Goal: Transaction & Acquisition: Book appointment/travel/reservation

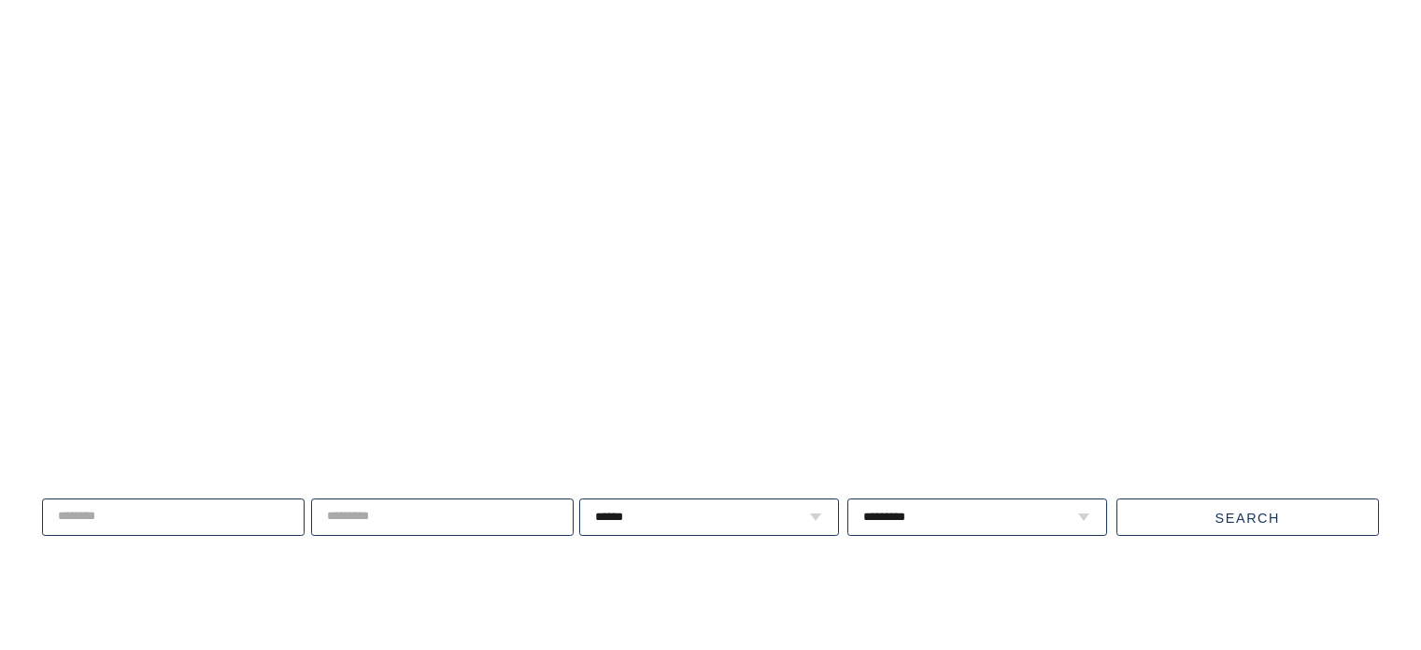
scroll to position [4769, 0]
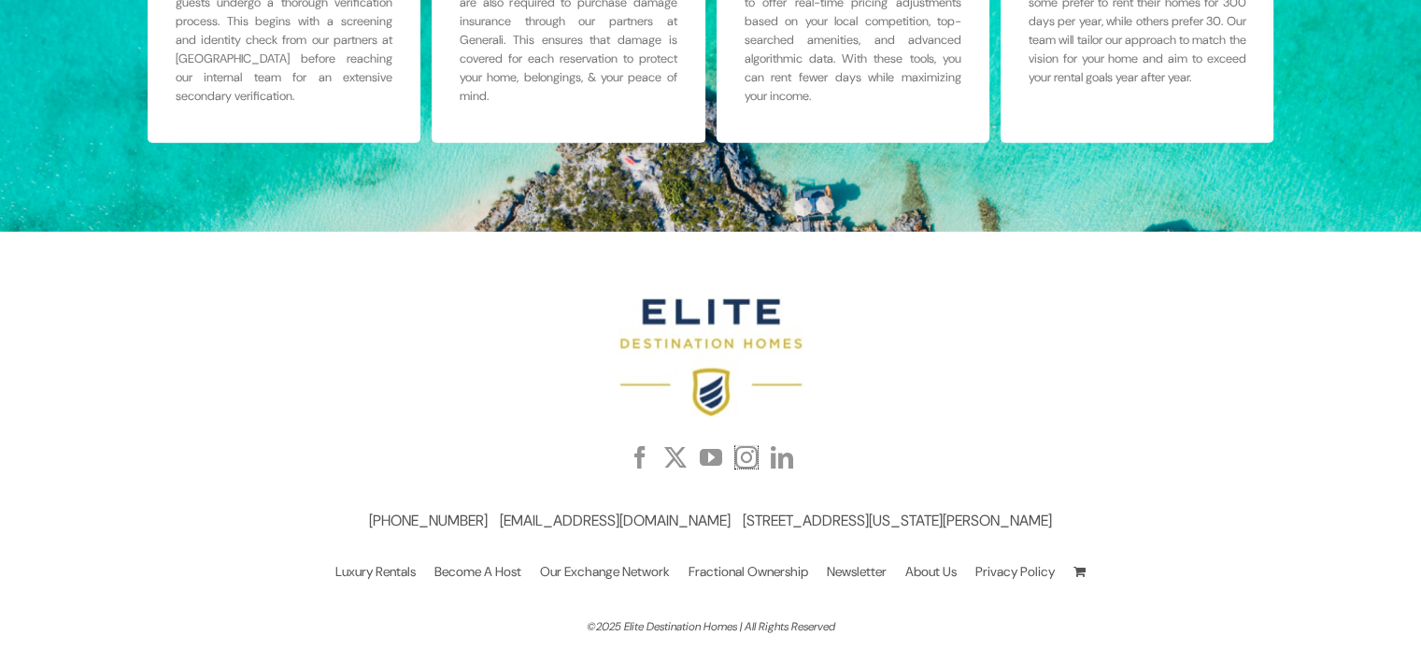
click at [740, 455] on link "Instagram" at bounding box center [746, 457] width 22 height 22
click at [1108, 354] on section at bounding box center [710, 357] width 1093 height 121
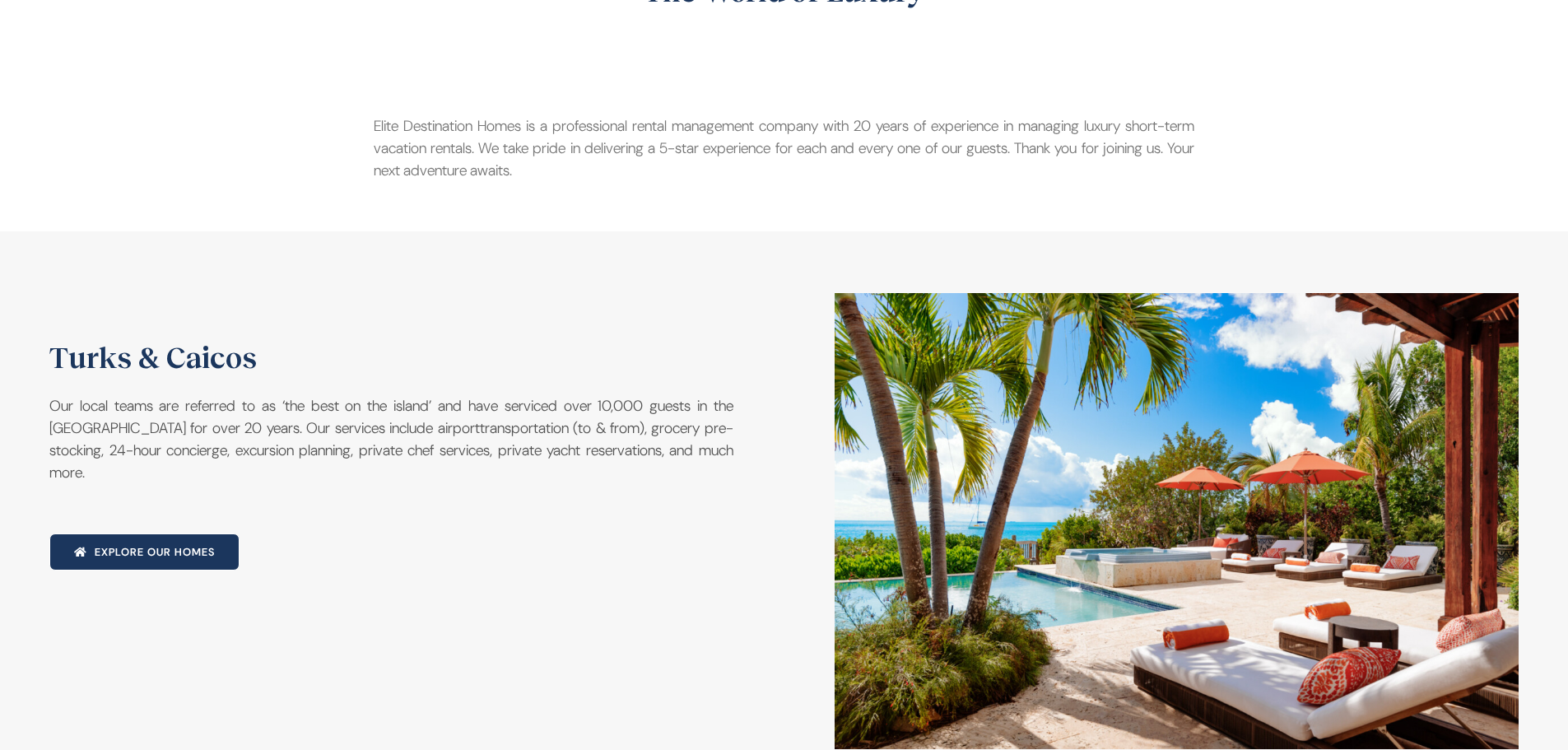
scroll to position [0, 0]
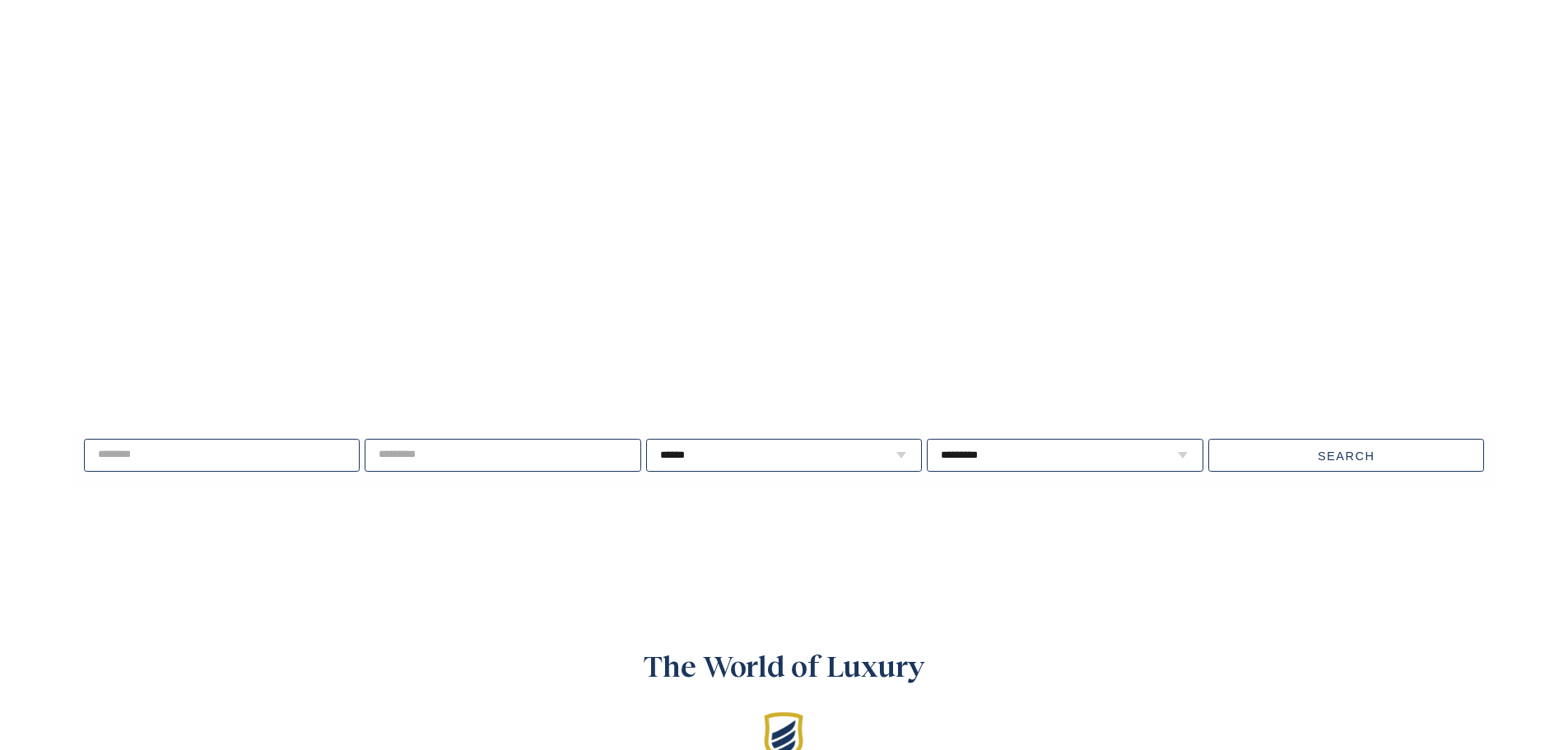
click at [1039, 120] on video at bounding box center [784, 301] width 1568 height 785
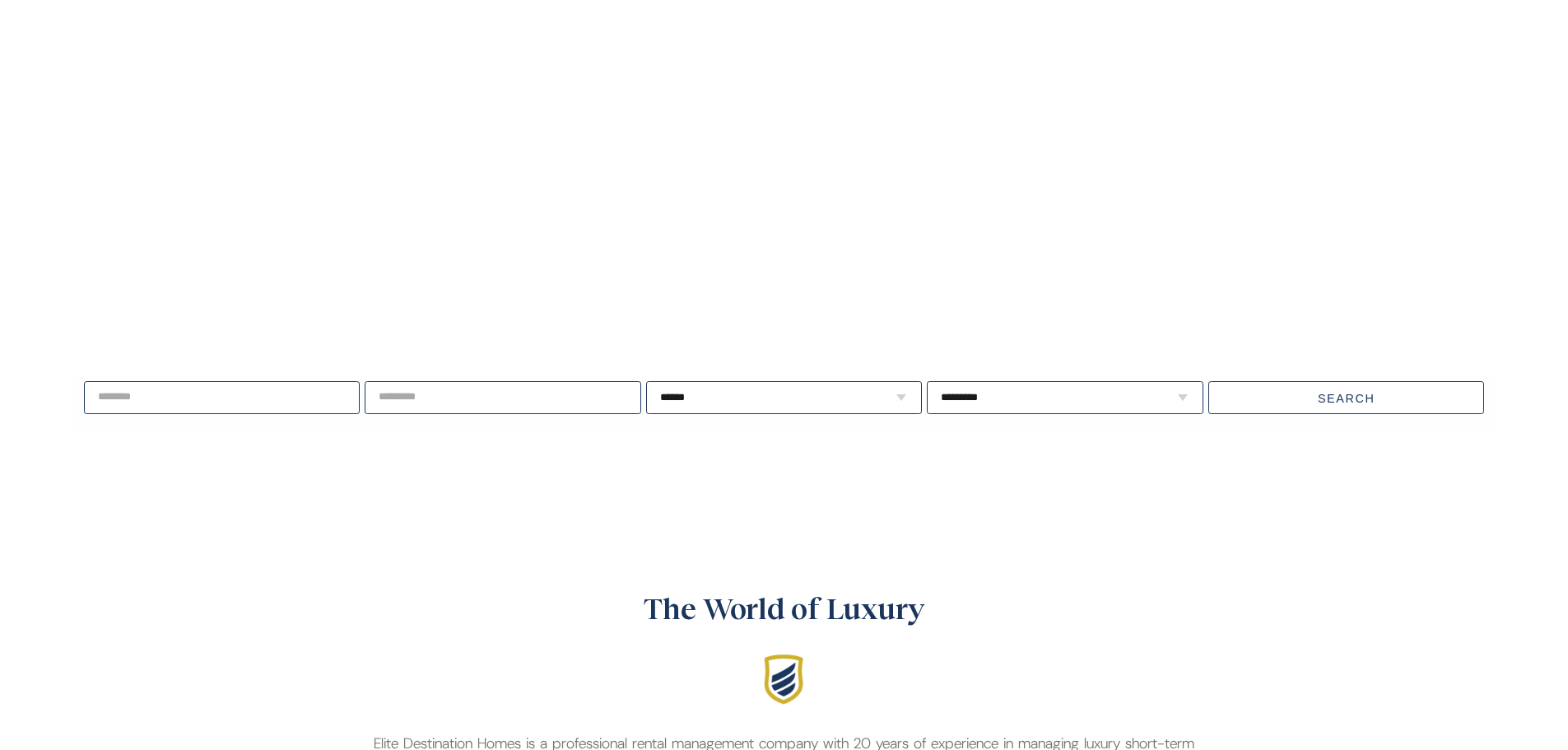
scroll to position [412, 0]
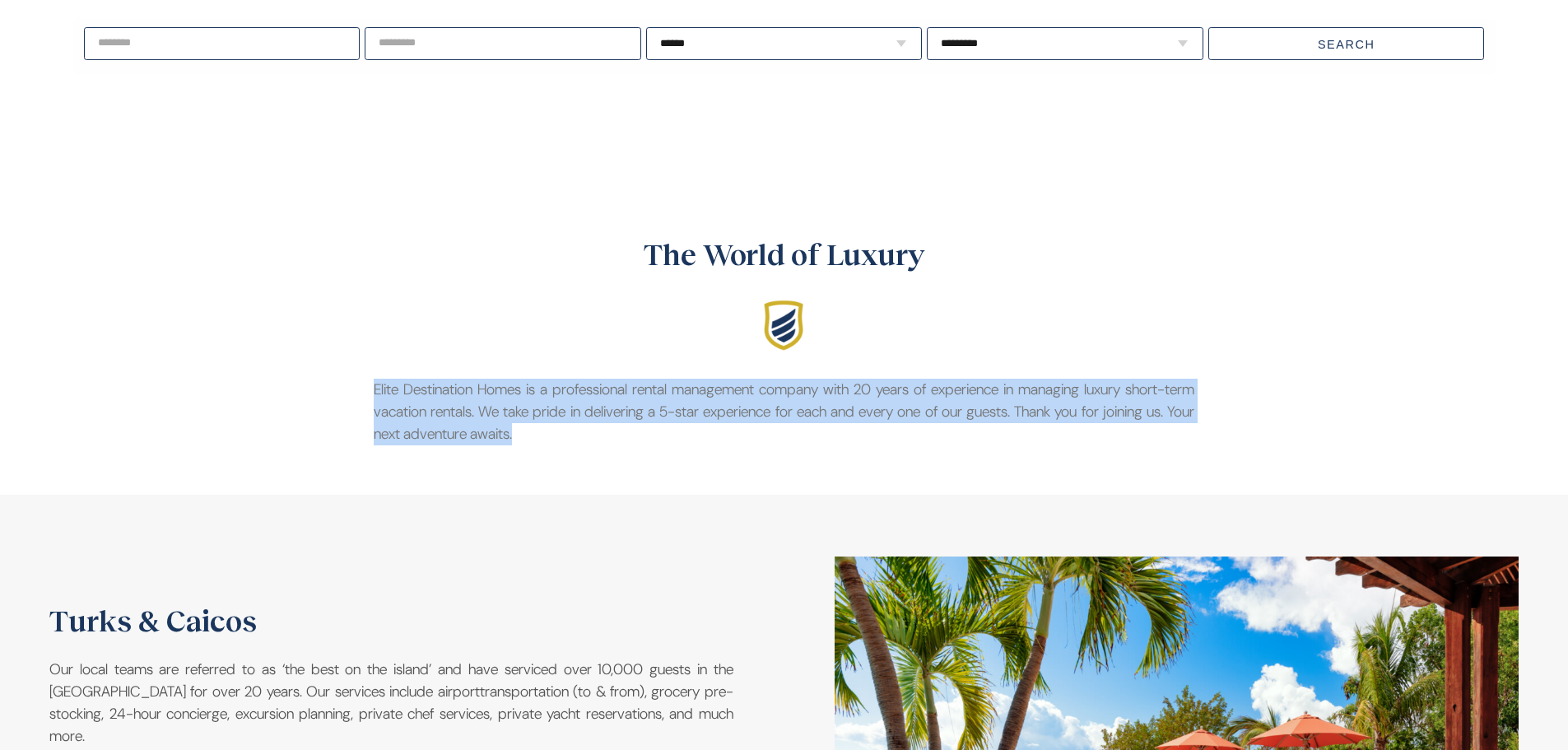
drag, startPoint x: 595, startPoint y: 435, endPoint x: 350, endPoint y: 380, distance: 251.1
click at [355, 384] on div "The World of Luxury Elite Destination Homes is a professional rental management…" at bounding box center [784, 347] width 887 height 231
click at [349, 378] on div "The World of Luxury Elite Destination Homes is a professional rental management…" at bounding box center [784, 347] width 887 height 231
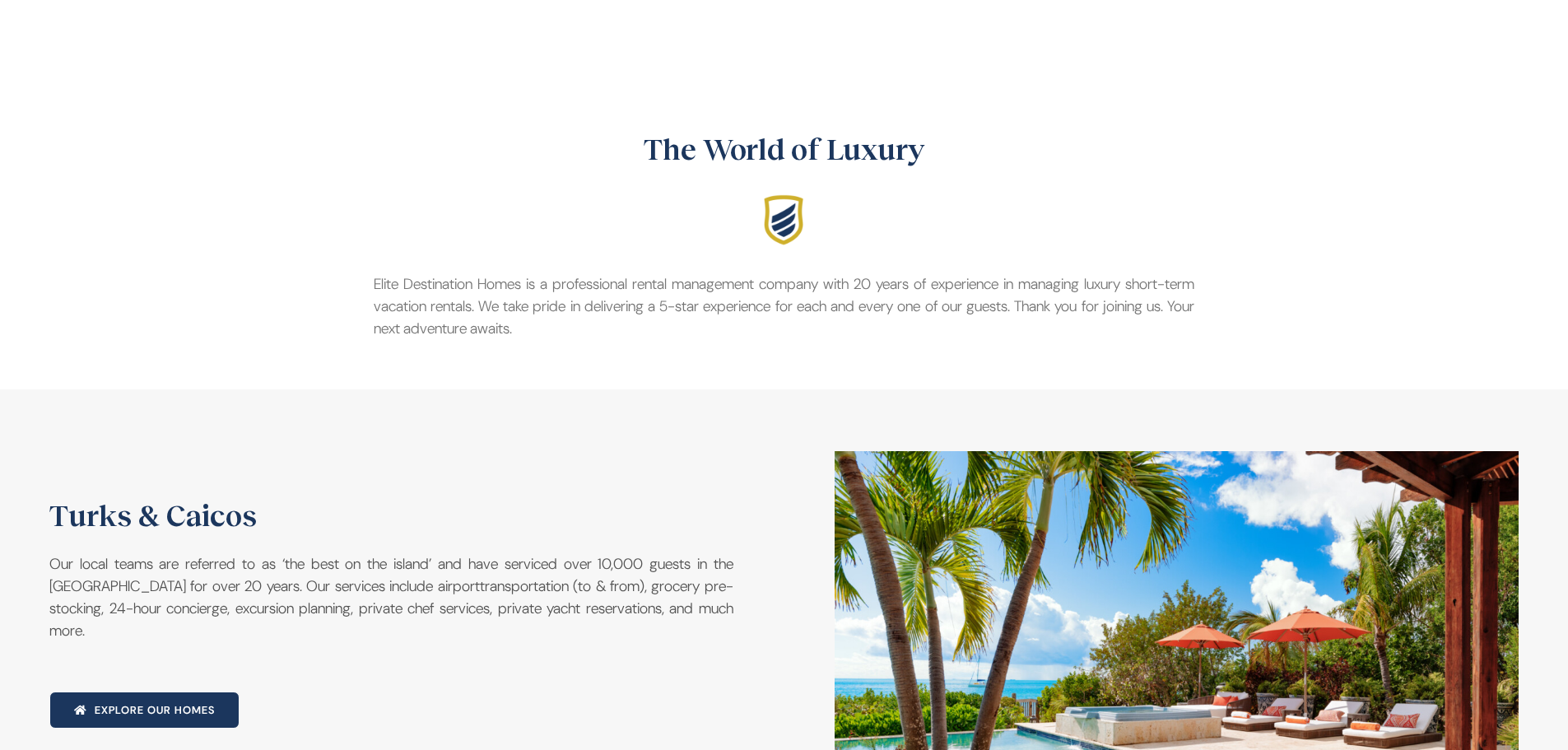
scroll to position [824, 0]
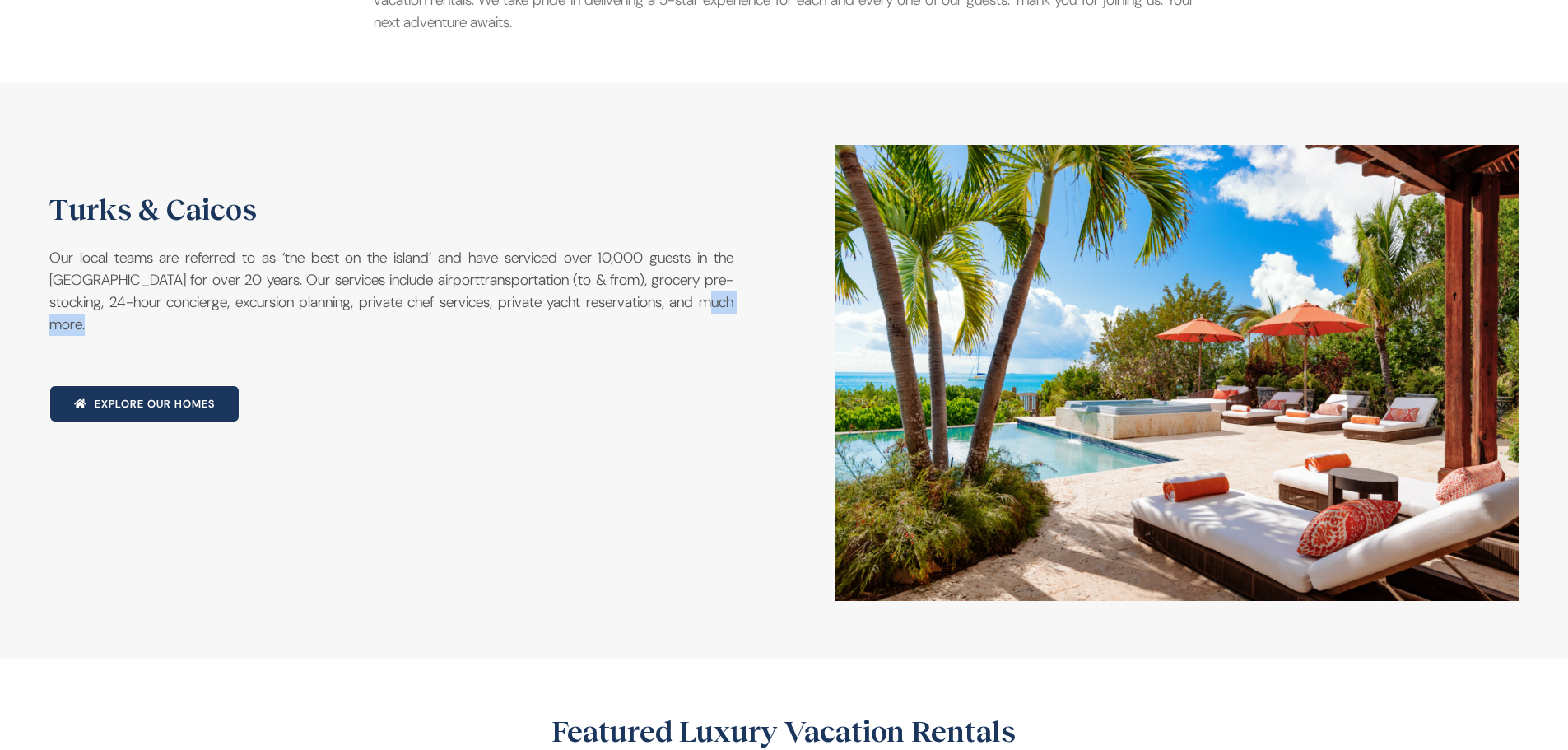
drag, startPoint x: 347, startPoint y: 336, endPoint x: 287, endPoint y: 307, distance: 66.6
click at [184, 324] on p "Our local teams are referred to as ‘the best on the island’ and have serviced o…" at bounding box center [391, 291] width 684 height 89
drag, startPoint x: 324, startPoint y: 326, endPoint x: 369, endPoint y: 341, distance: 47.4
click at [326, 326] on p "Our local teams are referred to as ‘the best on the island’ and have serviced o…" at bounding box center [391, 291] width 684 height 89
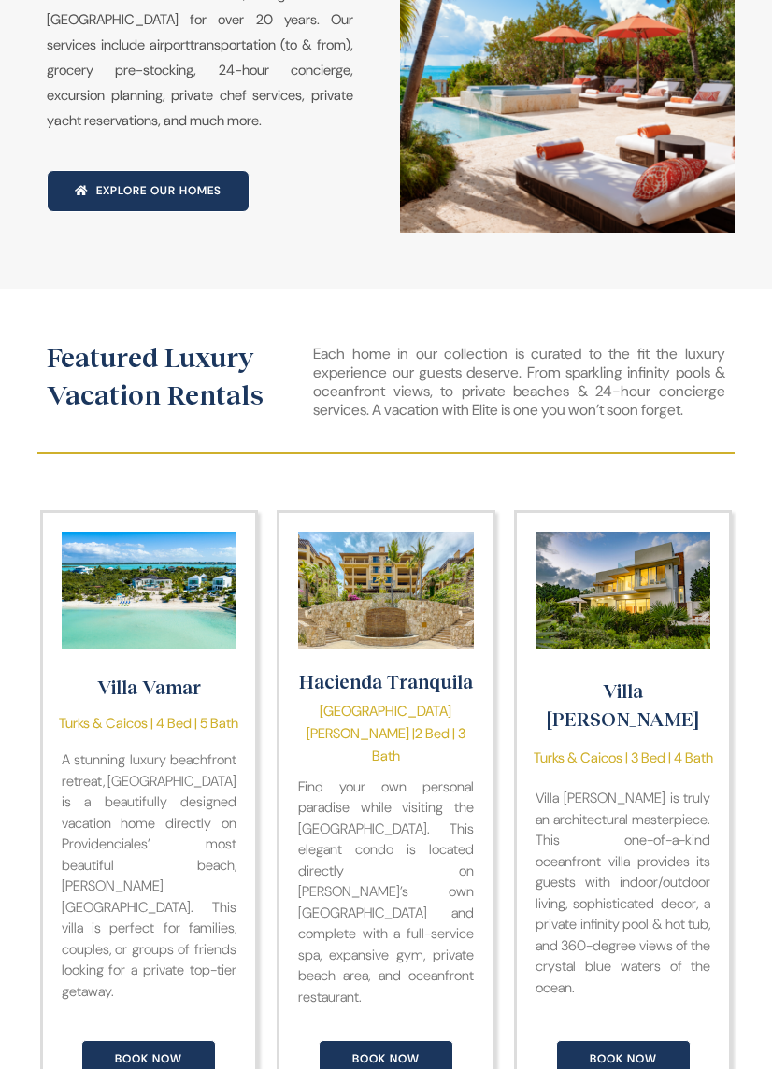
scroll to position [0, 0]
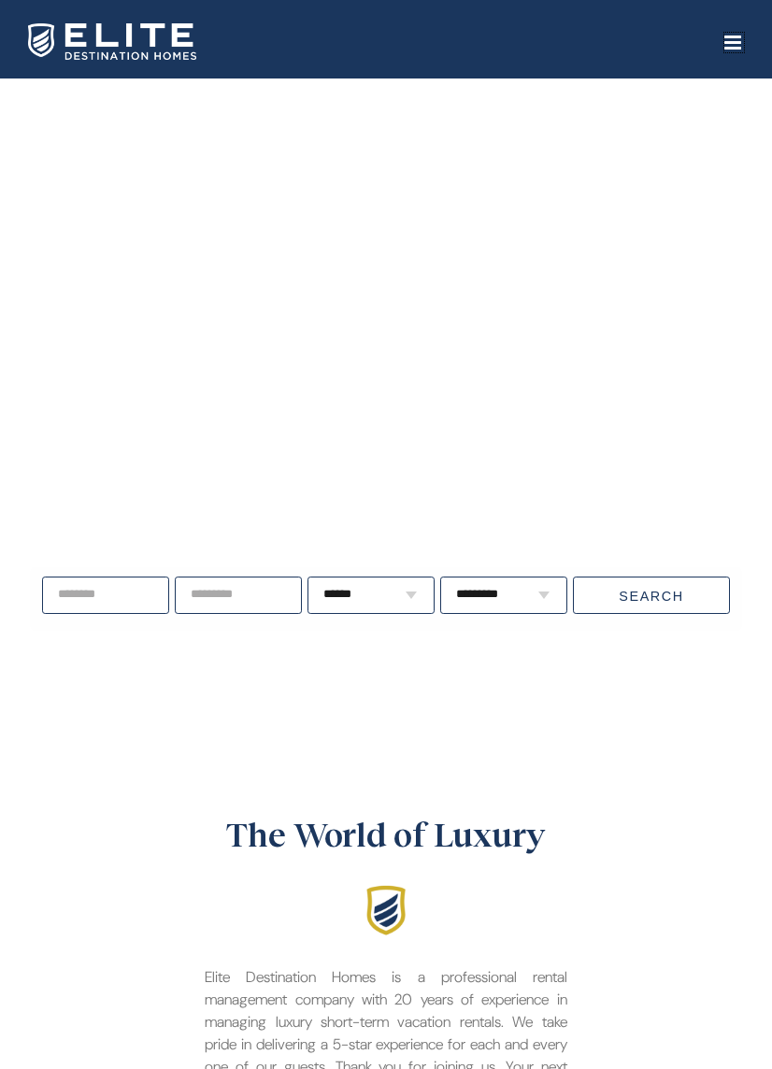
click at [738, 36] on link "Toggle mobile menu" at bounding box center [734, 43] width 20 height 20
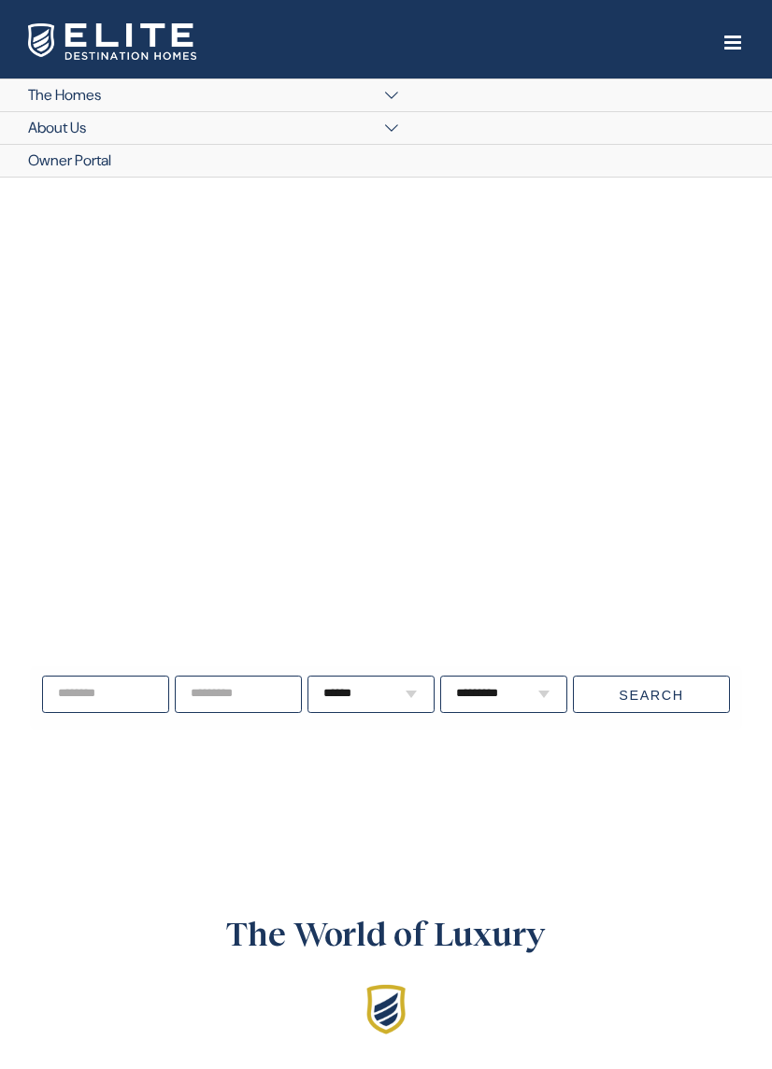
click at [390, 126] on button "Open submenu of About Us" at bounding box center [386, 128] width 772 height 33
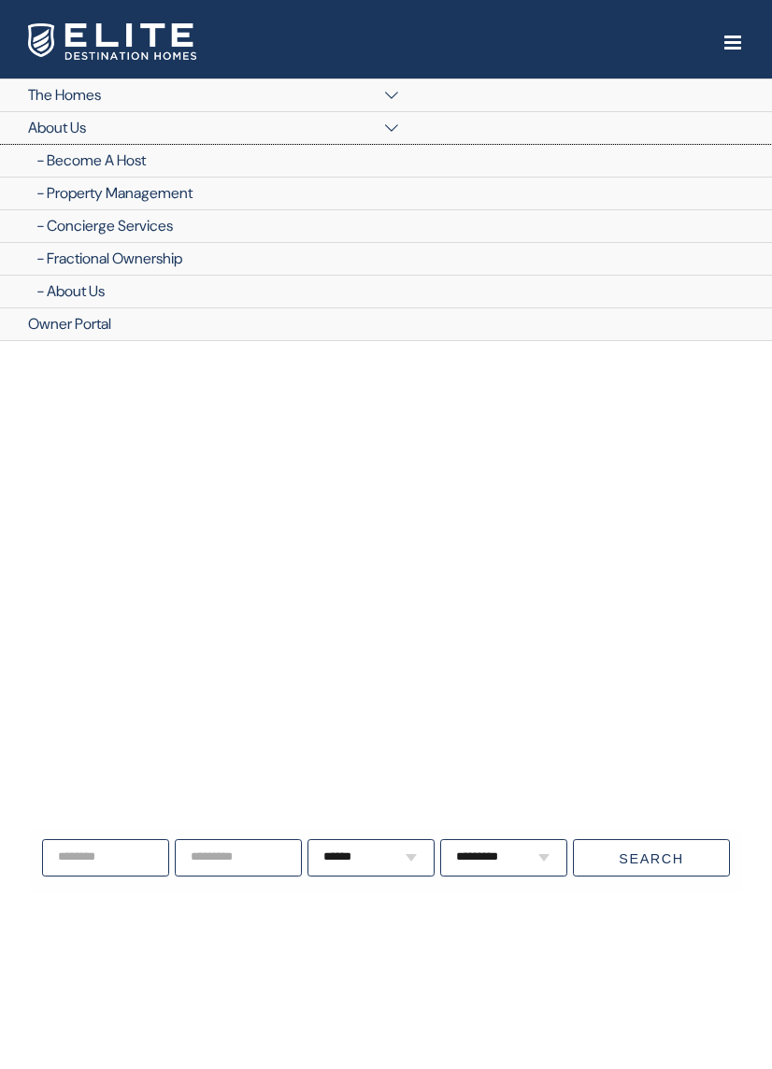
click at [100, 163] on span "Become A Host" at bounding box center [96, 160] width 99 height 33
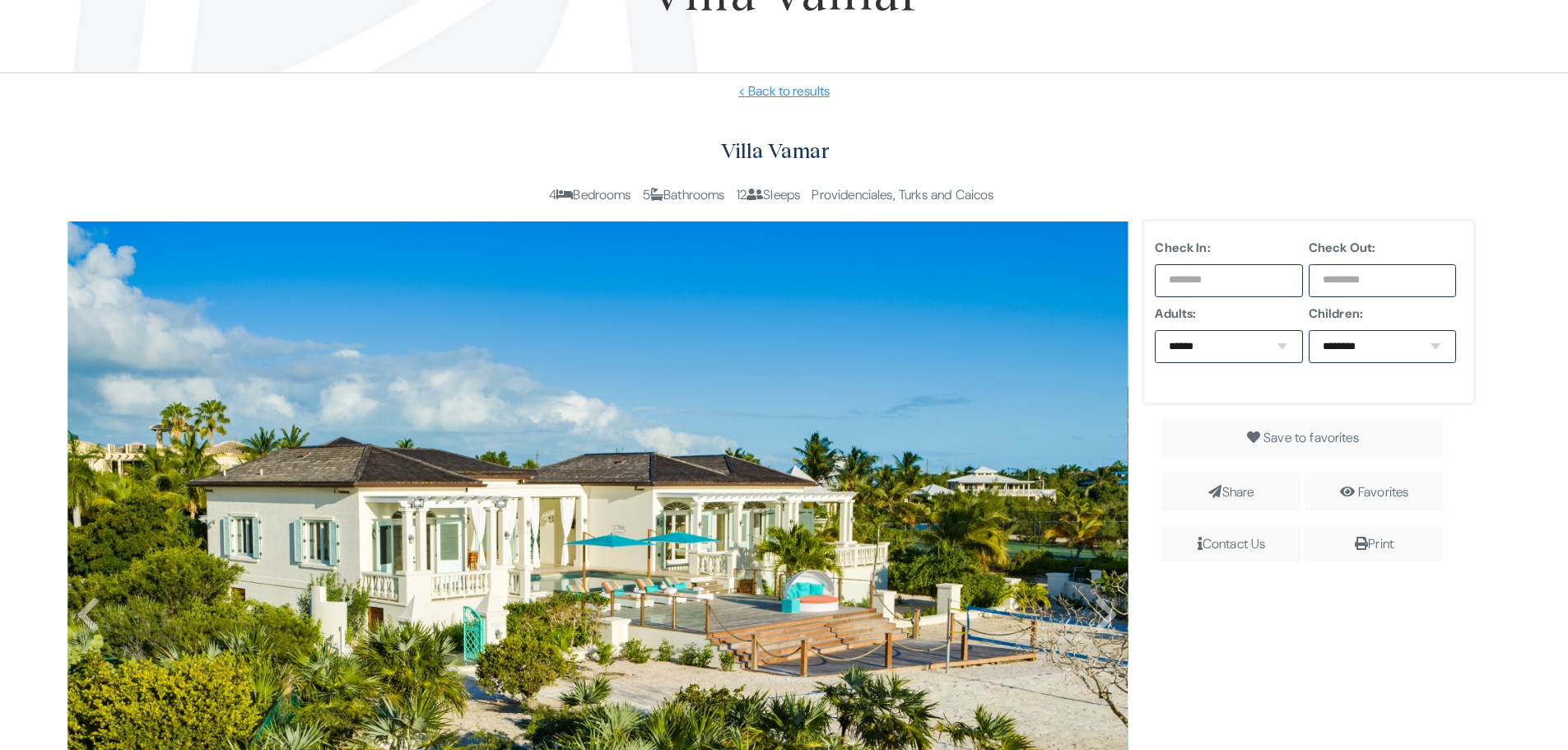
scroll to position [412, 0]
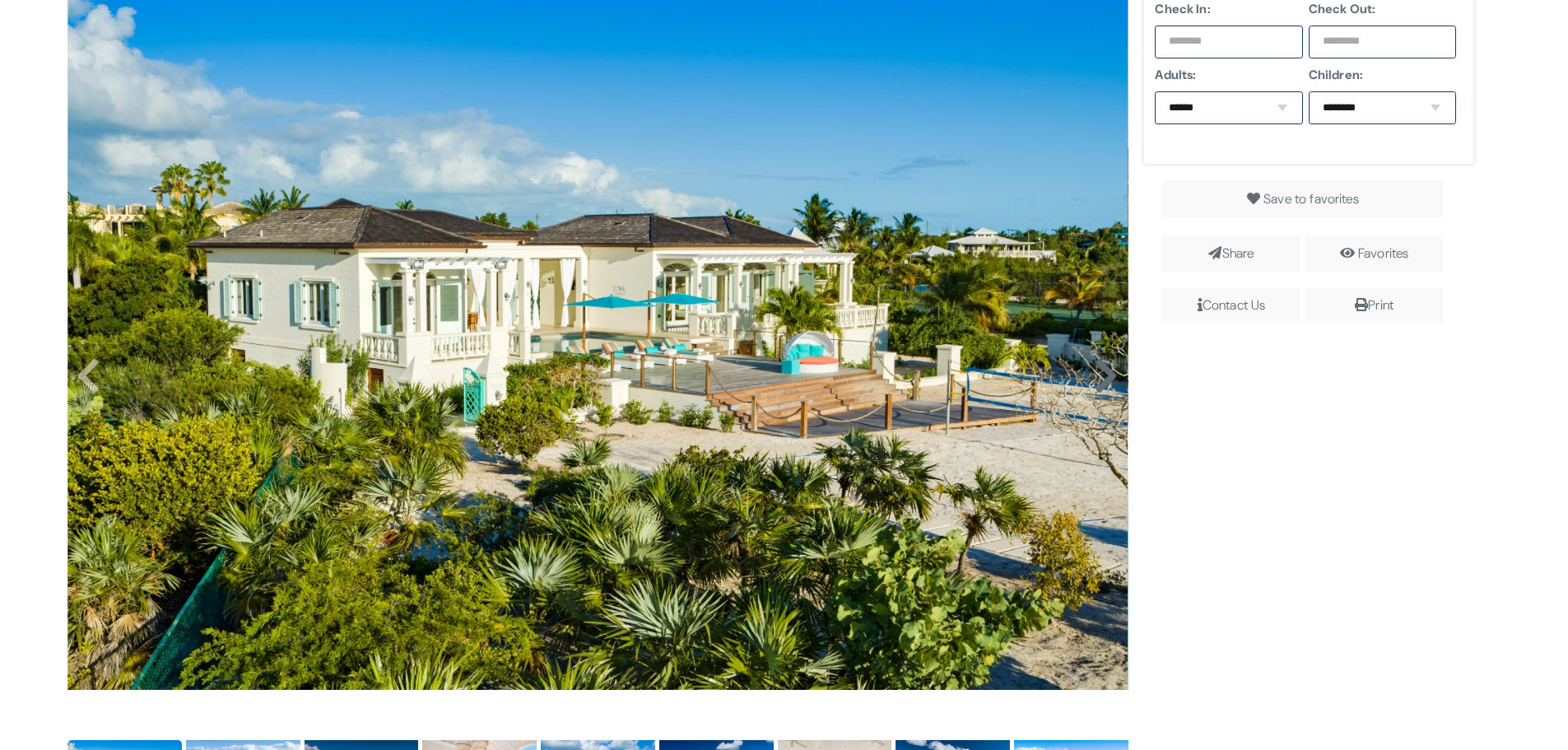
click at [1096, 377] on icon at bounding box center [1106, 376] width 25 height 40
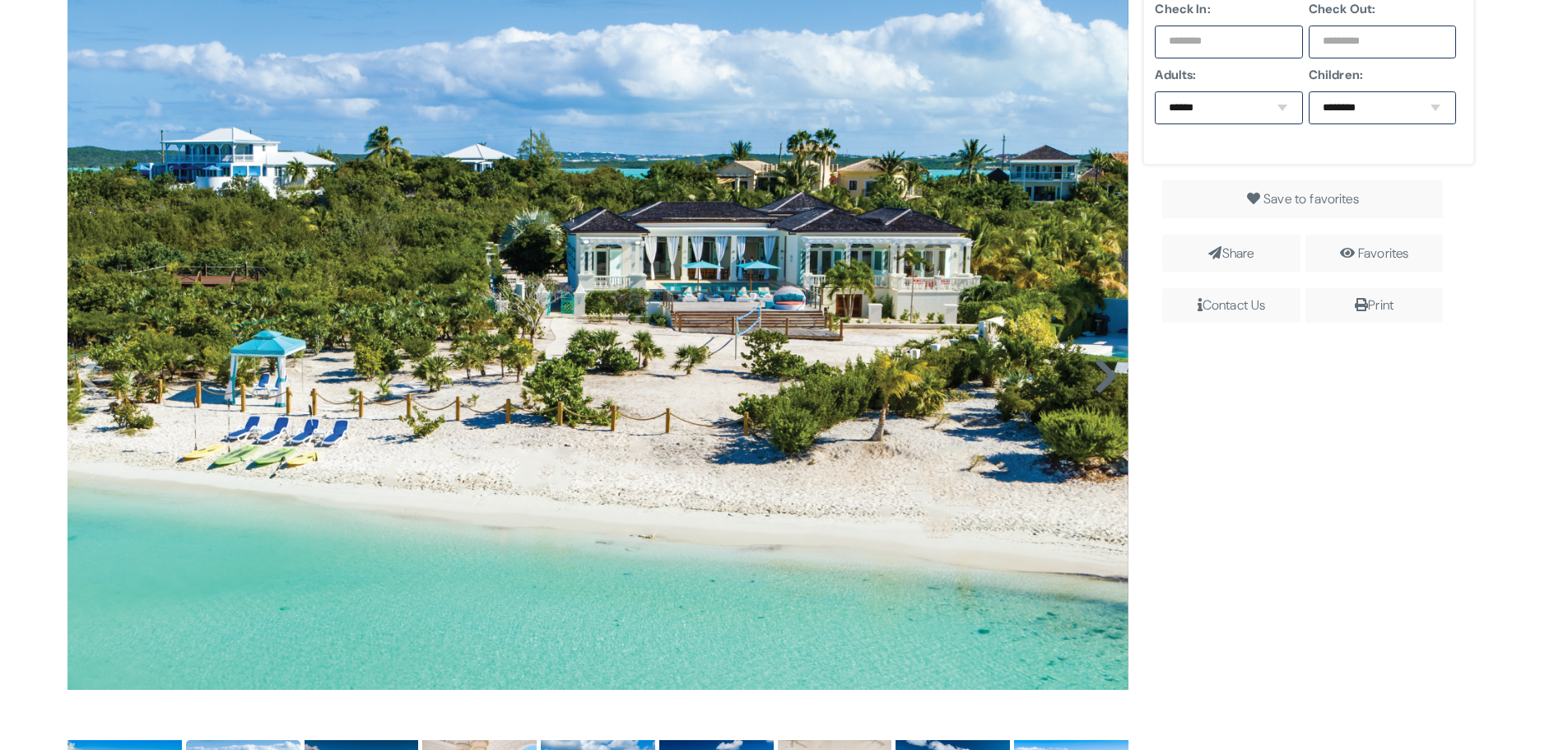
click at [1096, 377] on icon at bounding box center [1106, 376] width 25 height 40
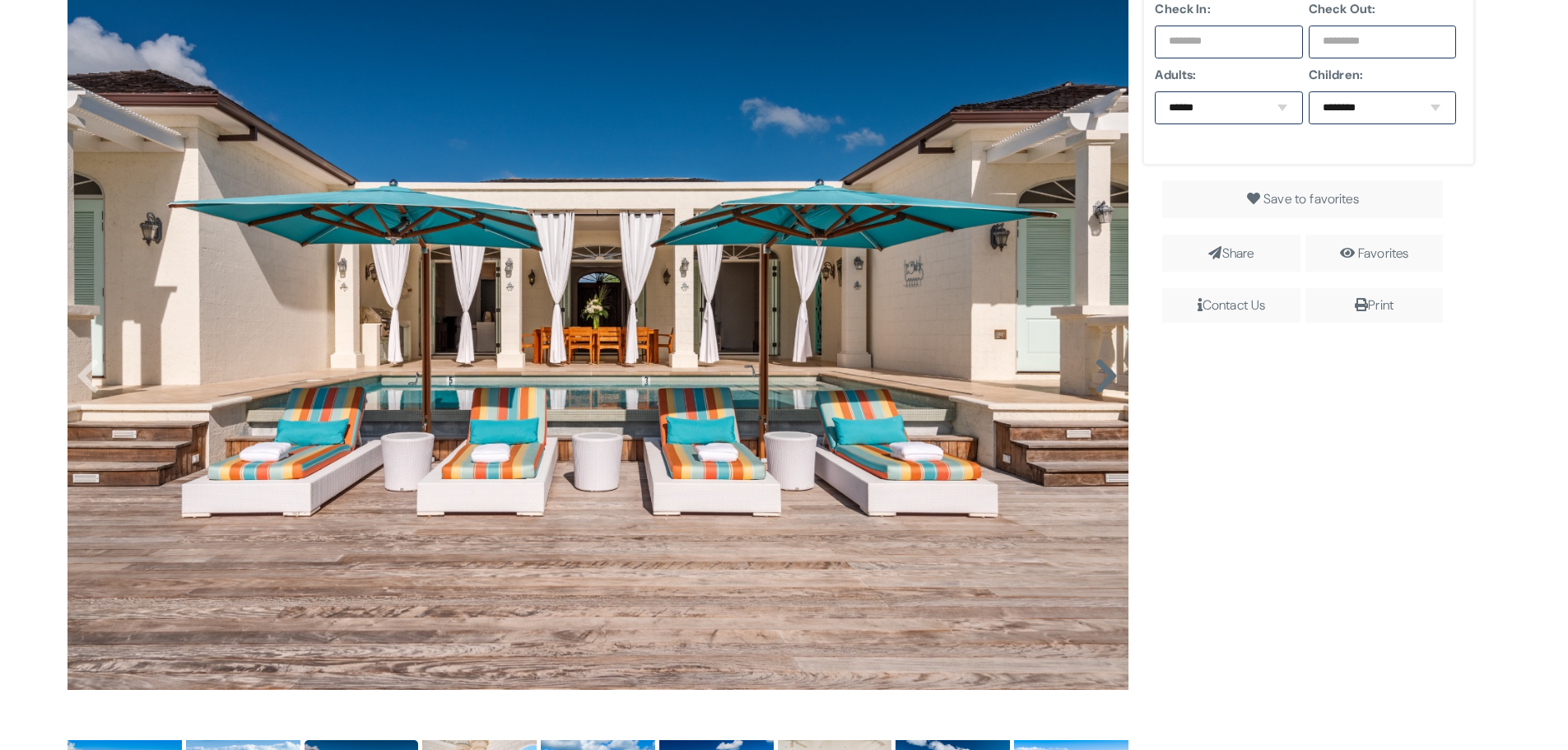
click at [1096, 377] on icon at bounding box center [1106, 376] width 25 height 40
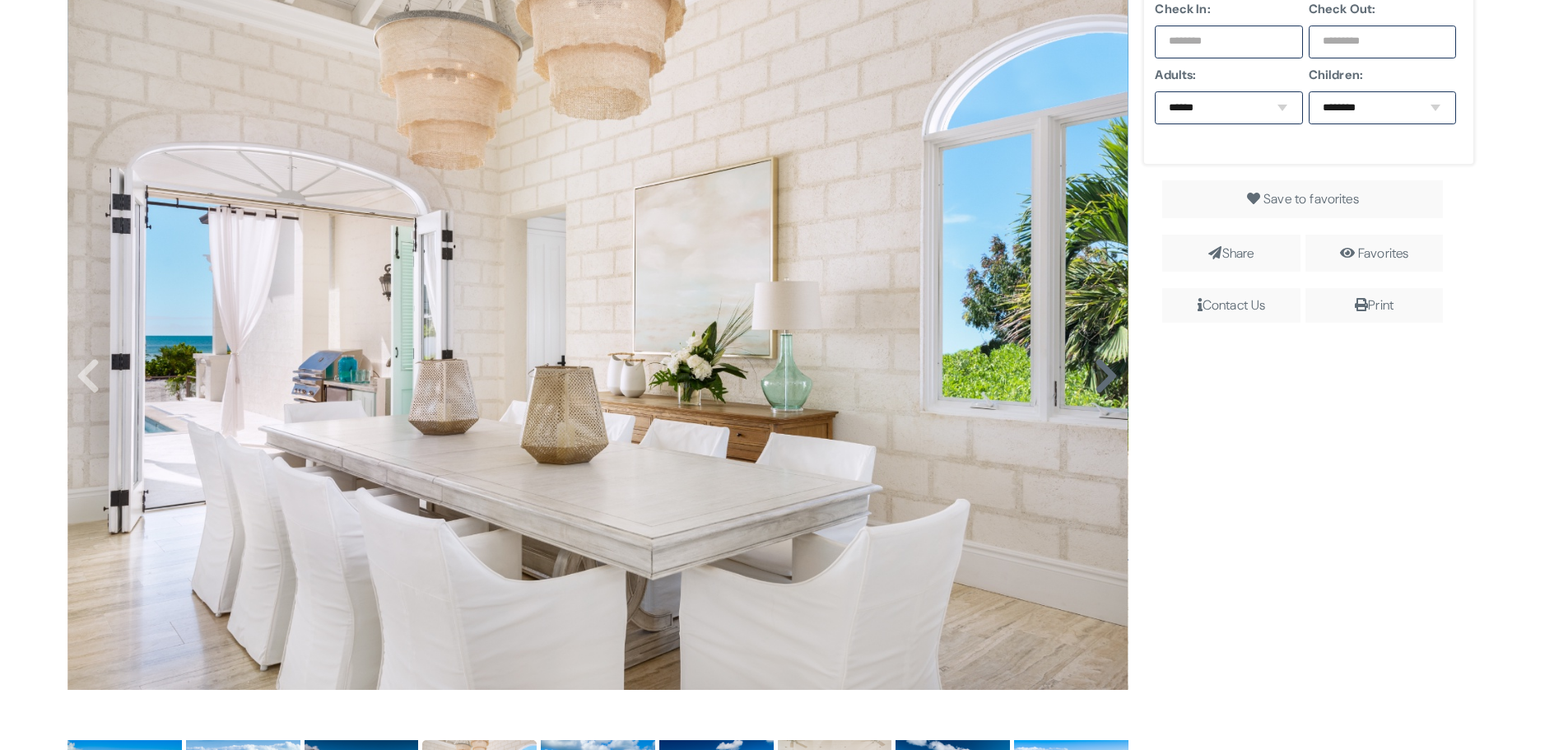
click at [1096, 377] on icon at bounding box center [1106, 376] width 25 height 40
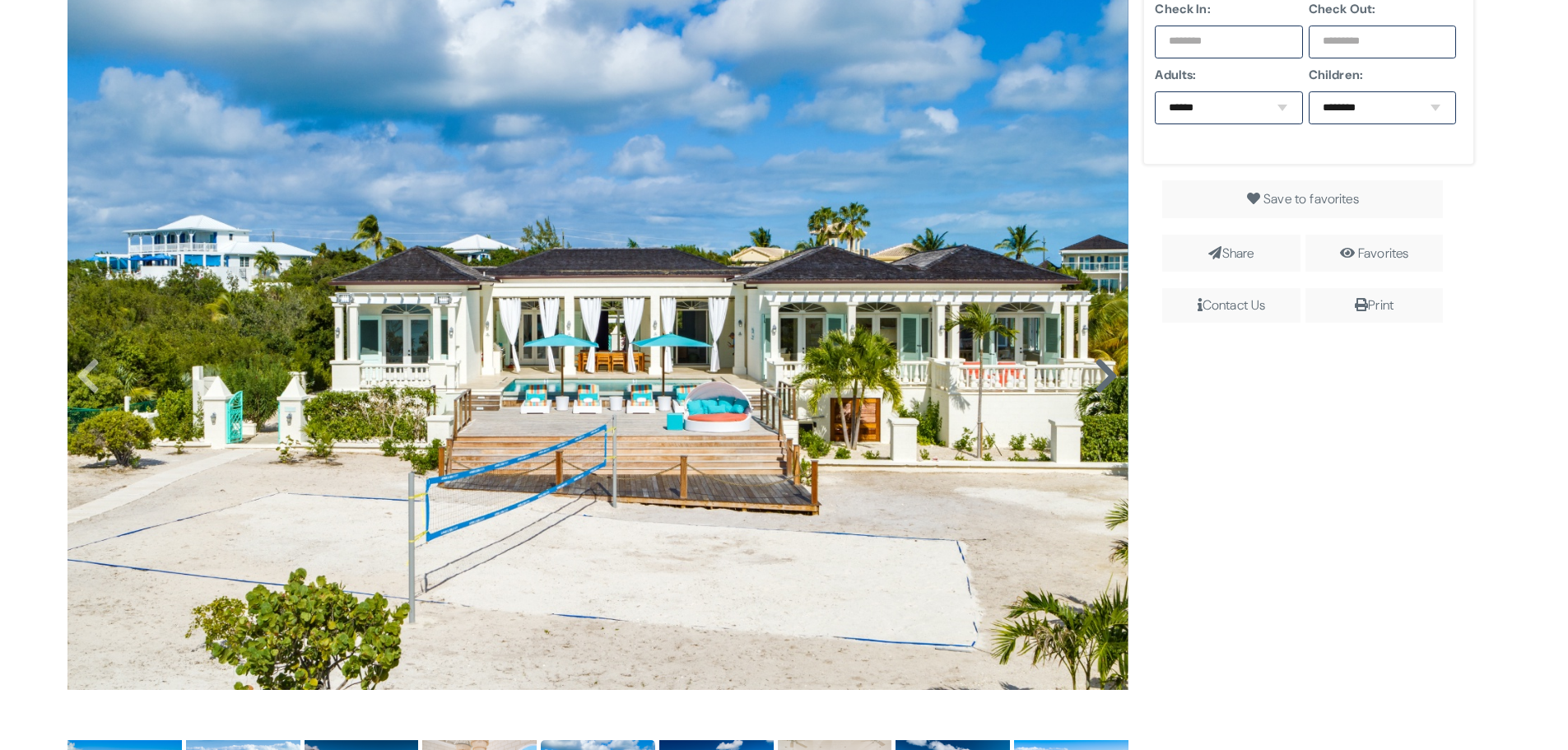
click at [1096, 377] on icon at bounding box center [1106, 376] width 25 height 40
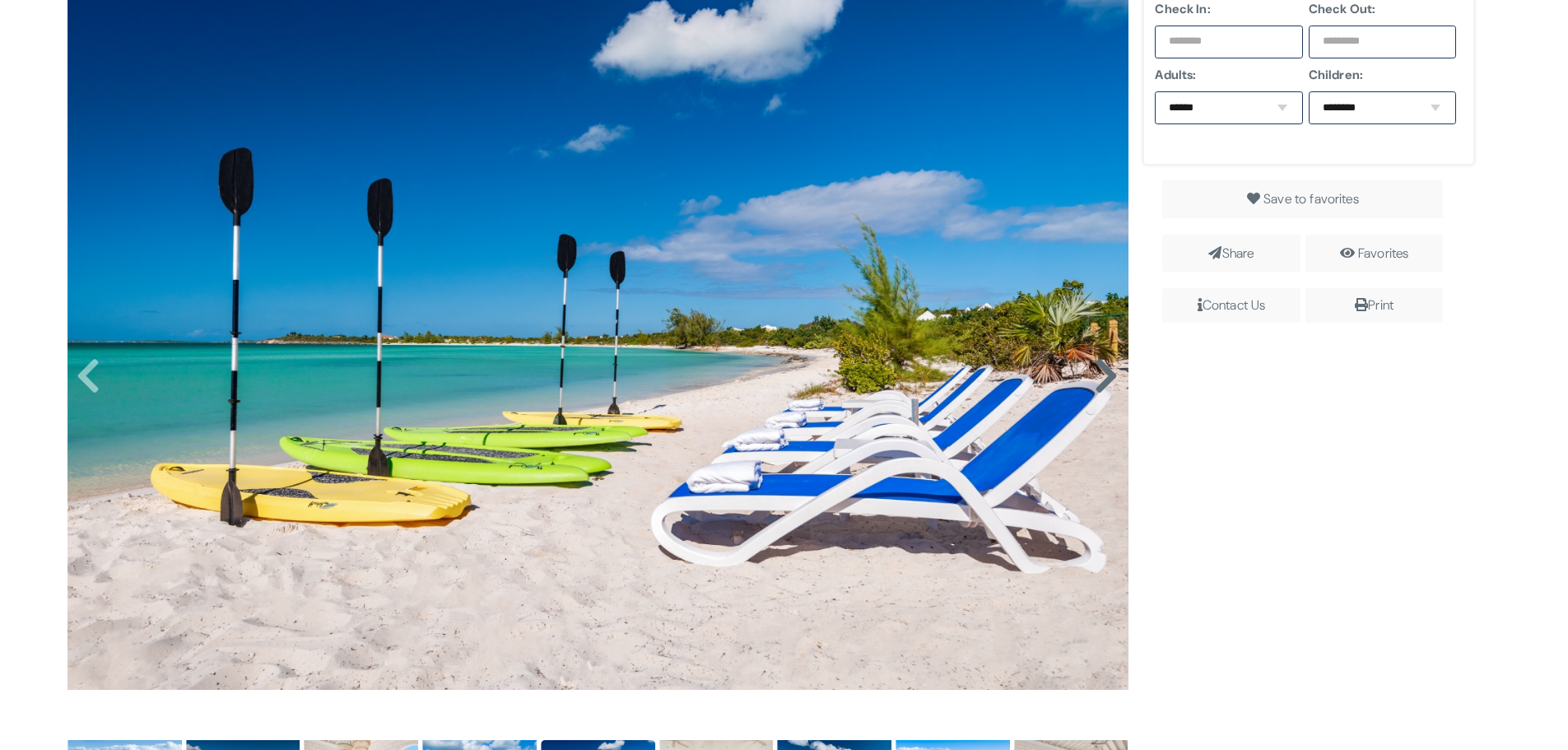
click at [1096, 377] on icon at bounding box center [1106, 376] width 25 height 40
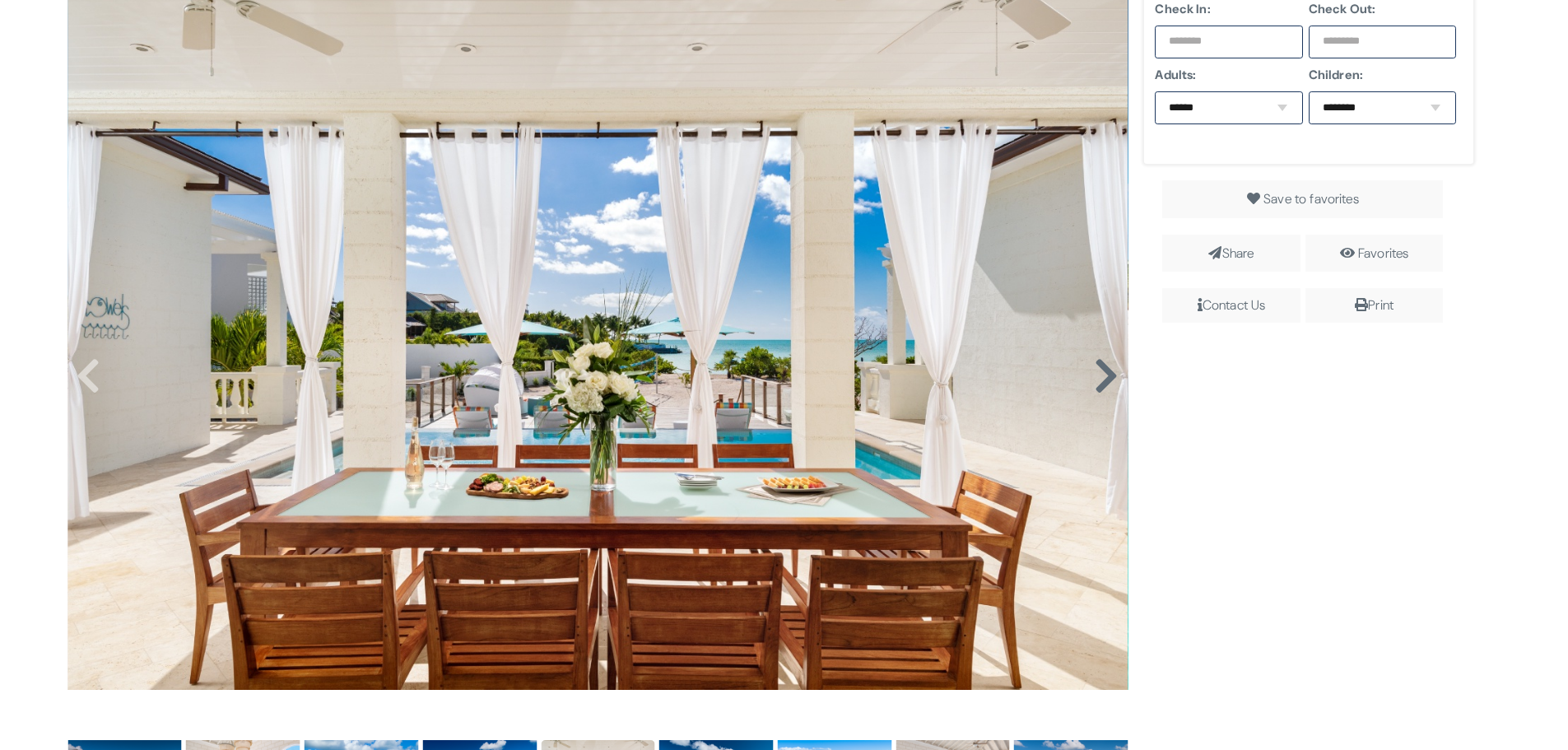
click at [1096, 377] on icon at bounding box center [1106, 376] width 25 height 40
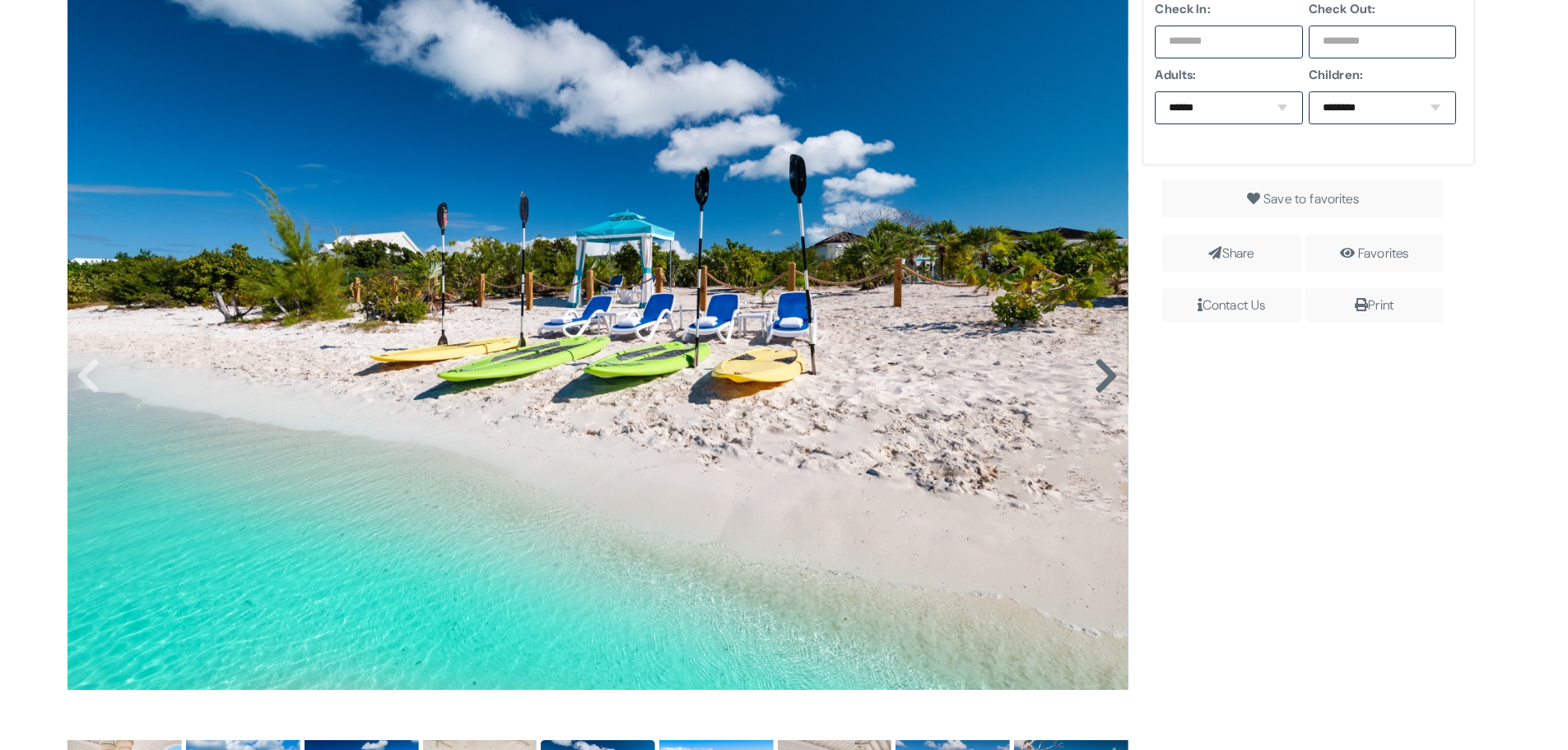
click at [1096, 377] on icon at bounding box center [1106, 376] width 25 height 40
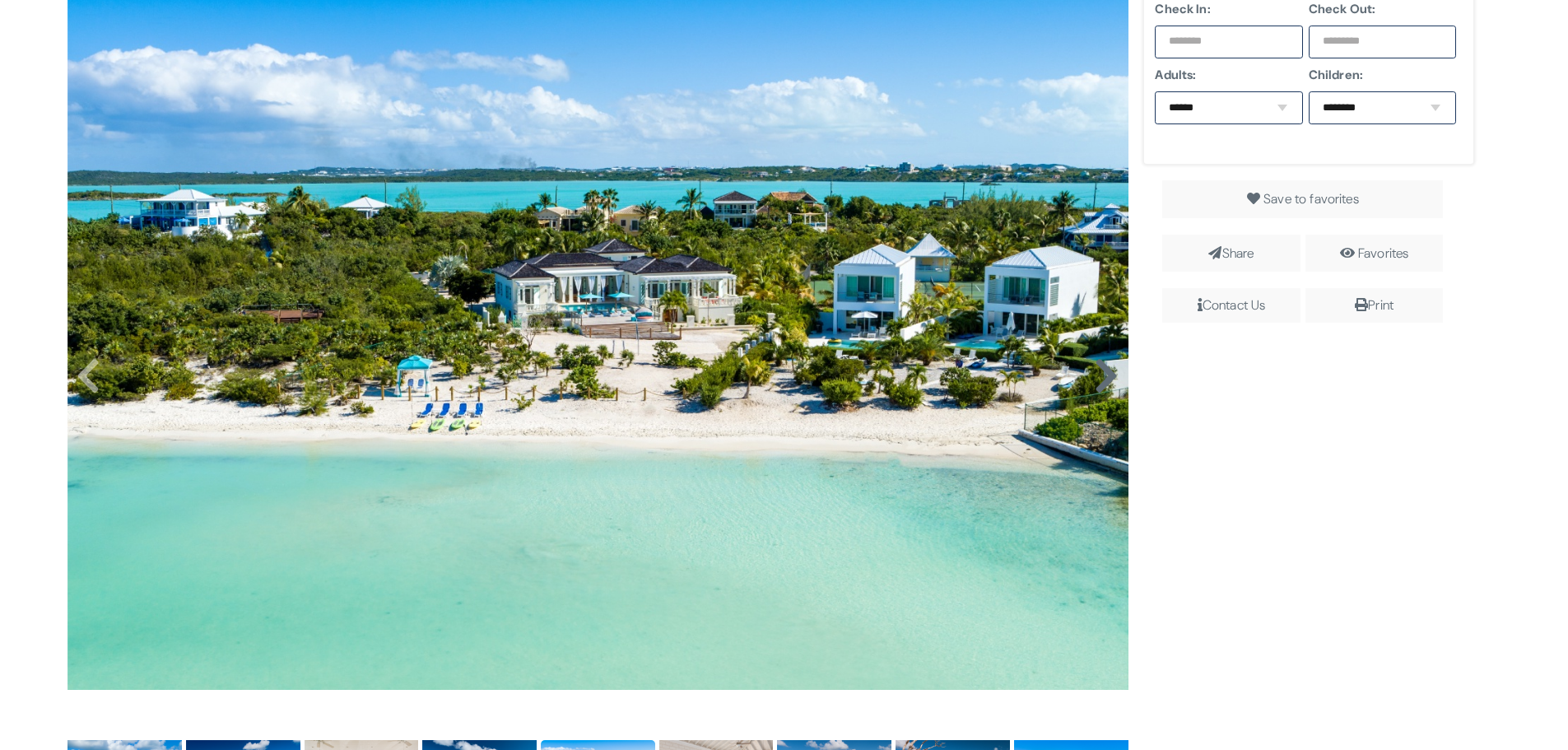
click at [1096, 377] on icon at bounding box center [1106, 376] width 25 height 40
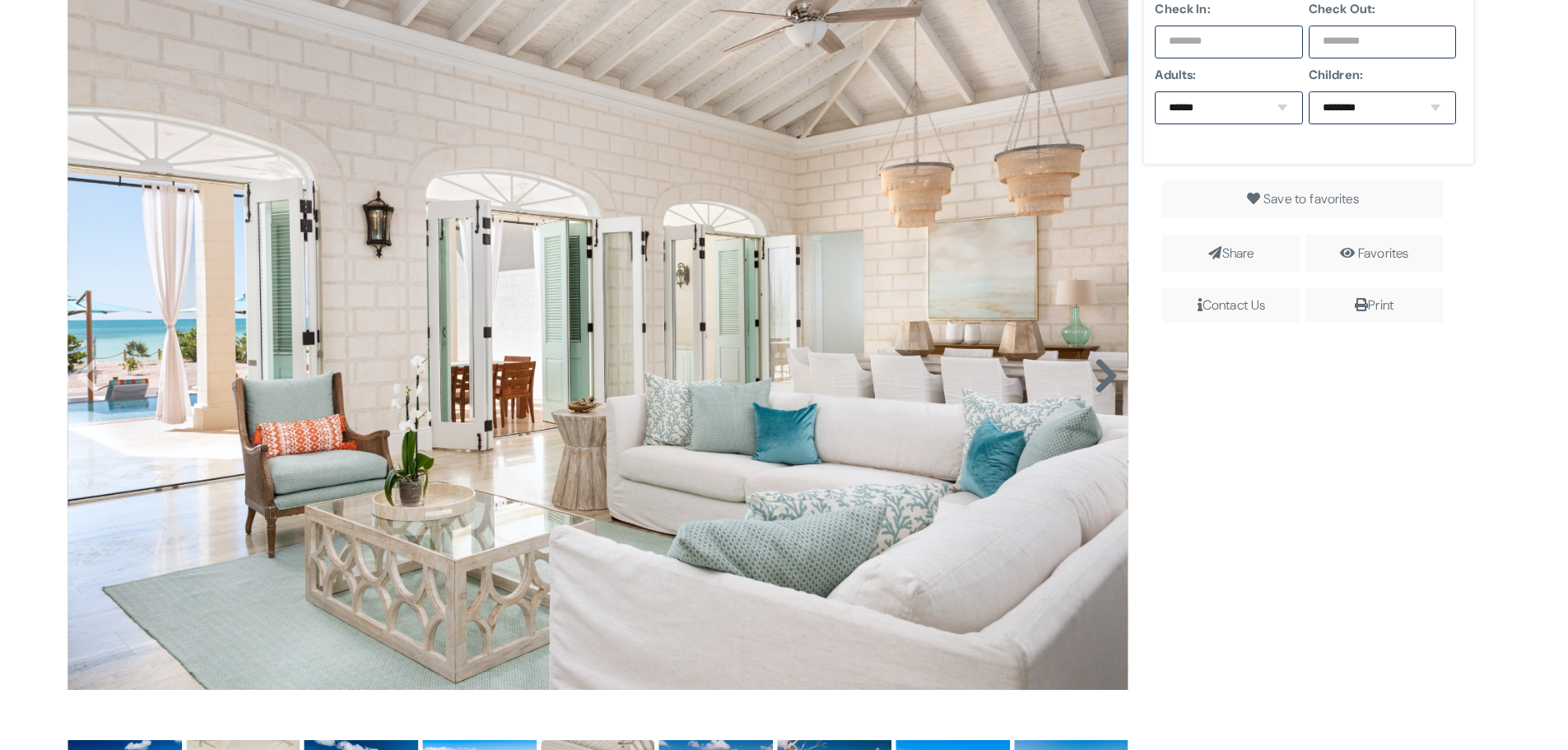
click at [1096, 377] on icon at bounding box center [1106, 376] width 25 height 40
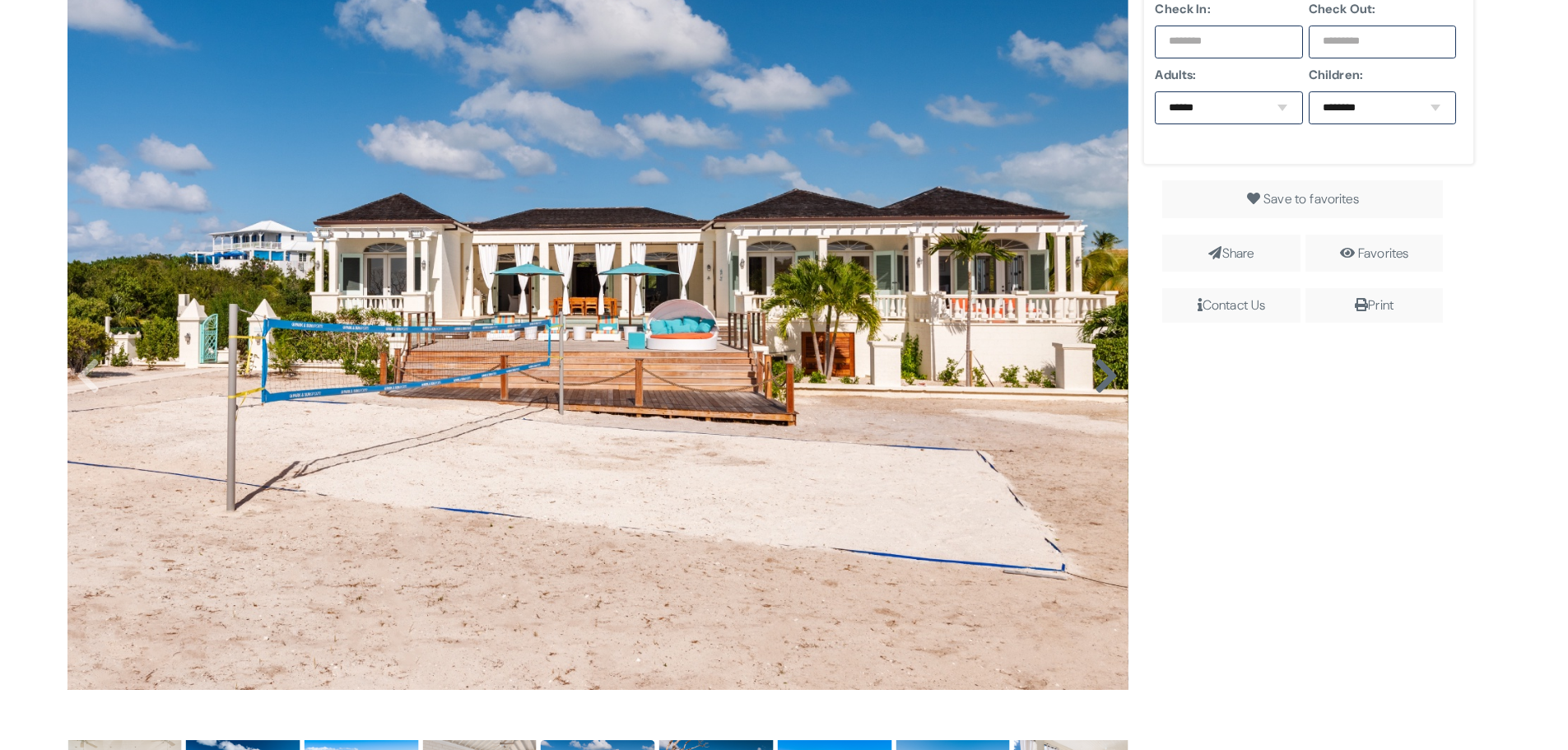
click at [1096, 377] on icon at bounding box center [1106, 376] width 25 height 40
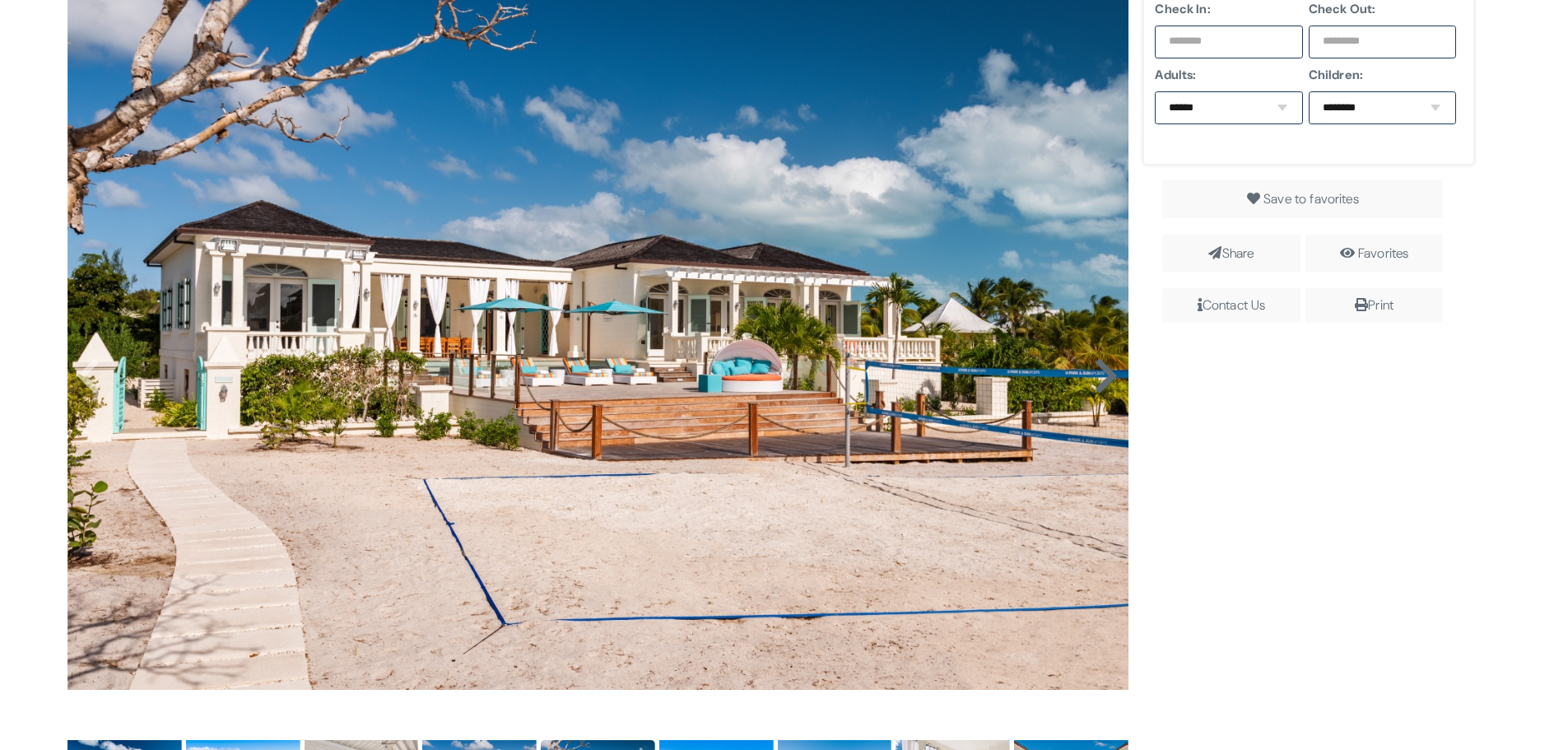
click at [1096, 377] on icon at bounding box center [1106, 376] width 25 height 40
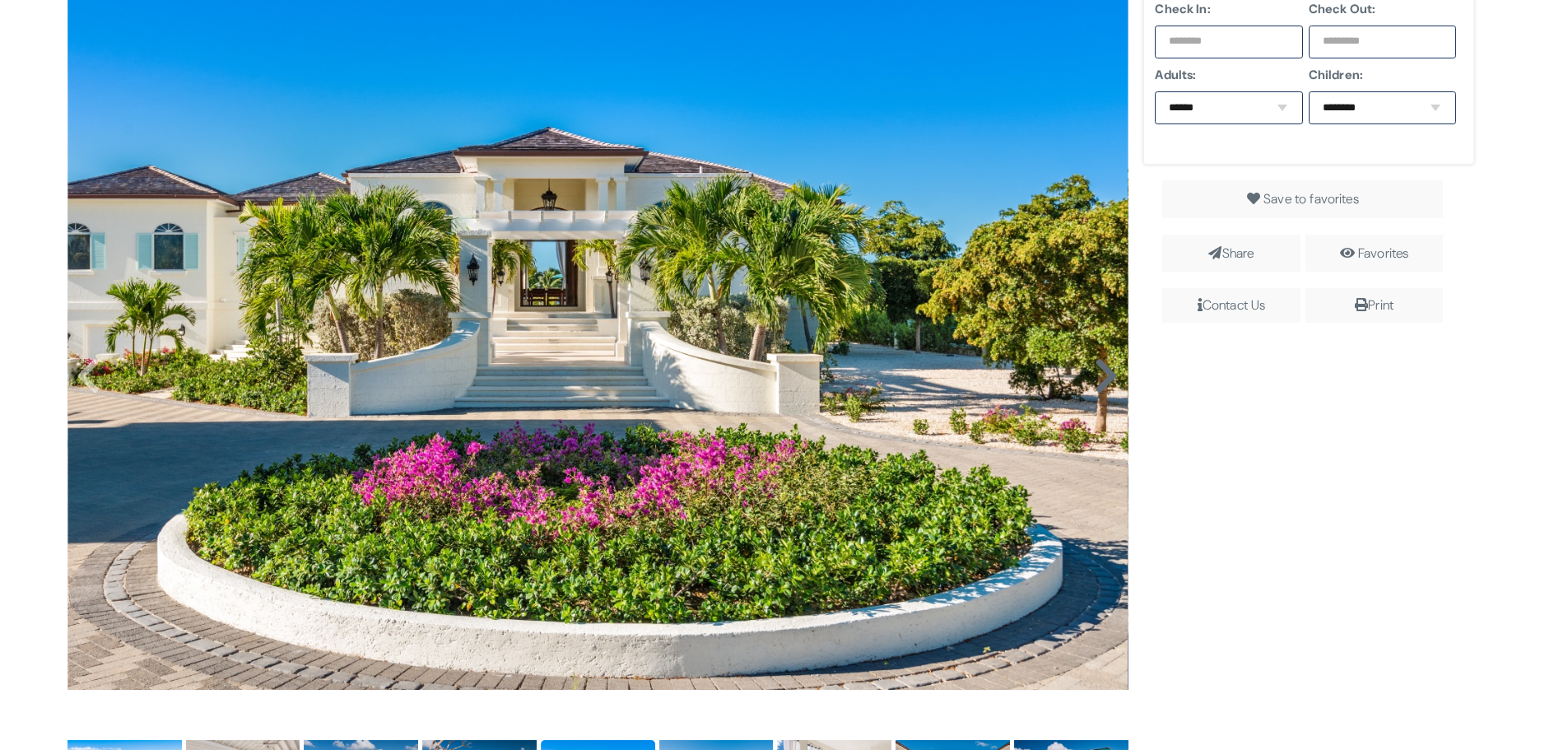
click at [1096, 377] on icon at bounding box center [1106, 376] width 25 height 40
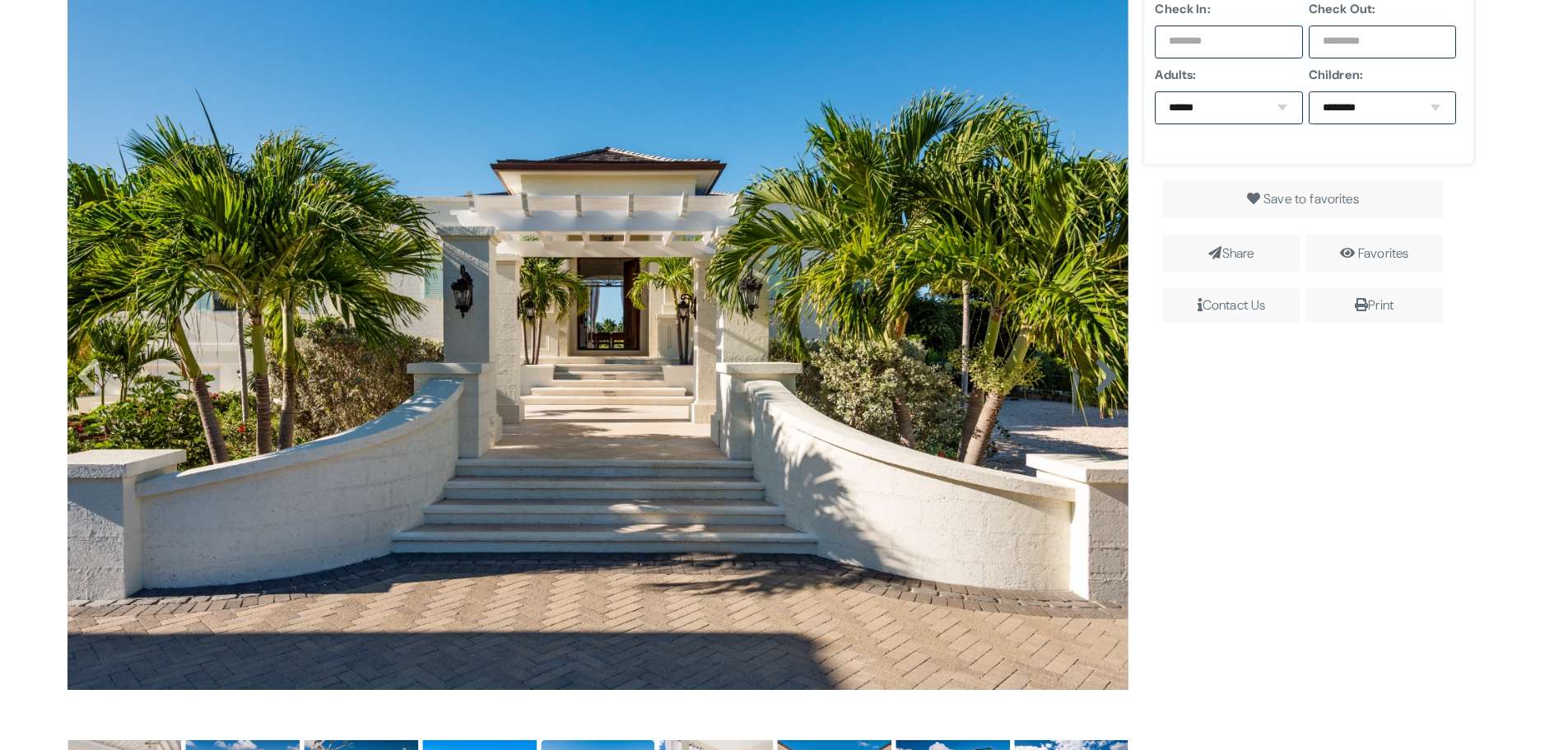
click at [1096, 377] on icon at bounding box center [1106, 376] width 25 height 40
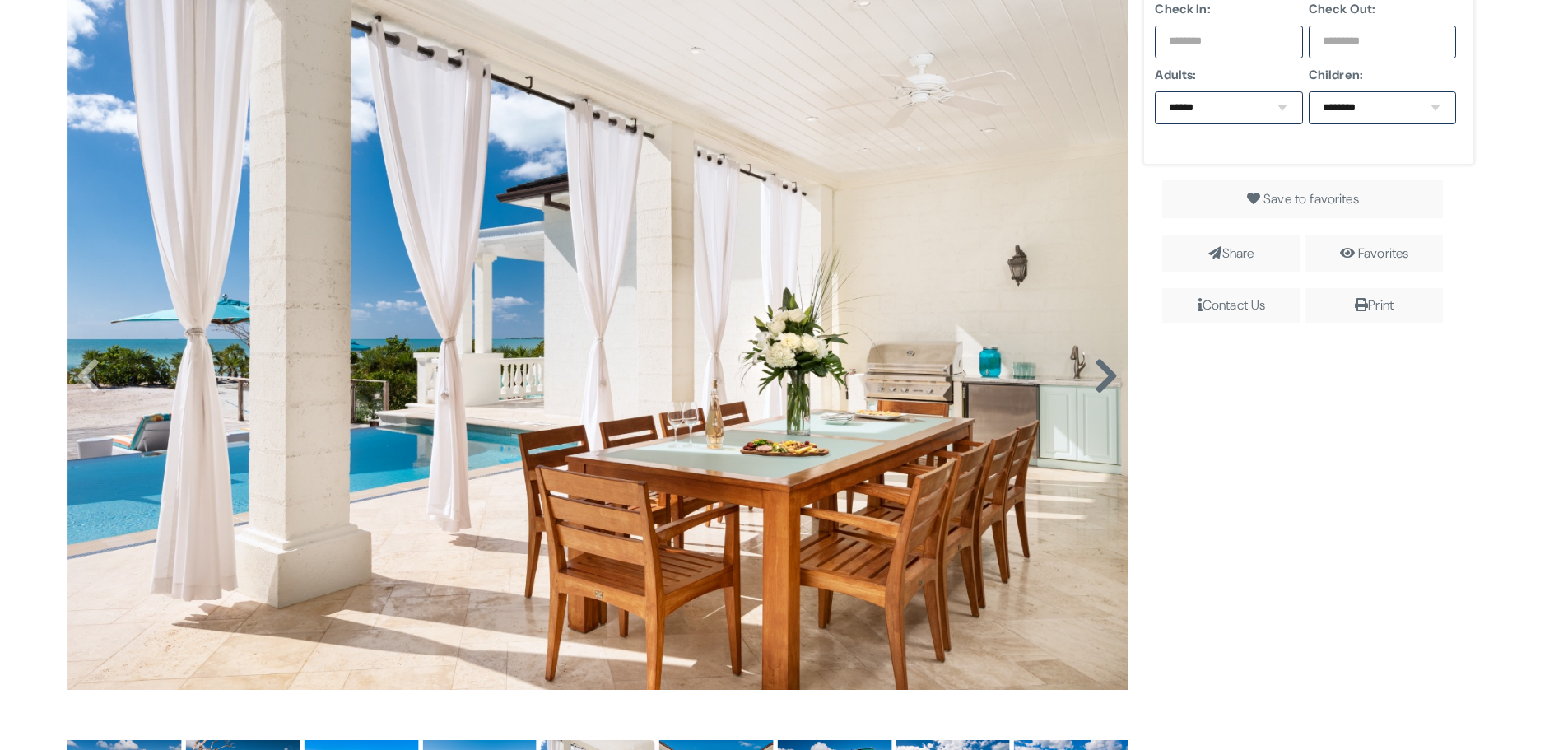
click at [1096, 377] on icon at bounding box center [1106, 376] width 25 height 40
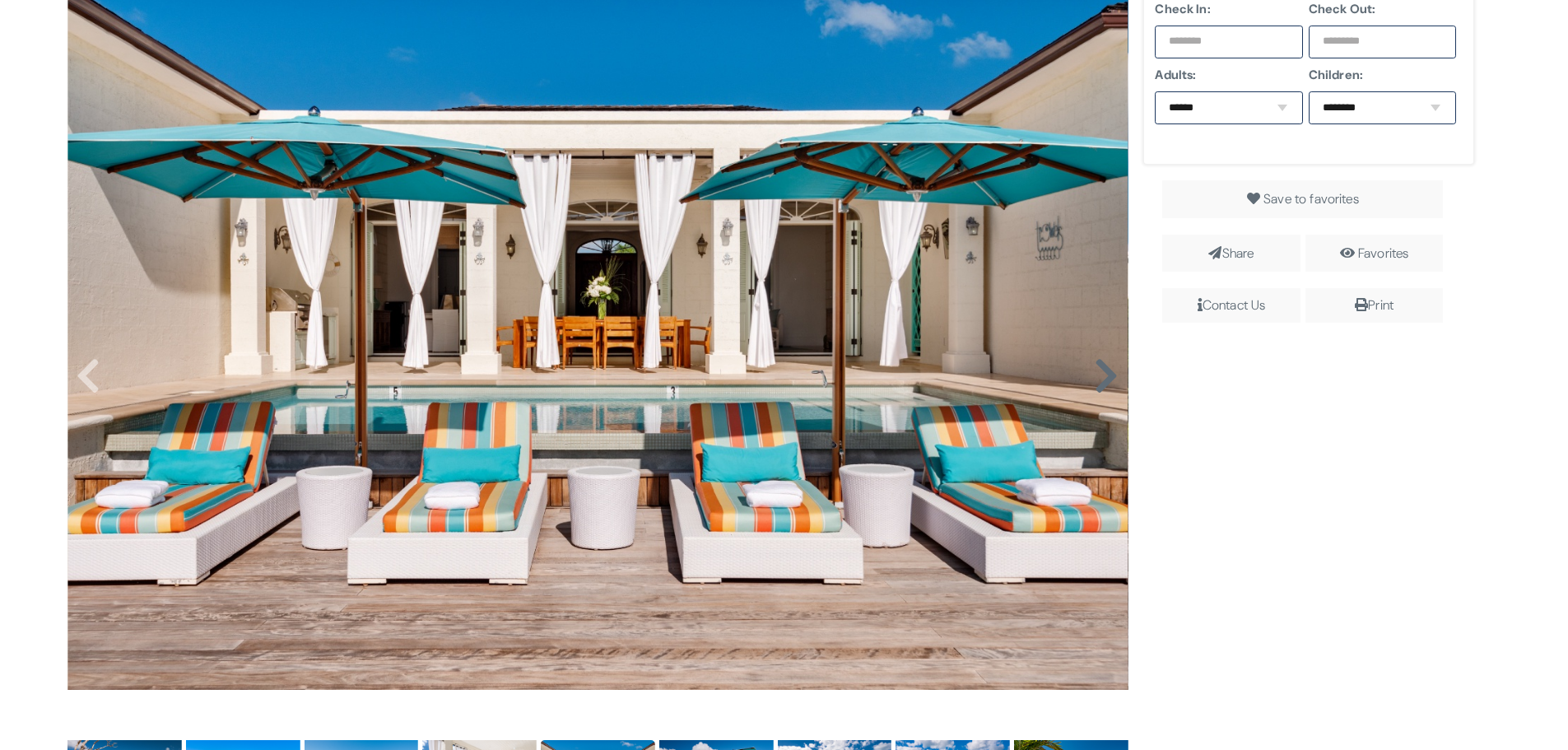
click at [1096, 377] on icon at bounding box center [1106, 376] width 25 height 40
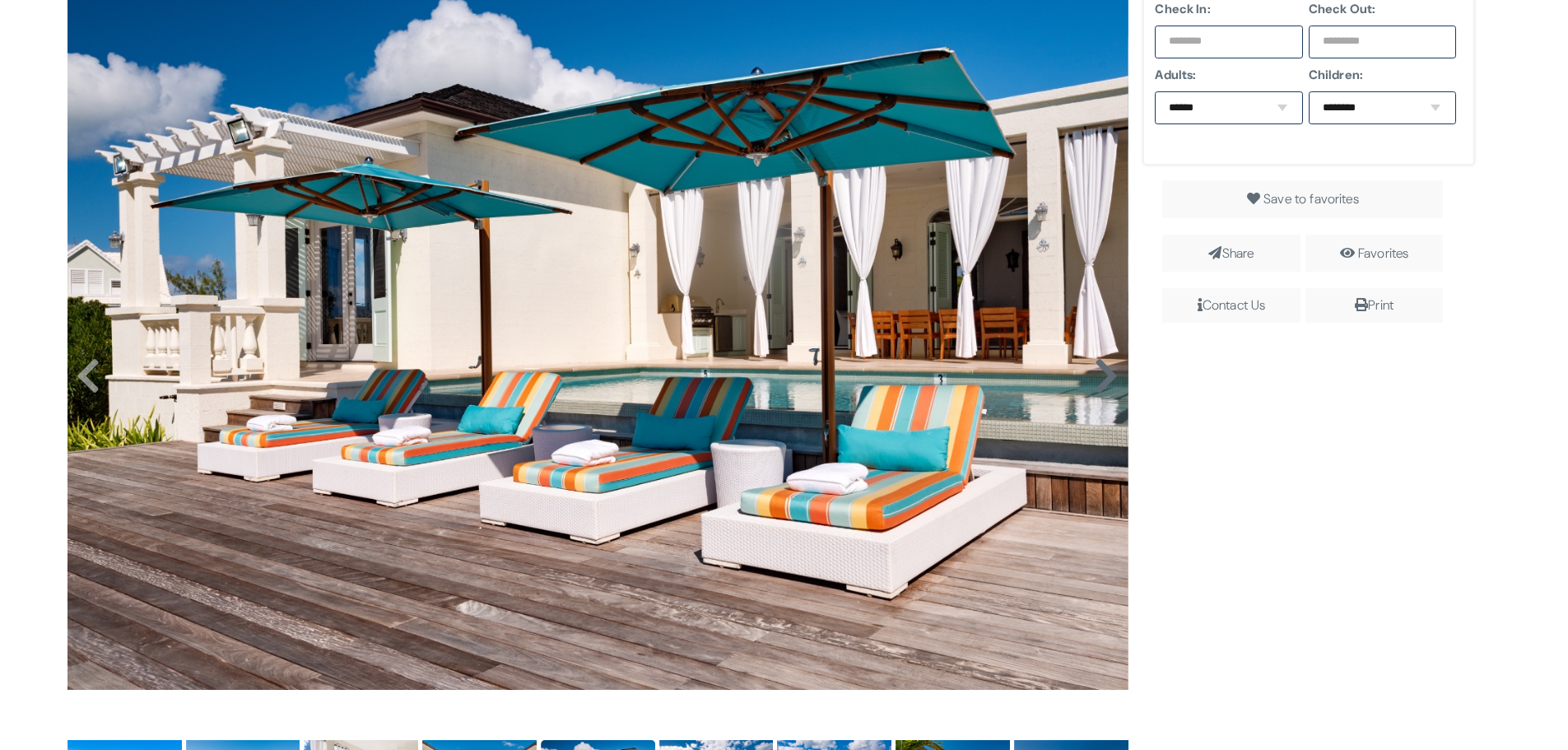
click at [1096, 377] on icon at bounding box center [1106, 376] width 25 height 40
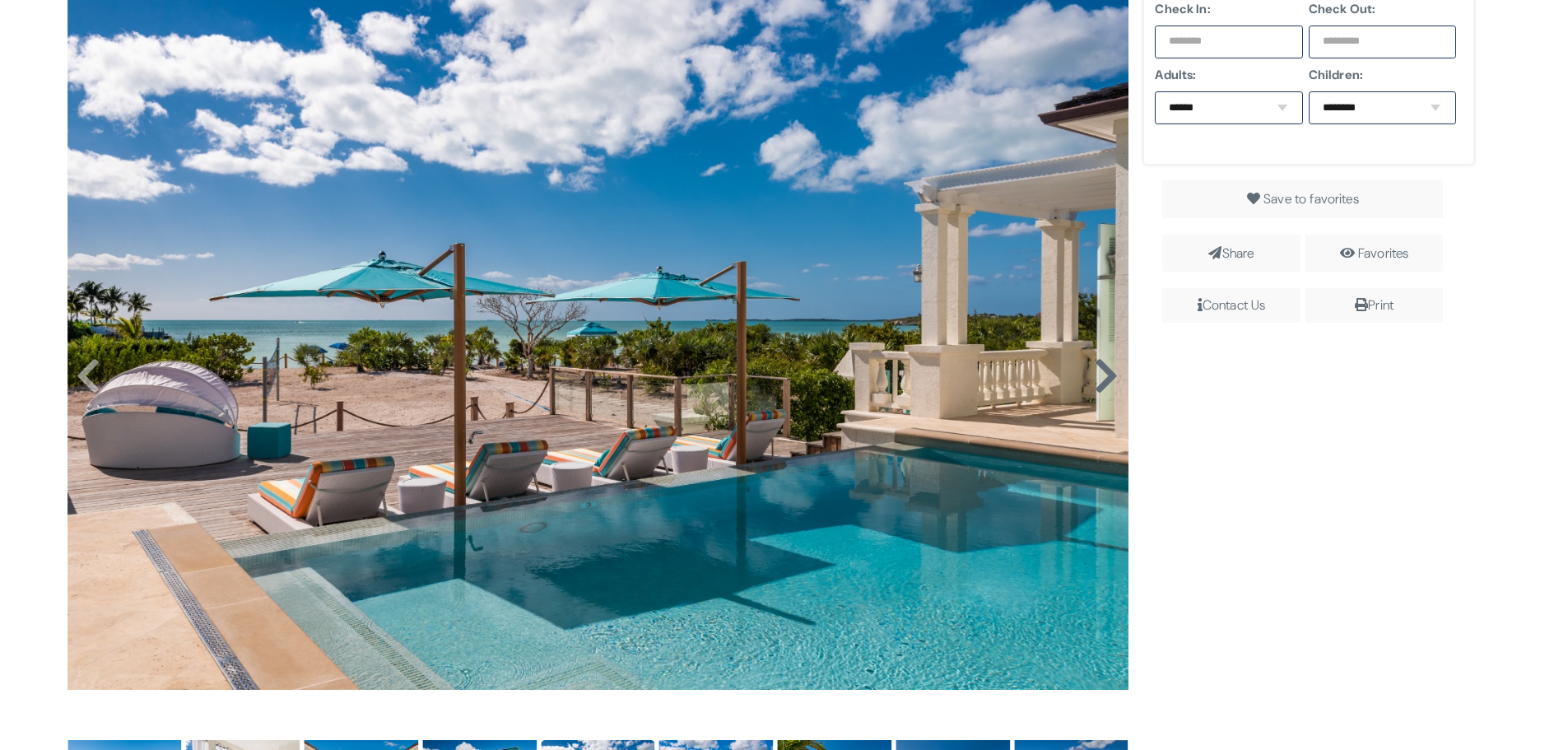
click at [1096, 377] on icon at bounding box center [1106, 376] width 25 height 40
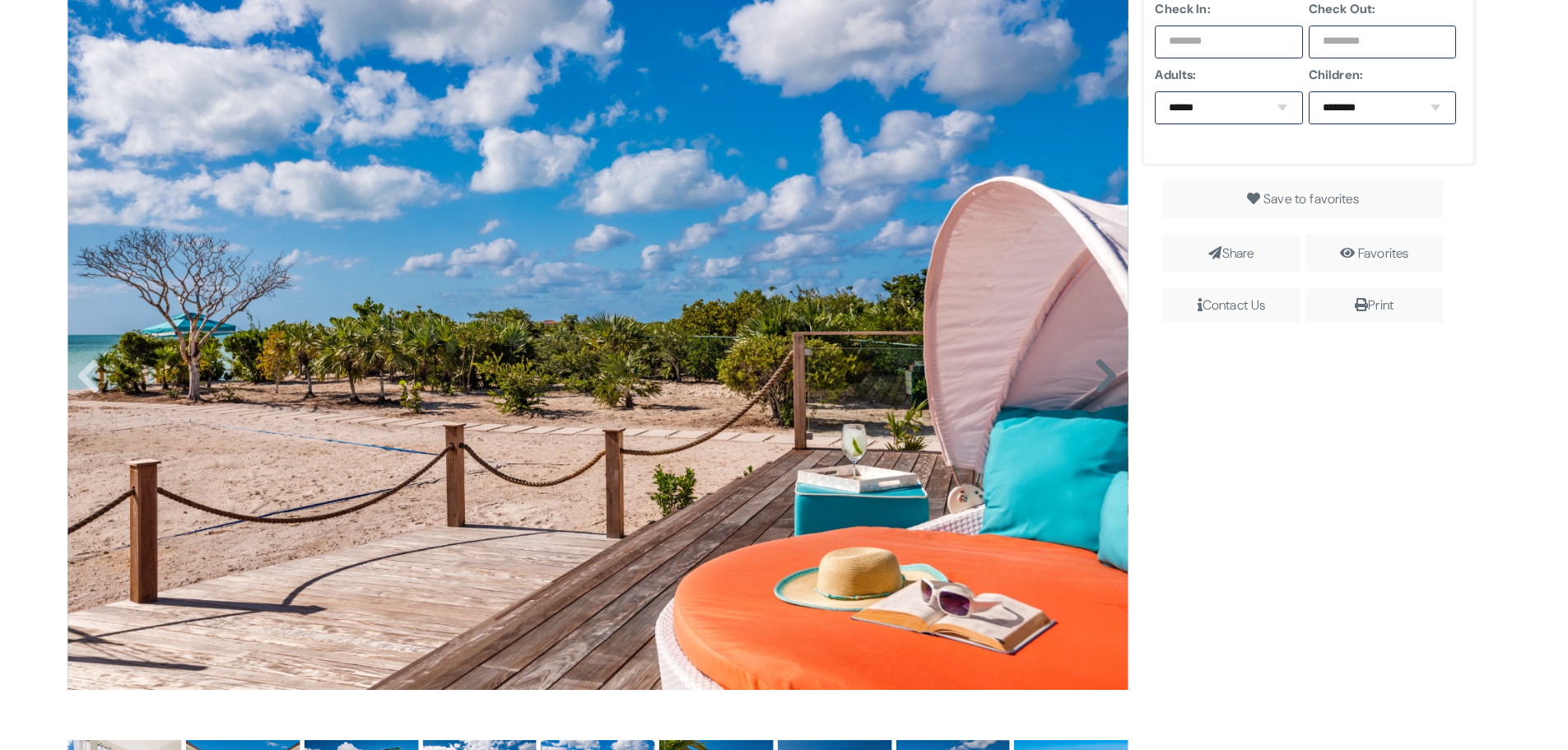
click at [1096, 377] on icon at bounding box center [1106, 376] width 25 height 40
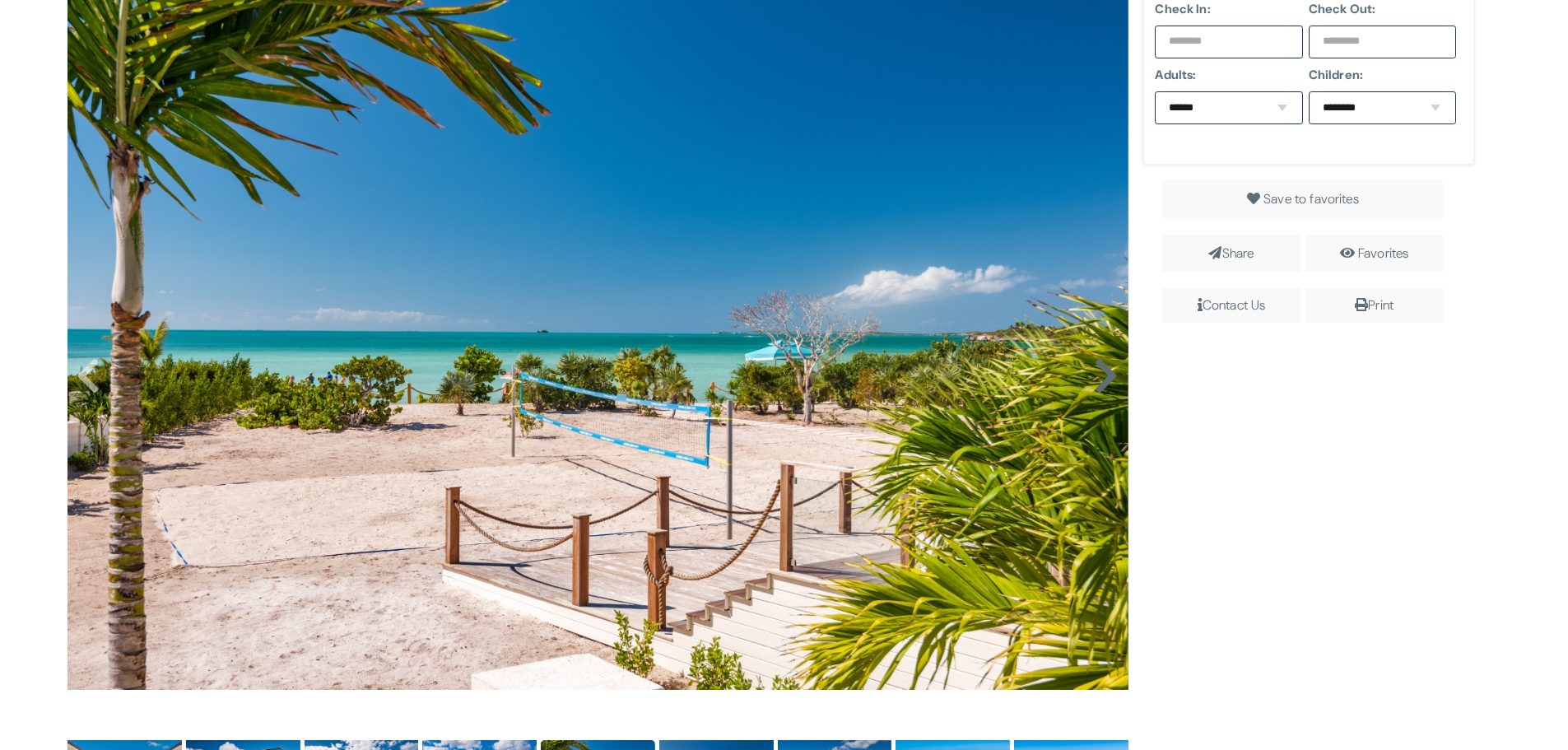
click at [1096, 377] on icon at bounding box center [1106, 376] width 25 height 40
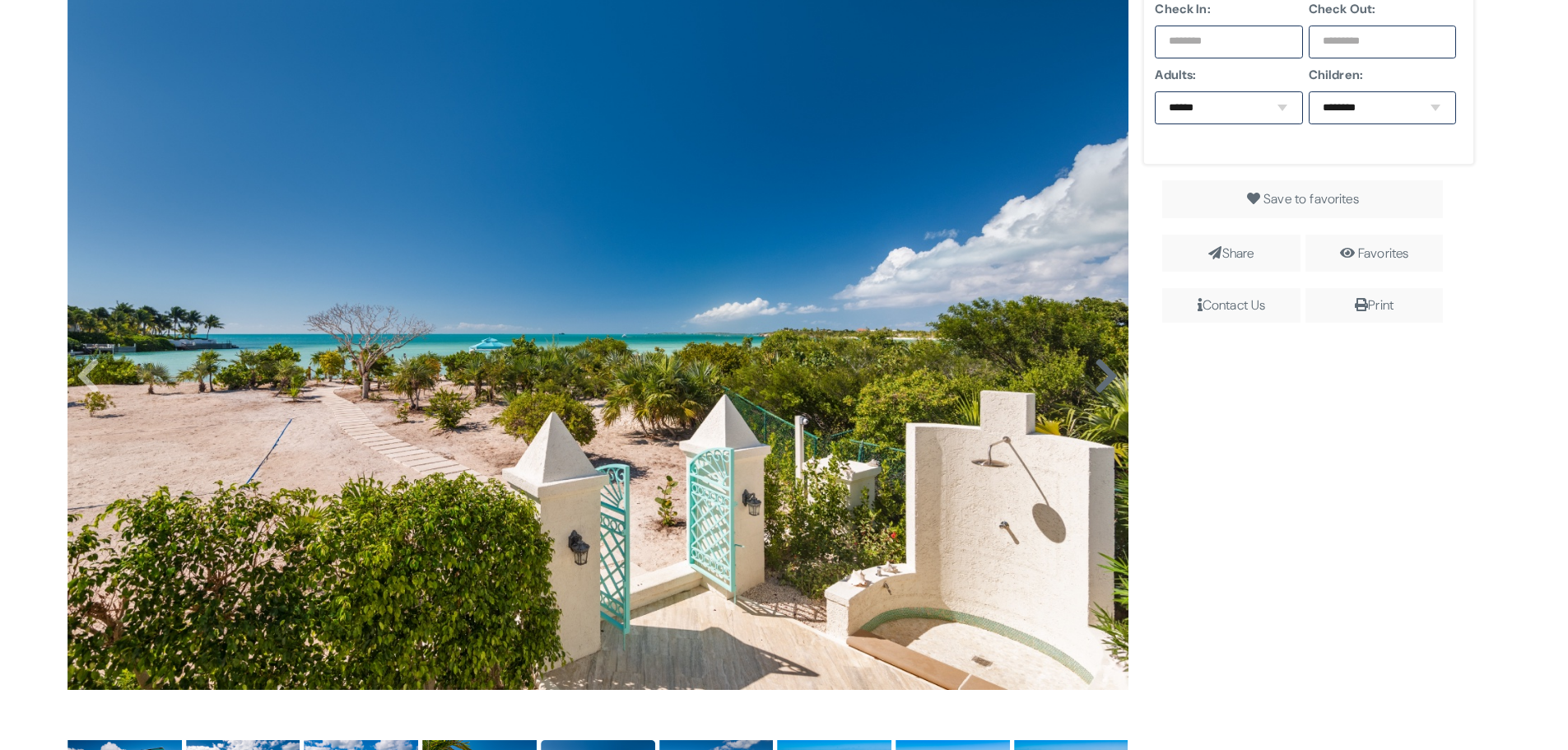
click at [1096, 377] on icon at bounding box center [1106, 376] width 25 height 40
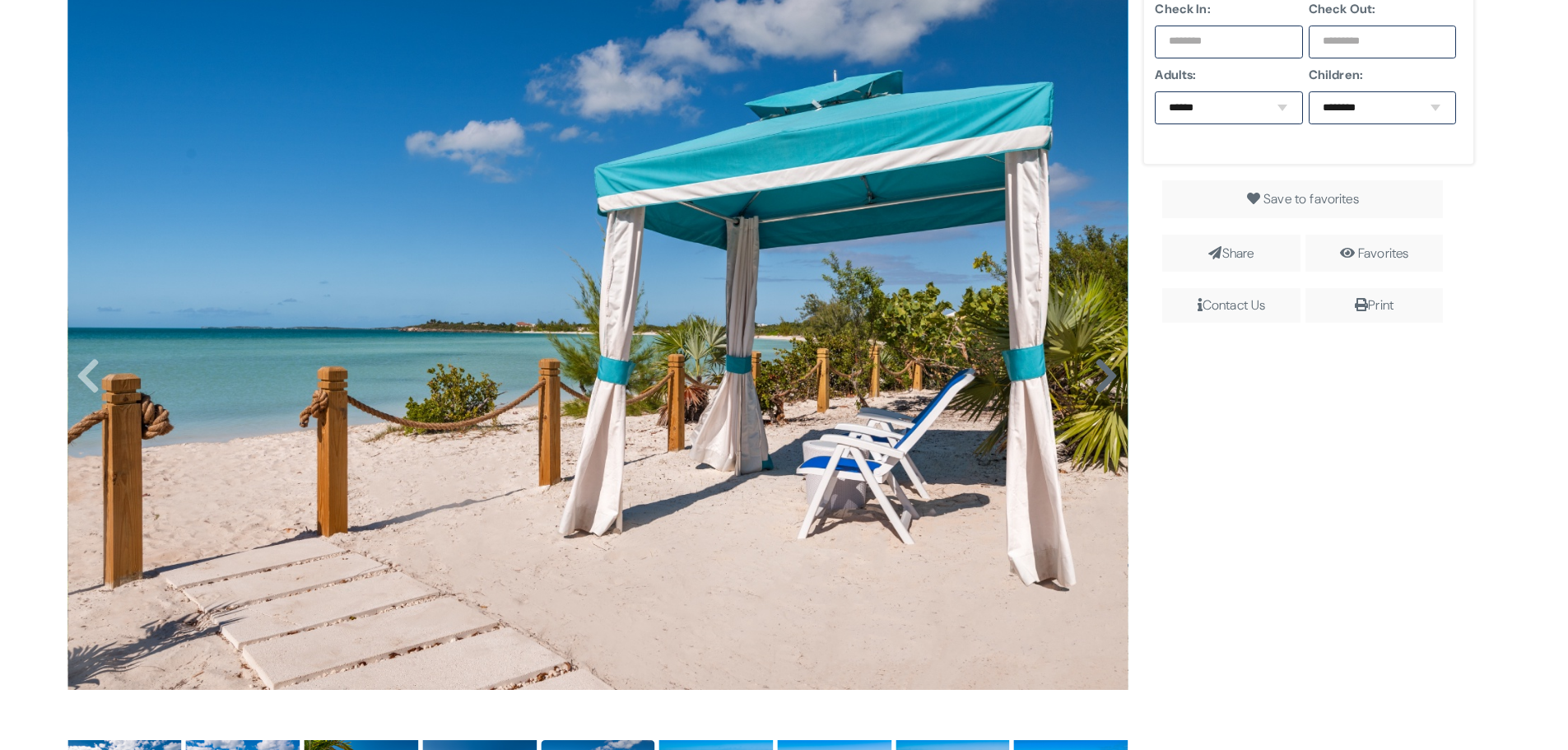
click at [1096, 377] on icon at bounding box center [1106, 376] width 25 height 40
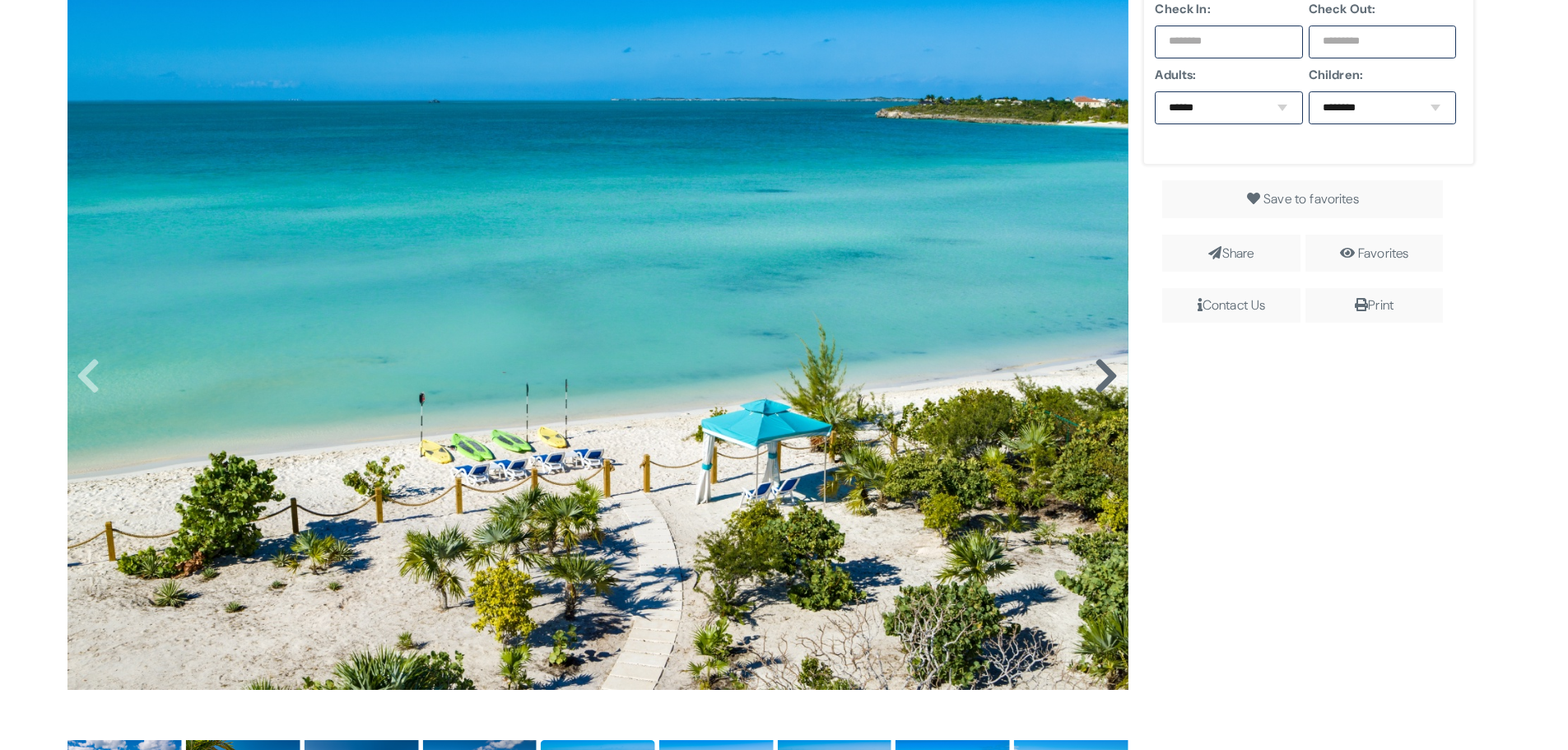
click at [1096, 377] on icon at bounding box center [1106, 376] width 25 height 40
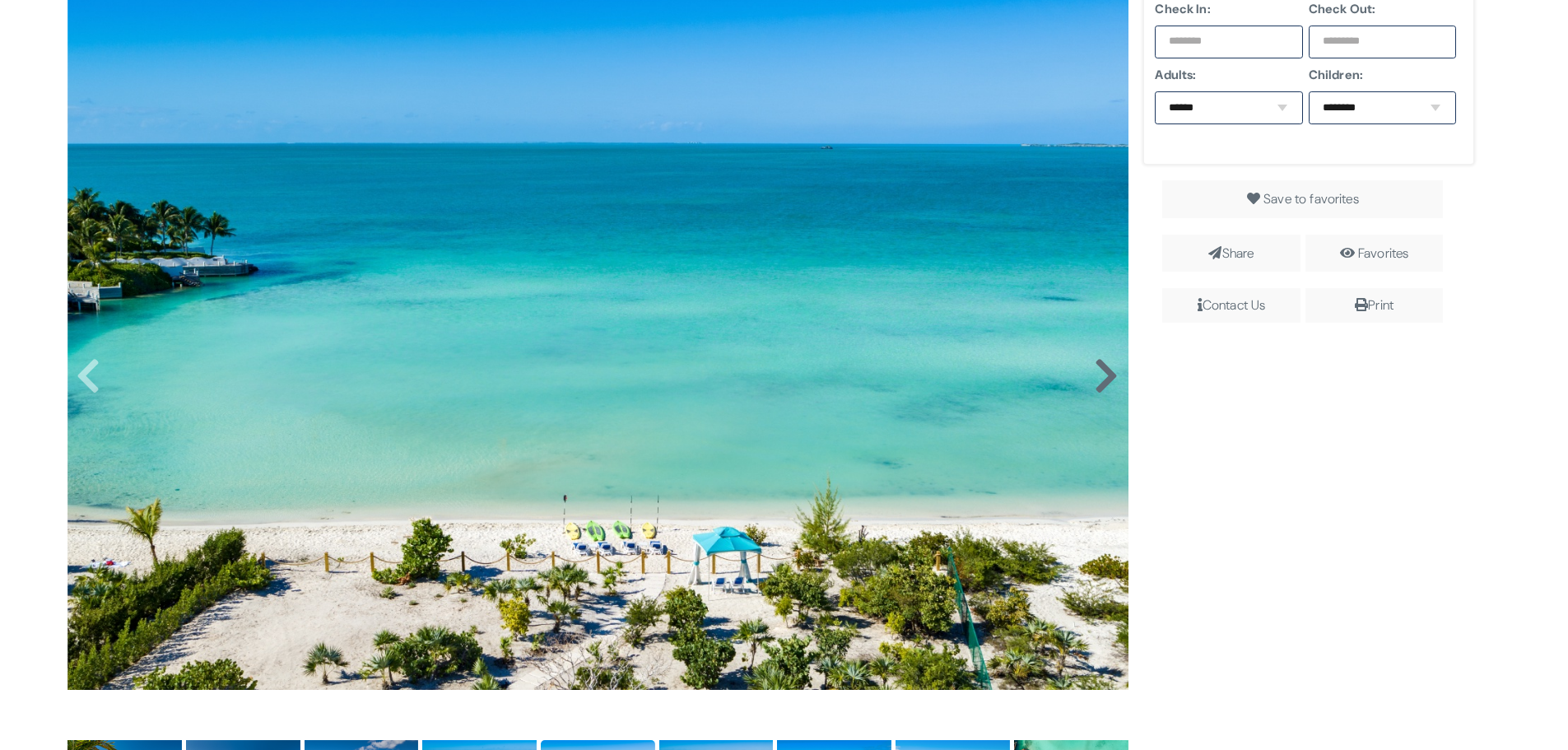
click at [1096, 377] on icon at bounding box center [1106, 376] width 25 height 40
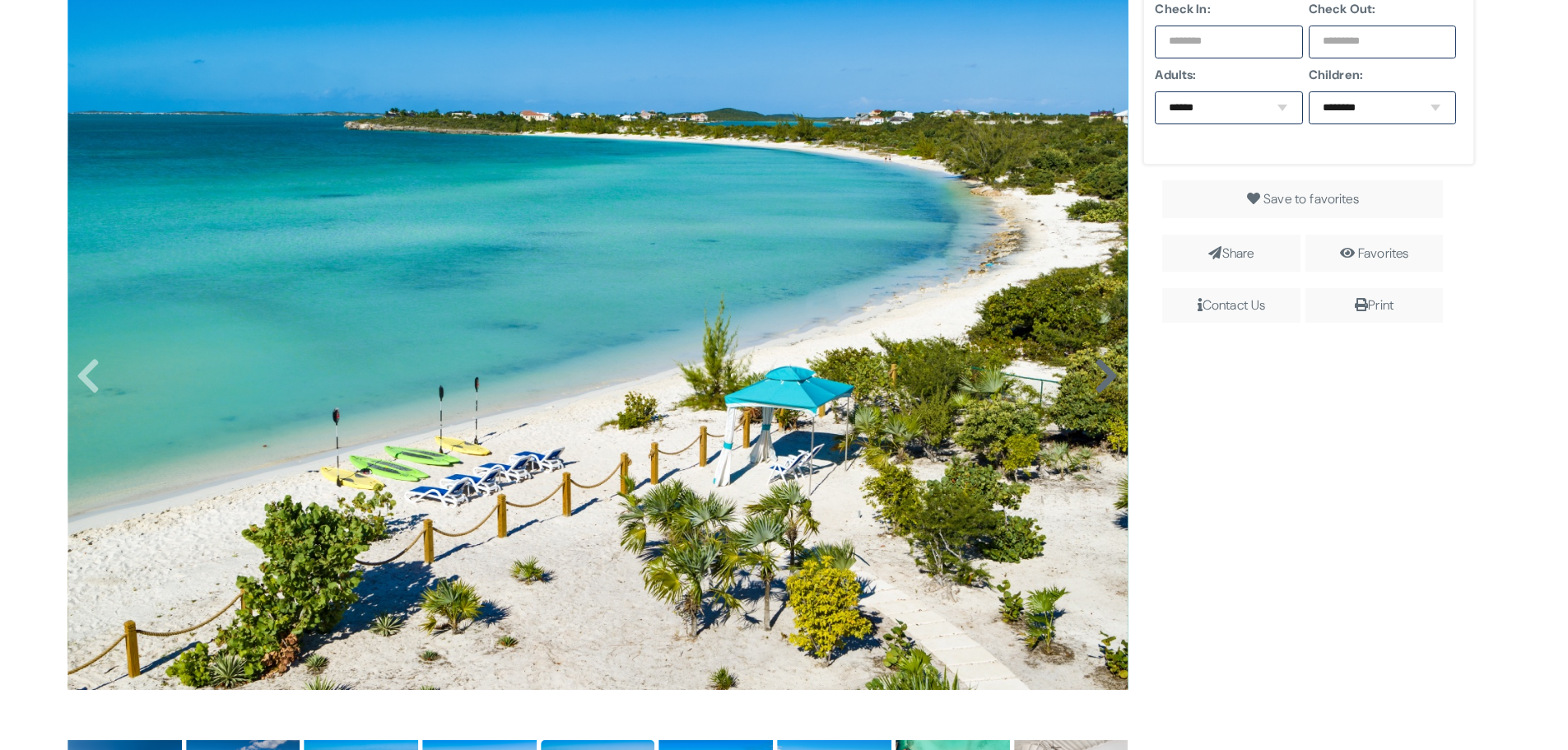
click at [1096, 377] on icon at bounding box center [1106, 376] width 25 height 40
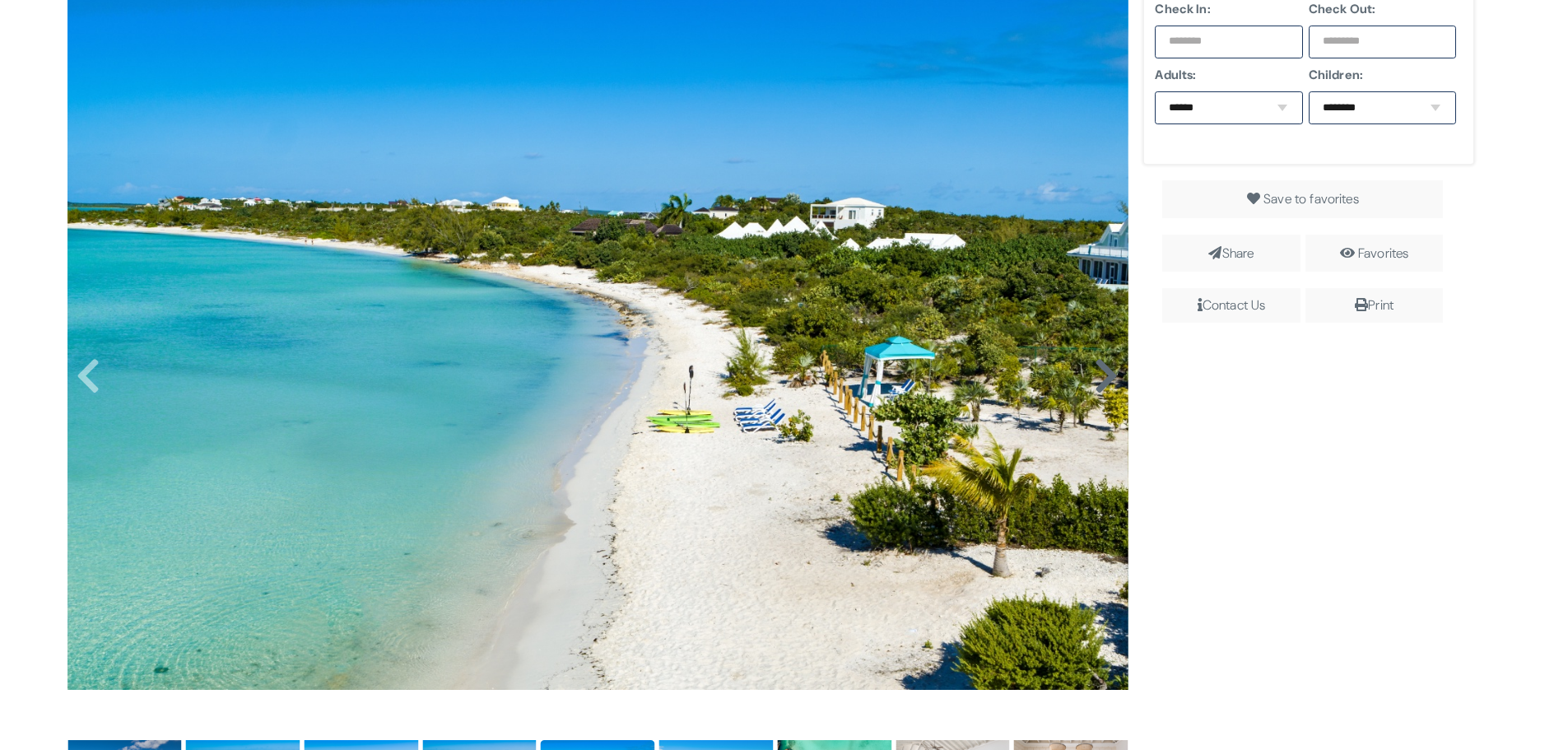
click at [1096, 377] on icon at bounding box center [1106, 376] width 25 height 40
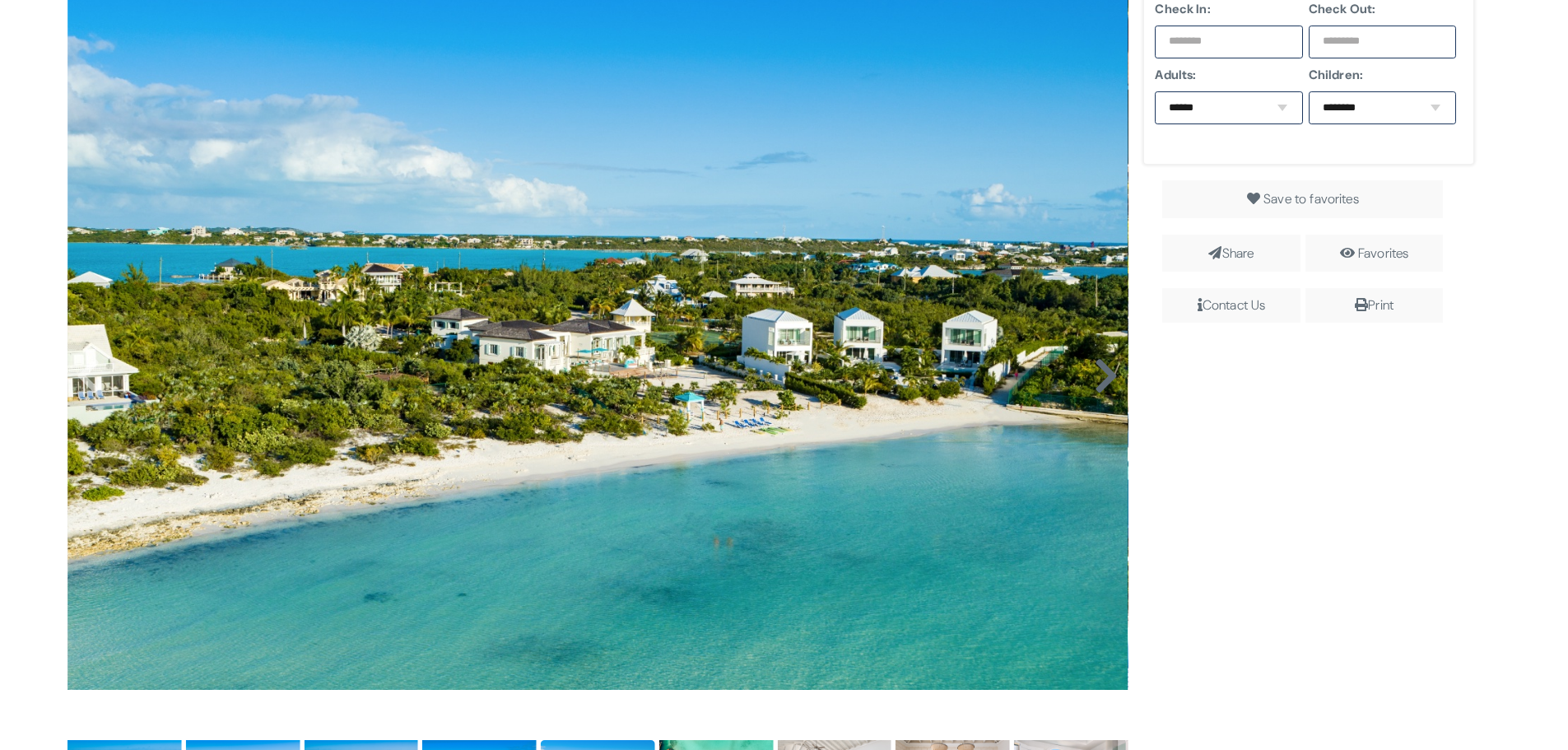
click at [1096, 377] on icon at bounding box center [1106, 376] width 25 height 40
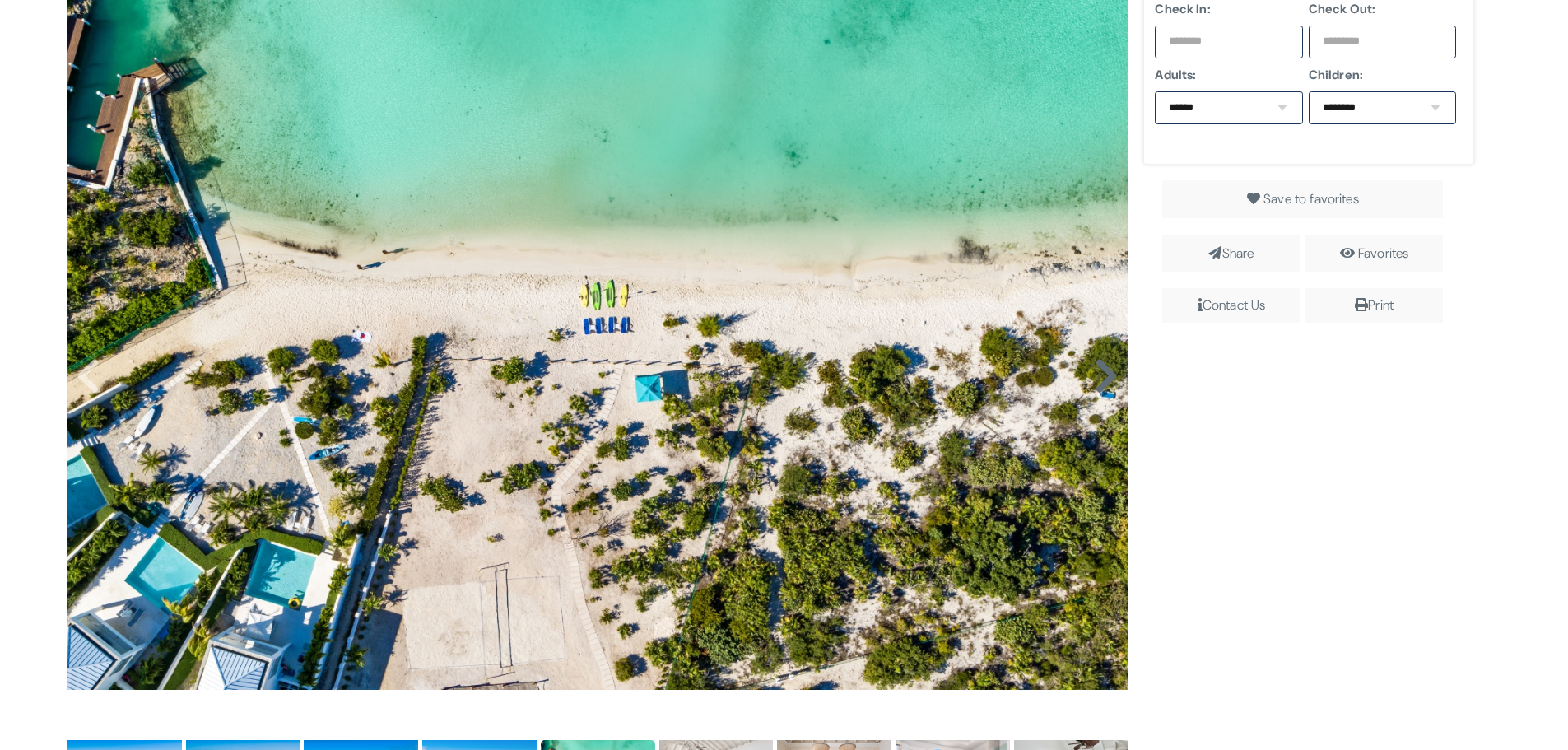
click at [1096, 377] on icon at bounding box center [1106, 376] width 25 height 40
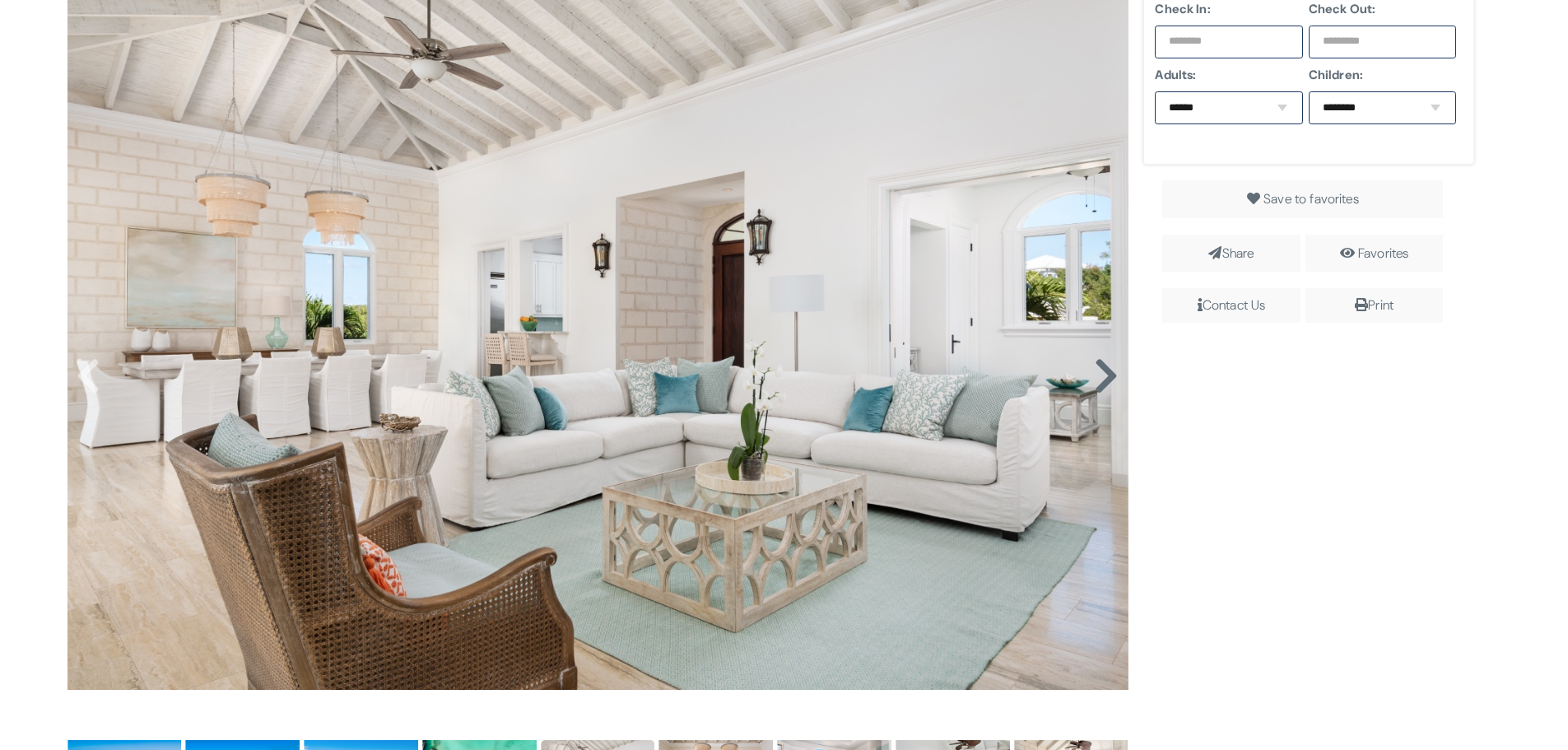
click at [1096, 377] on icon at bounding box center [1106, 376] width 25 height 40
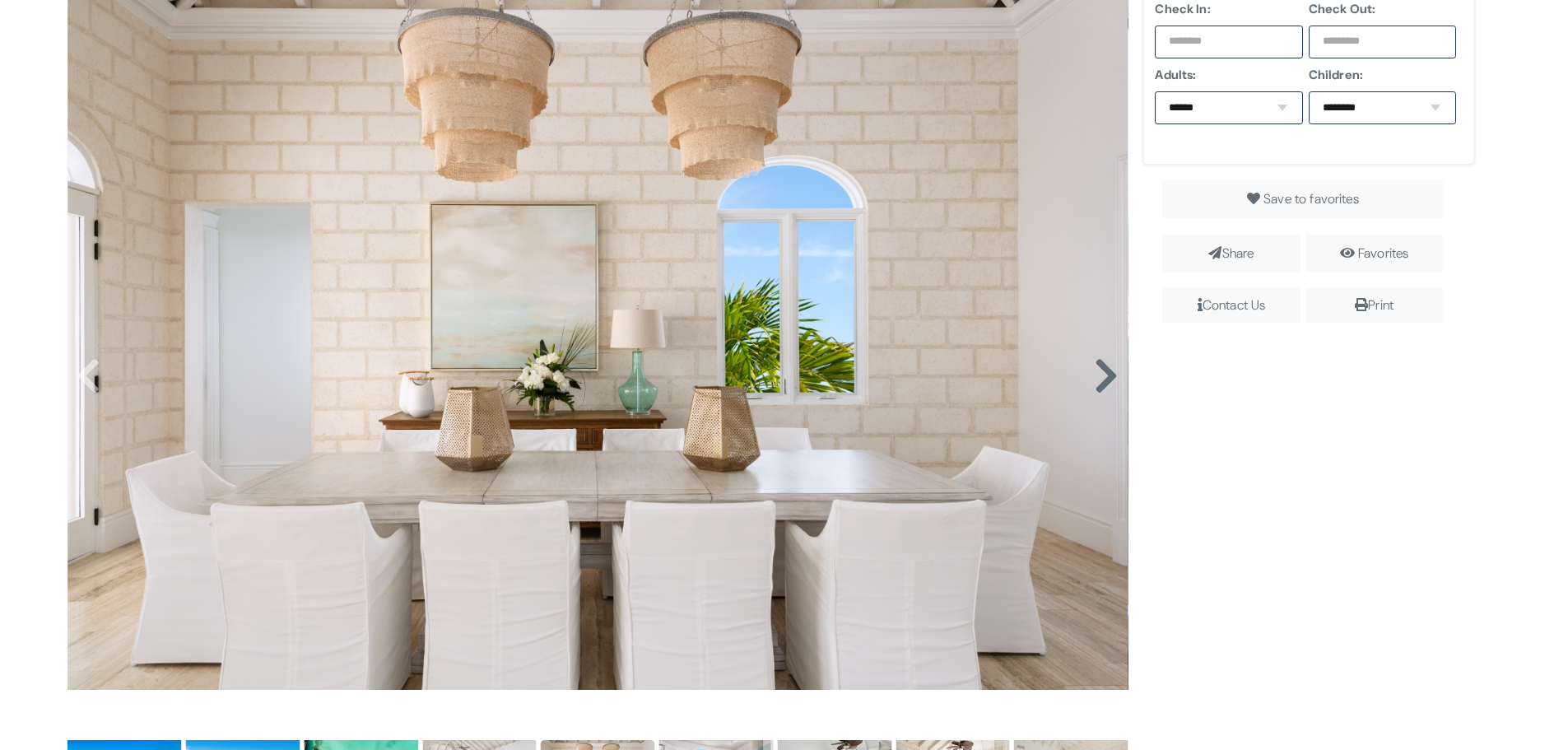
click at [1096, 377] on icon at bounding box center [1106, 376] width 25 height 40
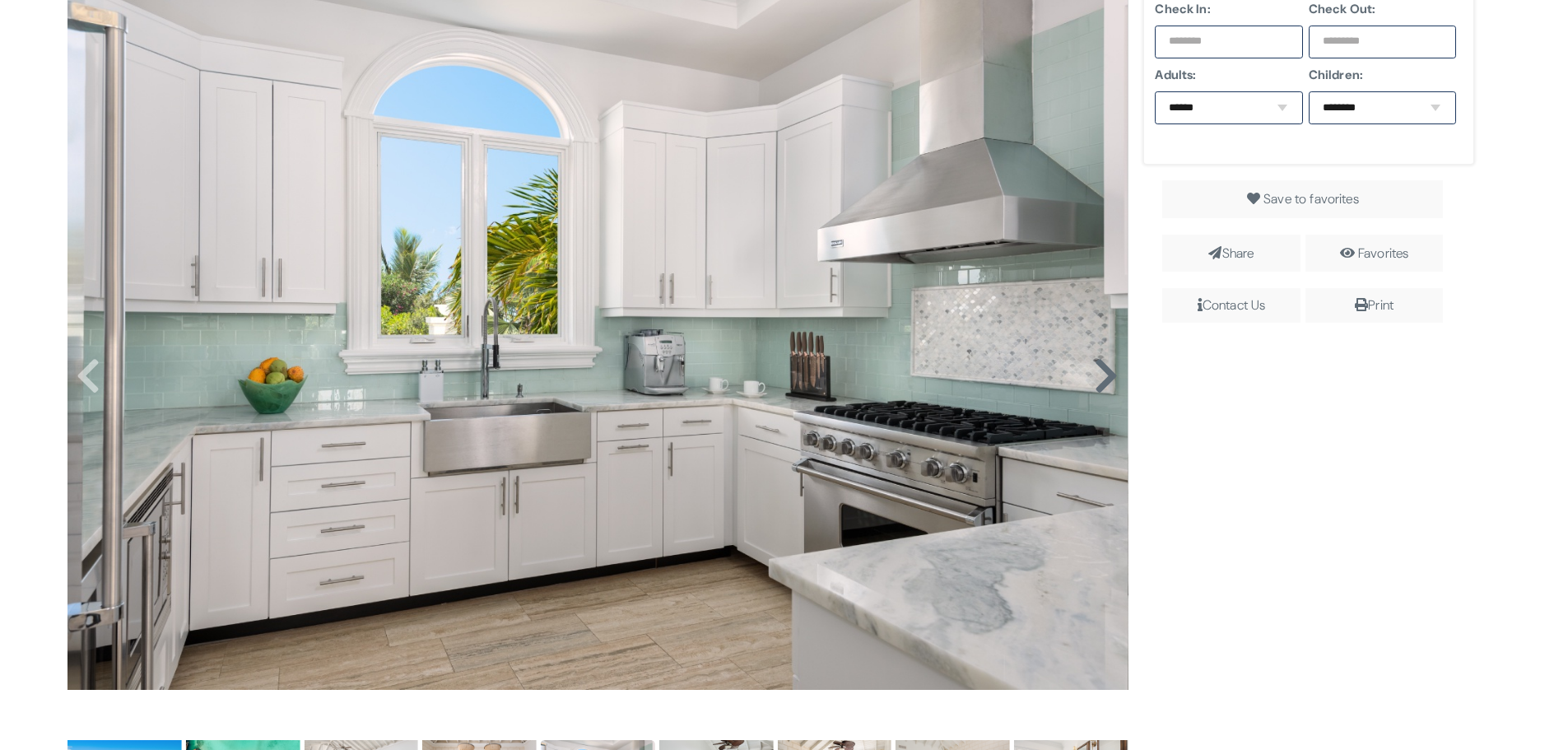
click at [1096, 377] on icon at bounding box center [1106, 376] width 25 height 40
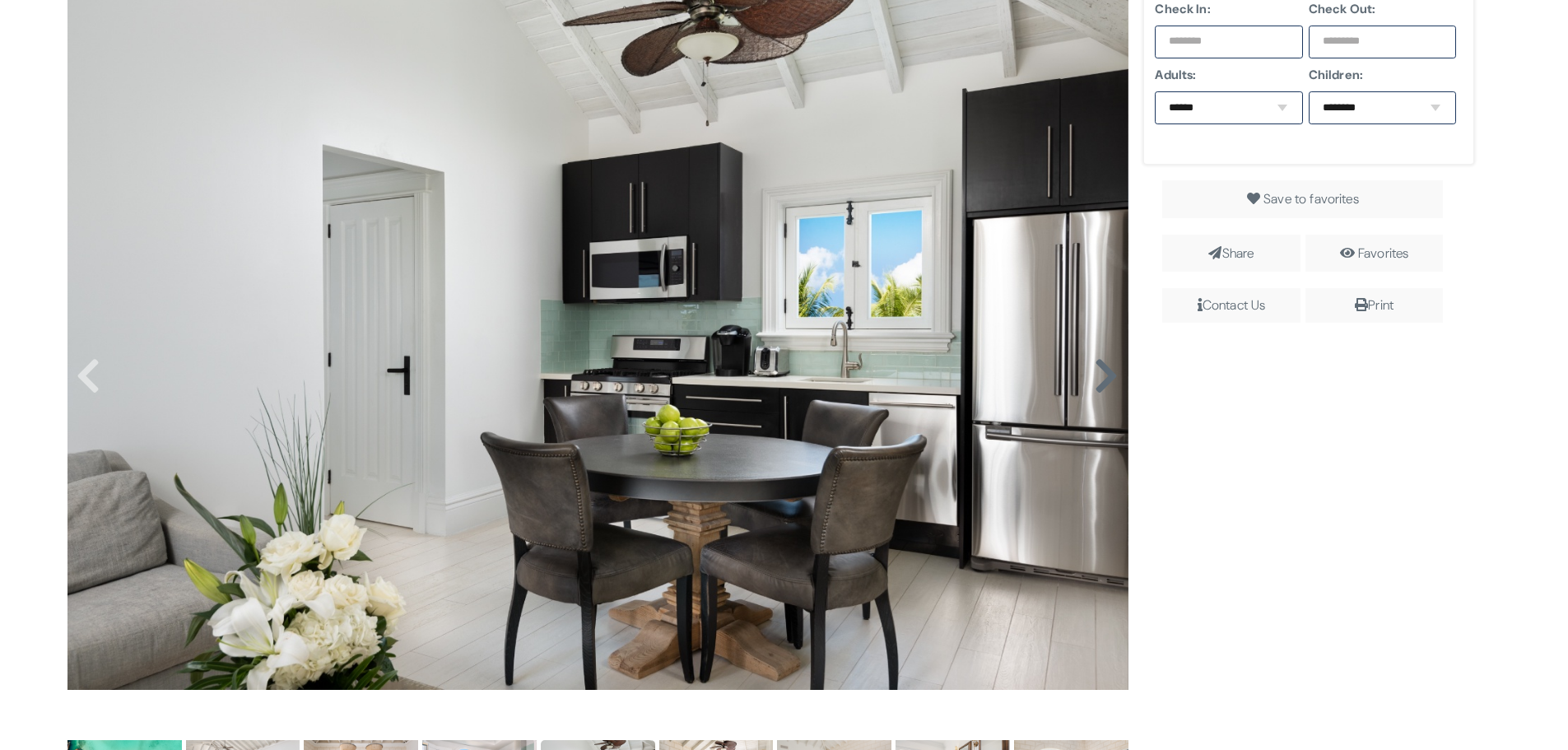
click at [1096, 377] on icon at bounding box center [1106, 376] width 25 height 40
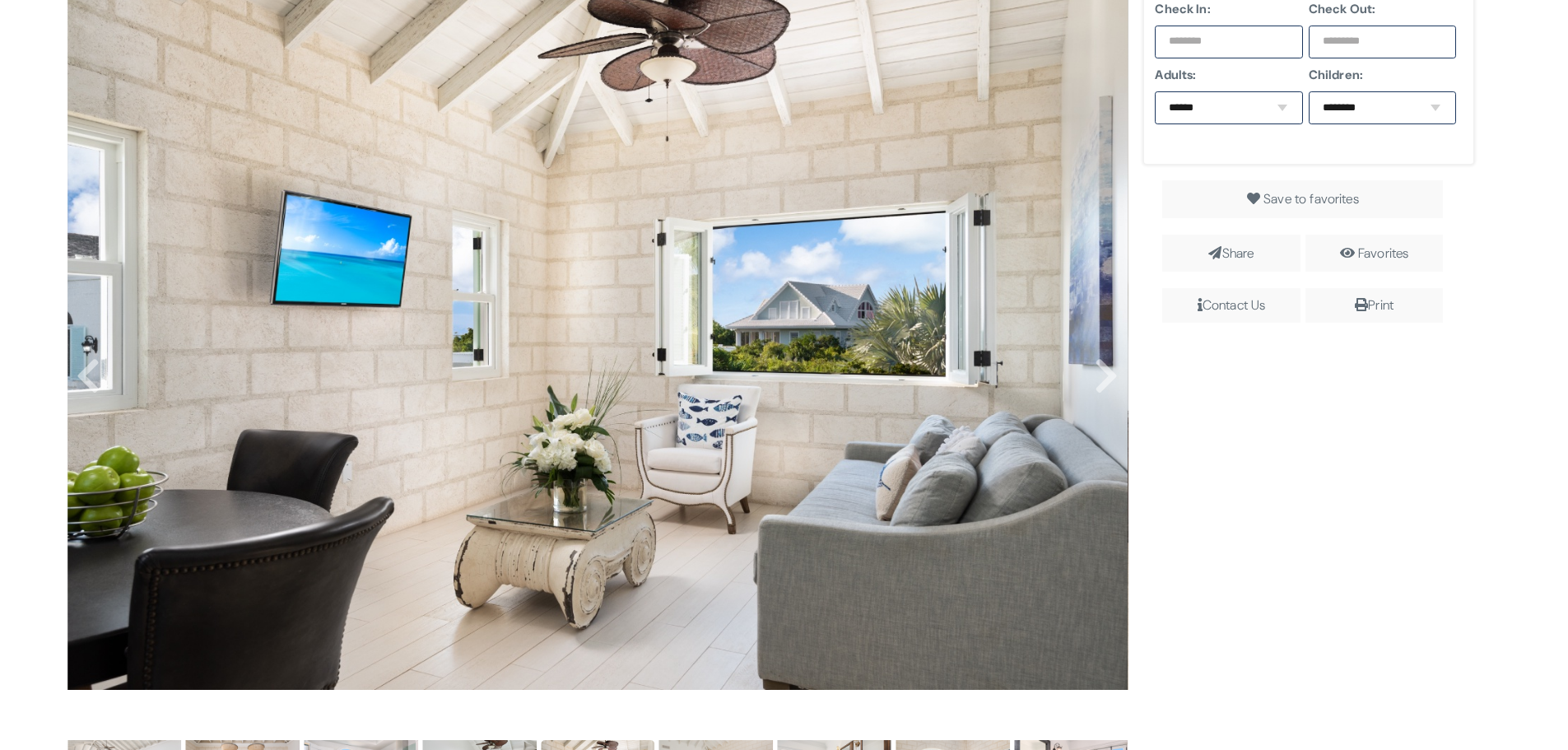
click at [1320, 365] on div "Check In: Check Out: Adults: ****** * * * * * * * * * ** ** ** Children: ******…" at bounding box center [1309, 706] width 356 height 1447
click at [80, 376] on icon at bounding box center [88, 376] width 25 height 40
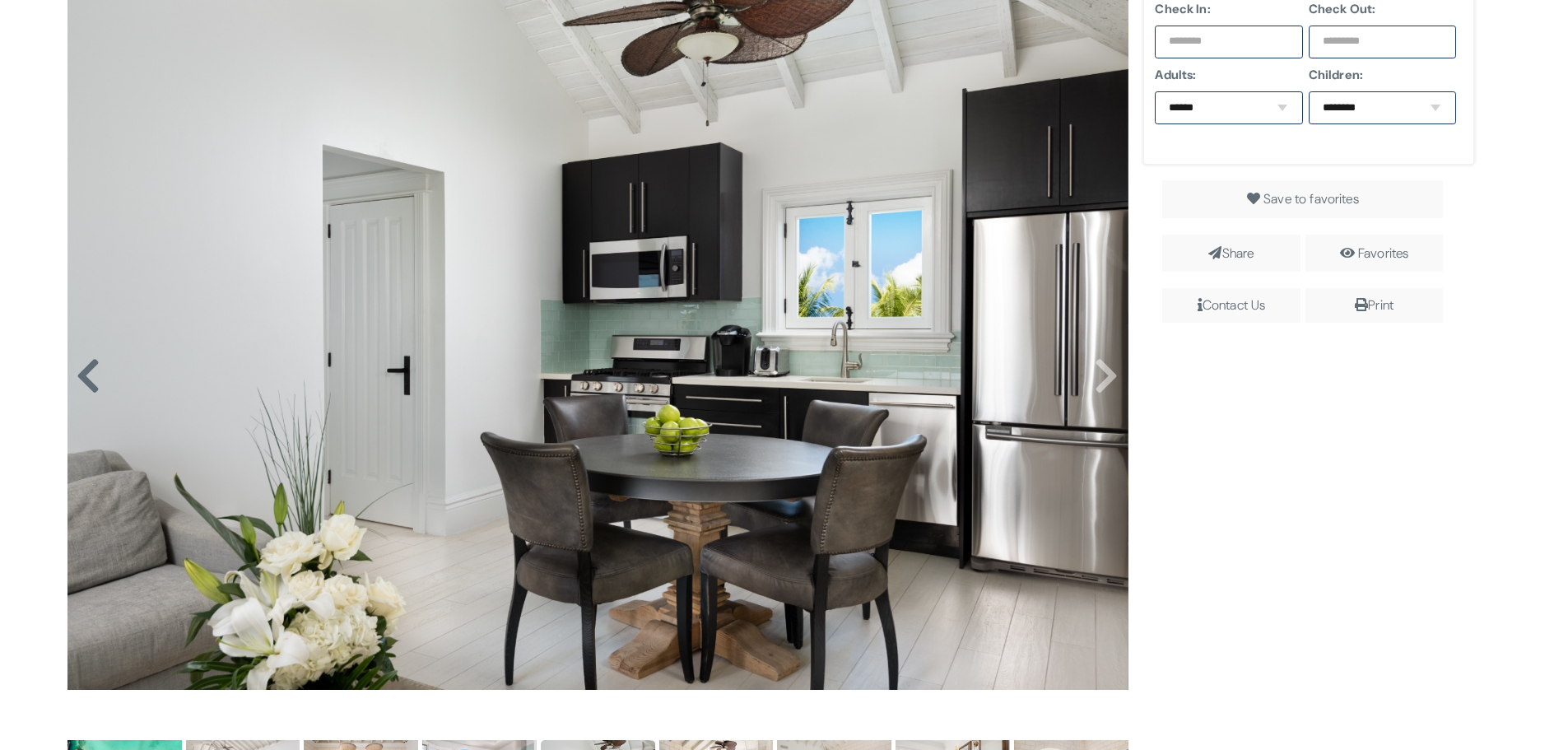
click at [80, 376] on icon at bounding box center [88, 376] width 25 height 40
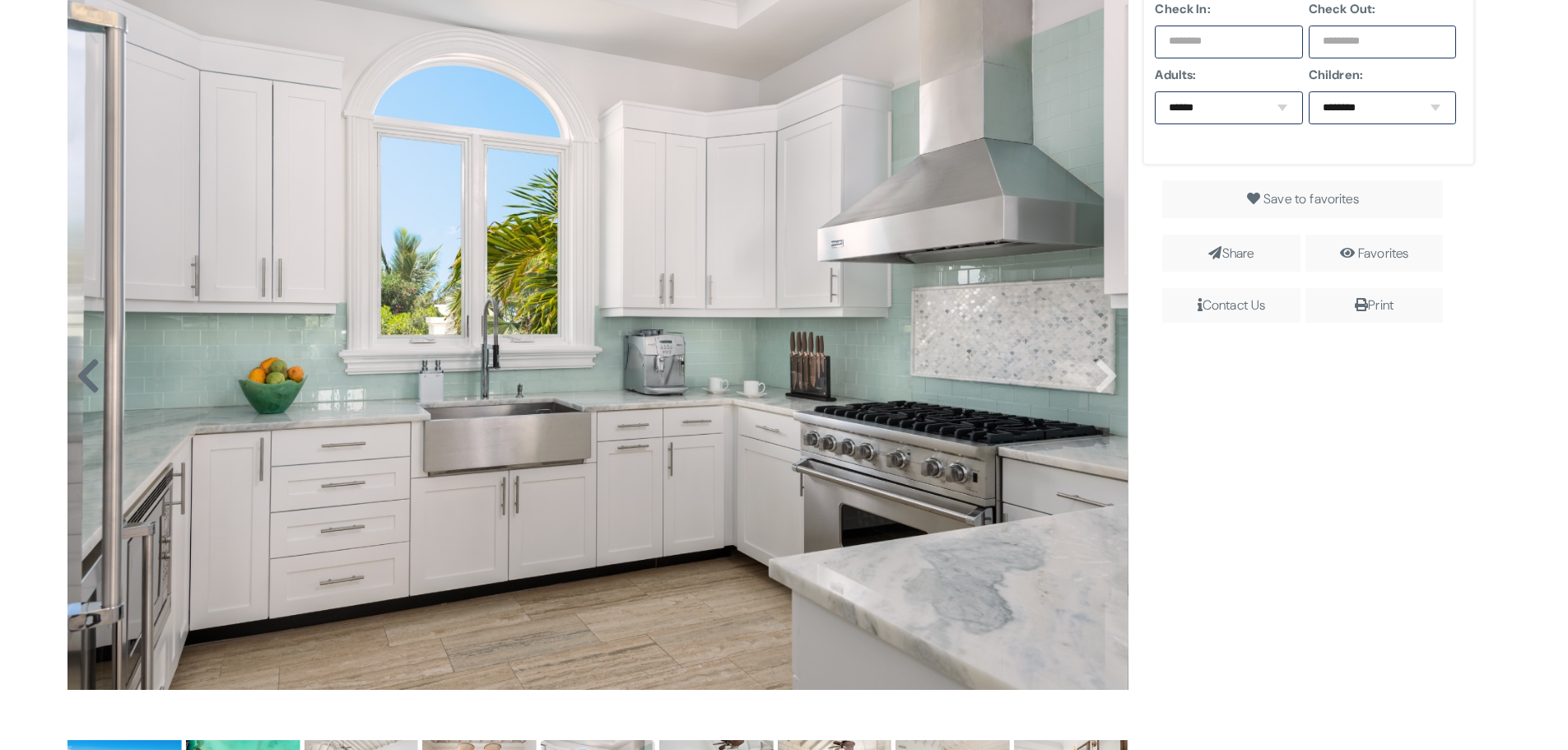
click at [80, 376] on icon at bounding box center [88, 376] width 25 height 40
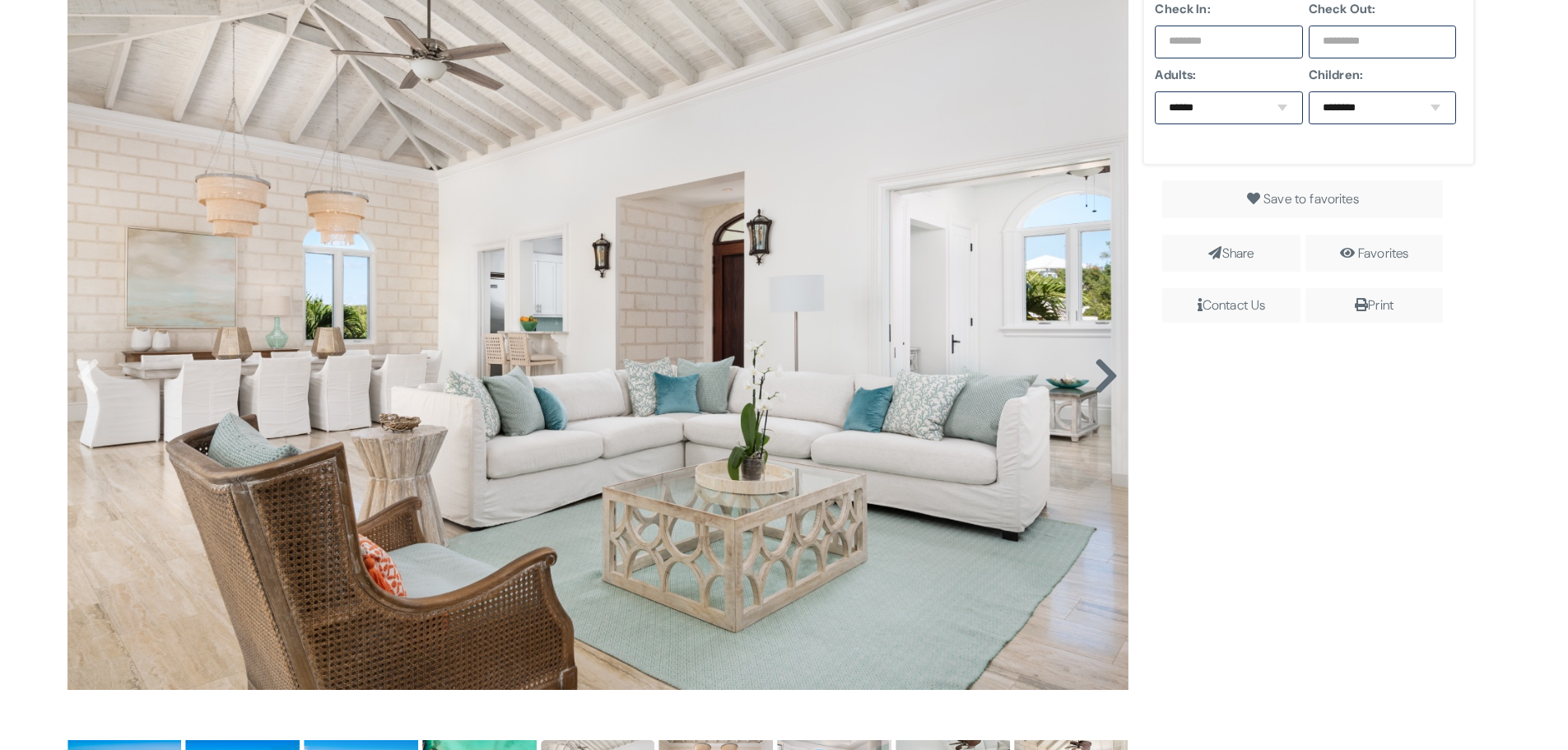
click at [1098, 375] on icon at bounding box center [1106, 376] width 25 height 40
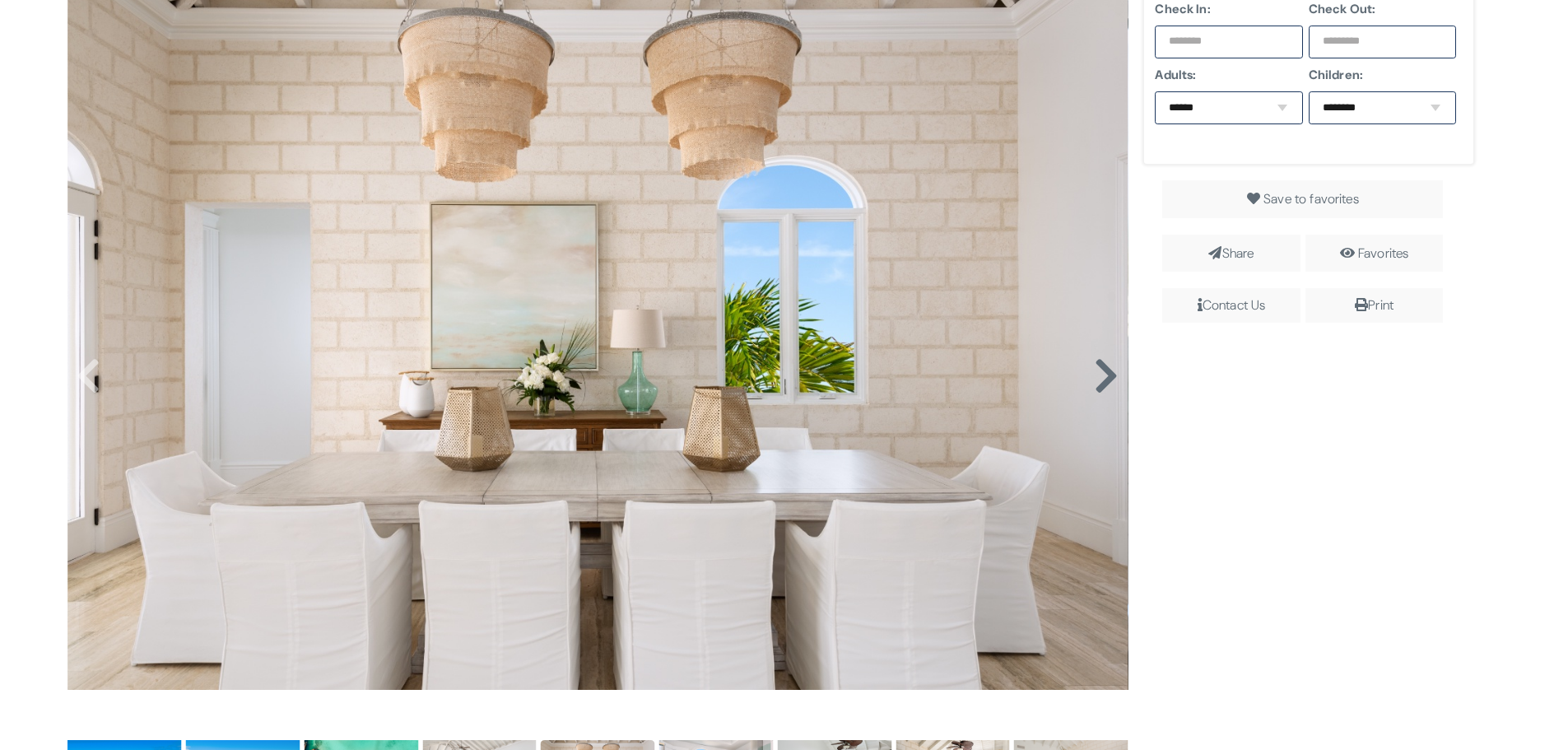
click at [1098, 375] on icon at bounding box center [1106, 376] width 25 height 40
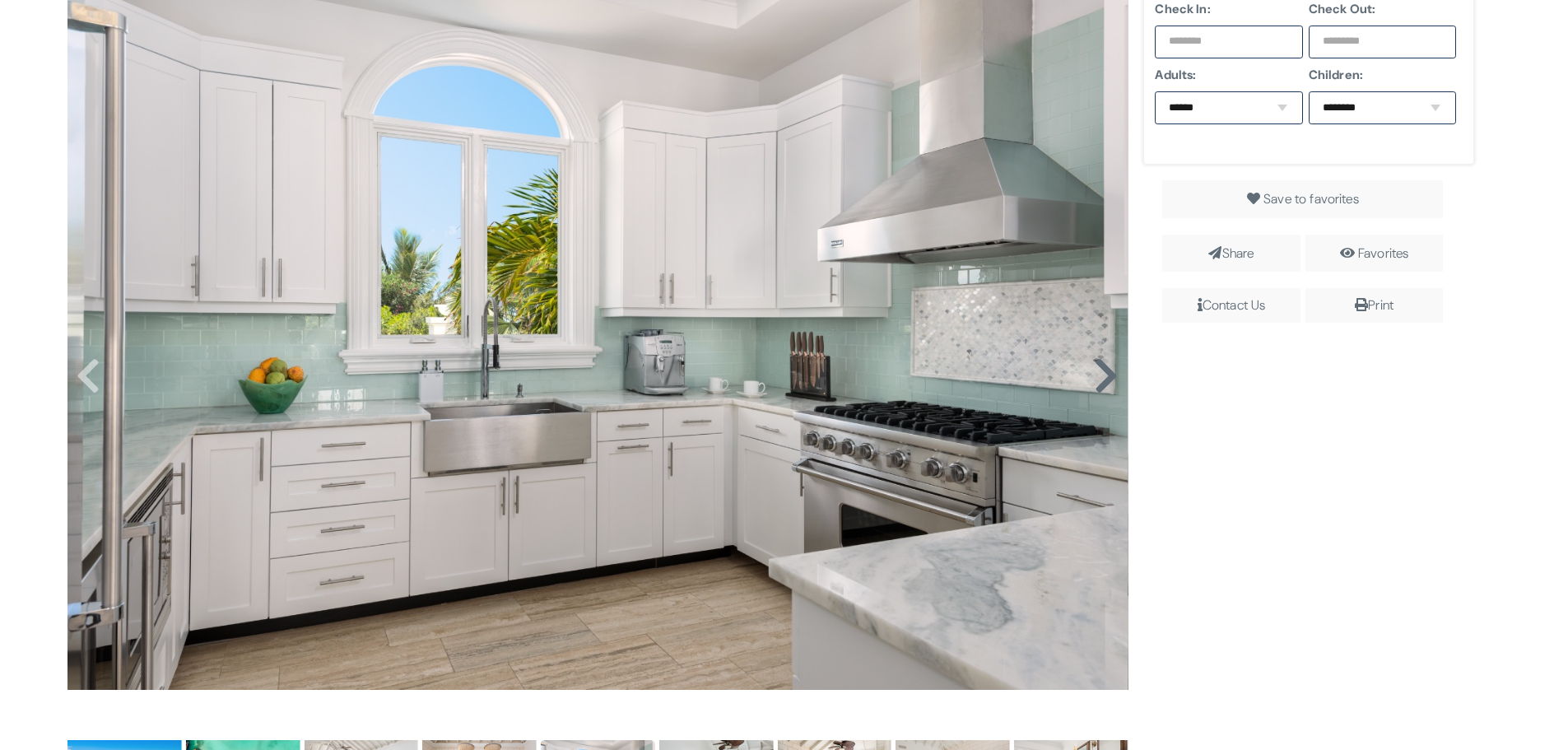
click at [1096, 374] on icon at bounding box center [1106, 376] width 25 height 40
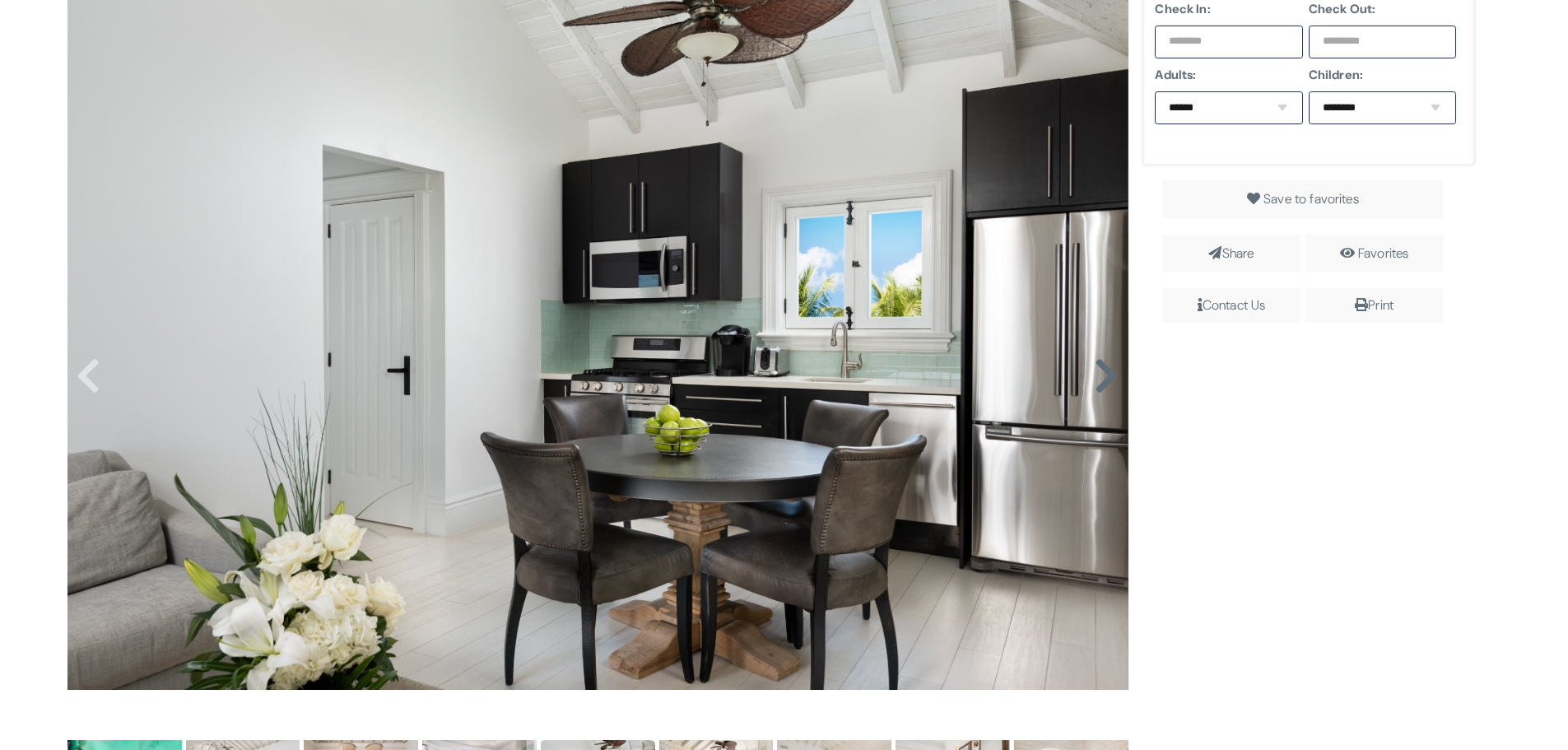
click at [1096, 374] on icon at bounding box center [1106, 376] width 25 height 40
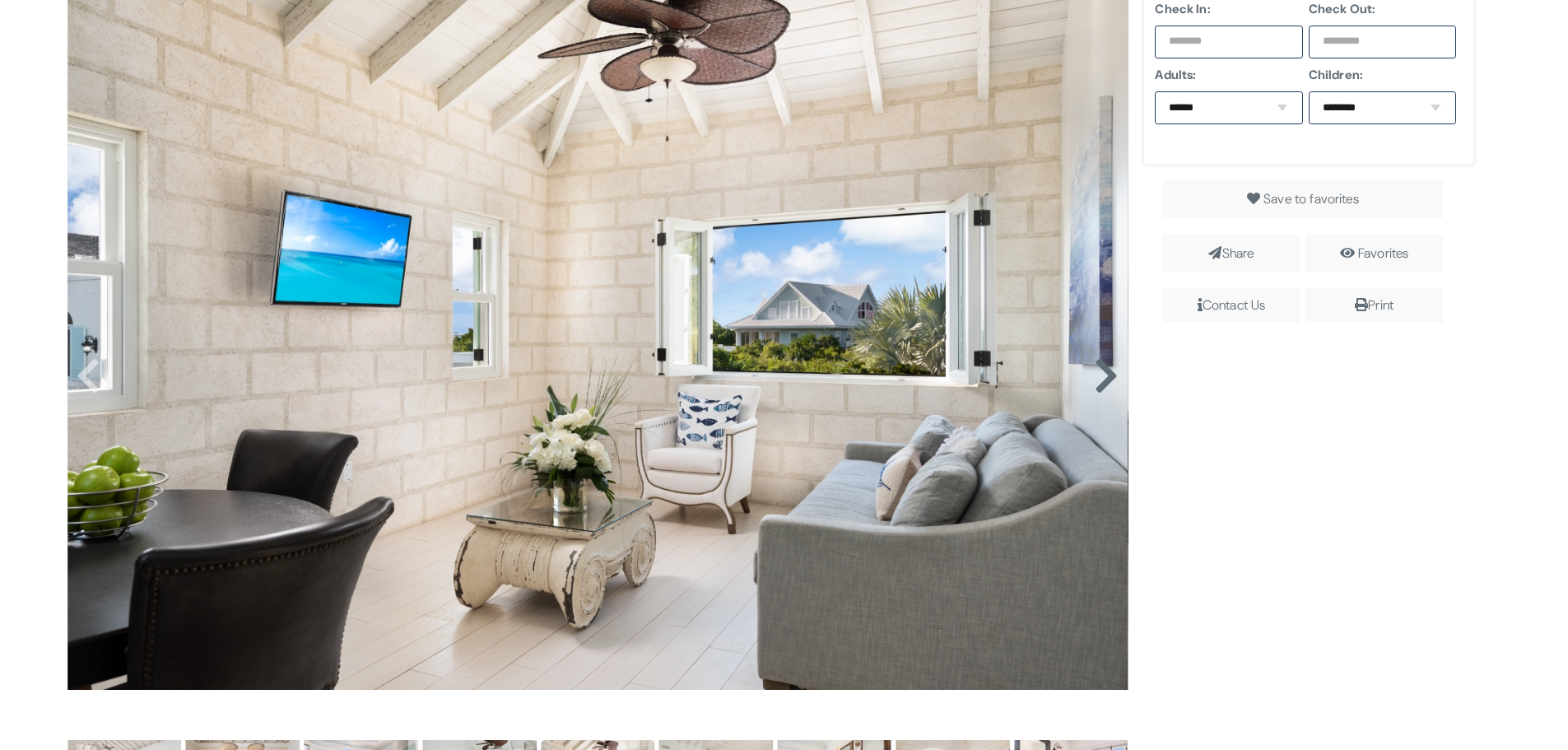
click at [1096, 374] on icon at bounding box center [1106, 376] width 25 height 40
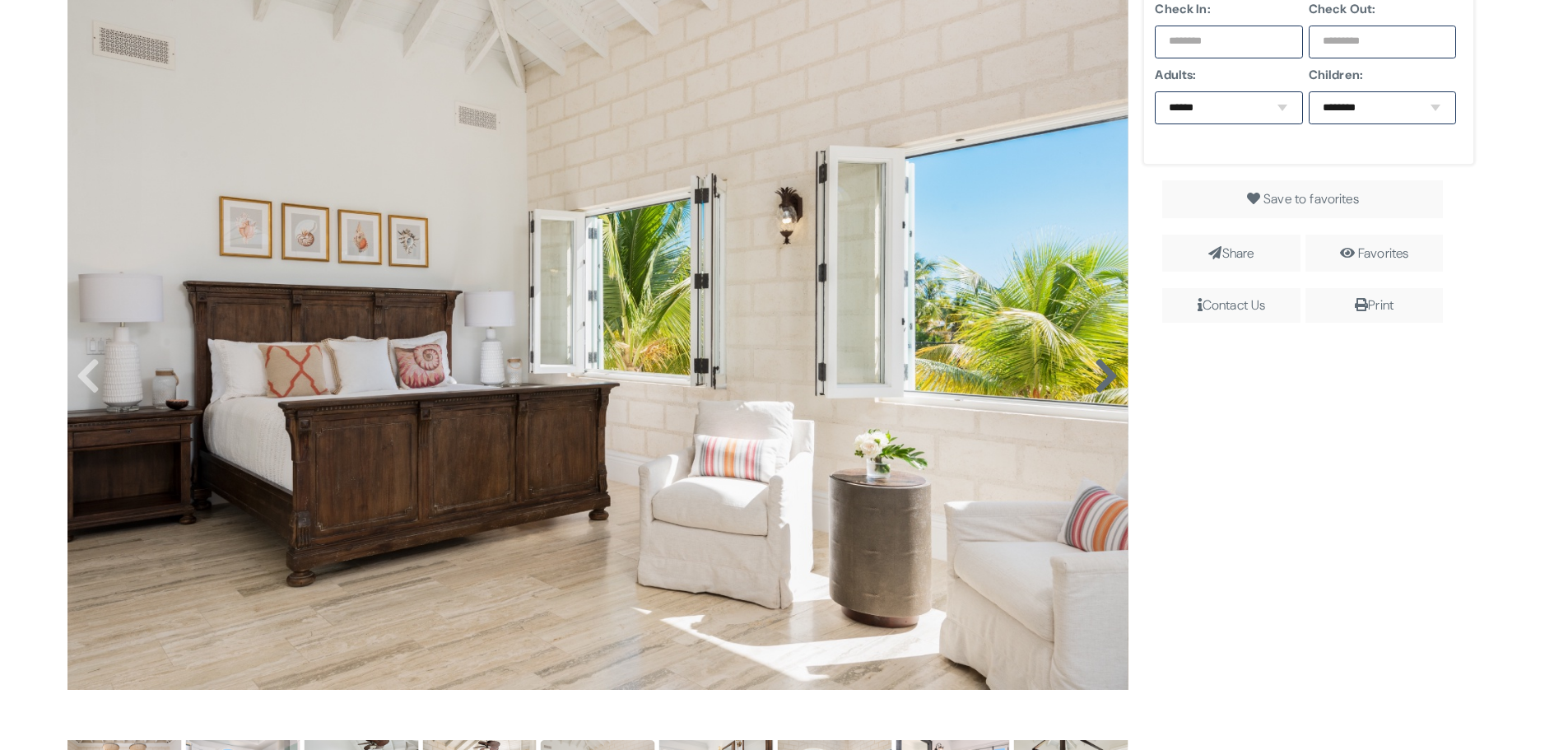
click at [1096, 374] on icon at bounding box center [1106, 376] width 25 height 40
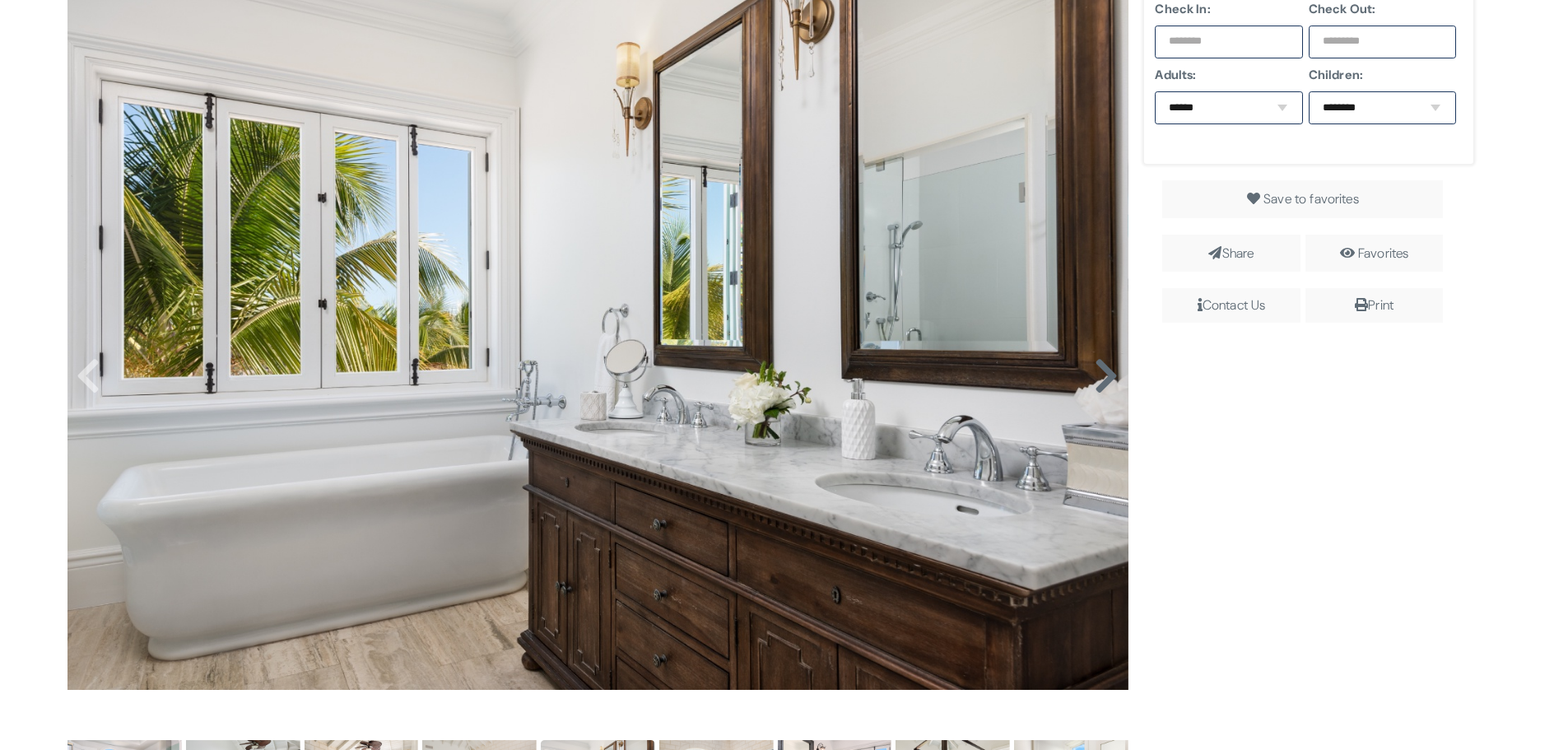
click at [1096, 374] on icon at bounding box center [1106, 376] width 25 height 40
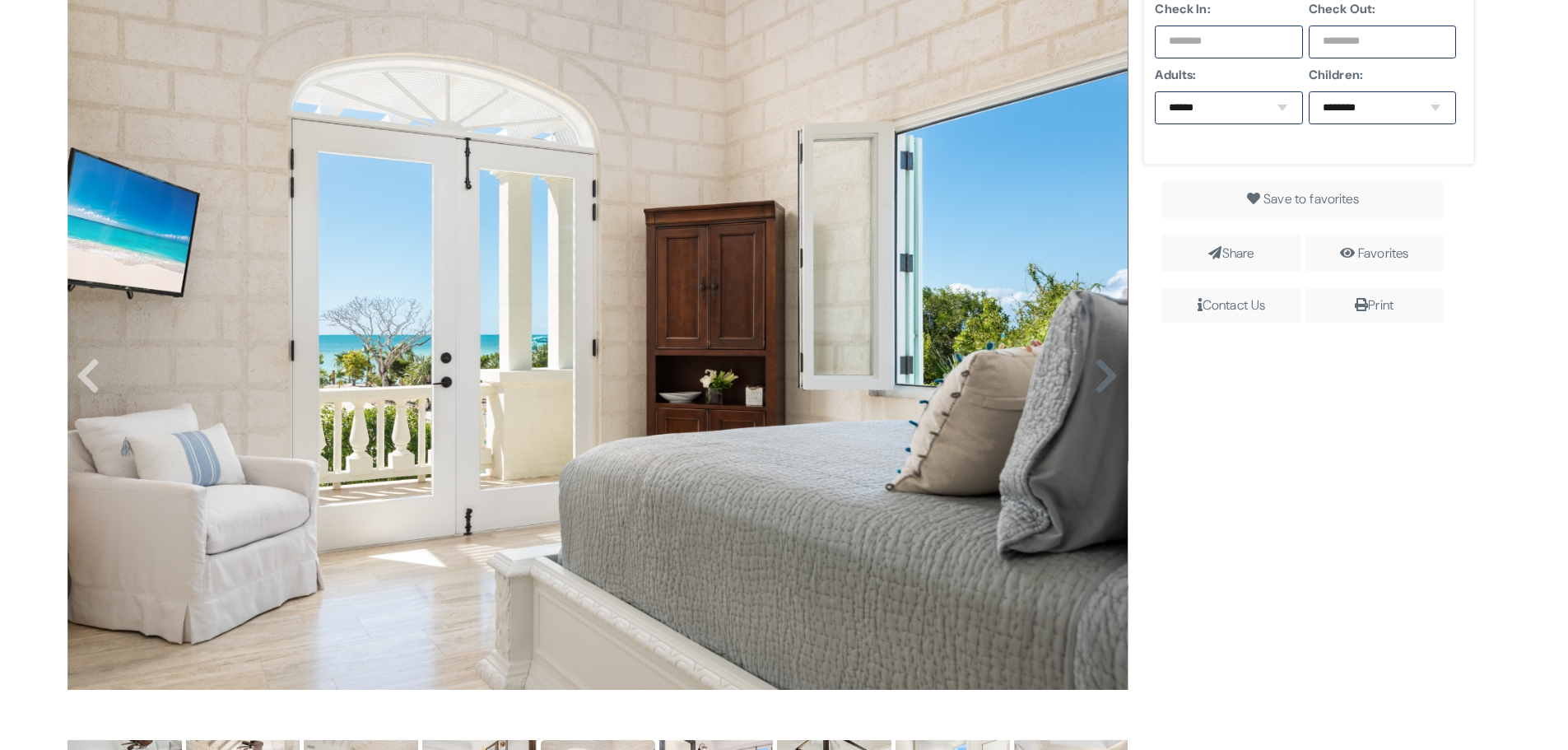
click at [1096, 374] on icon at bounding box center [1106, 376] width 25 height 40
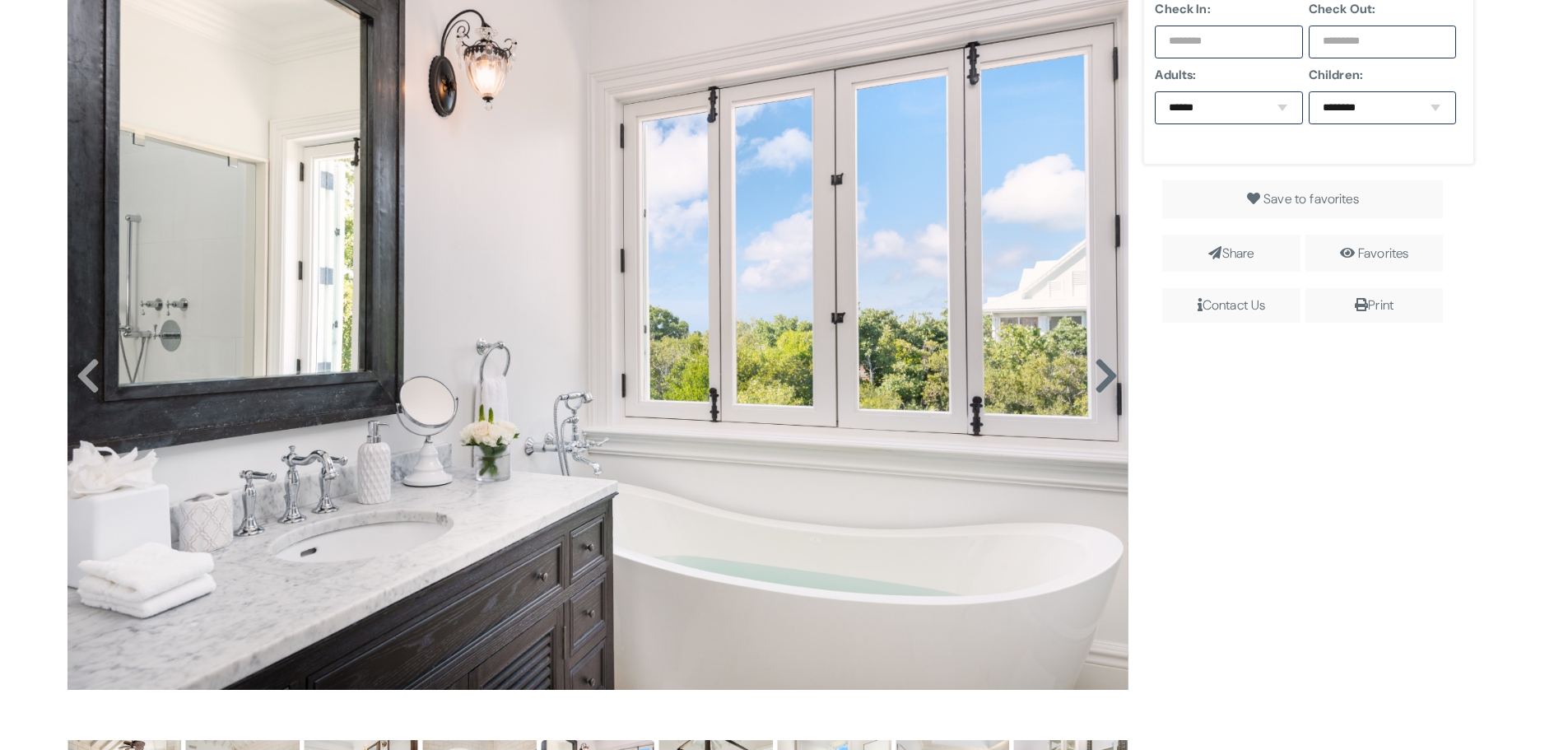
click at [1096, 374] on icon at bounding box center [1106, 376] width 25 height 40
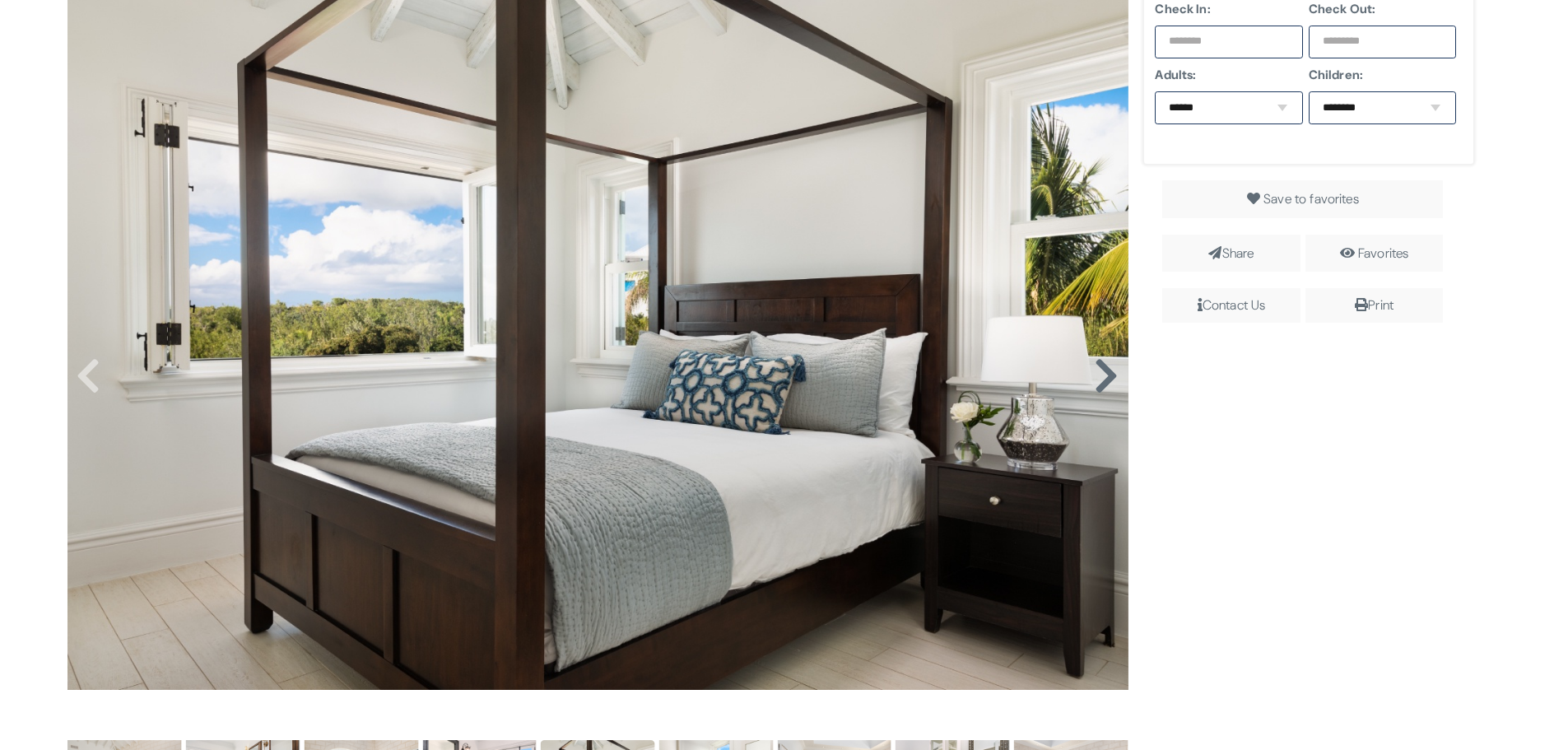
click at [1096, 374] on icon at bounding box center [1106, 376] width 25 height 40
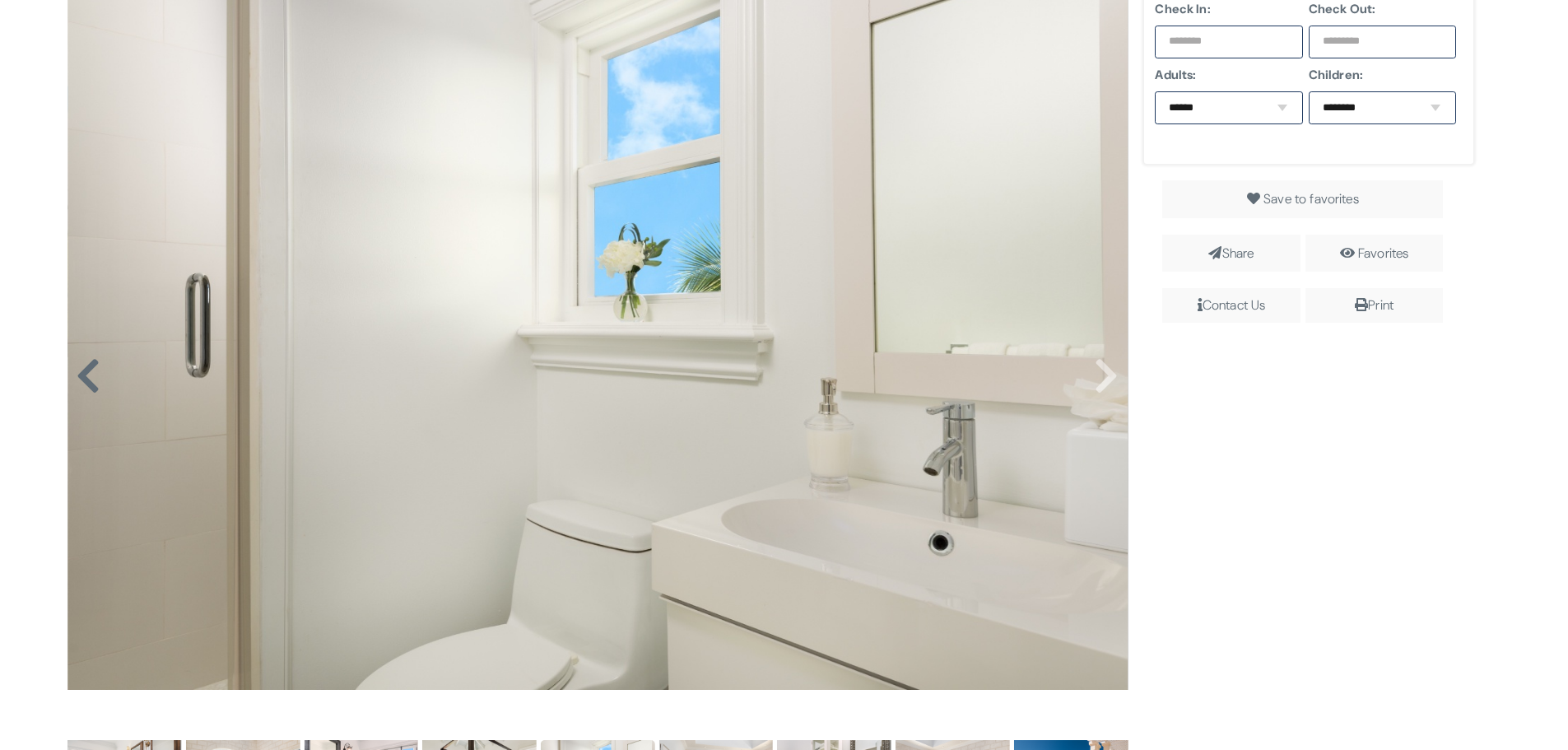
click at [84, 379] on icon at bounding box center [88, 376] width 25 height 40
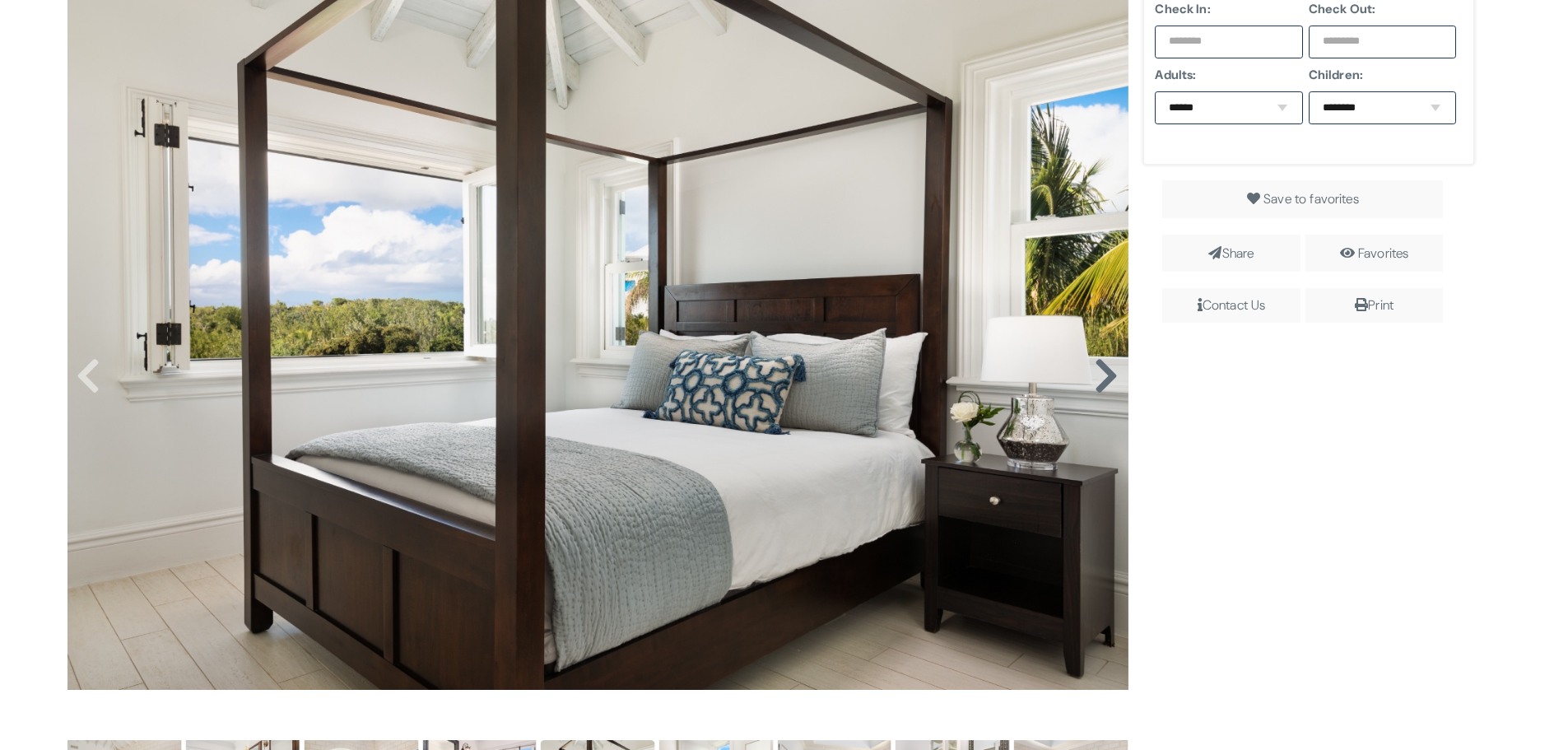
click at [1100, 373] on icon at bounding box center [1106, 376] width 25 height 40
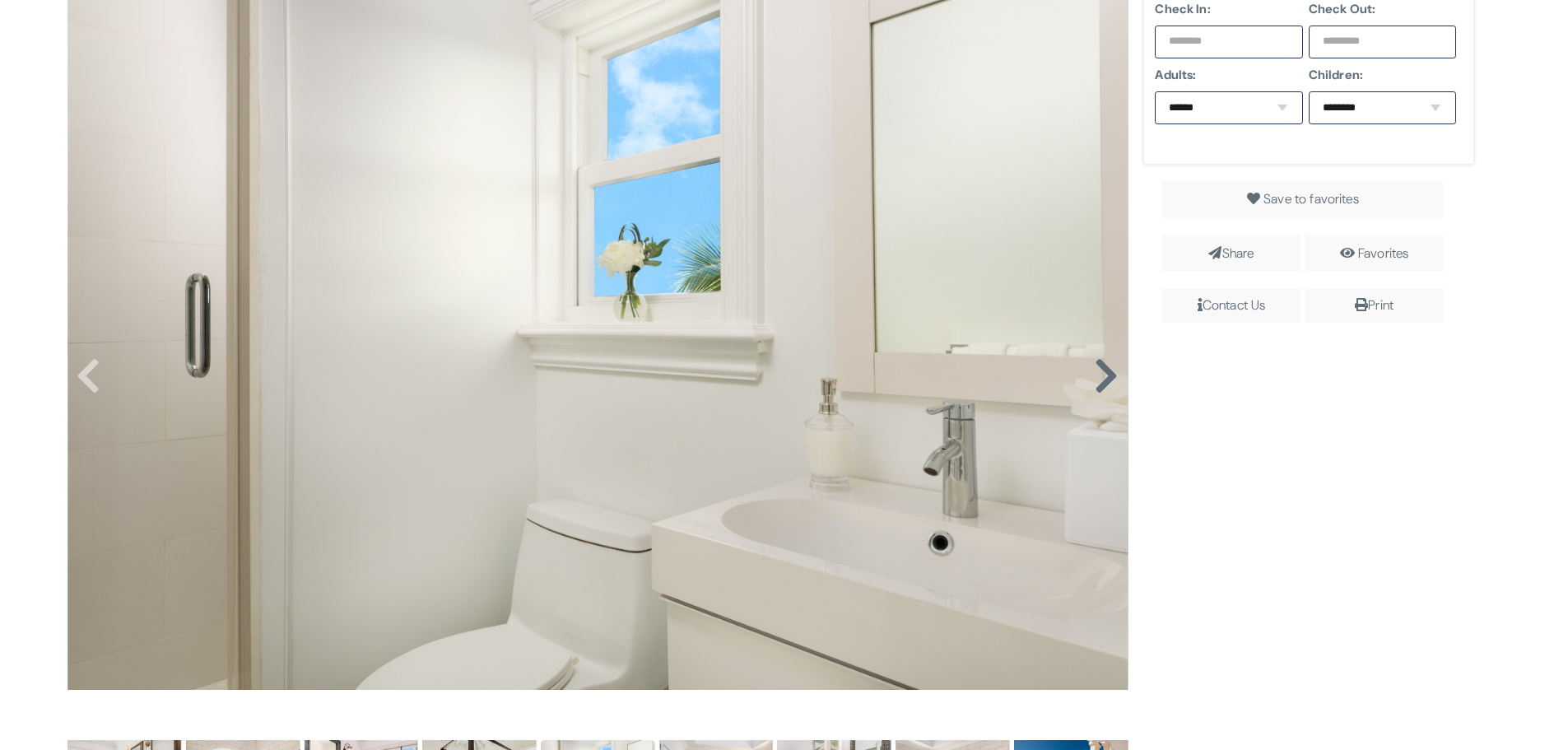
click at [1101, 368] on icon at bounding box center [1106, 376] width 25 height 40
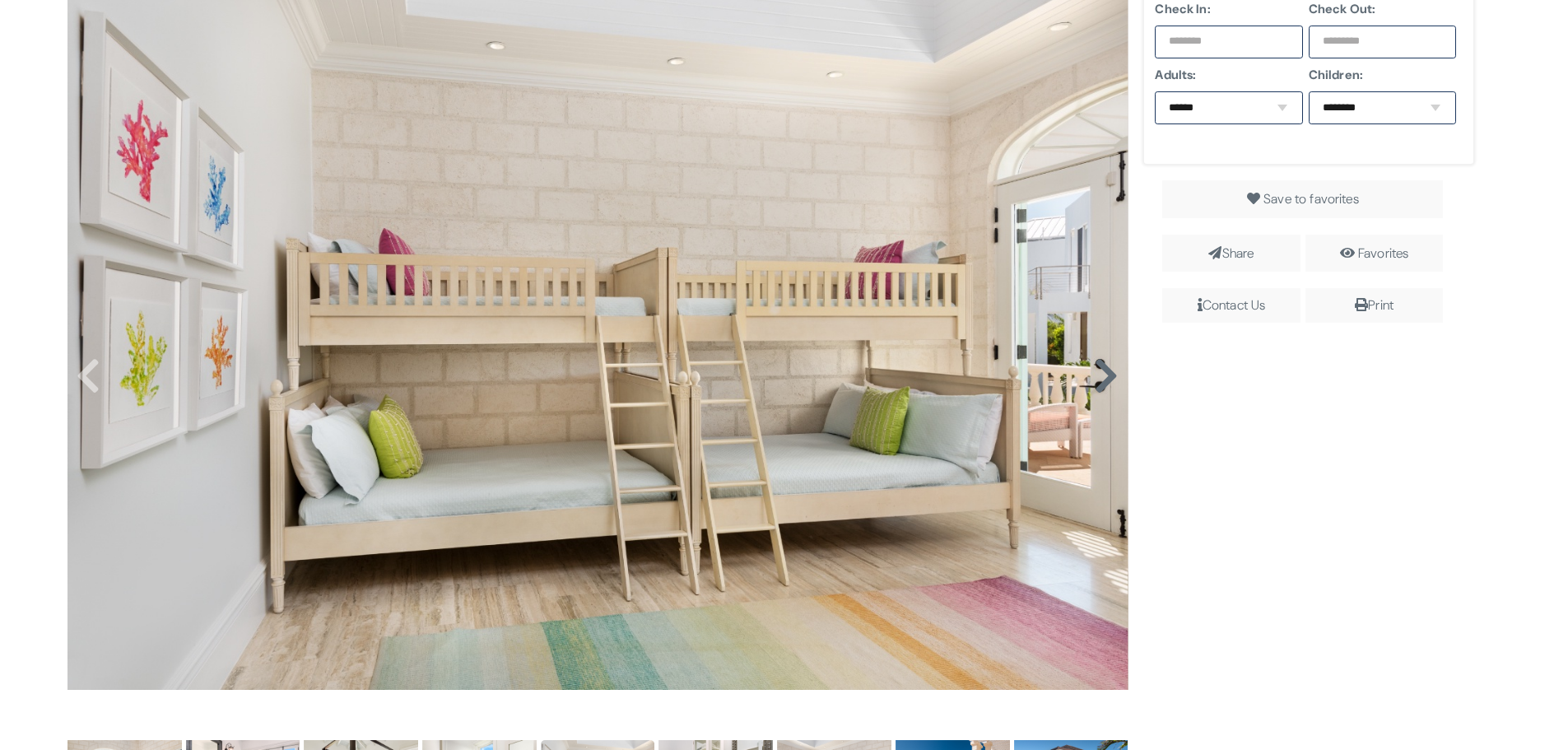
click at [1101, 368] on icon at bounding box center [1106, 376] width 25 height 40
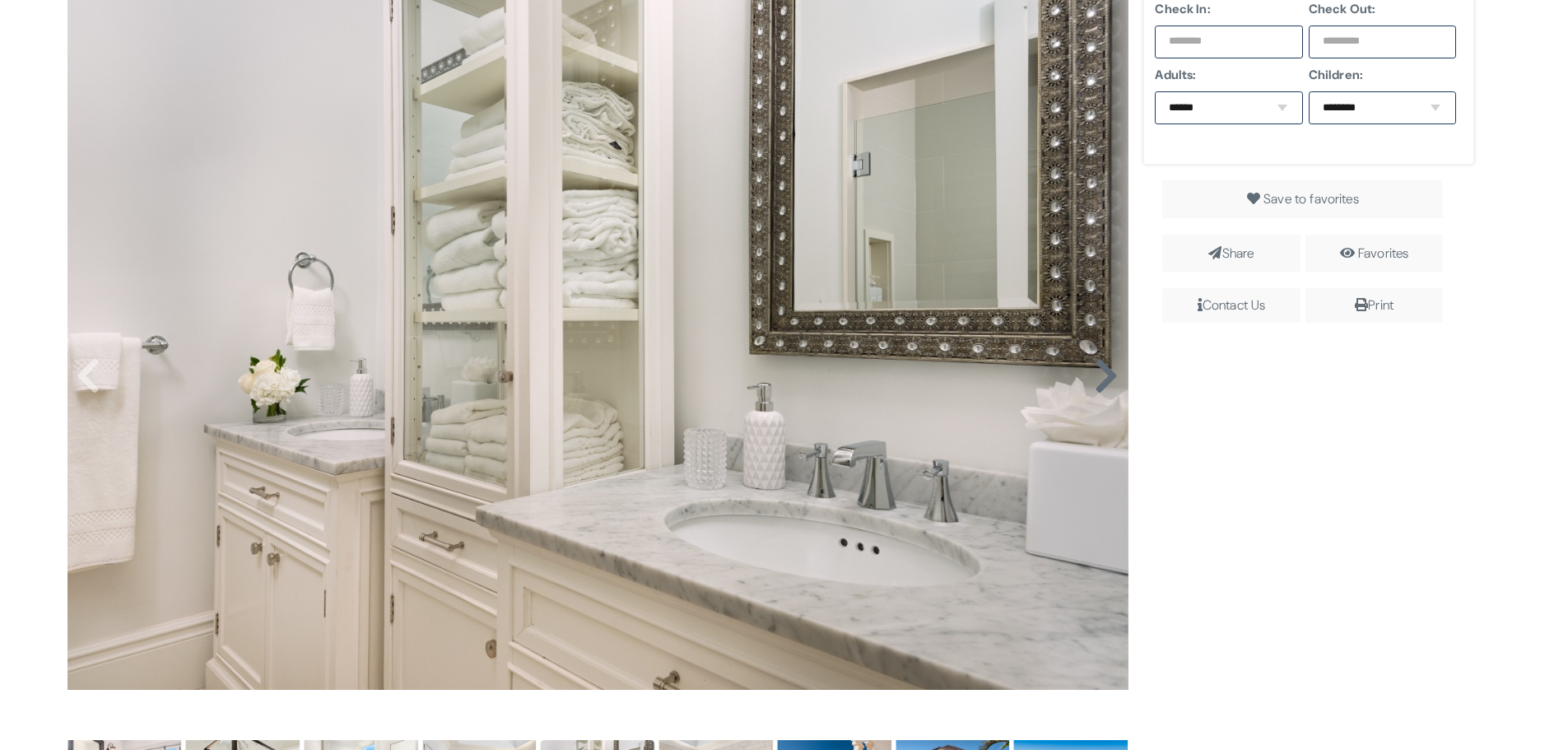
click at [1101, 368] on icon at bounding box center [1106, 376] width 25 height 40
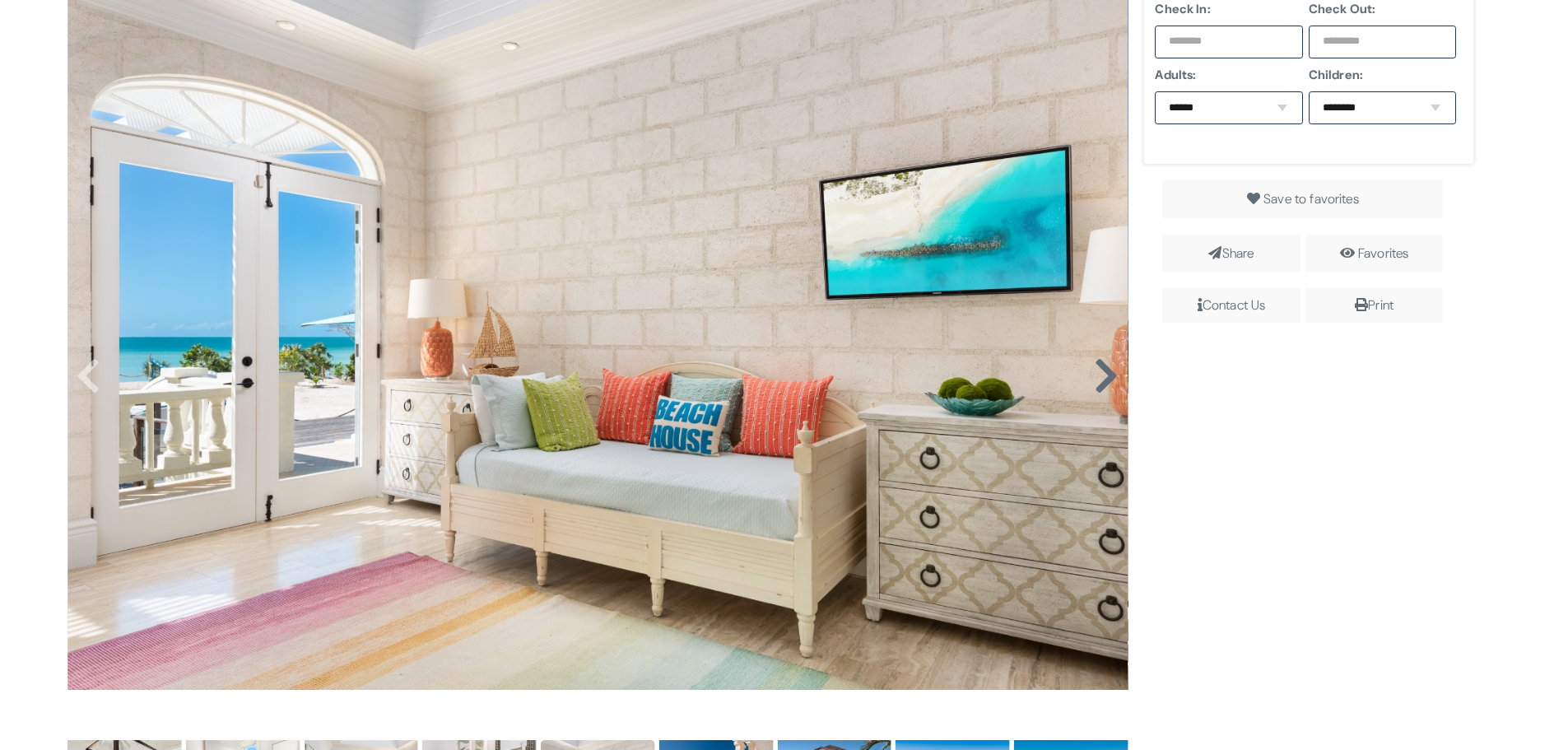
click at [1101, 368] on icon at bounding box center [1106, 376] width 25 height 40
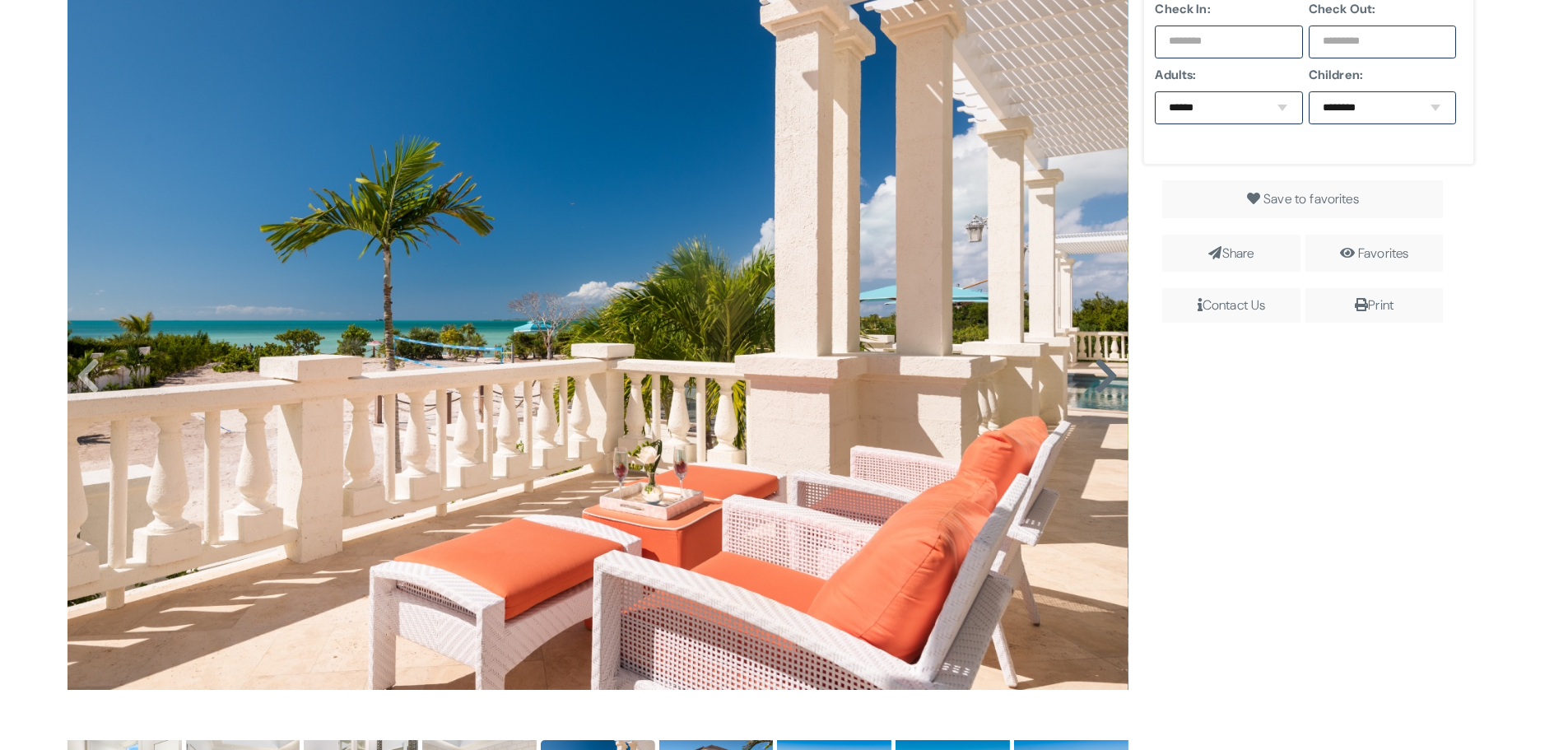
click at [1101, 368] on icon at bounding box center [1106, 376] width 25 height 40
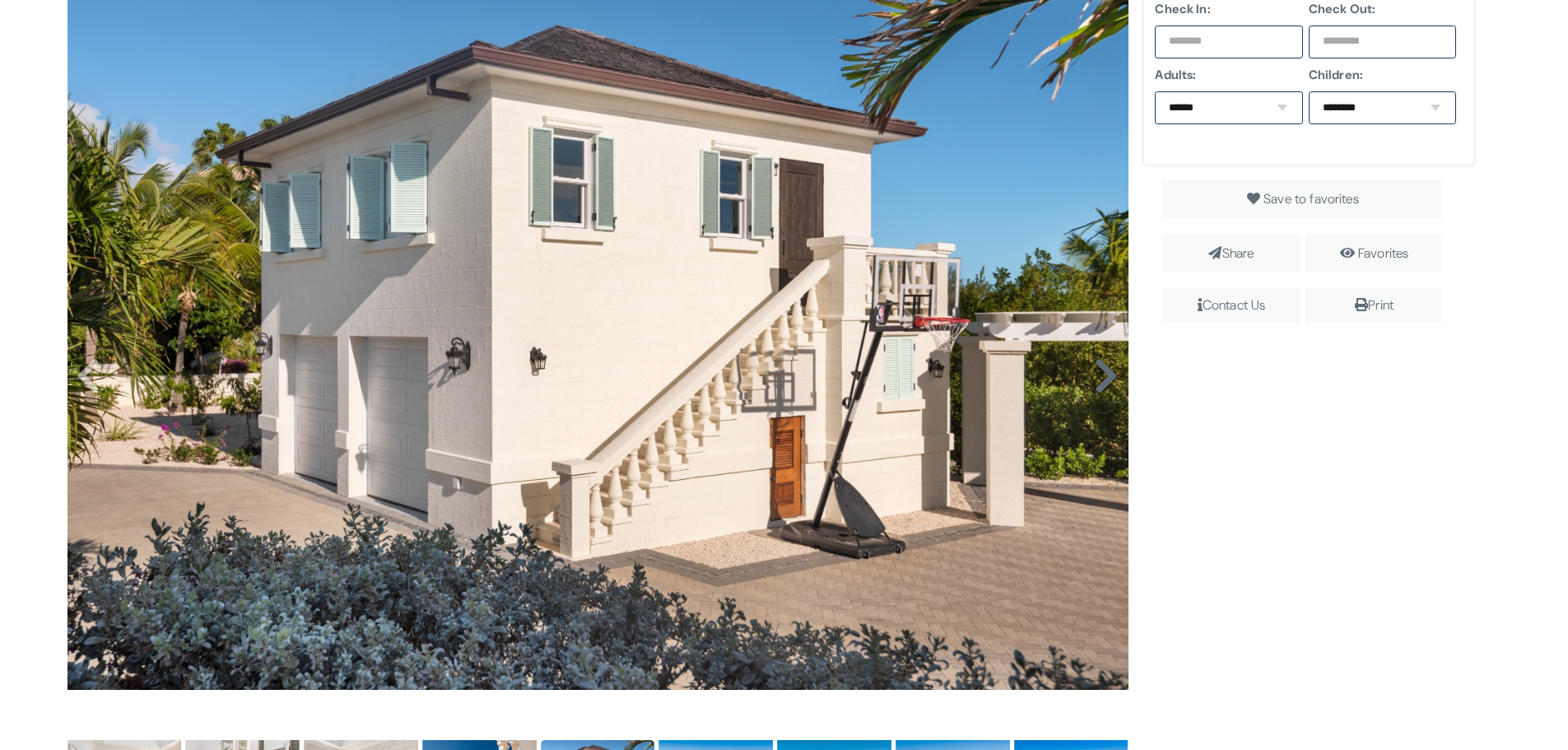
click at [1101, 368] on icon at bounding box center [1106, 376] width 25 height 40
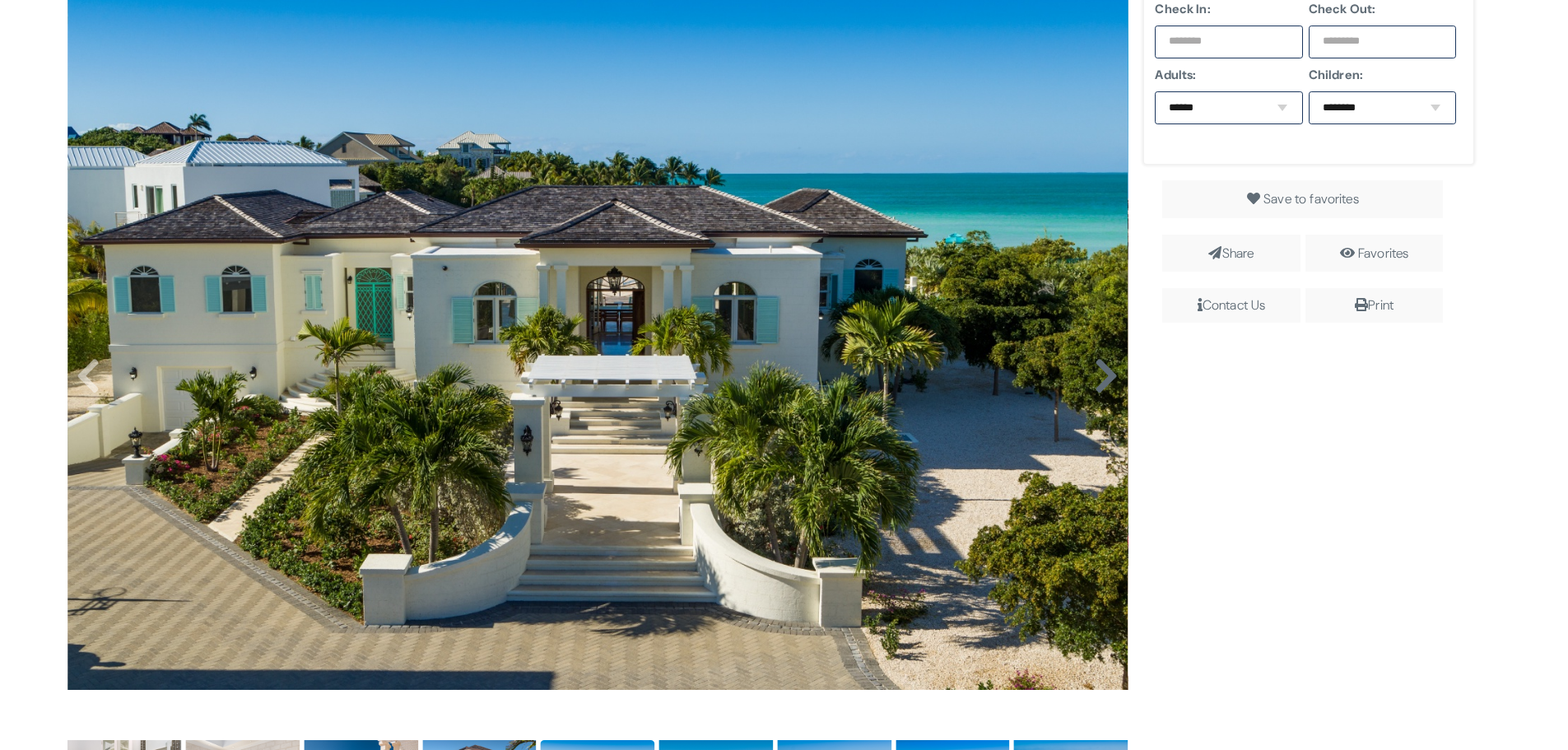
click at [1101, 368] on icon at bounding box center [1106, 376] width 25 height 40
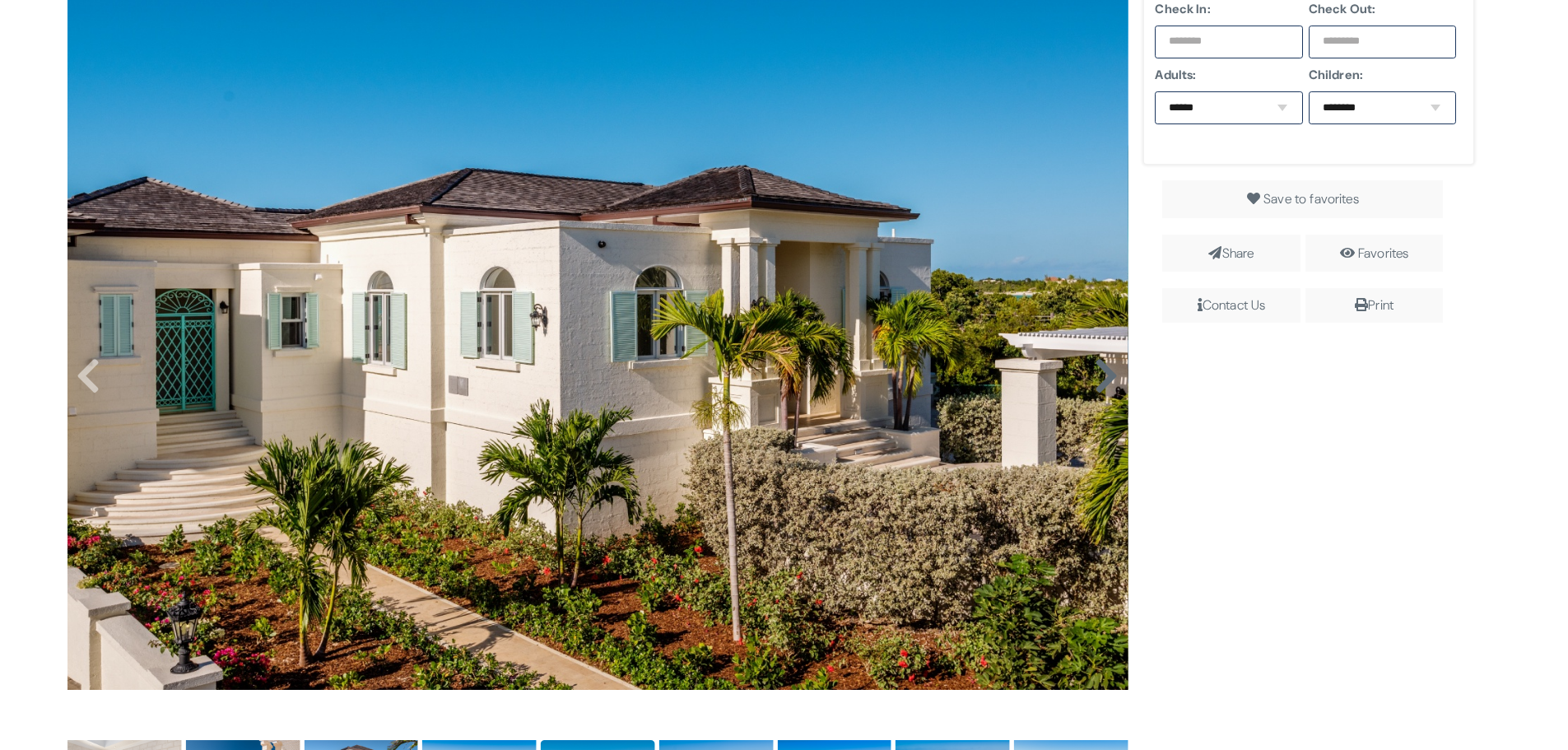
click at [1101, 368] on icon at bounding box center [1106, 376] width 25 height 40
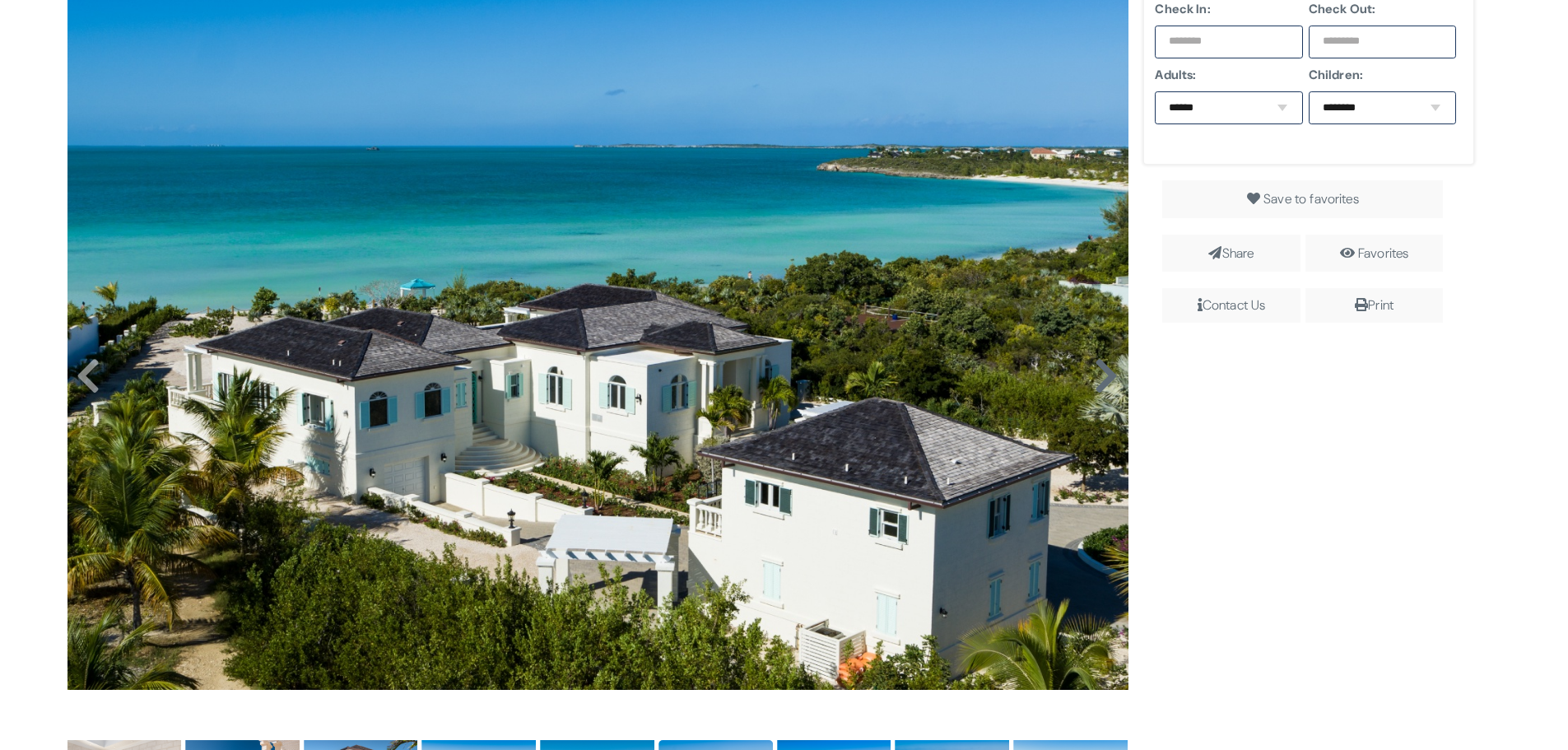
click at [1101, 368] on icon at bounding box center [1106, 376] width 25 height 40
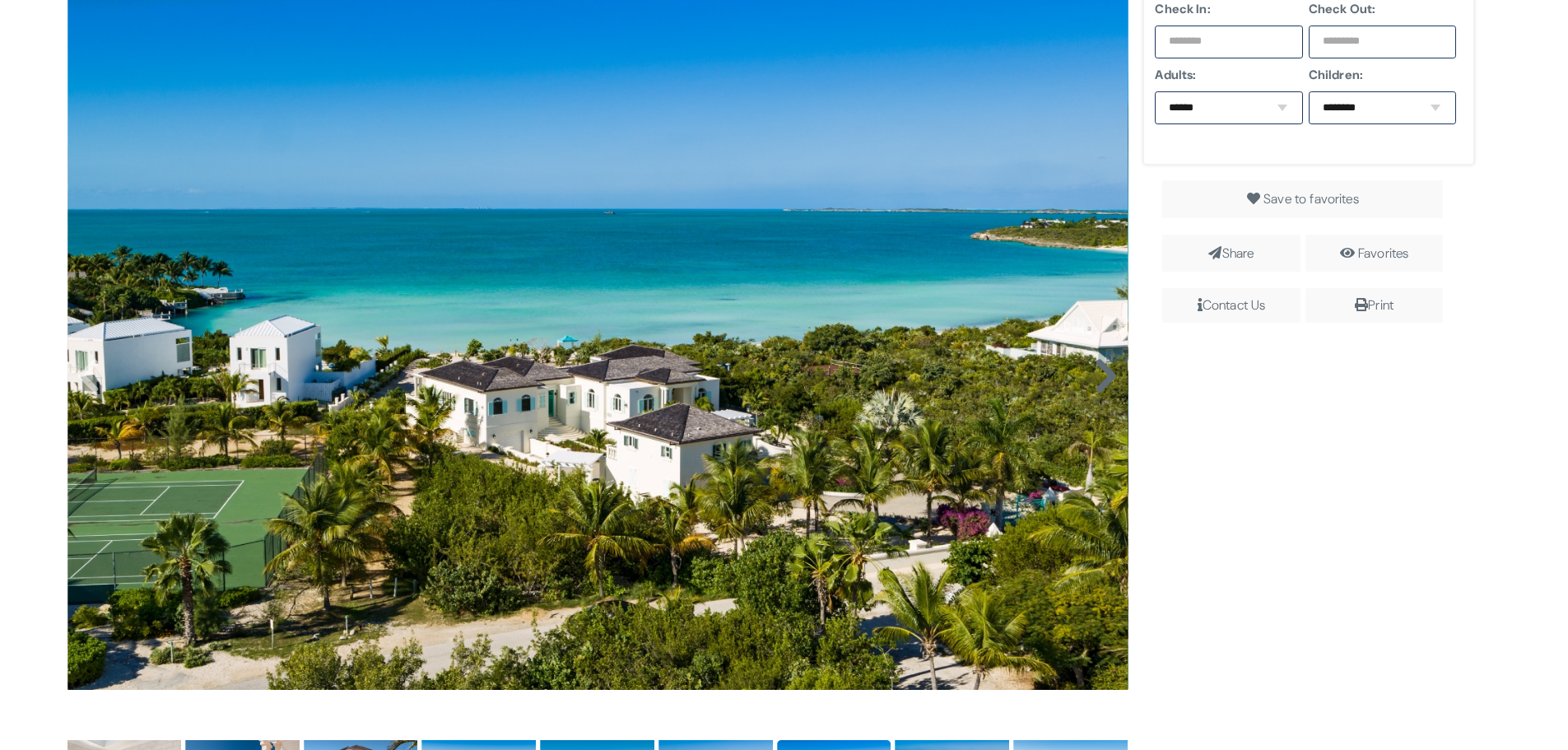
click at [1101, 368] on icon at bounding box center [1106, 376] width 25 height 40
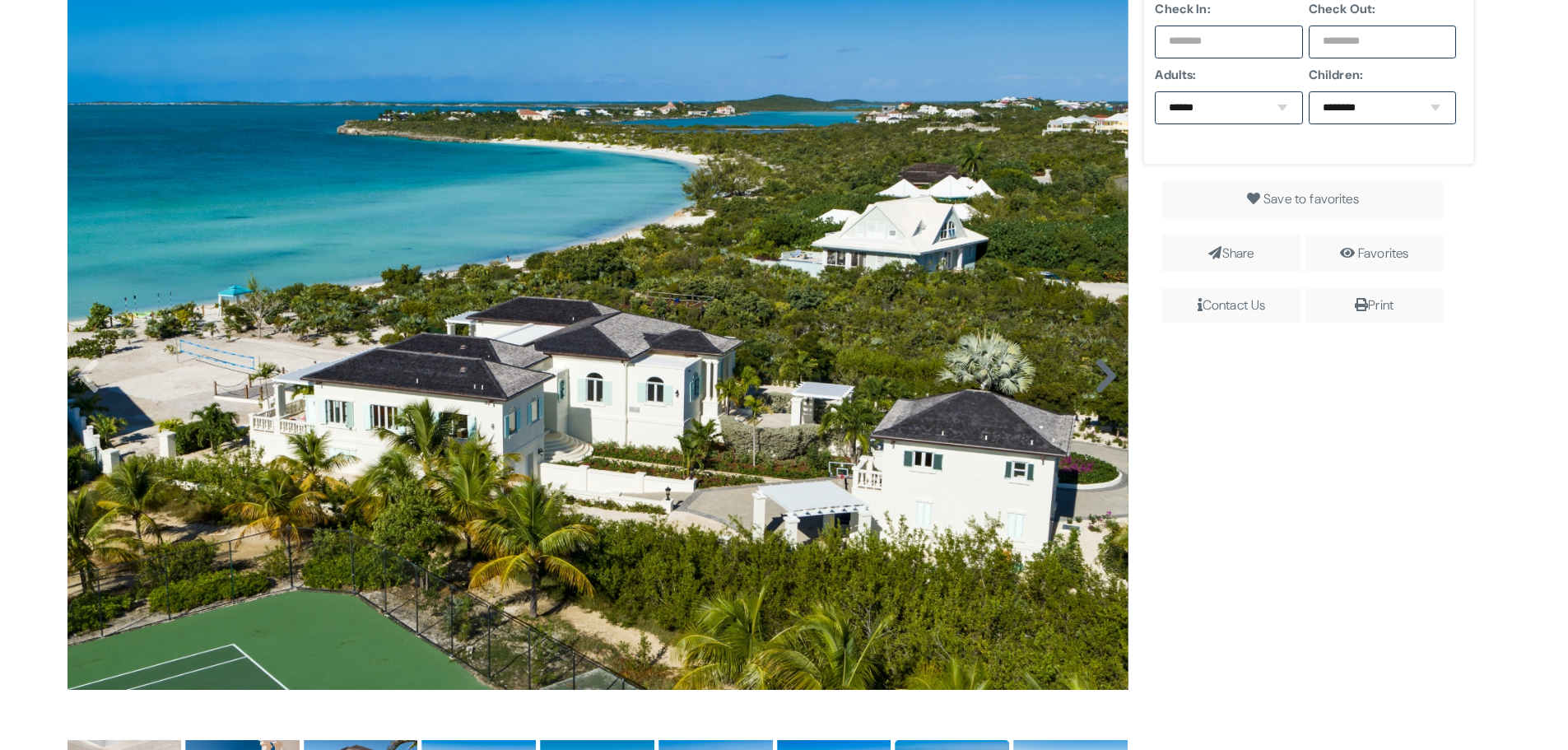
click at [1101, 368] on icon at bounding box center [1106, 376] width 25 height 40
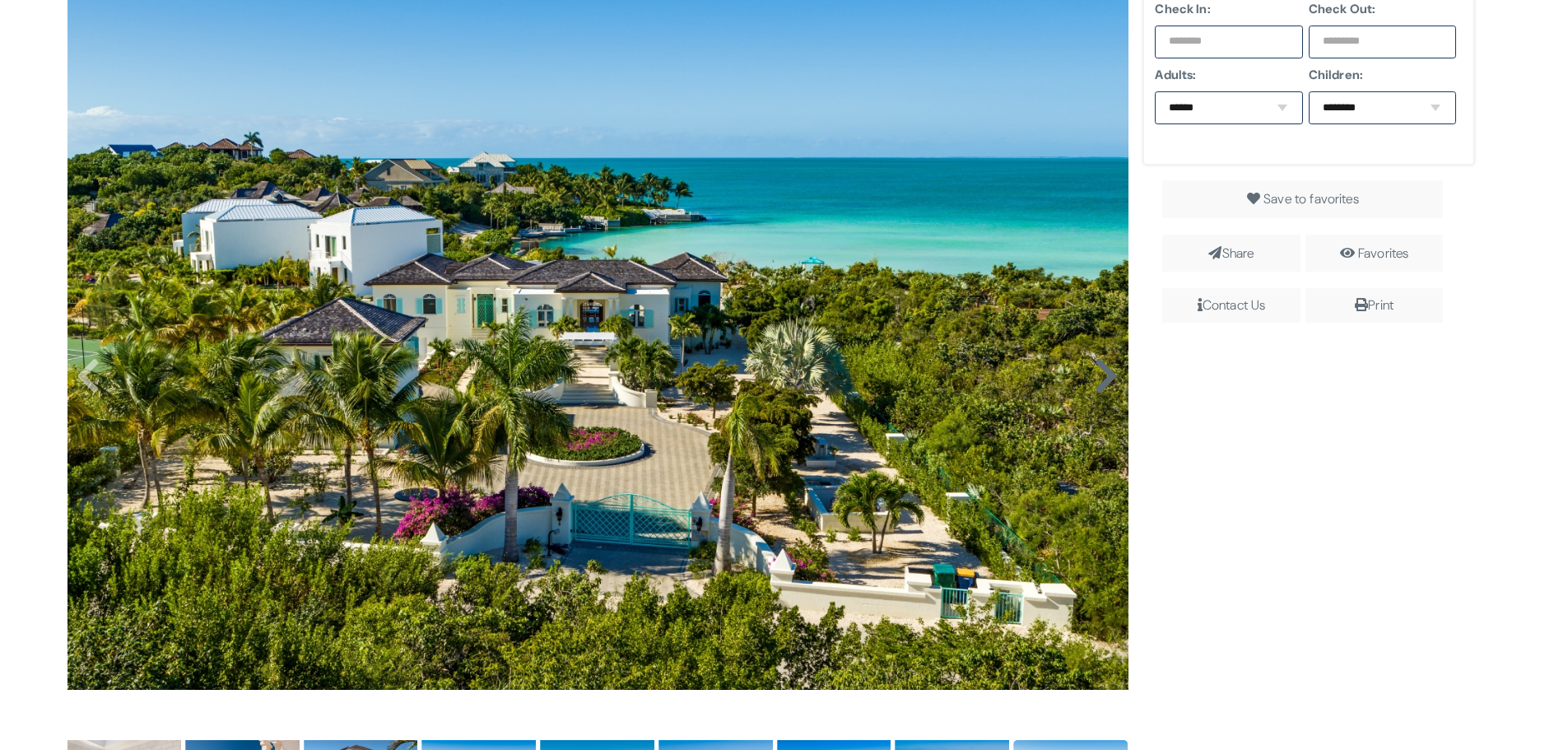
click at [1101, 368] on icon at bounding box center [1106, 376] width 25 height 40
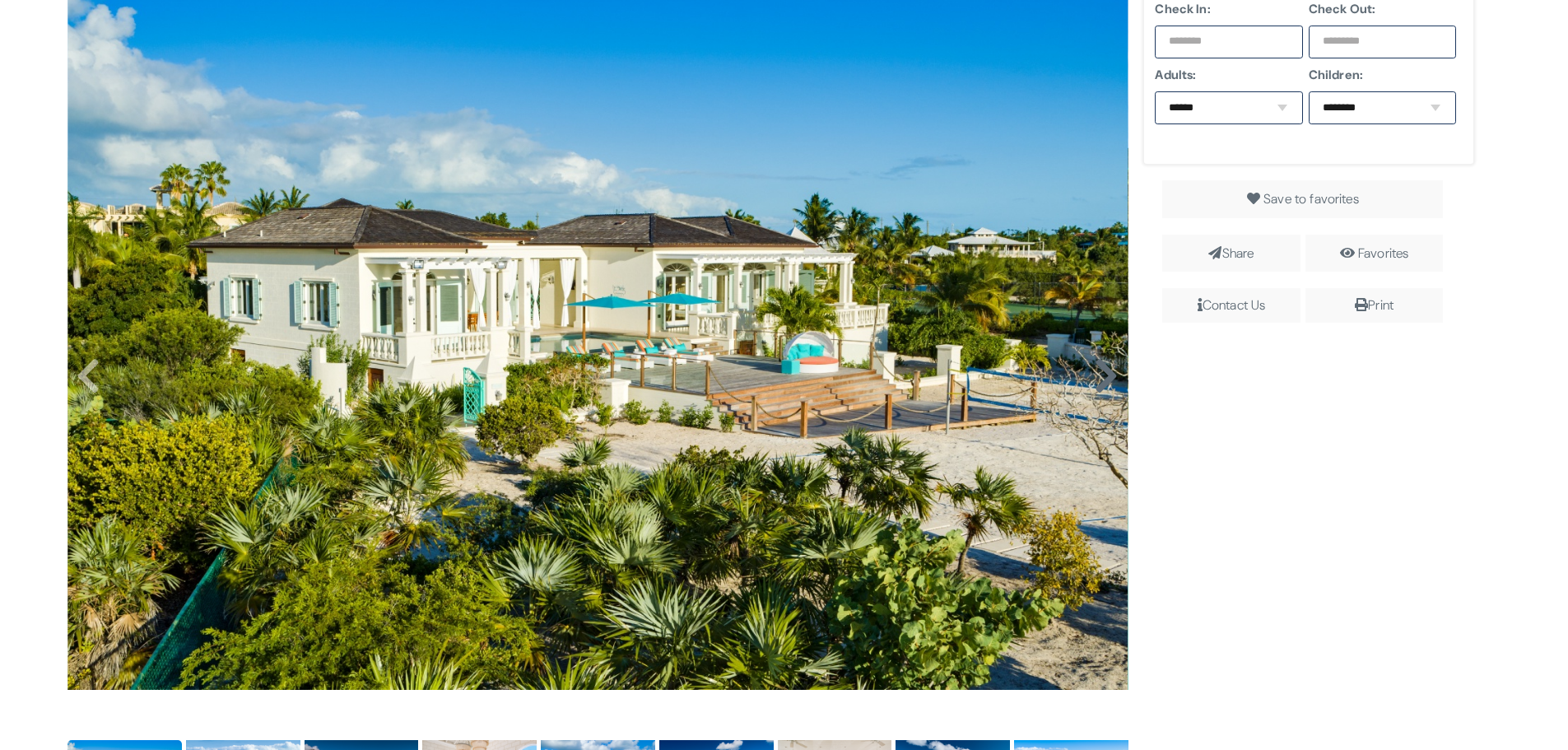
click at [1101, 368] on icon at bounding box center [1106, 376] width 25 height 40
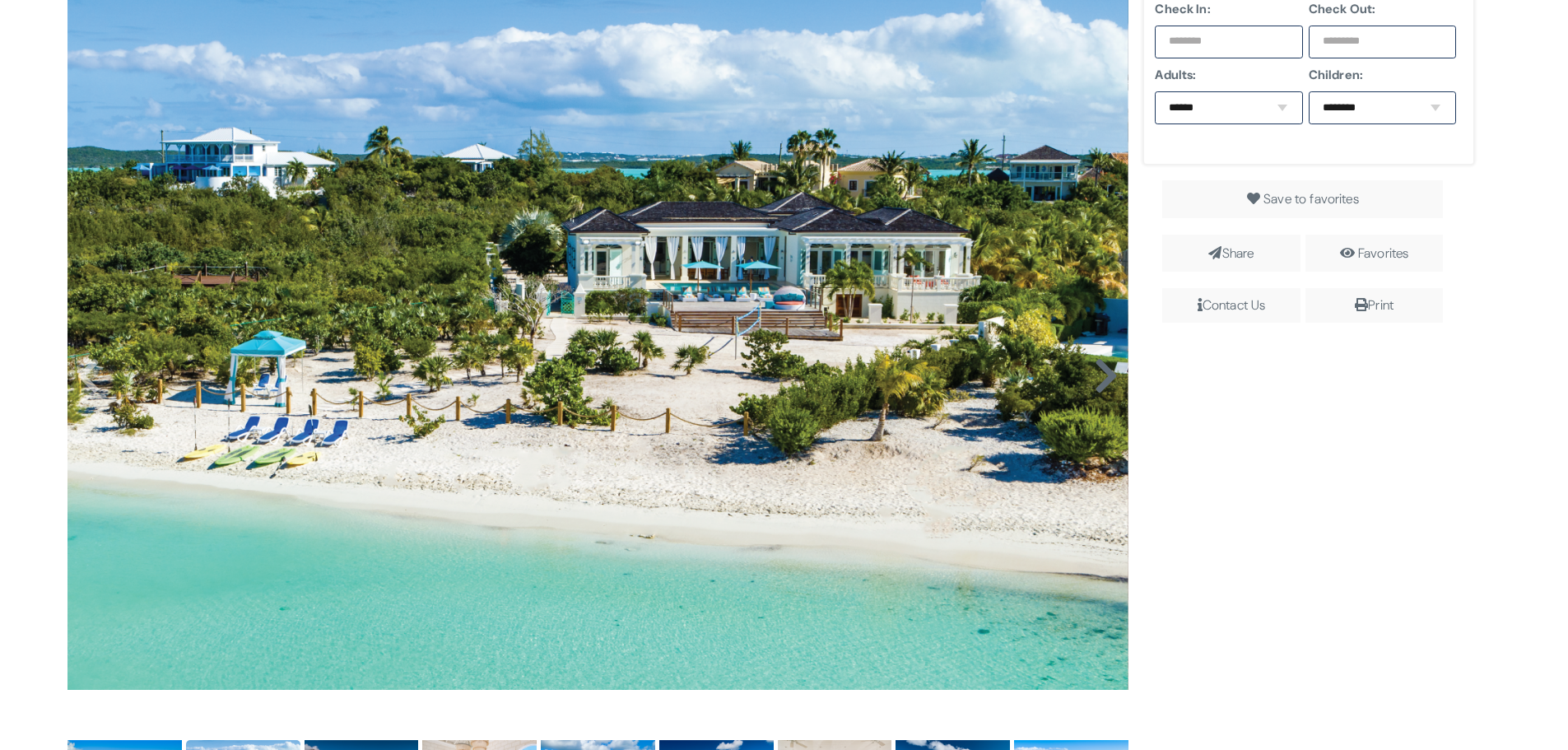
click at [1101, 368] on icon at bounding box center [1106, 376] width 25 height 40
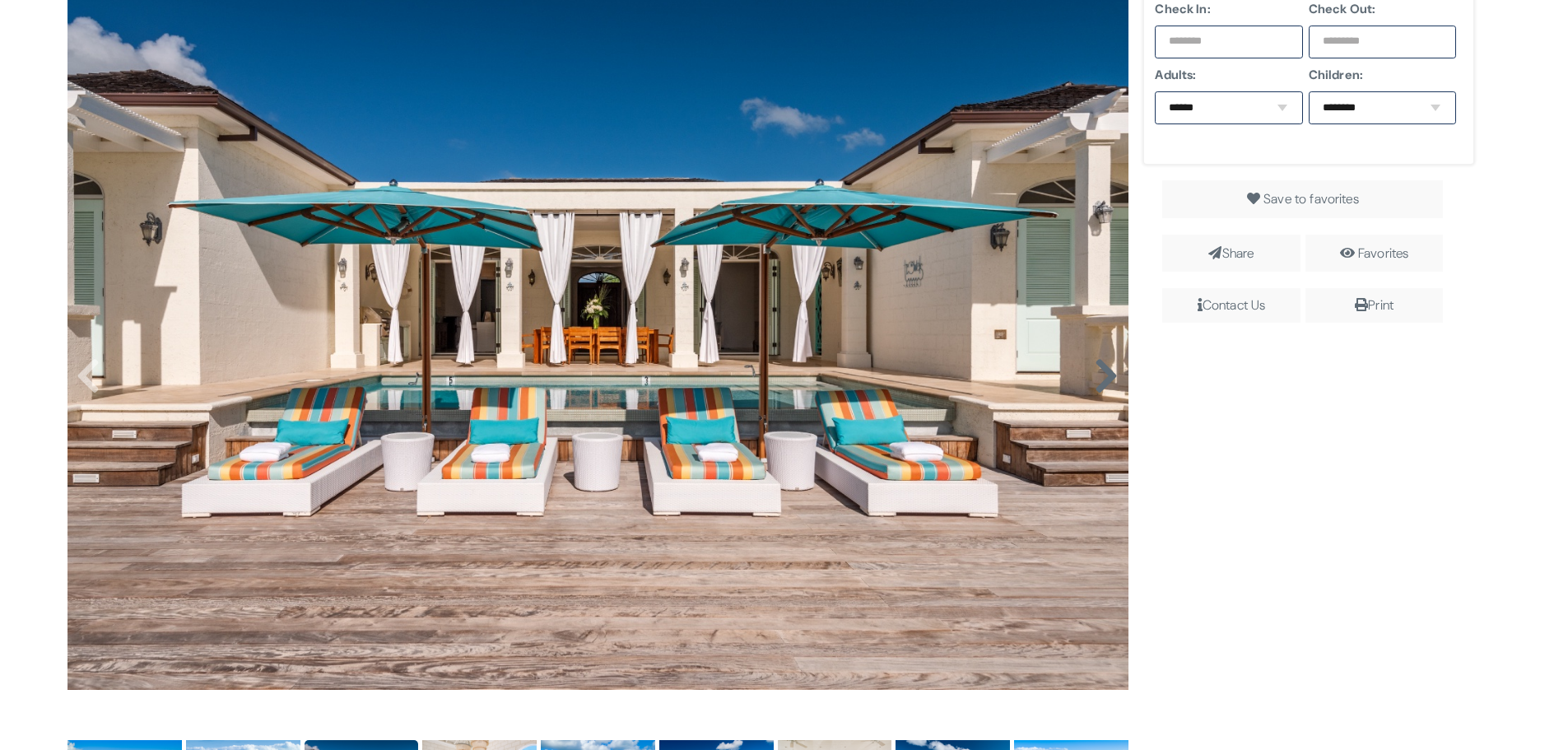
click at [1101, 368] on icon at bounding box center [1106, 376] width 25 height 40
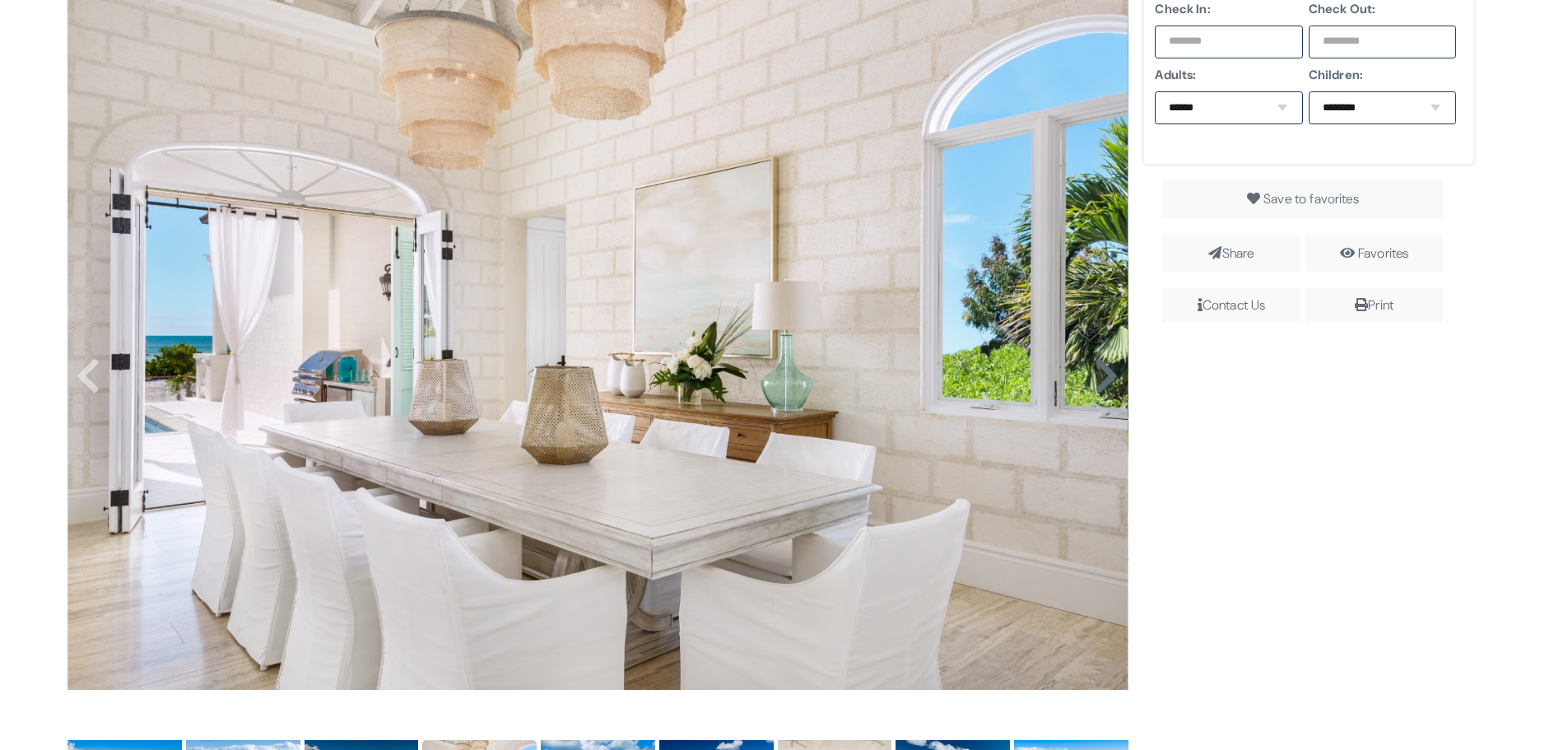
click at [1101, 368] on icon at bounding box center [1106, 376] width 25 height 40
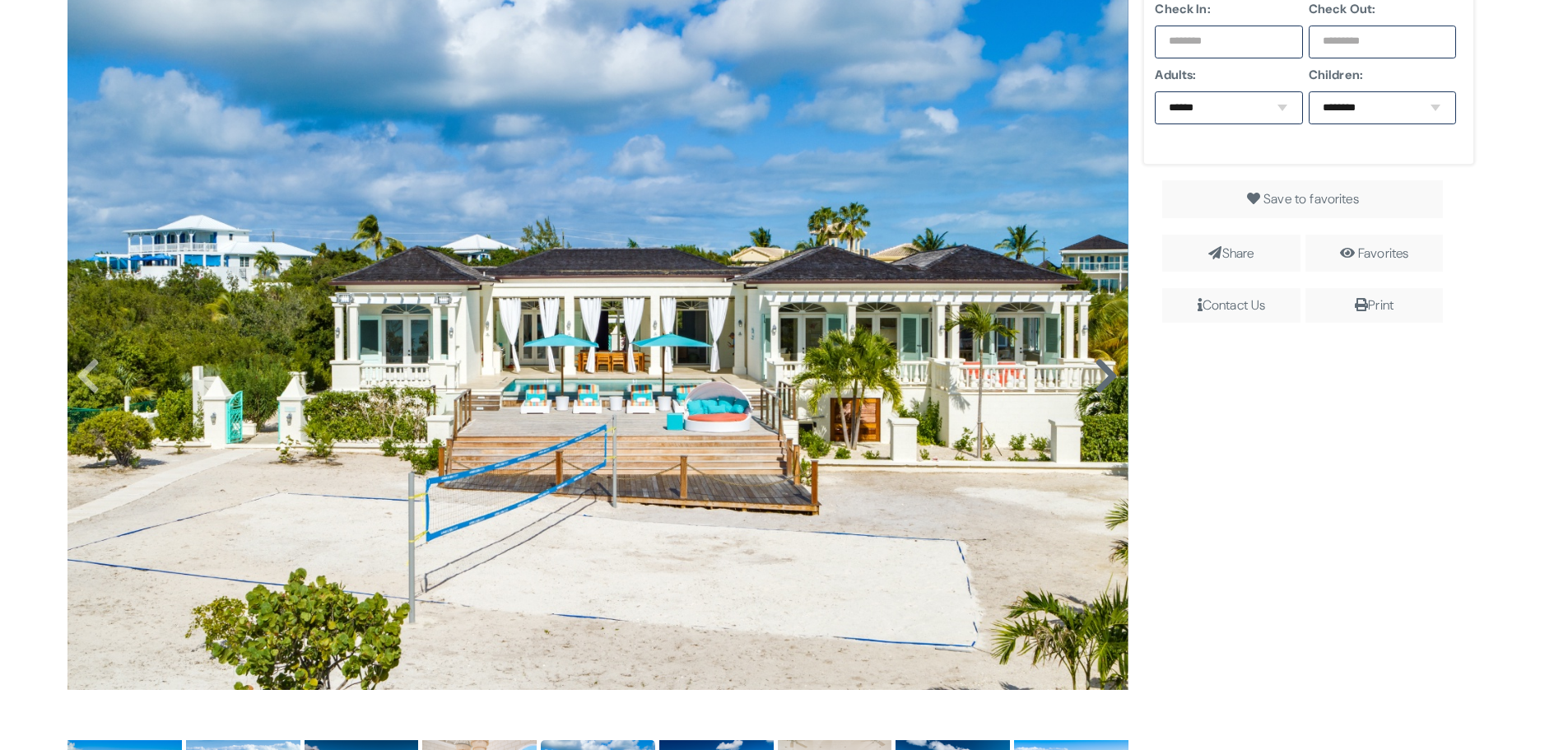
click at [1101, 368] on icon at bounding box center [1106, 376] width 25 height 40
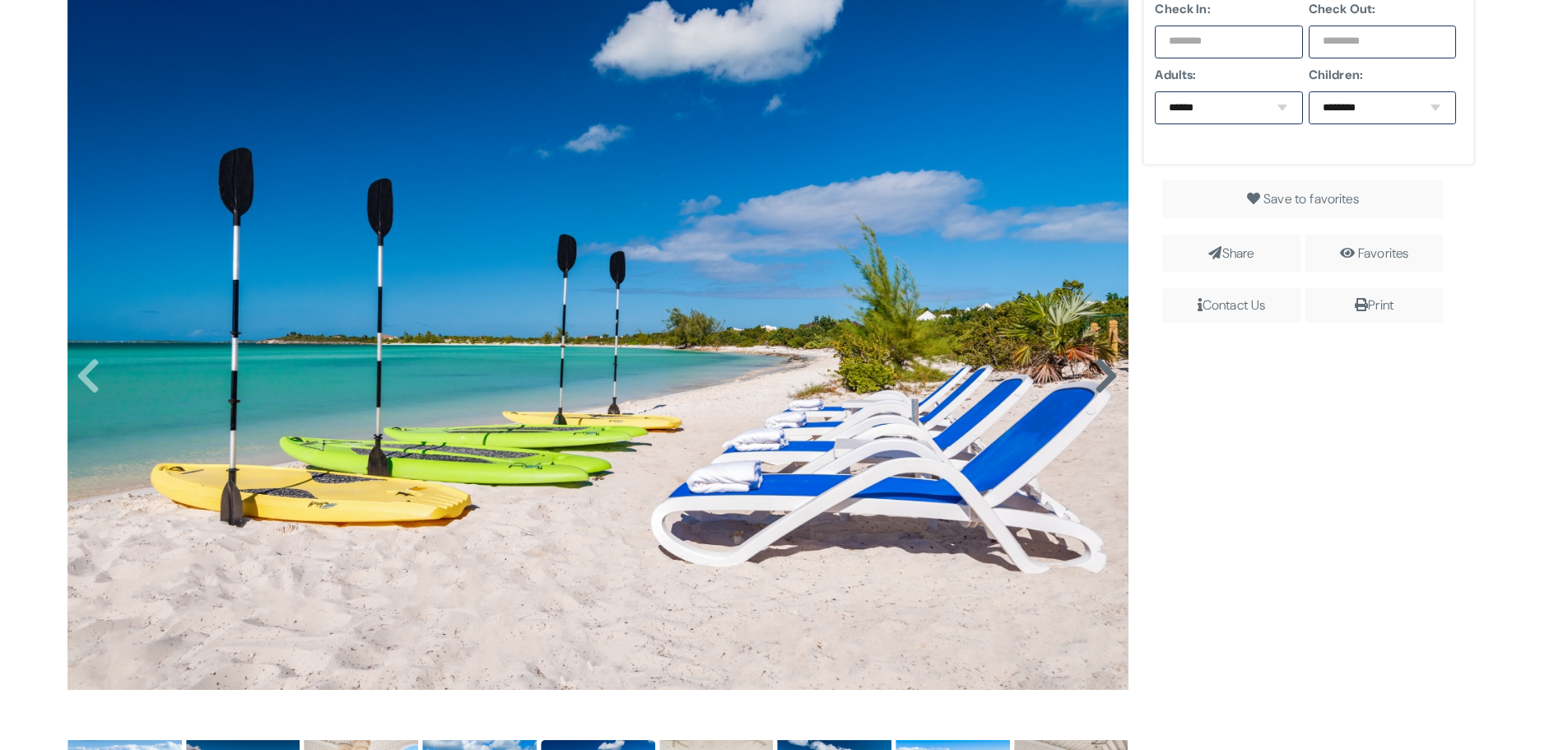
click at [1101, 368] on icon at bounding box center [1106, 376] width 25 height 40
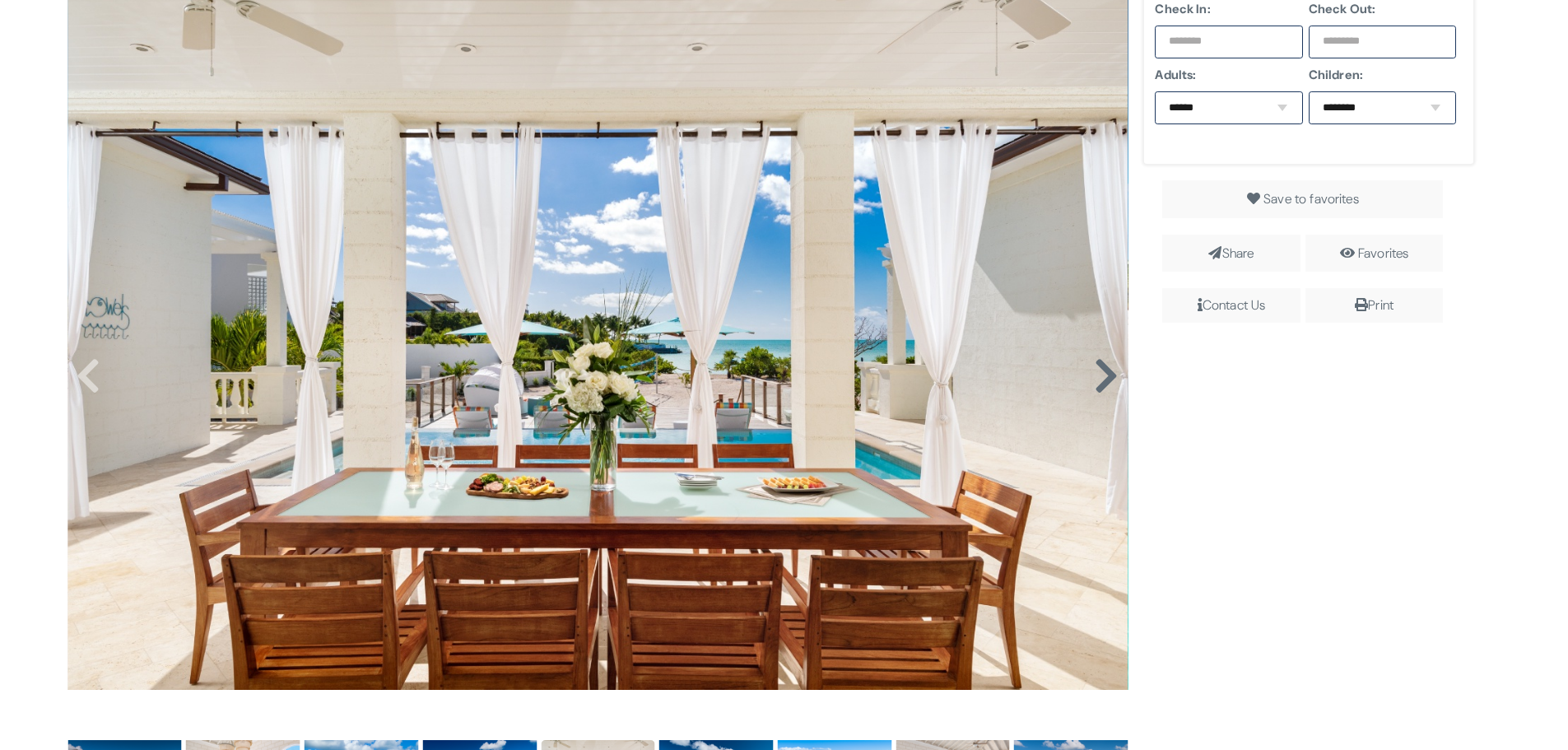
click at [1101, 368] on icon at bounding box center [1106, 376] width 25 height 40
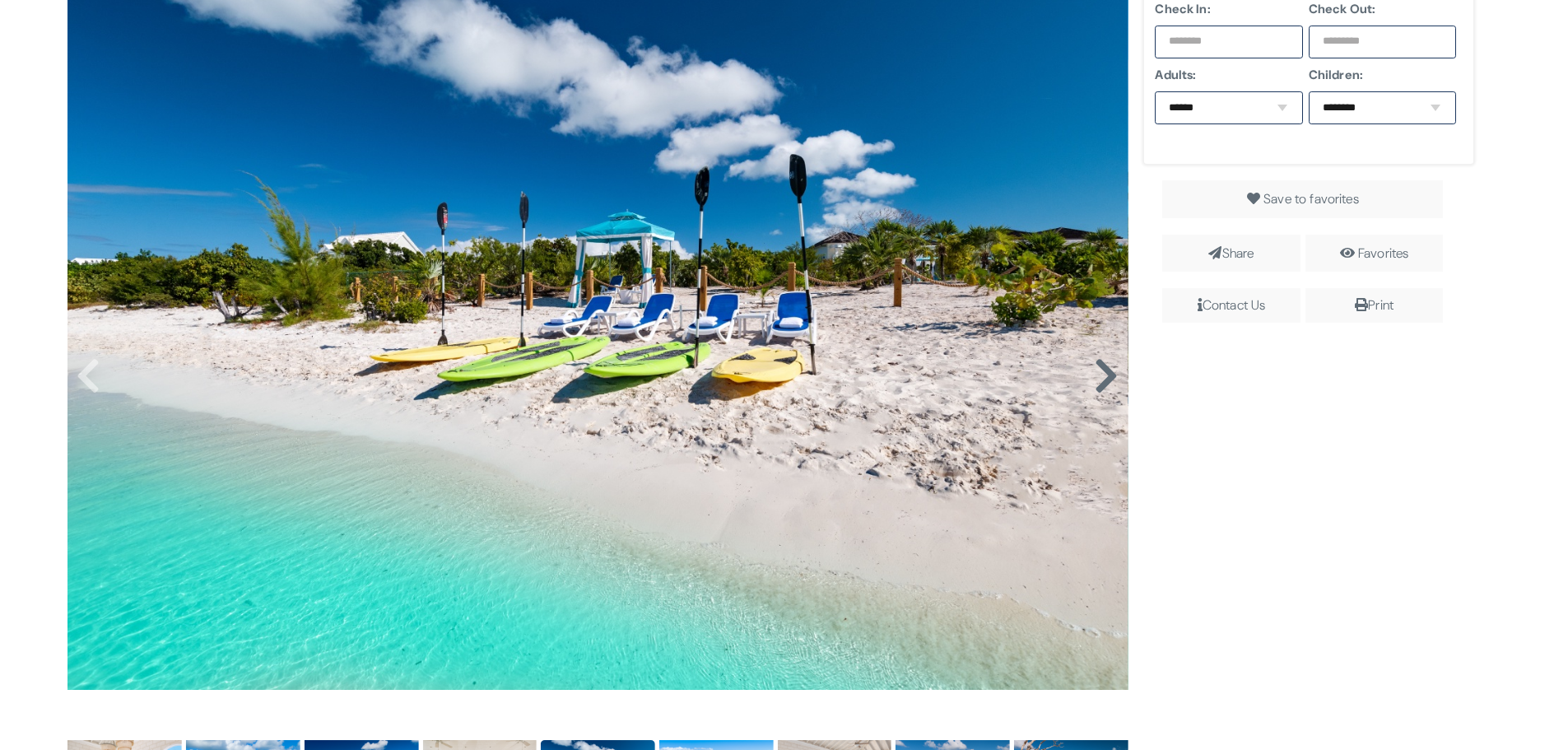
click at [1101, 368] on icon at bounding box center [1106, 376] width 25 height 40
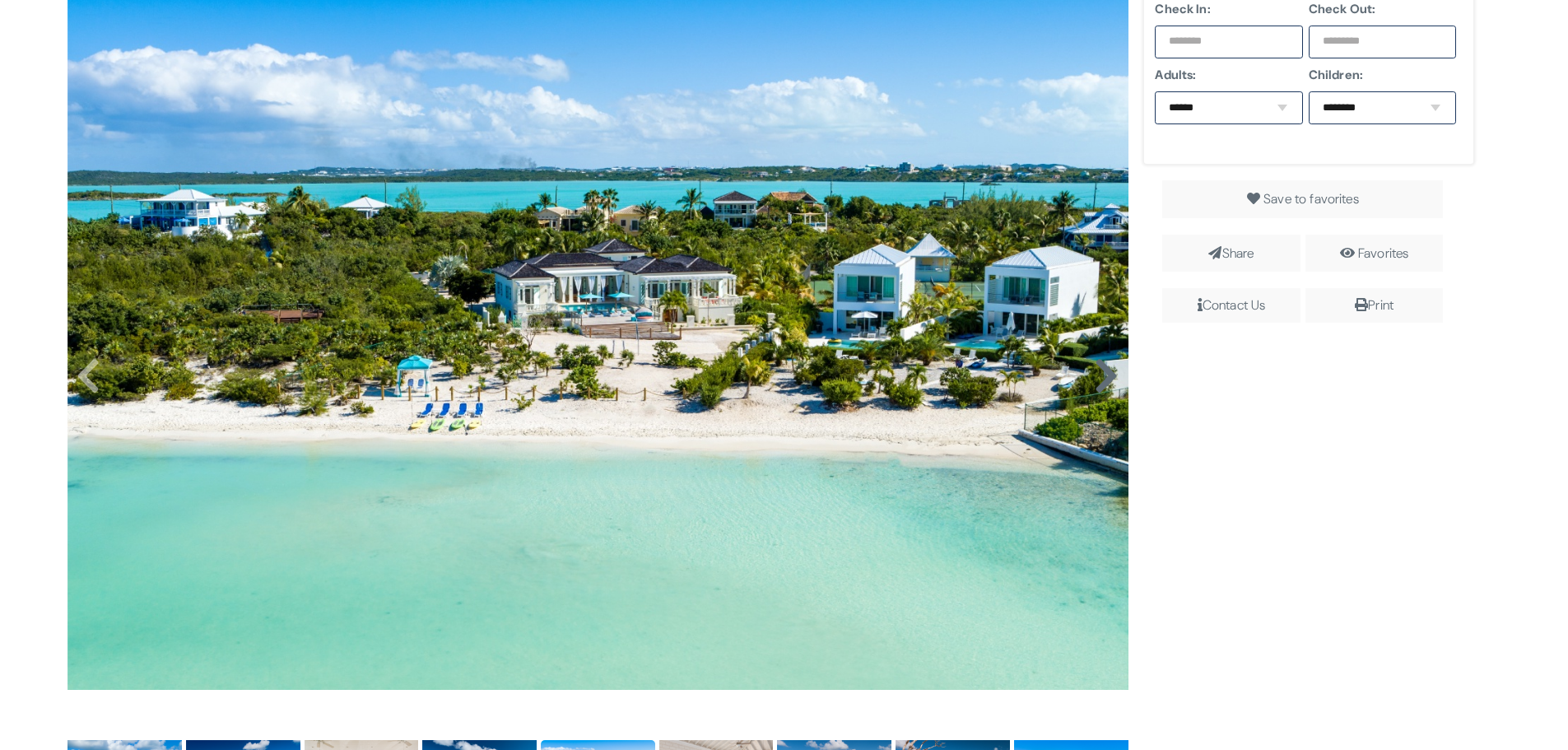
click at [1101, 368] on icon at bounding box center [1106, 376] width 25 height 40
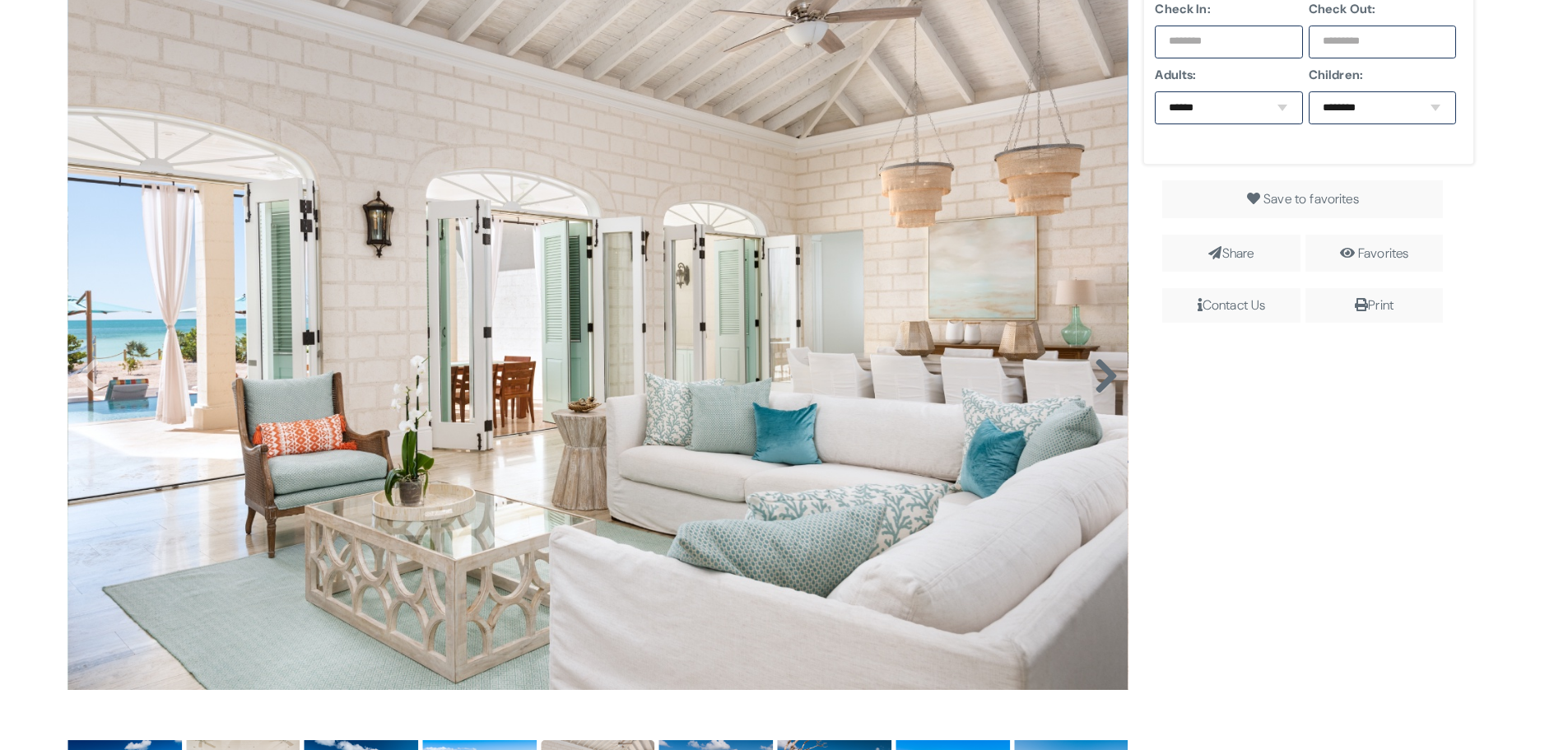
click at [1101, 368] on icon at bounding box center [1106, 376] width 25 height 40
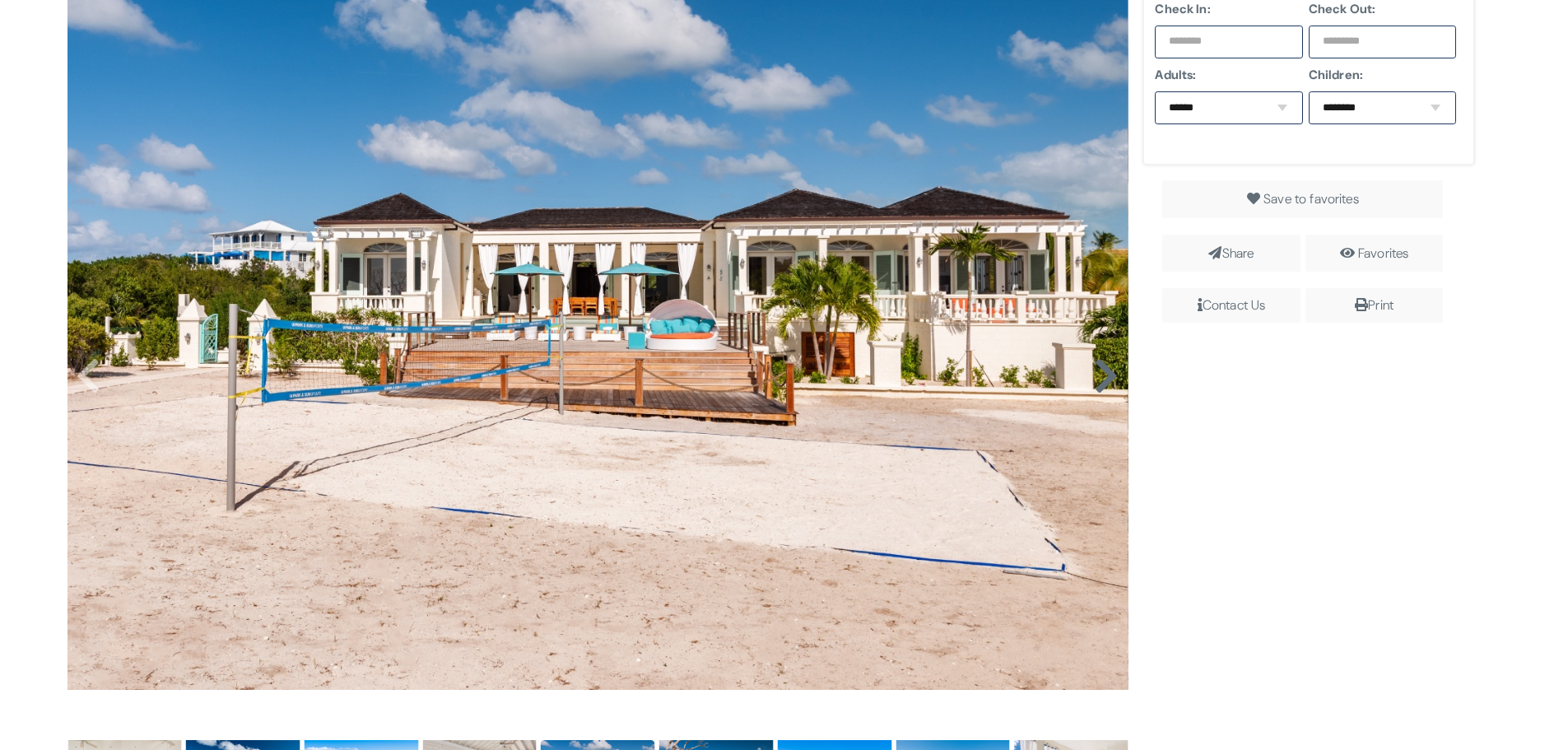
click at [1101, 368] on icon at bounding box center [1106, 376] width 25 height 40
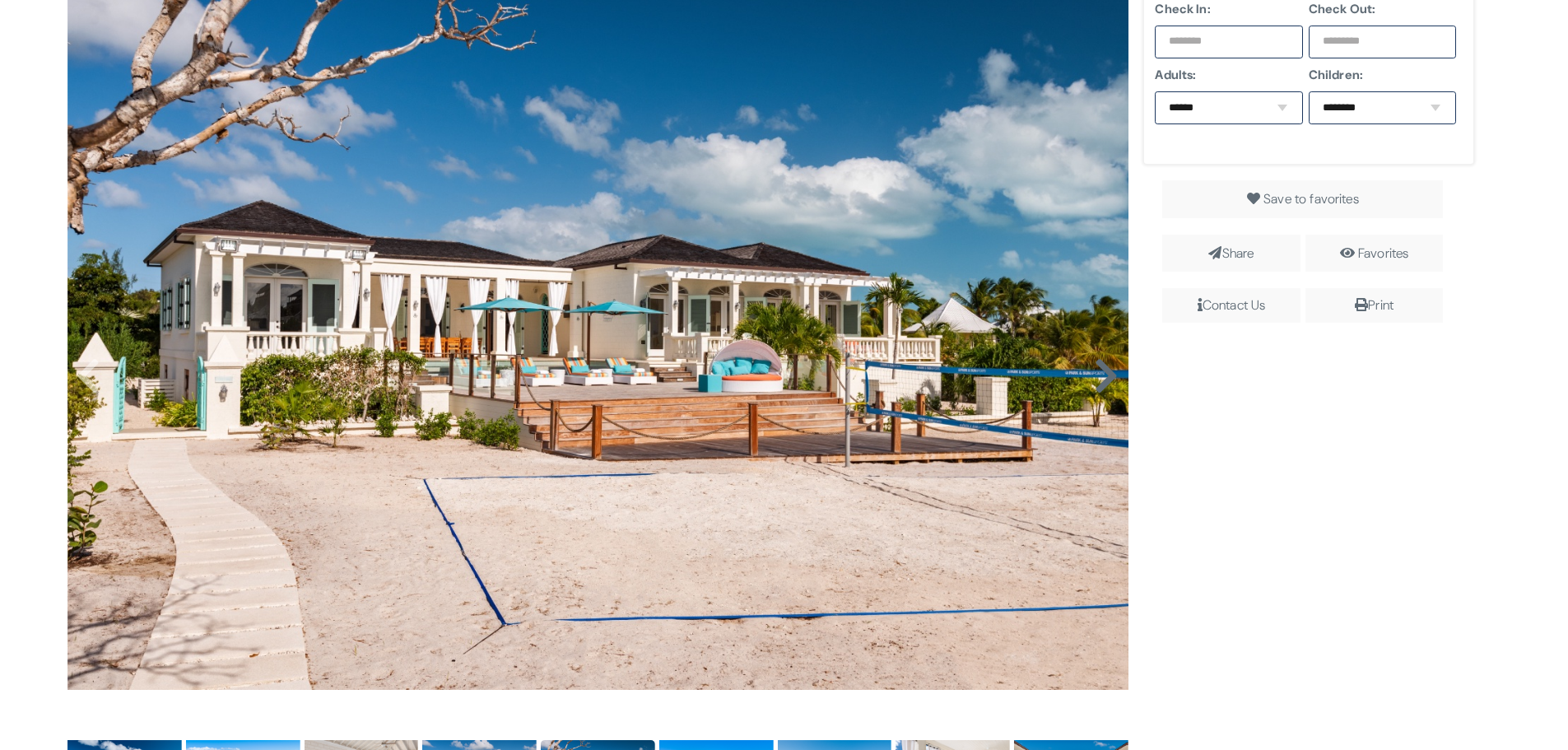
click at [1101, 368] on icon at bounding box center [1106, 376] width 25 height 40
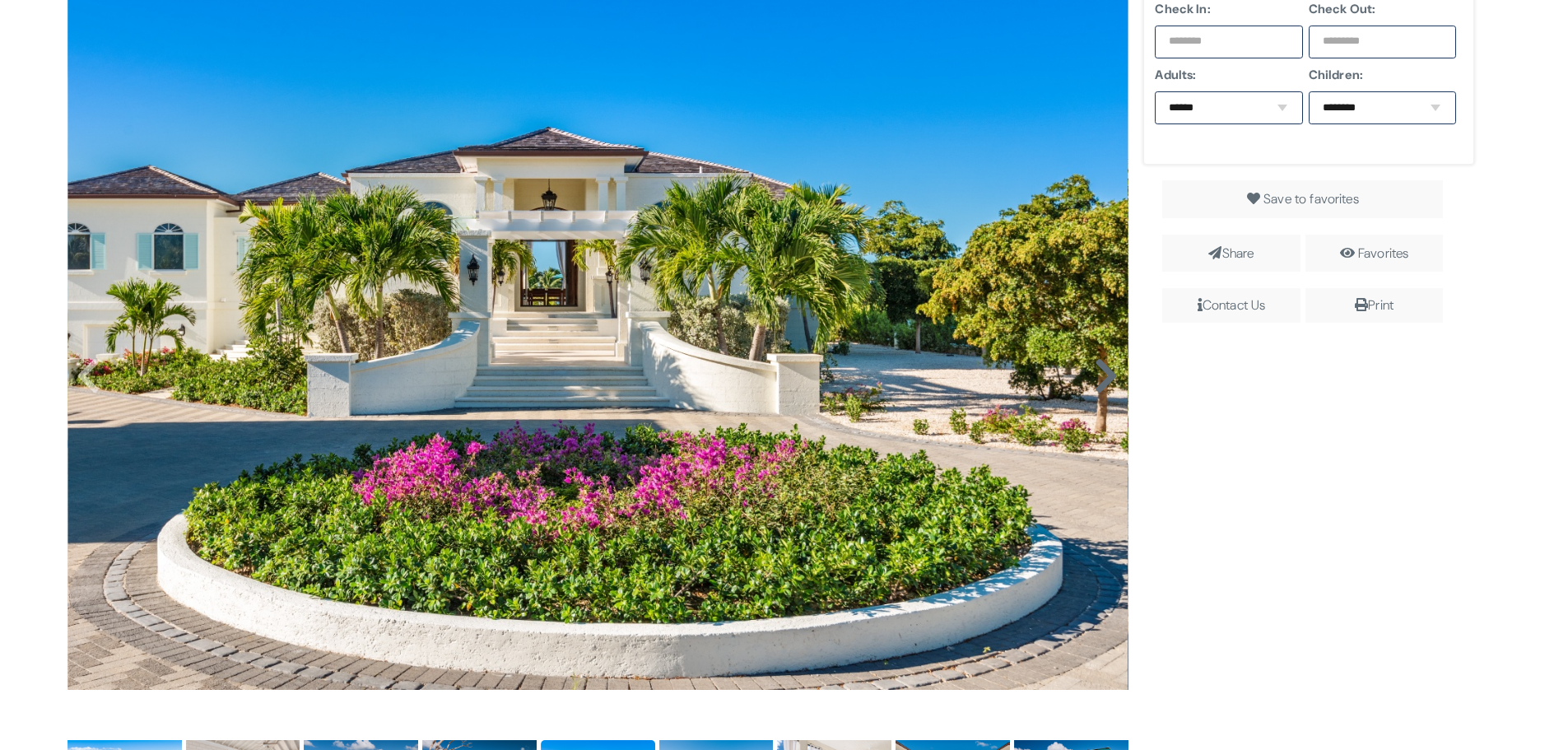
click at [1101, 368] on icon at bounding box center [1106, 376] width 25 height 40
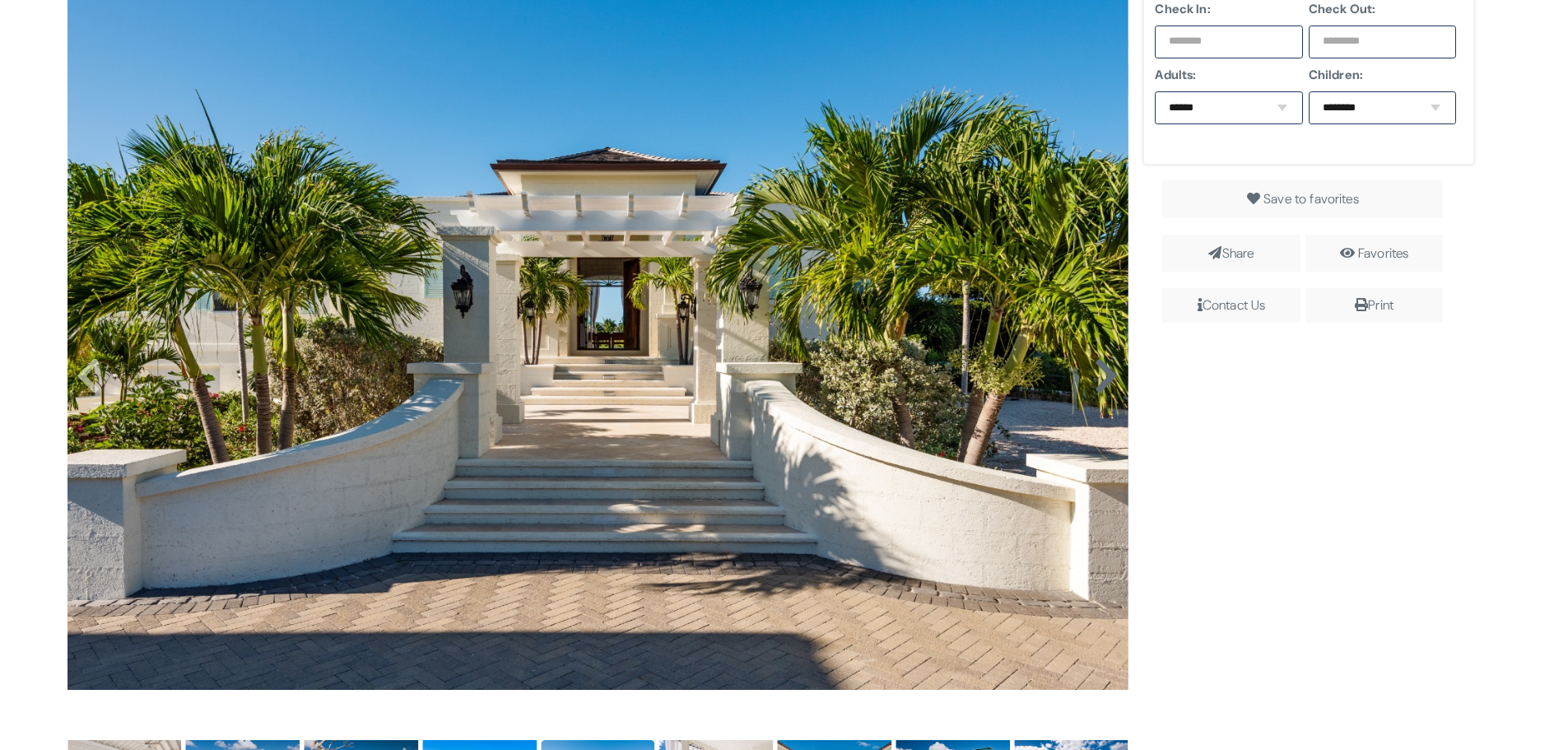
click at [1101, 368] on icon at bounding box center [1106, 376] width 25 height 40
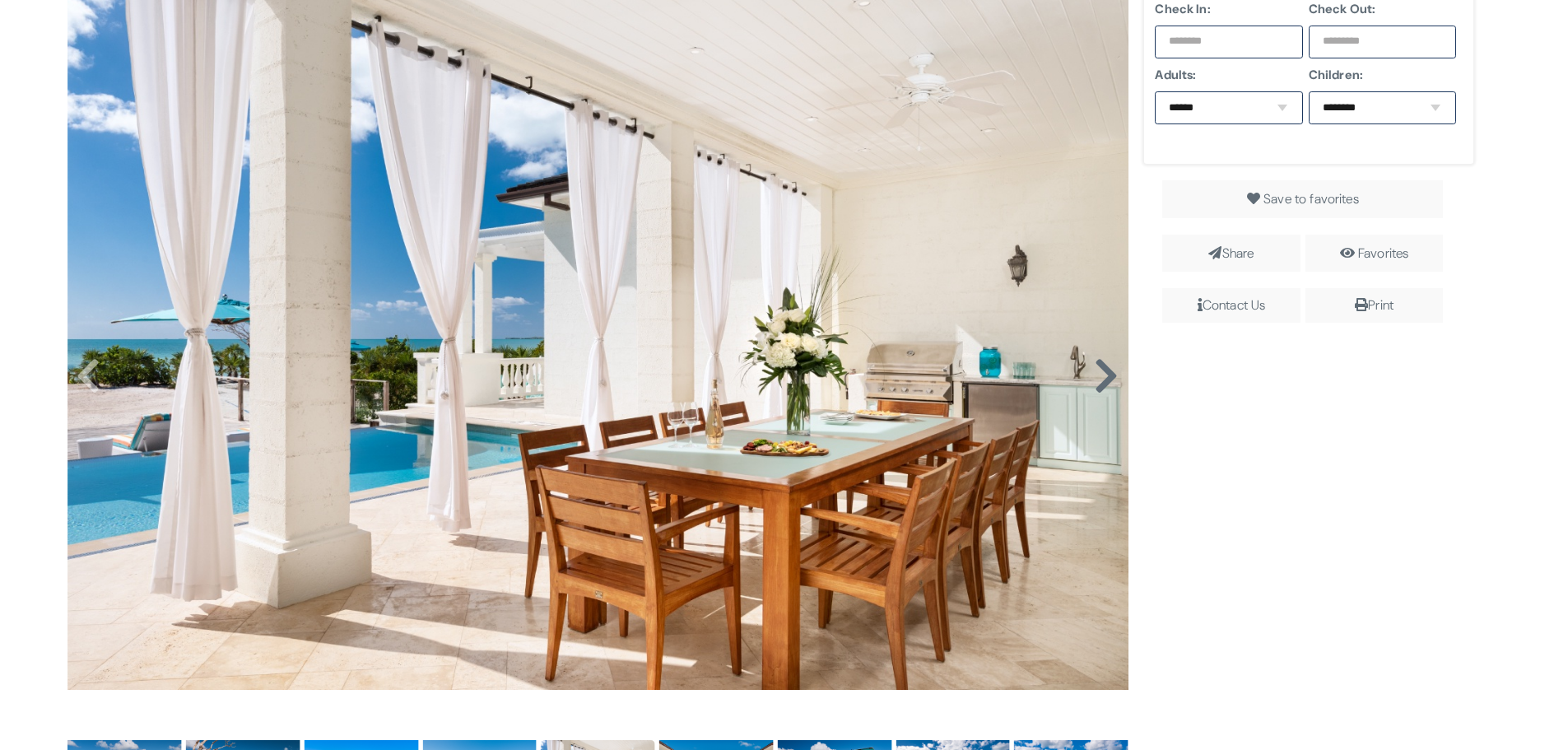
click at [1101, 368] on icon at bounding box center [1106, 376] width 25 height 40
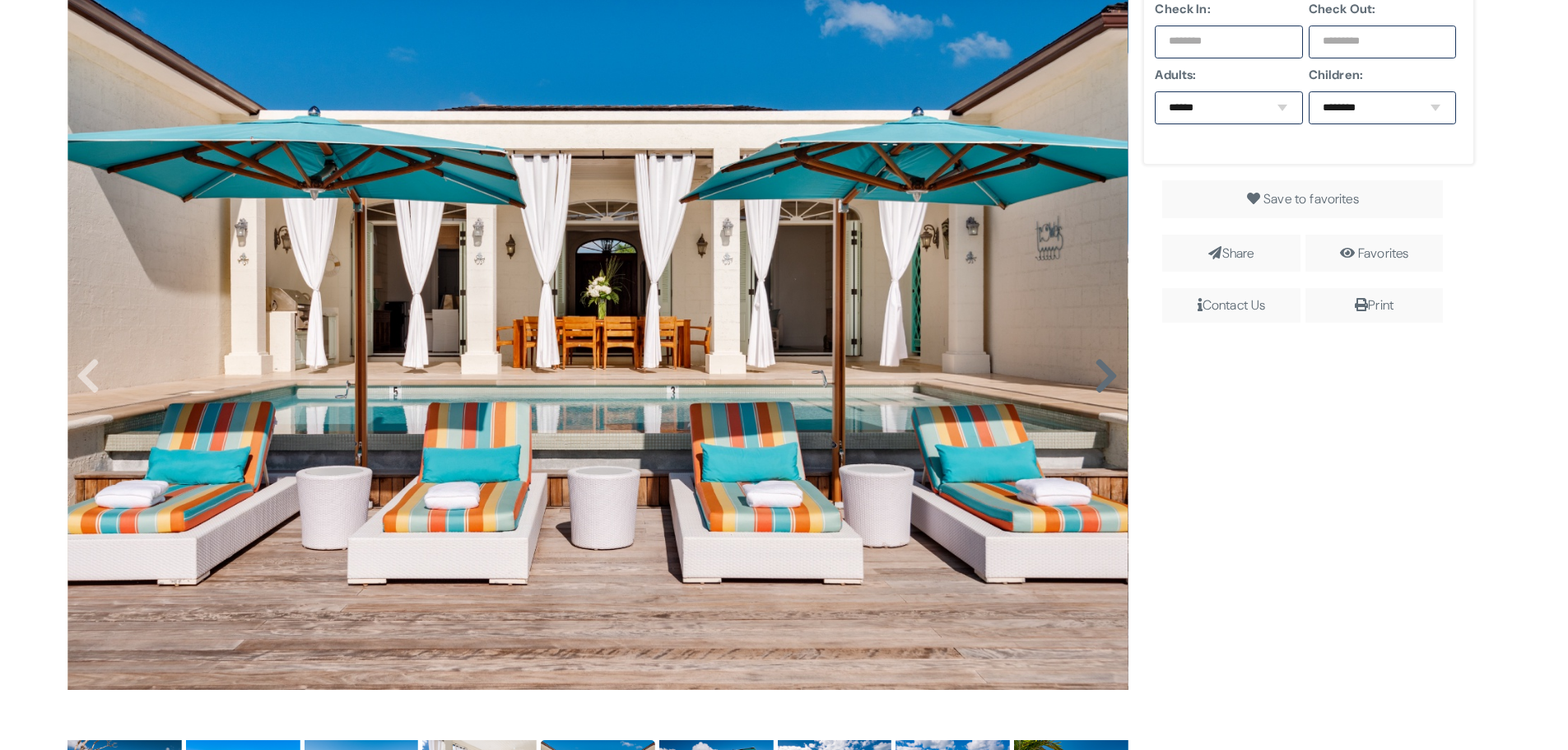
click at [1101, 368] on icon at bounding box center [1106, 376] width 25 height 40
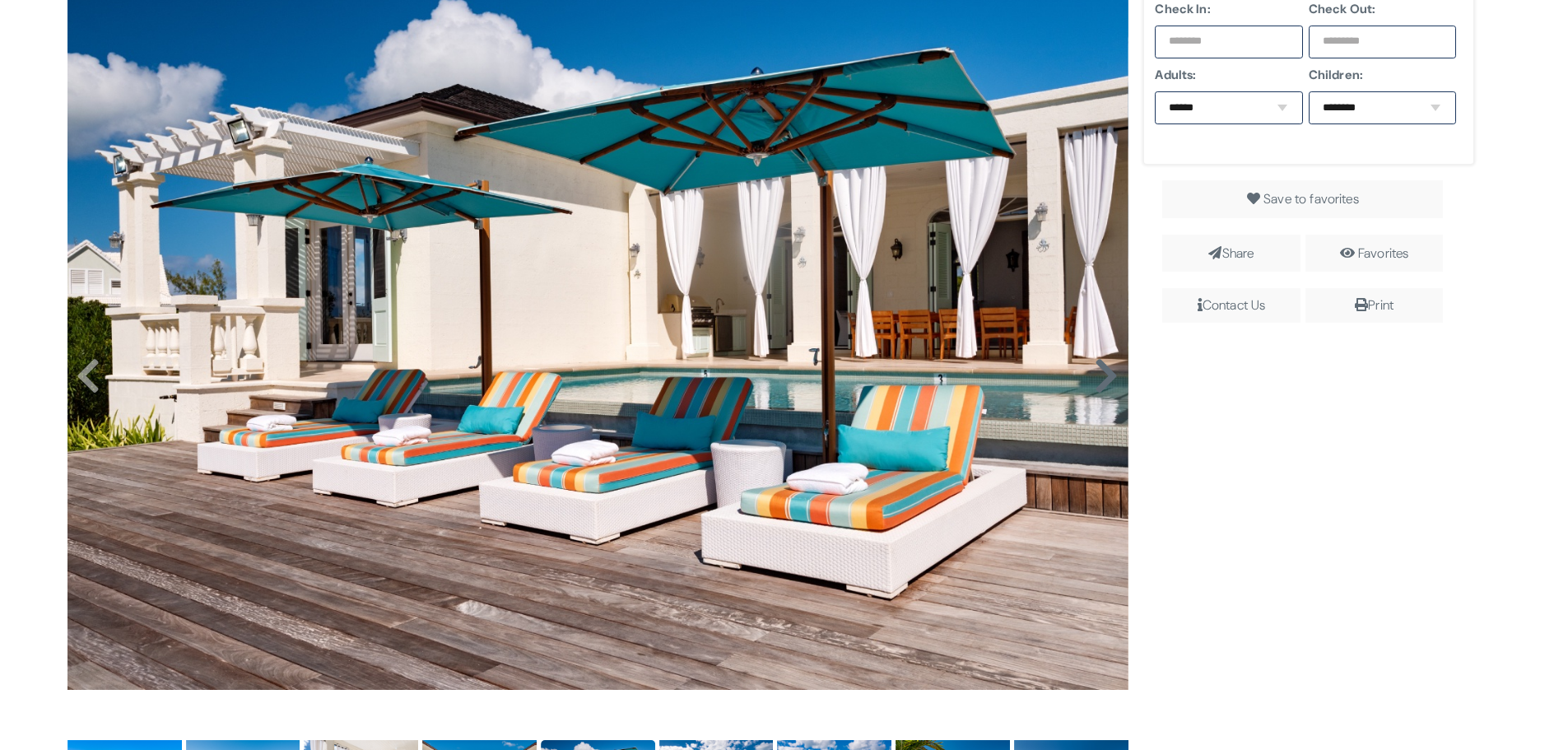
click at [1101, 368] on icon at bounding box center [1106, 376] width 25 height 40
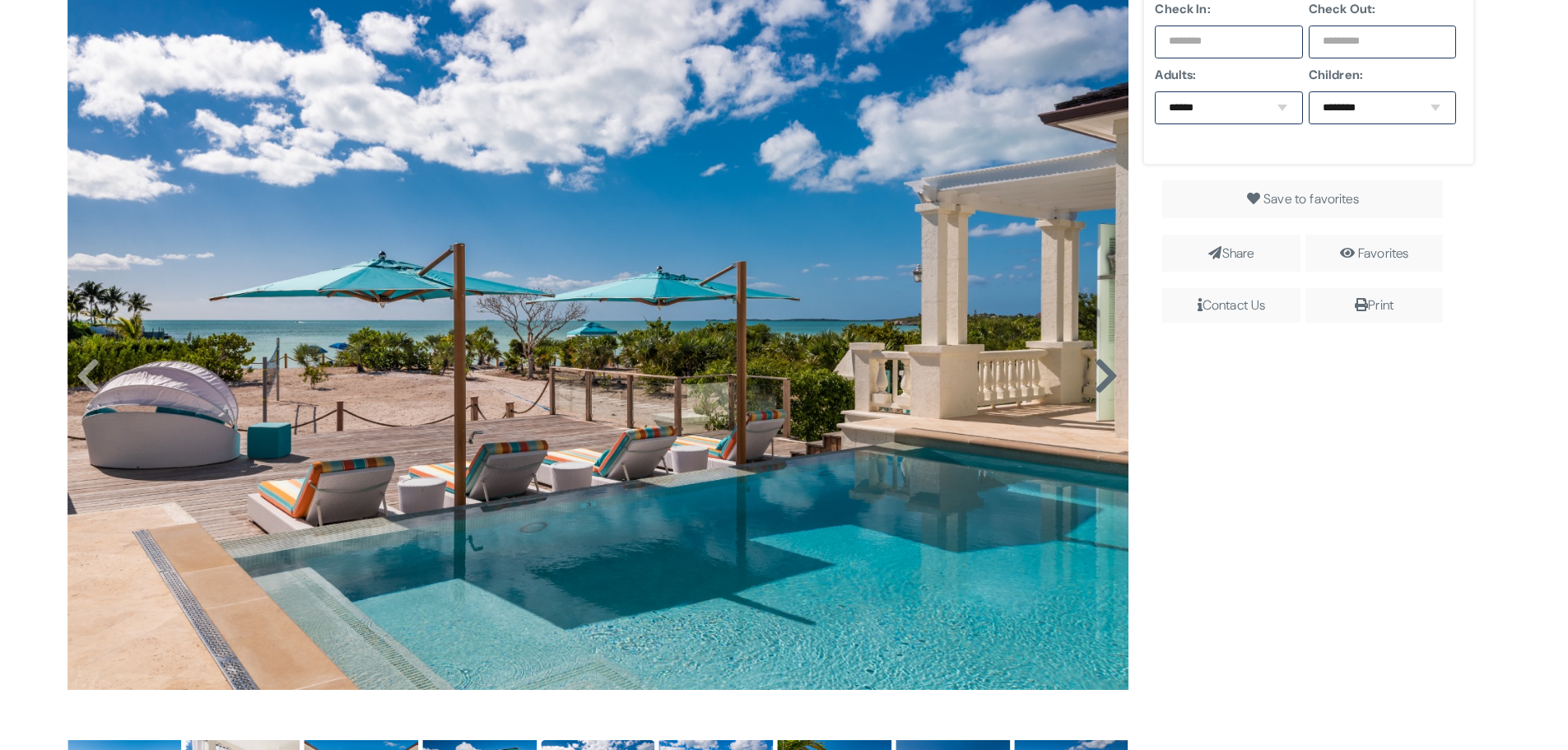
click at [1101, 368] on icon at bounding box center [1106, 376] width 25 height 40
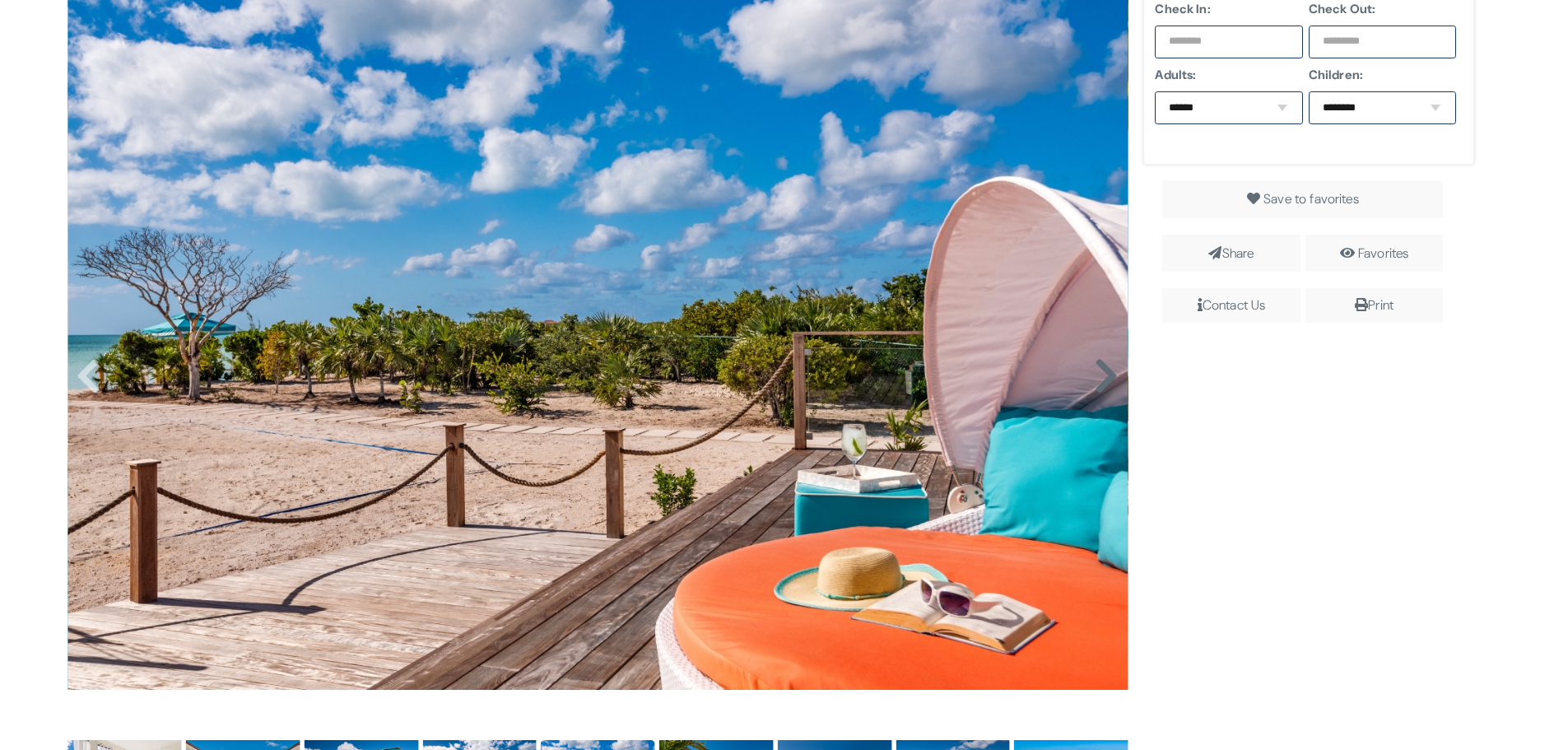
click at [1101, 368] on icon at bounding box center [1106, 376] width 25 height 40
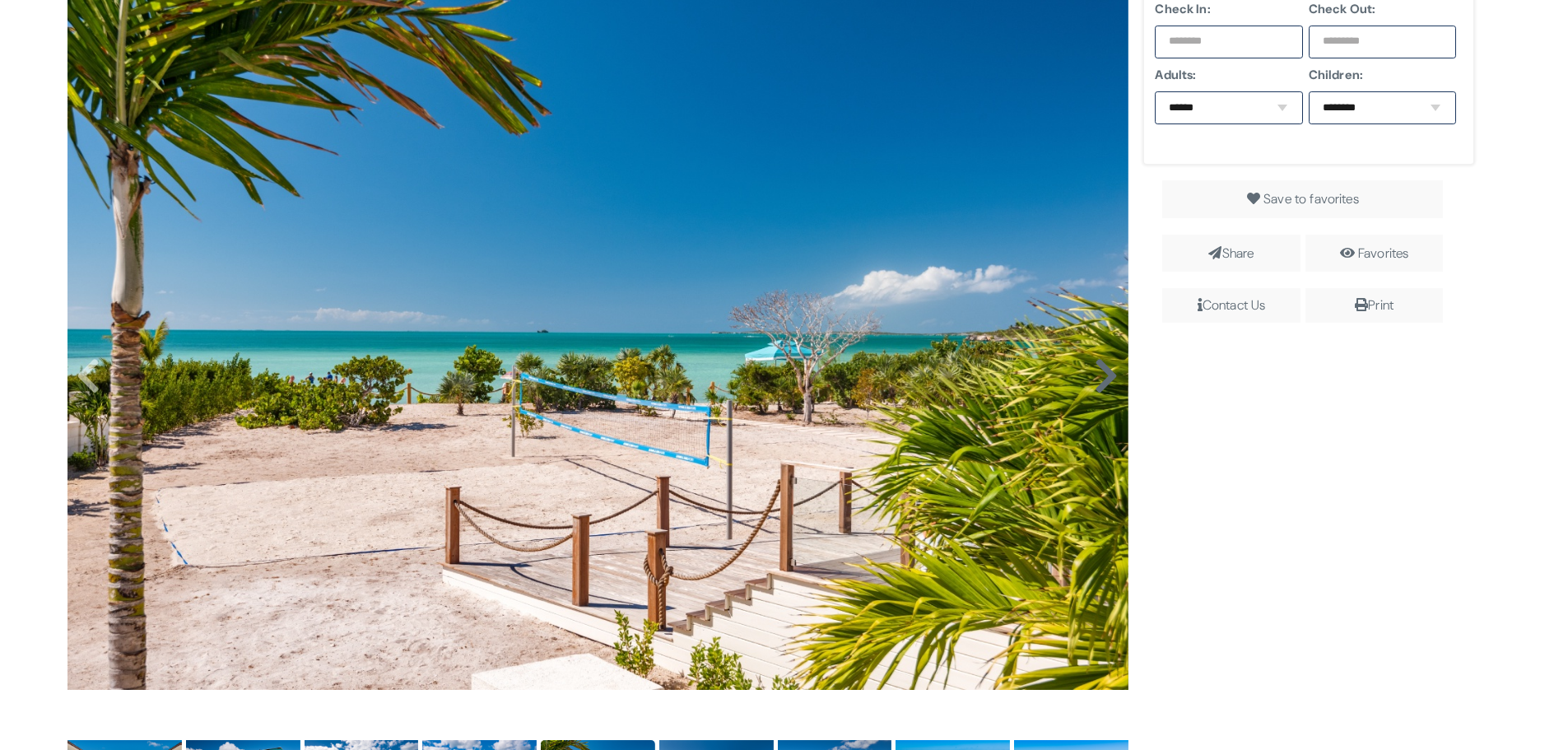
click at [1101, 368] on icon at bounding box center [1106, 376] width 25 height 40
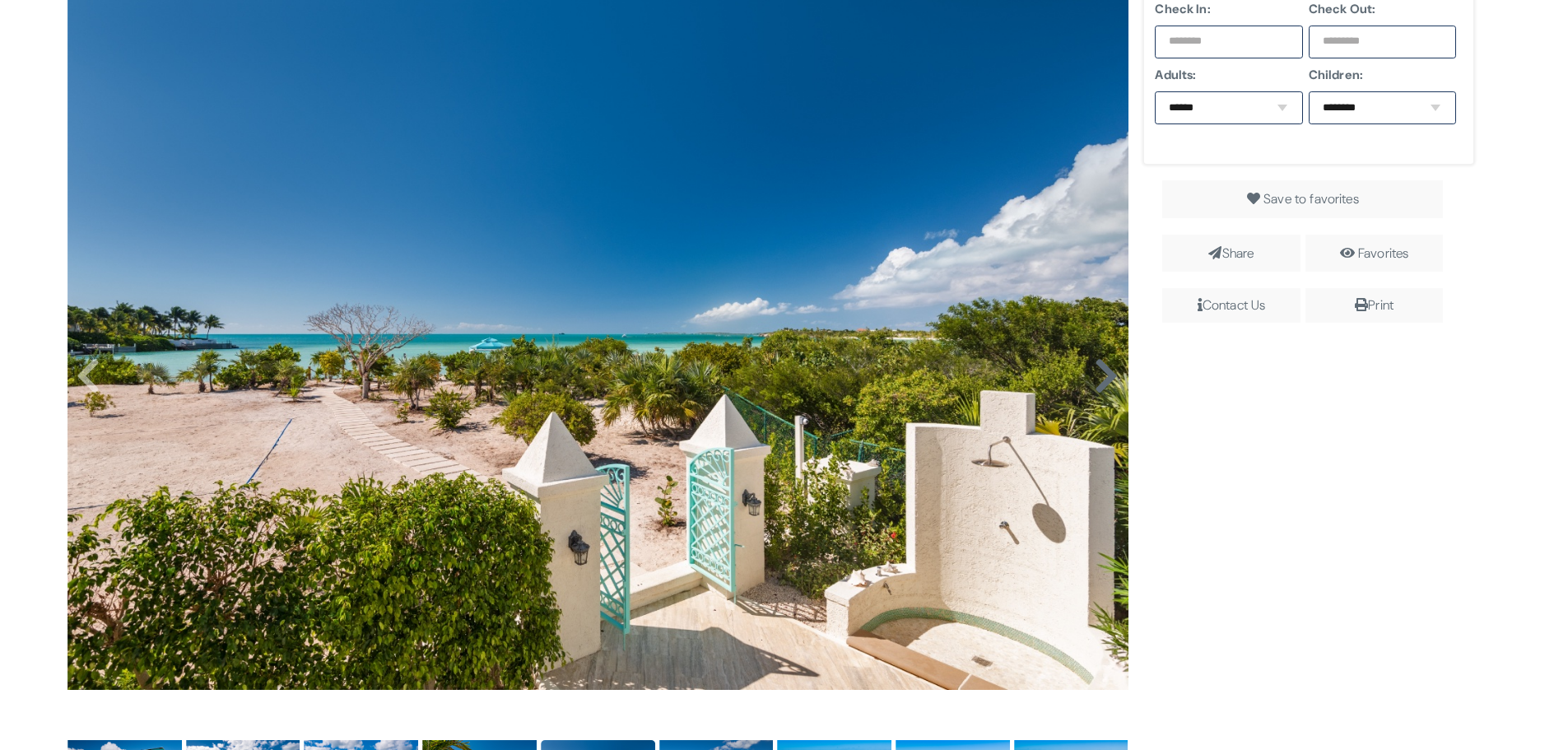
click at [1101, 368] on icon at bounding box center [1106, 376] width 25 height 40
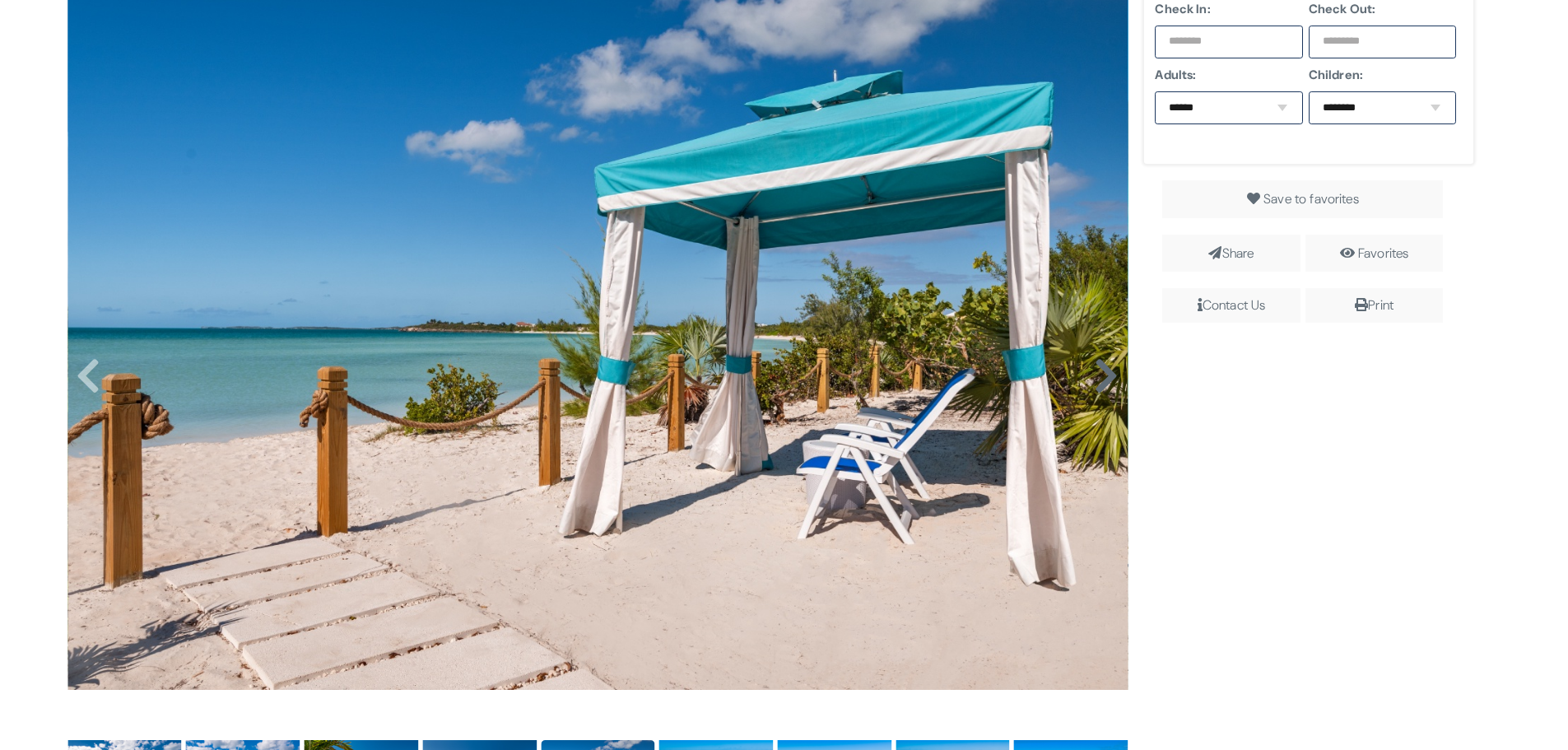
click at [1101, 368] on icon at bounding box center [1106, 376] width 25 height 40
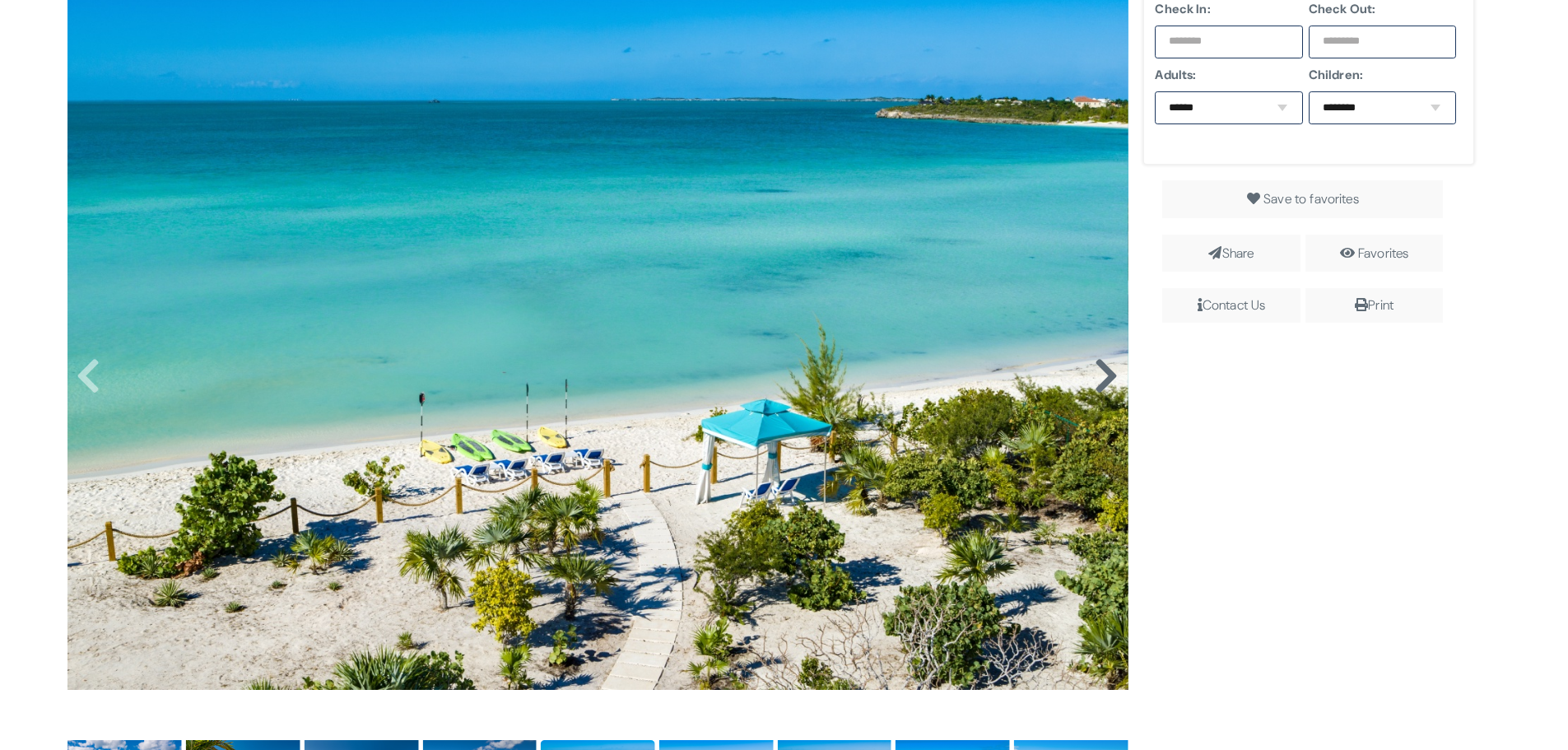
click at [1101, 368] on icon at bounding box center [1106, 376] width 25 height 40
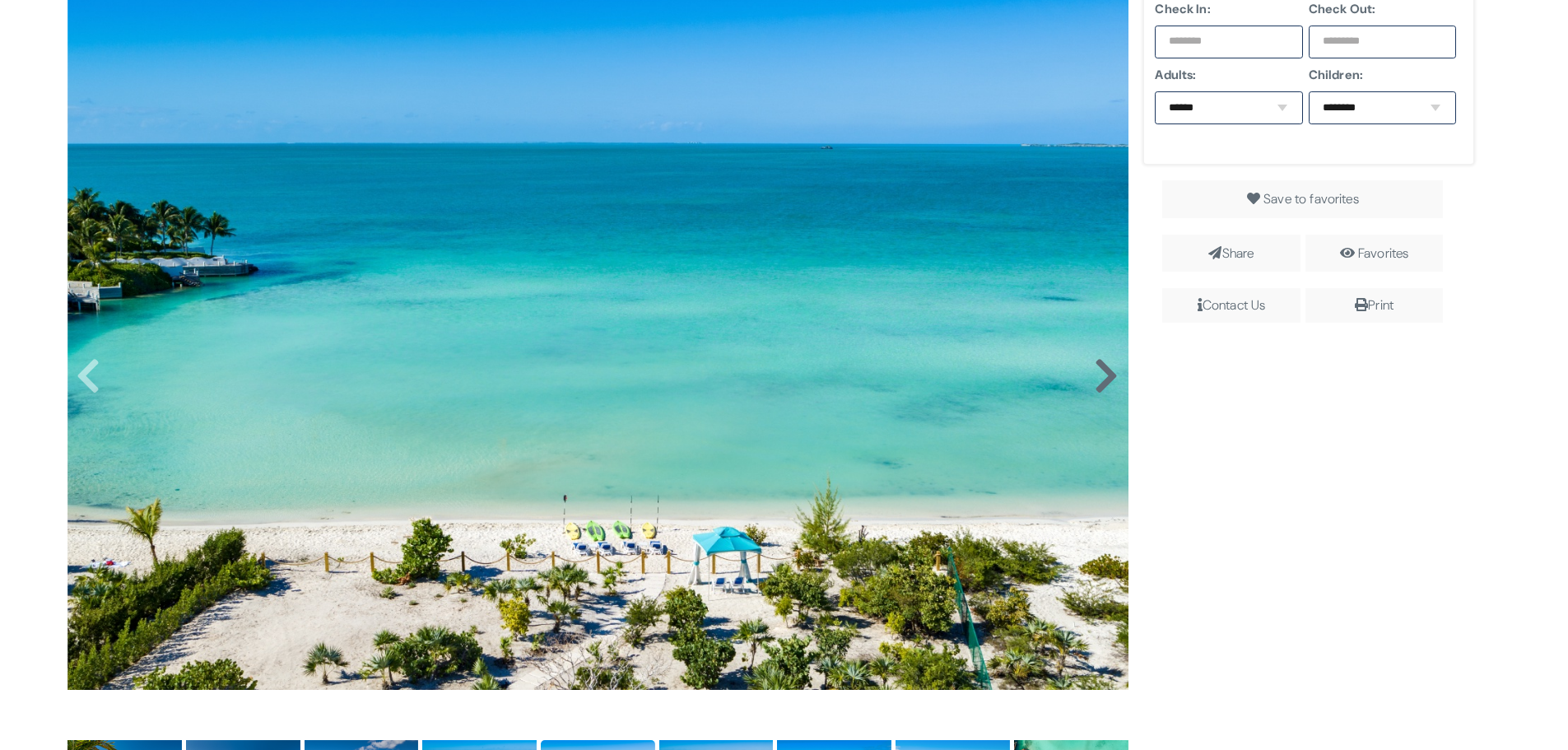
click at [1101, 368] on icon at bounding box center [1106, 376] width 25 height 40
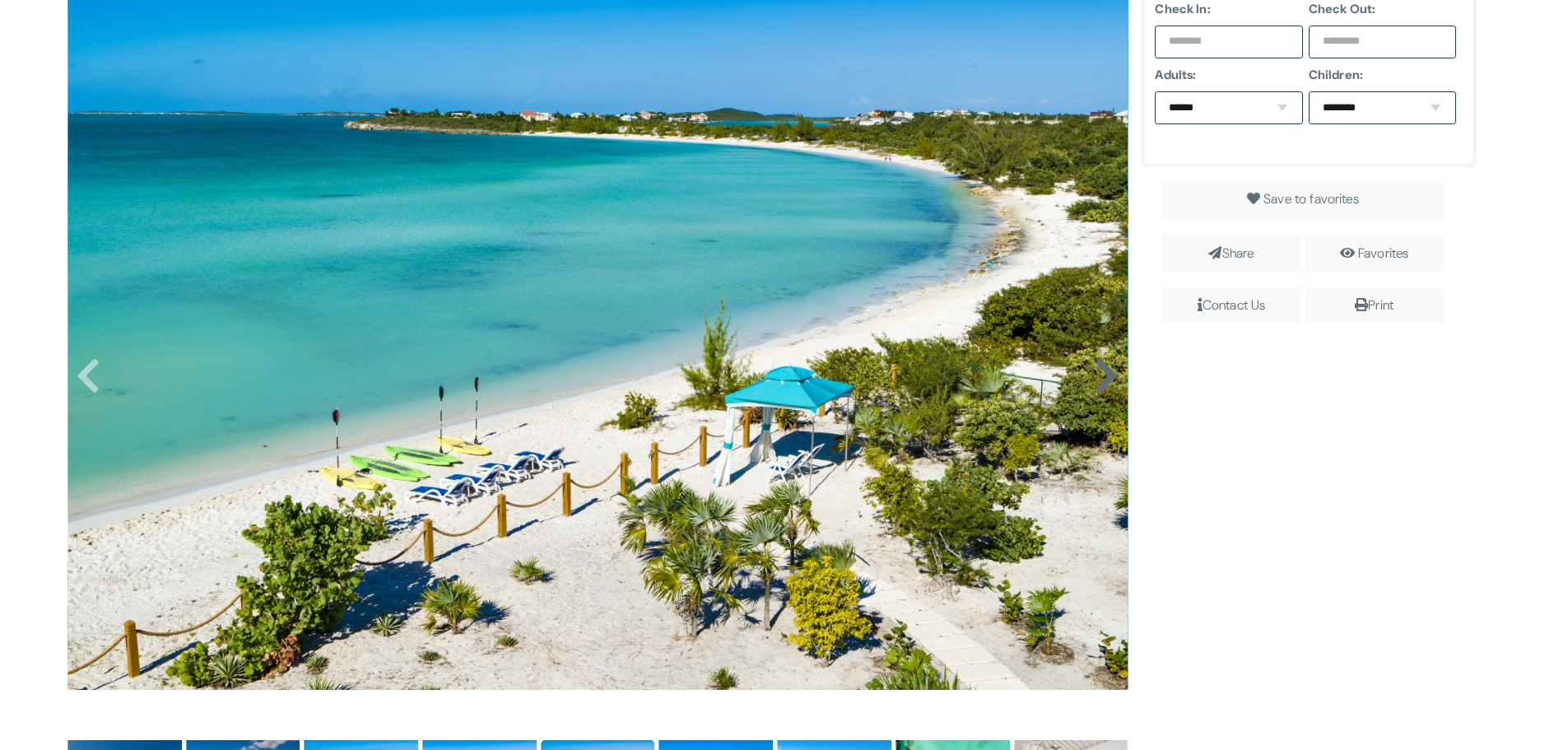
click at [1101, 368] on icon at bounding box center [1106, 376] width 25 height 40
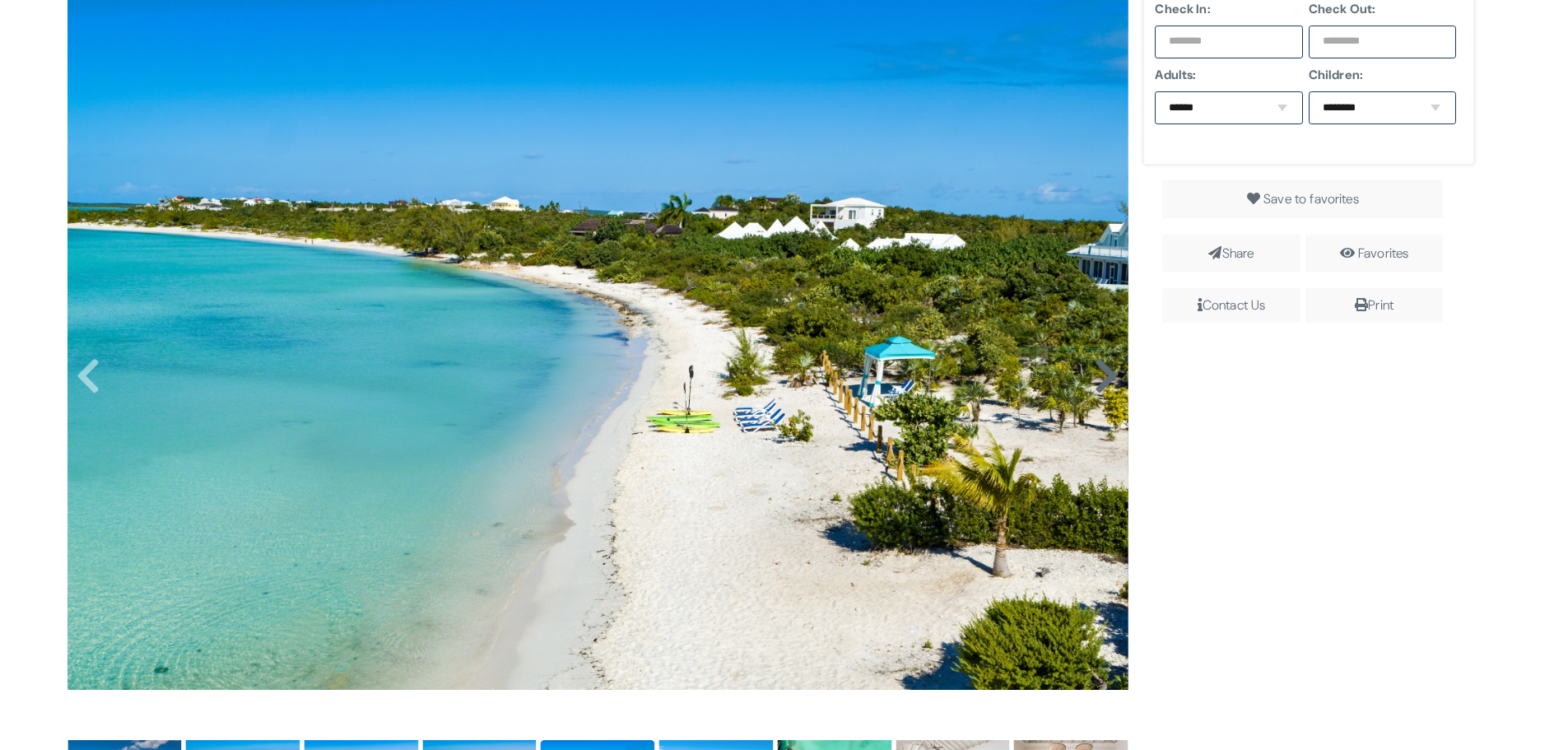
click at [1101, 368] on icon at bounding box center [1106, 376] width 25 height 40
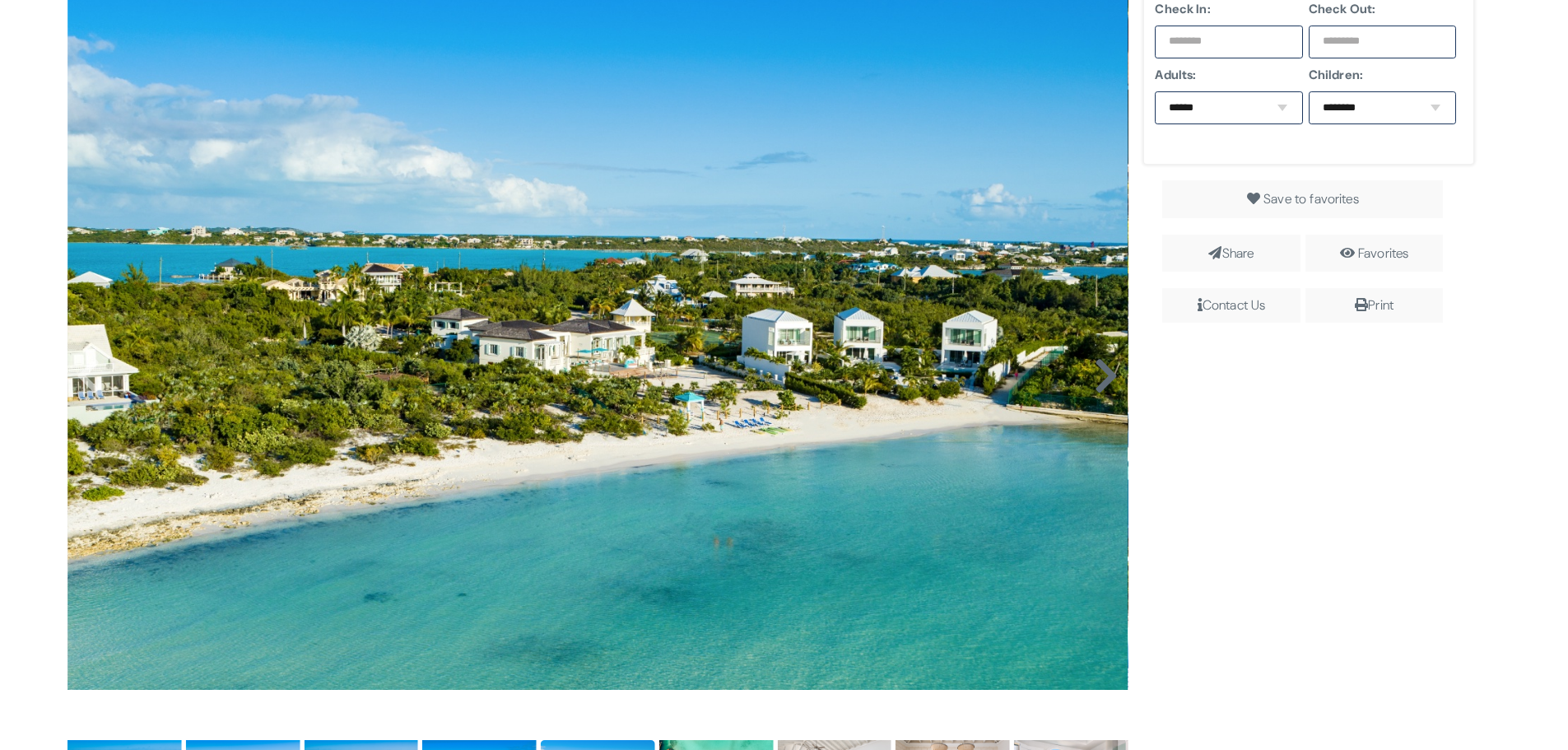
click at [1101, 368] on icon at bounding box center [1106, 376] width 25 height 40
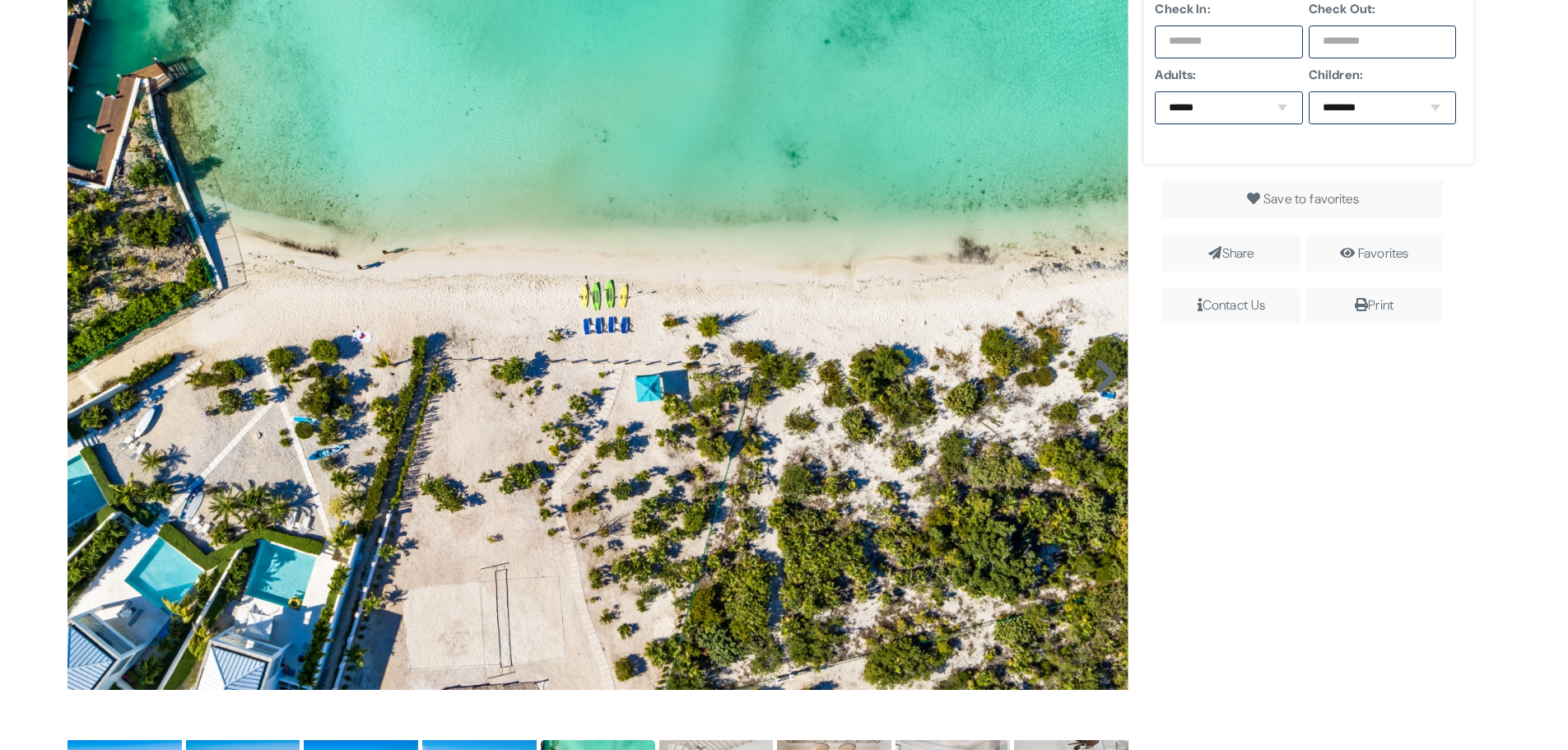
click at [1101, 368] on icon at bounding box center [1106, 376] width 25 height 40
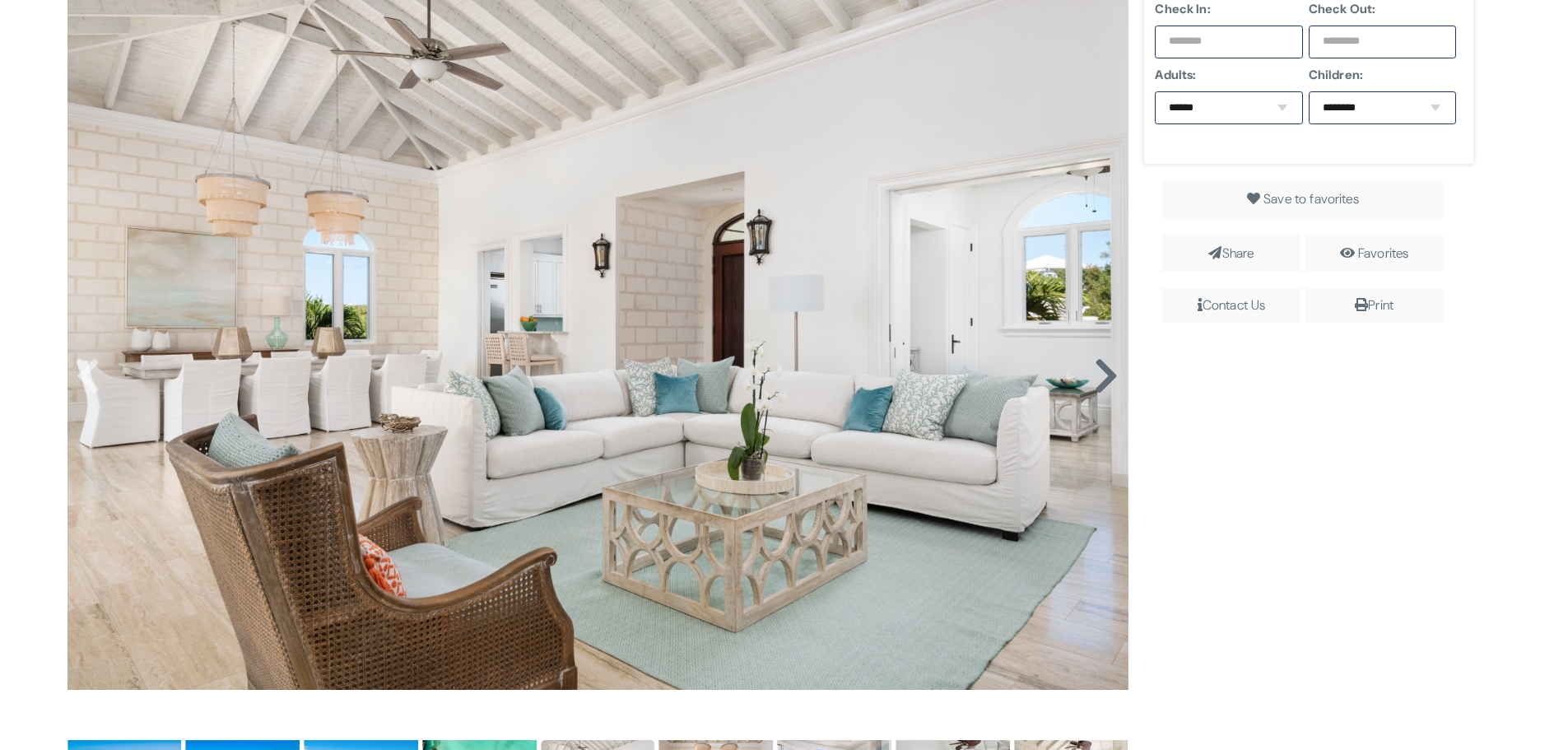
click at [1101, 368] on icon at bounding box center [1106, 376] width 25 height 40
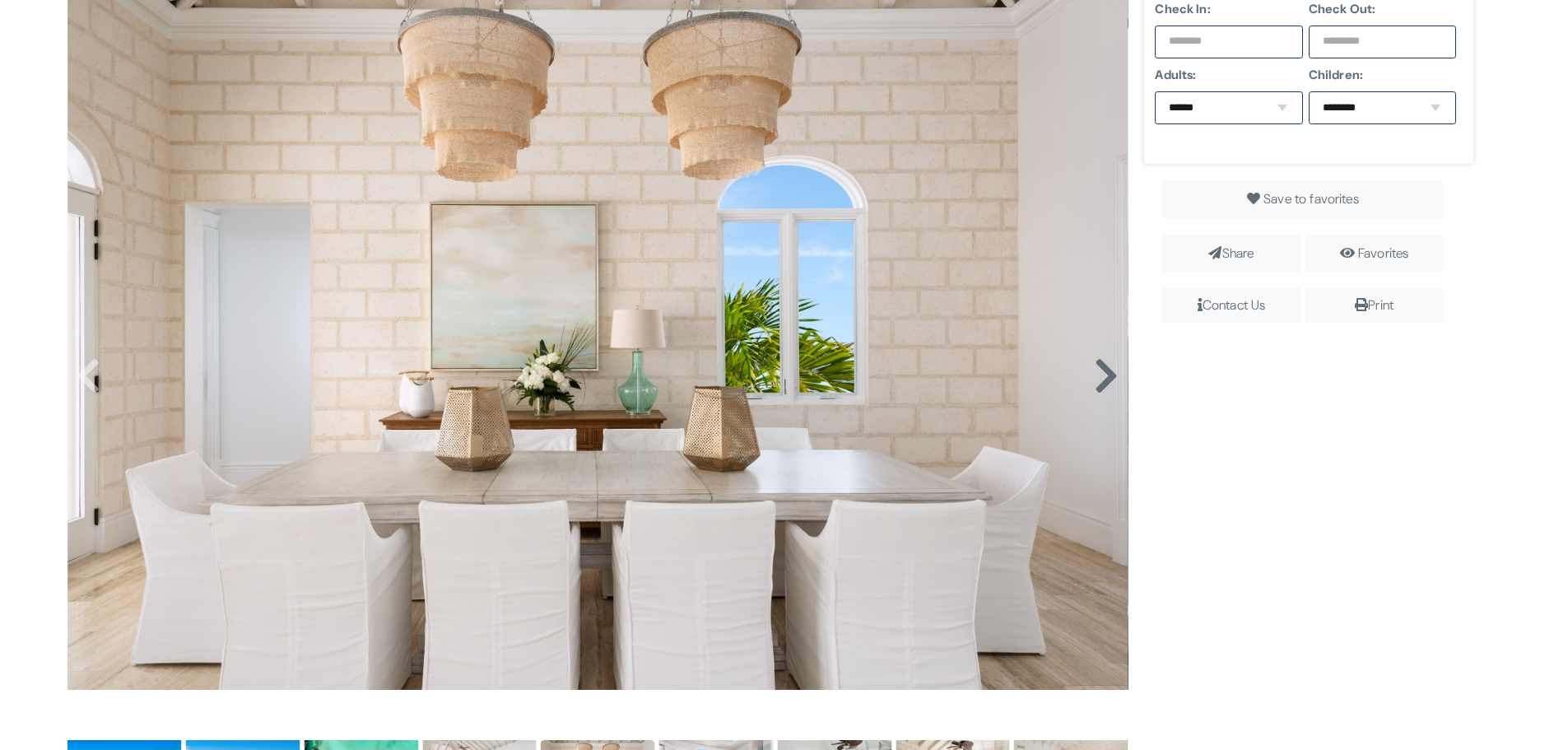
click at [1101, 368] on icon at bounding box center [1106, 376] width 25 height 40
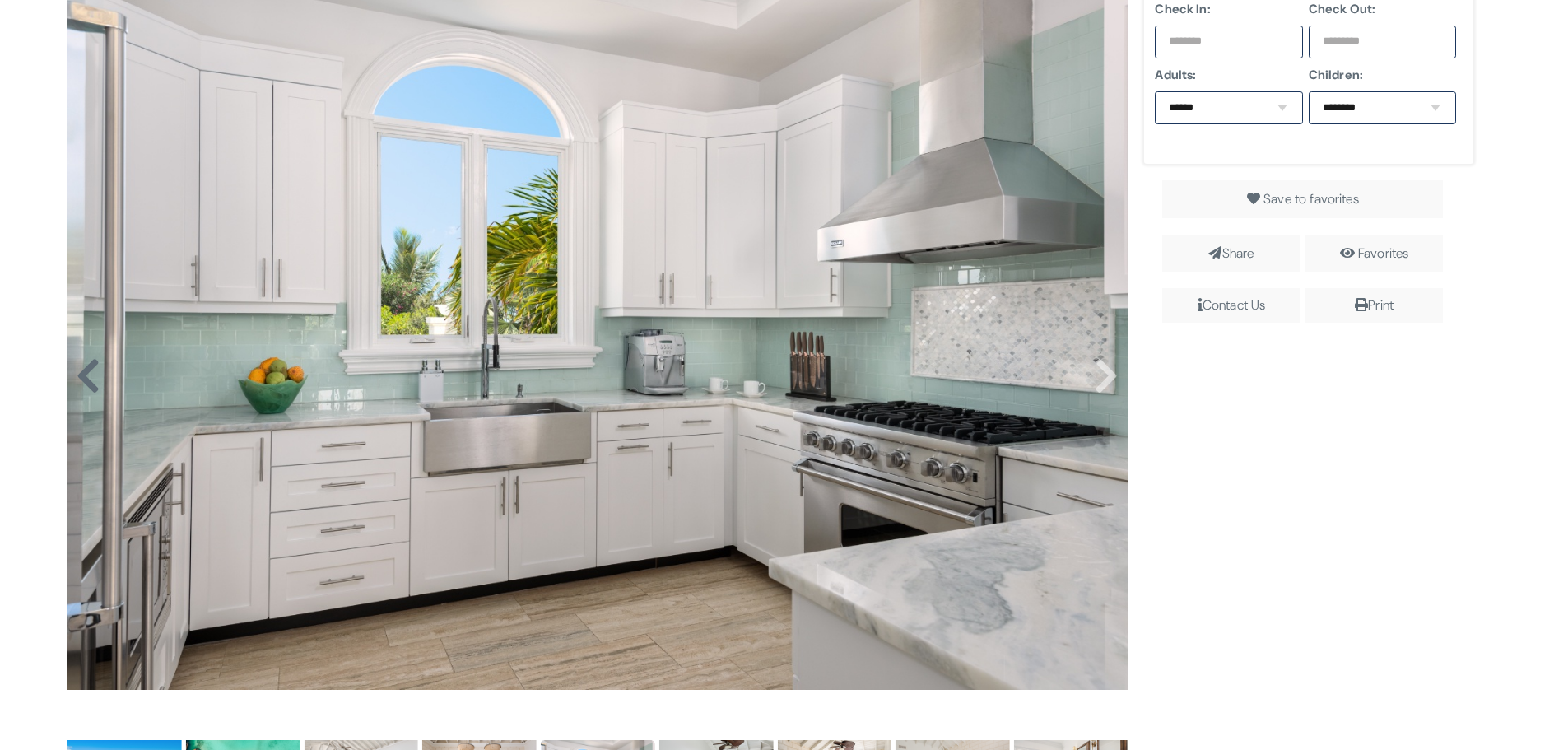
click at [88, 376] on icon at bounding box center [88, 376] width 25 height 40
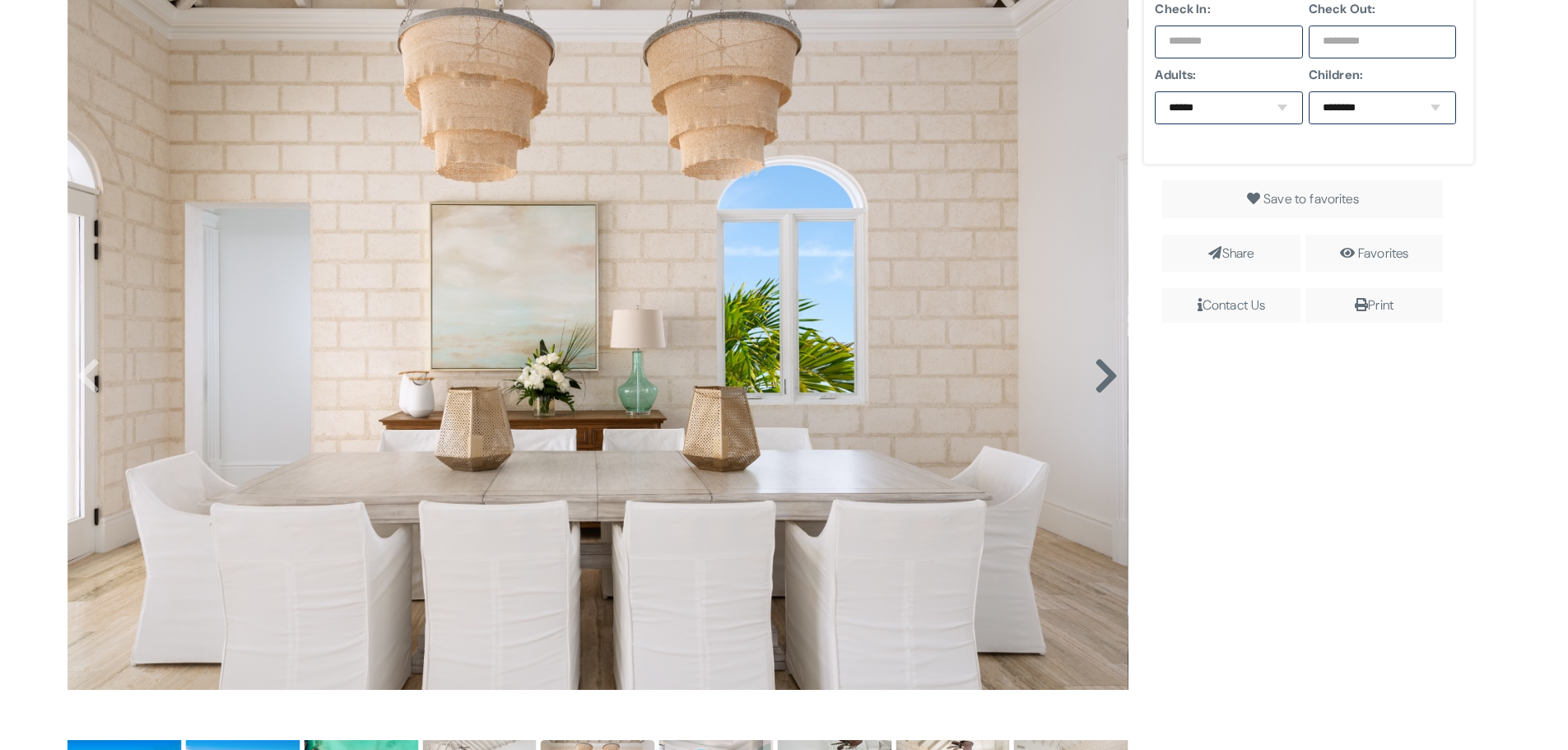
click at [1104, 377] on icon at bounding box center [1106, 376] width 25 height 40
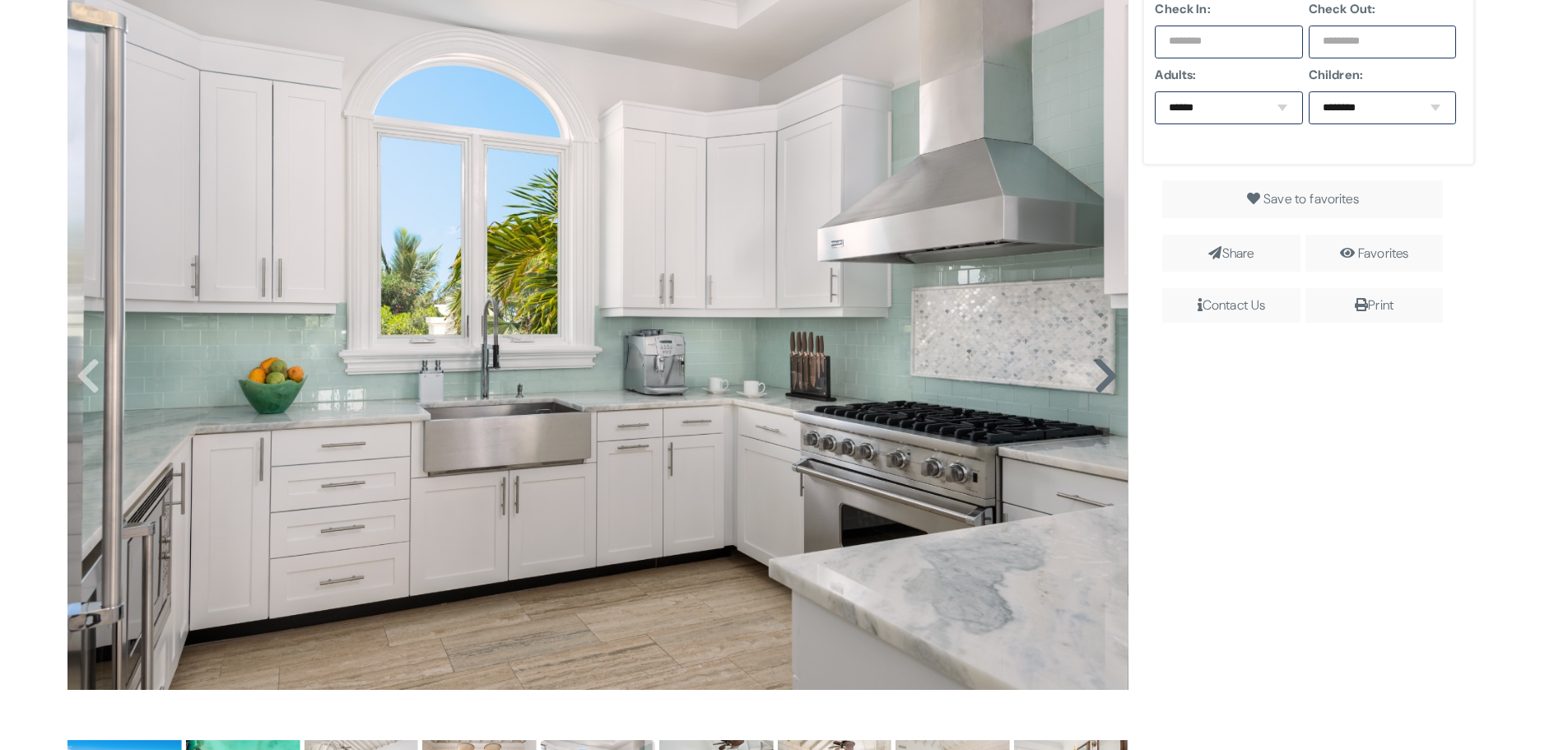
click at [1104, 377] on icon at bounding box center [1106, 376] width 25 height 40
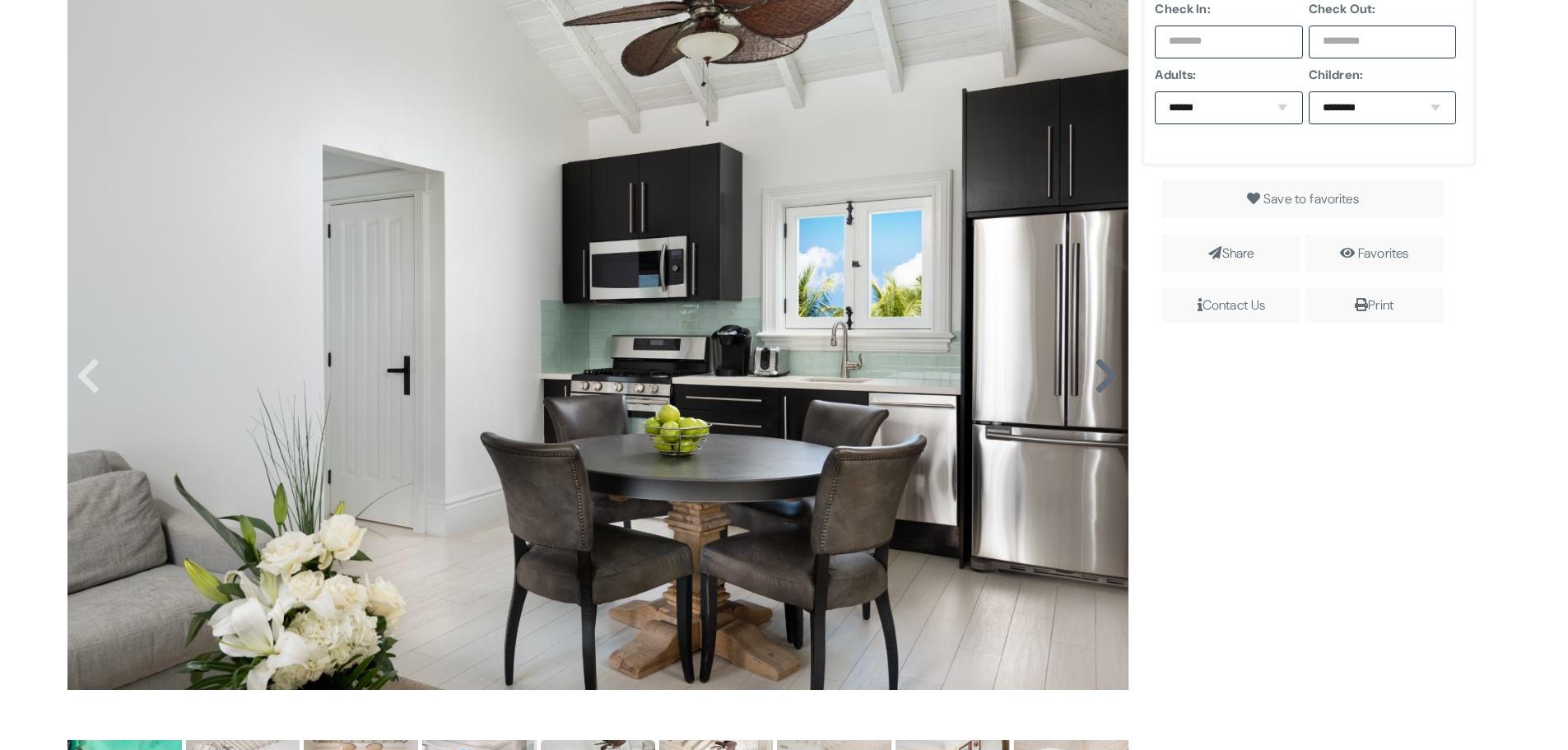
click at [1104, 377] on icon at bounding box center [1106, 376] width 25 height 40
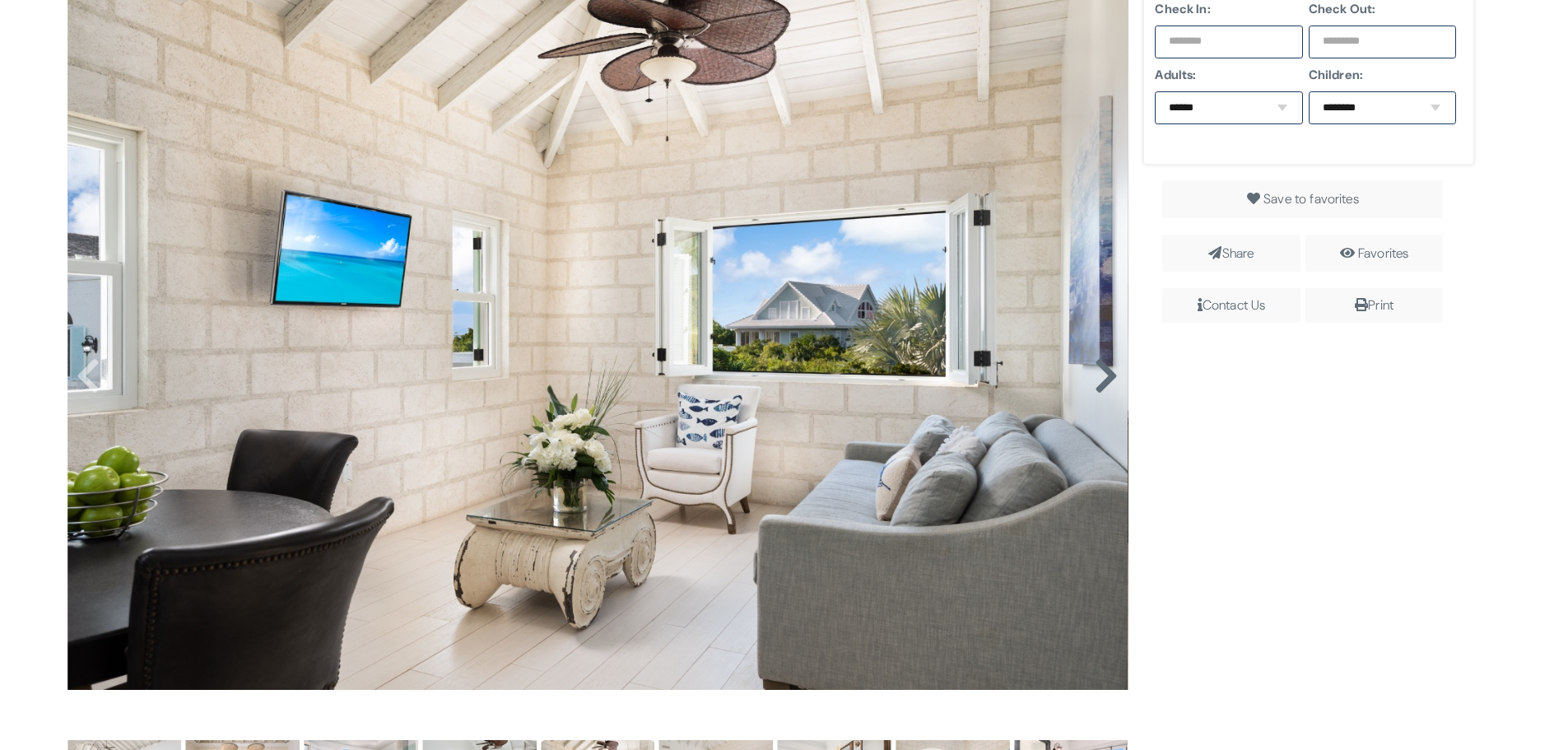
click at [1103, 363] on icon at bounding box center [1106, 376] width 25 height 40
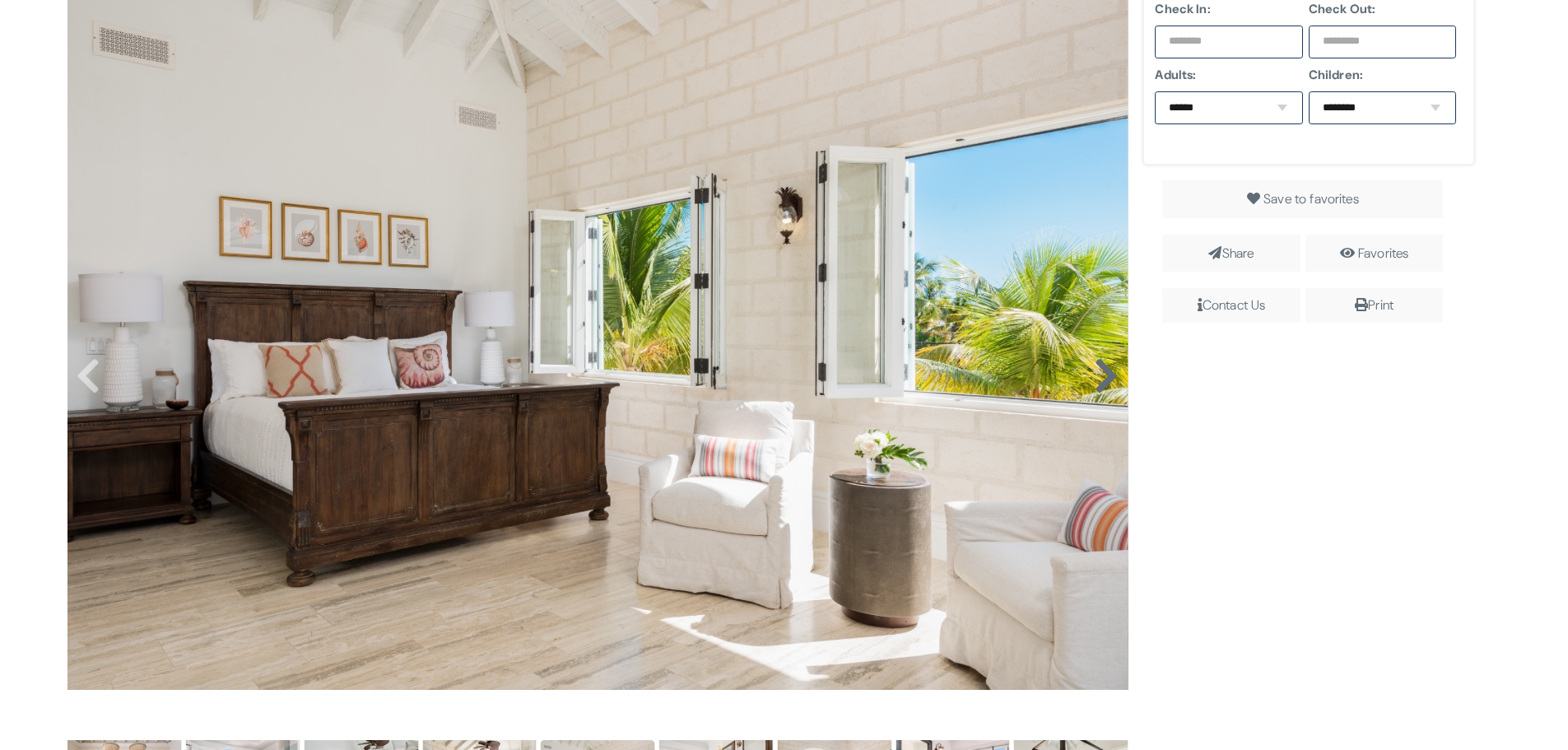
click at [1103, 371] on icon at bounding box center [1106, 376] width 25 height 40
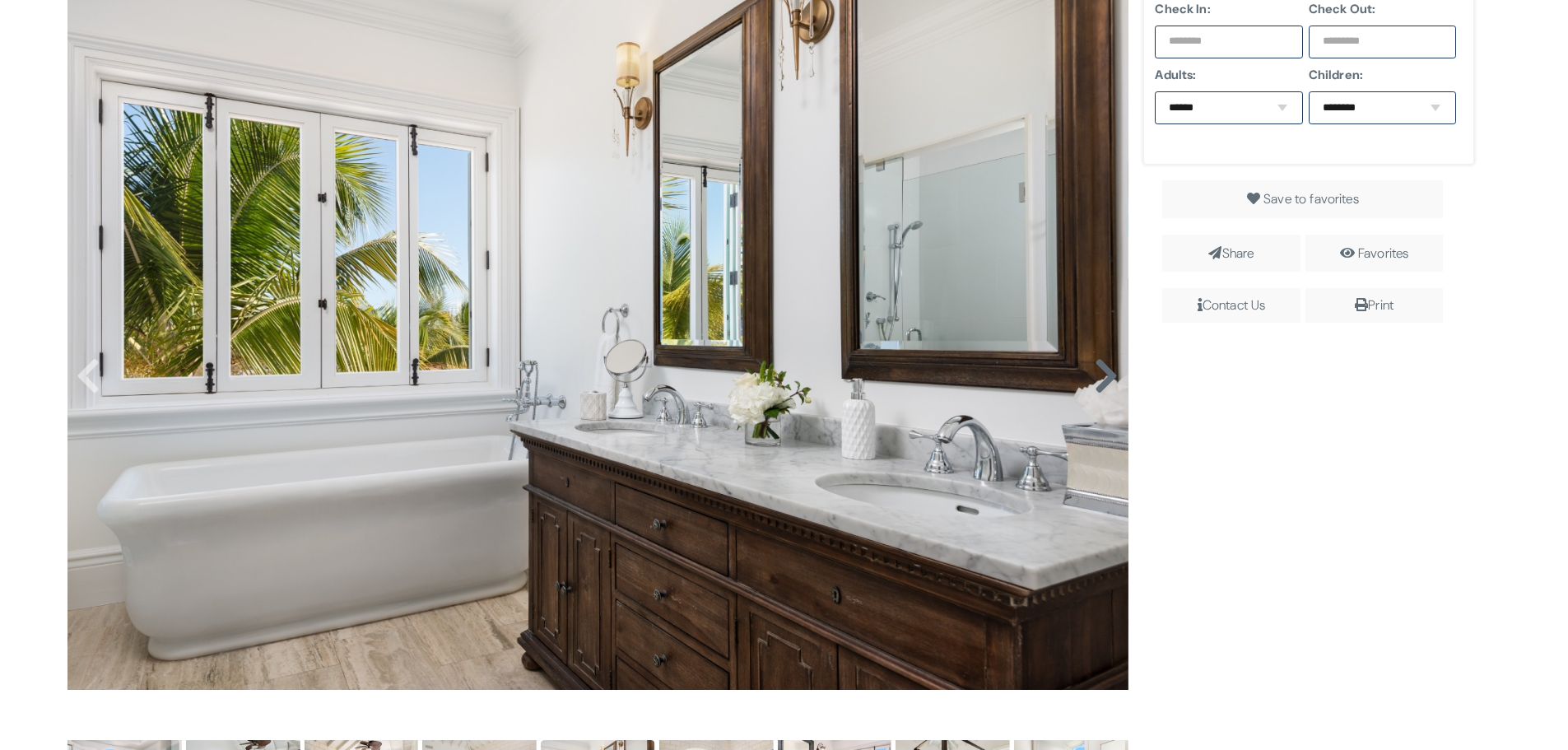
click at [1103, 371] on icon at bounding box center [1106, 376] width 25 height 40
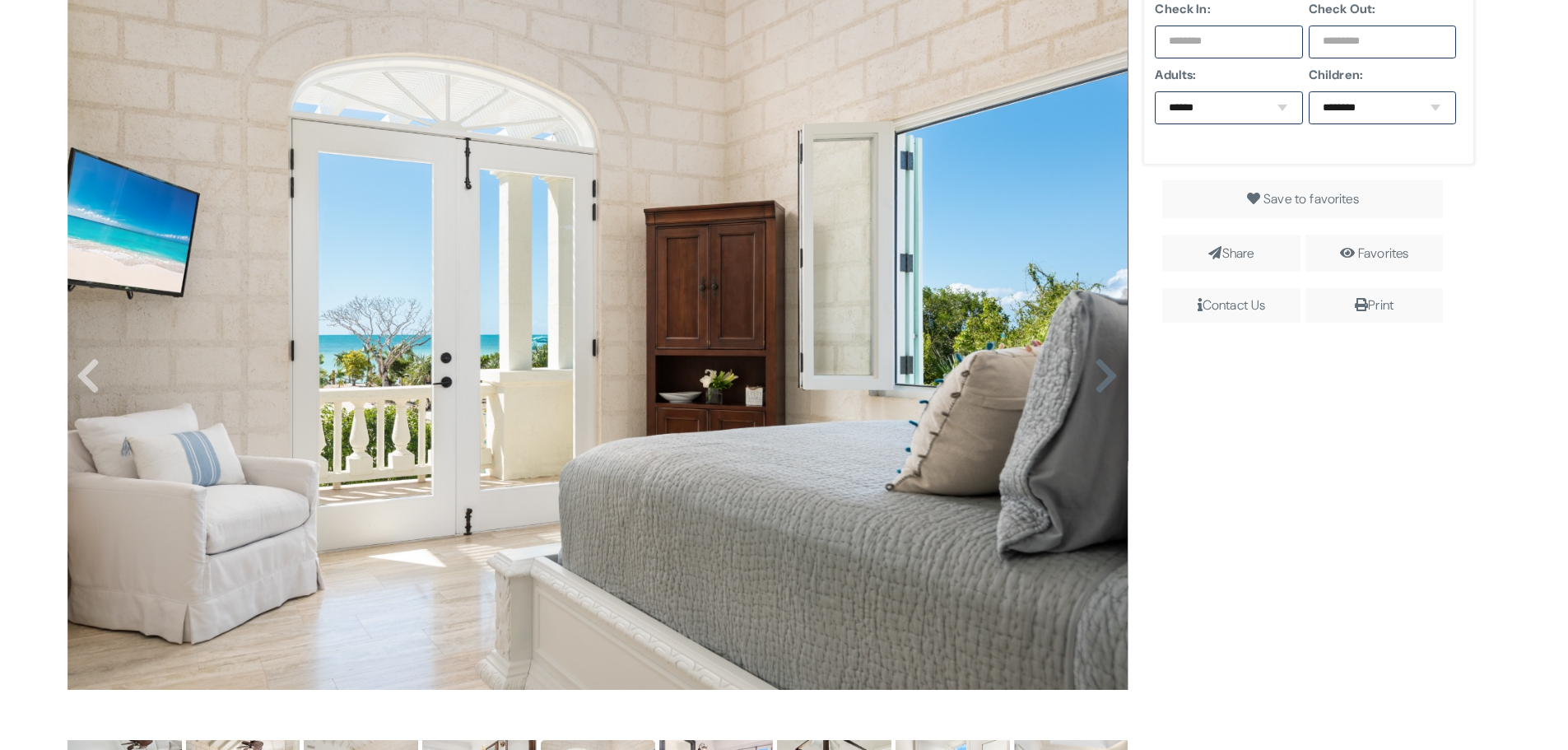
click at [1106, 368] on icon at bounding box center [1106, 376] width 25 height 40
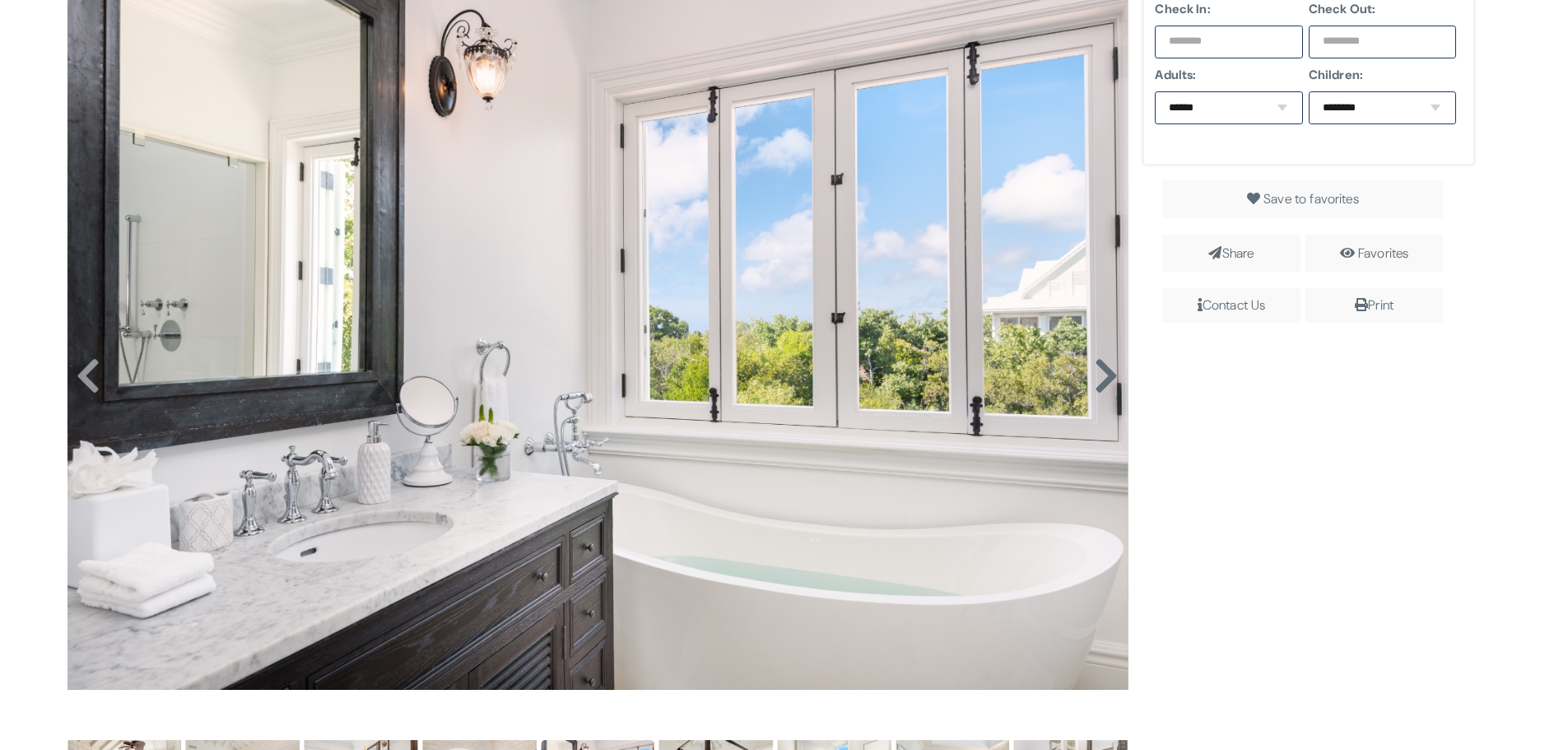
click at [1101, 364] on icon at bounding box center [1106, 376] width 25 height 40
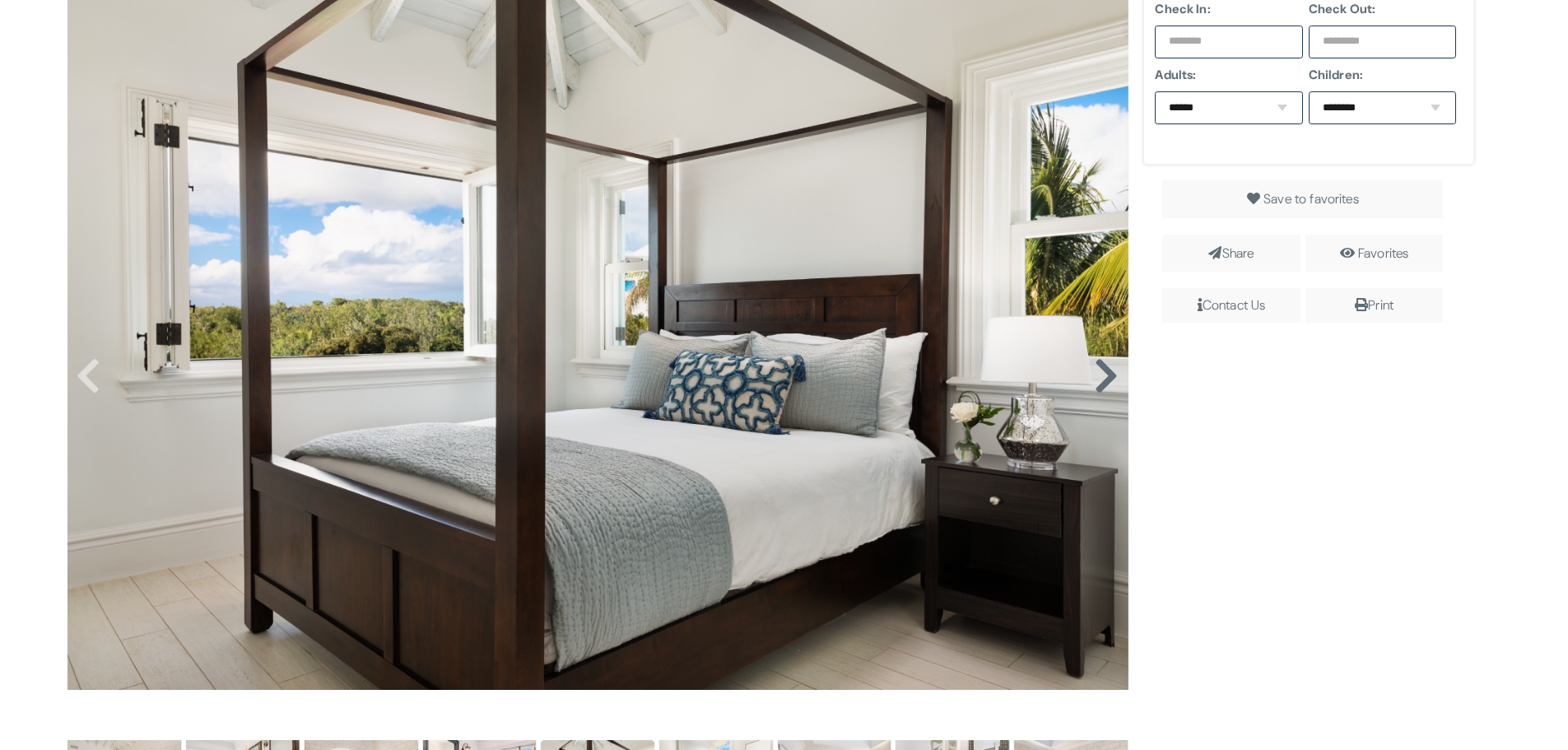
click at [1101, 364] on icon at bounding box center [1106, 376] width 25 height 40
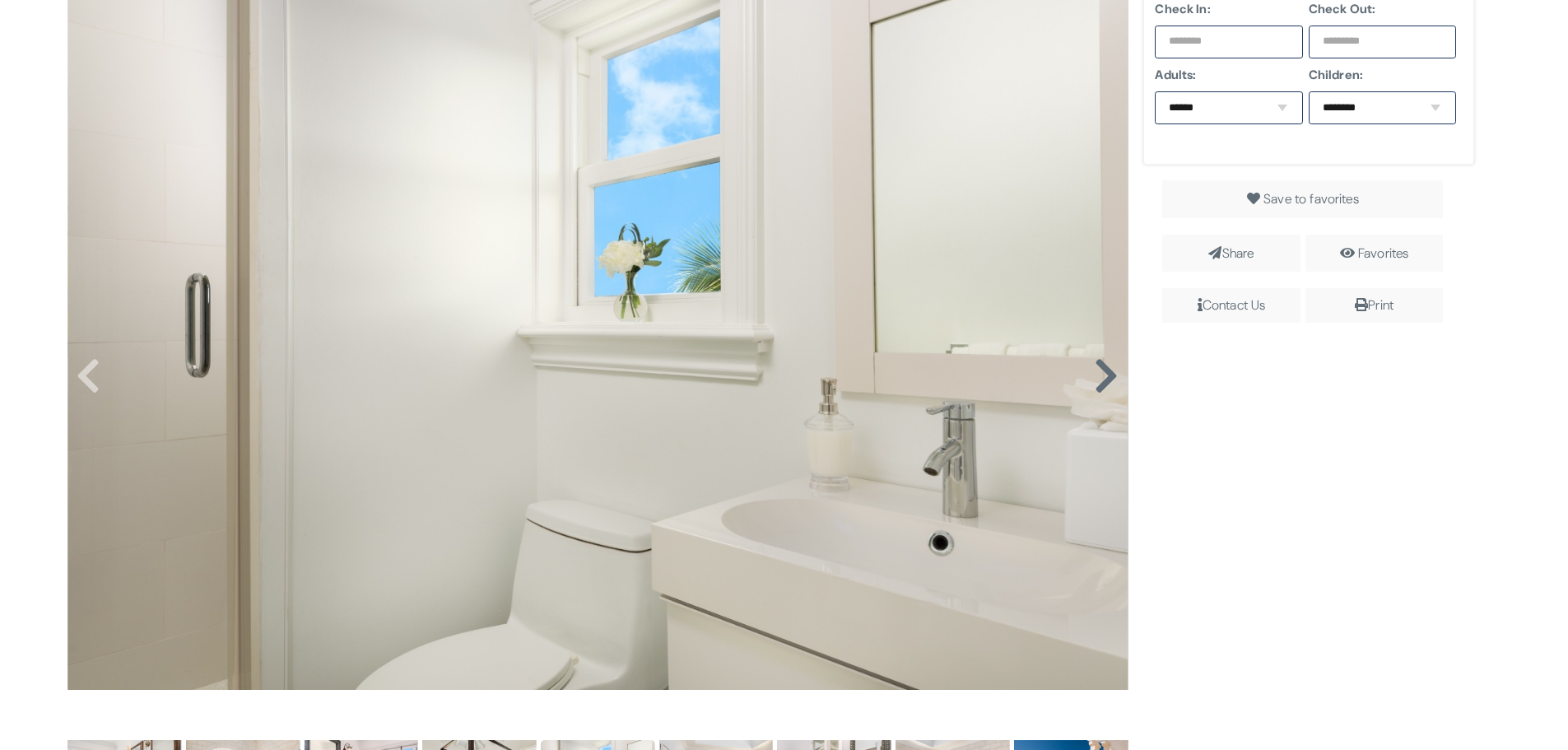
click at [1101, 364] on icon at bounding box center [1106, 376] width 25 height 40
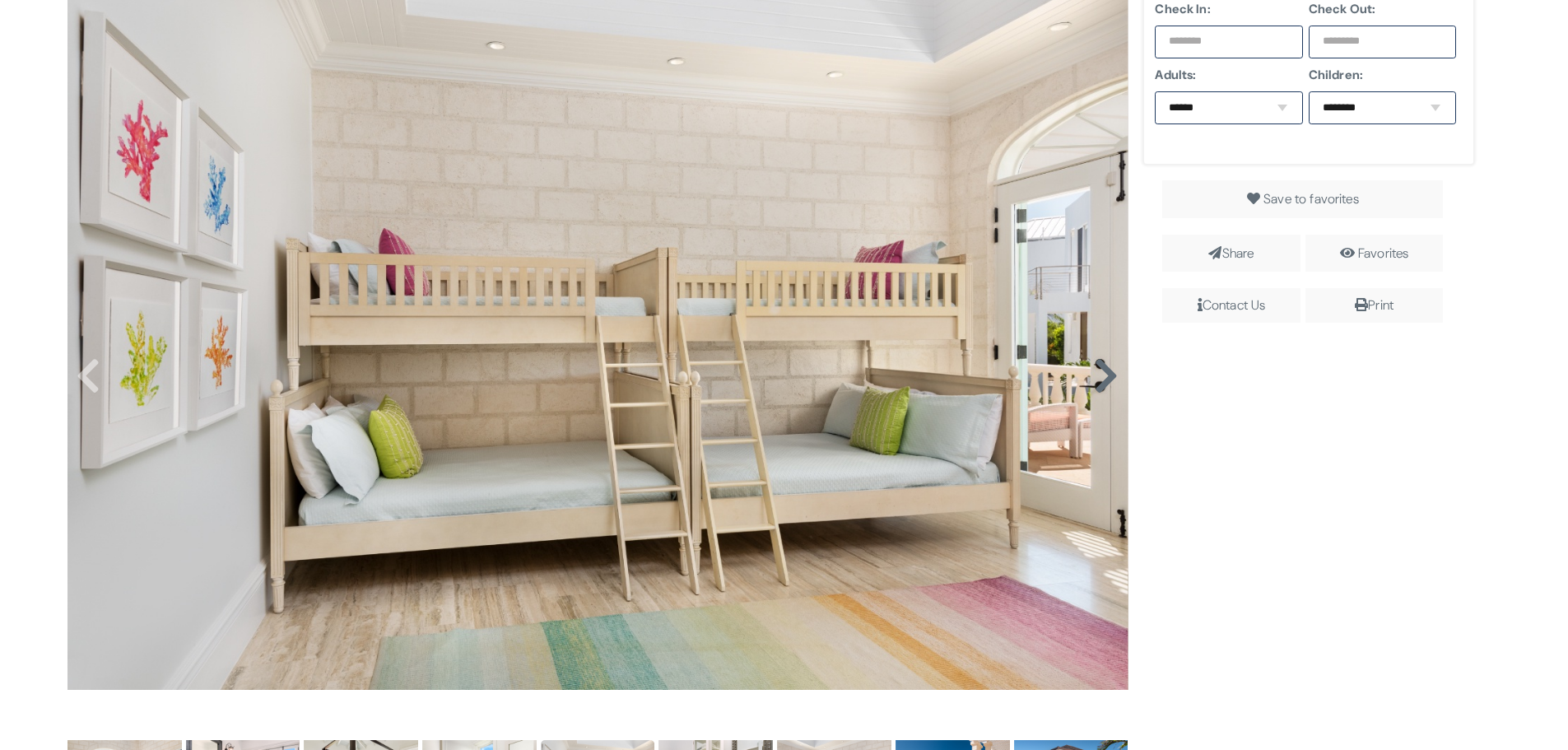
click at [1101, 364] on icon at bounding box center [1106, 376] width 25 height 40
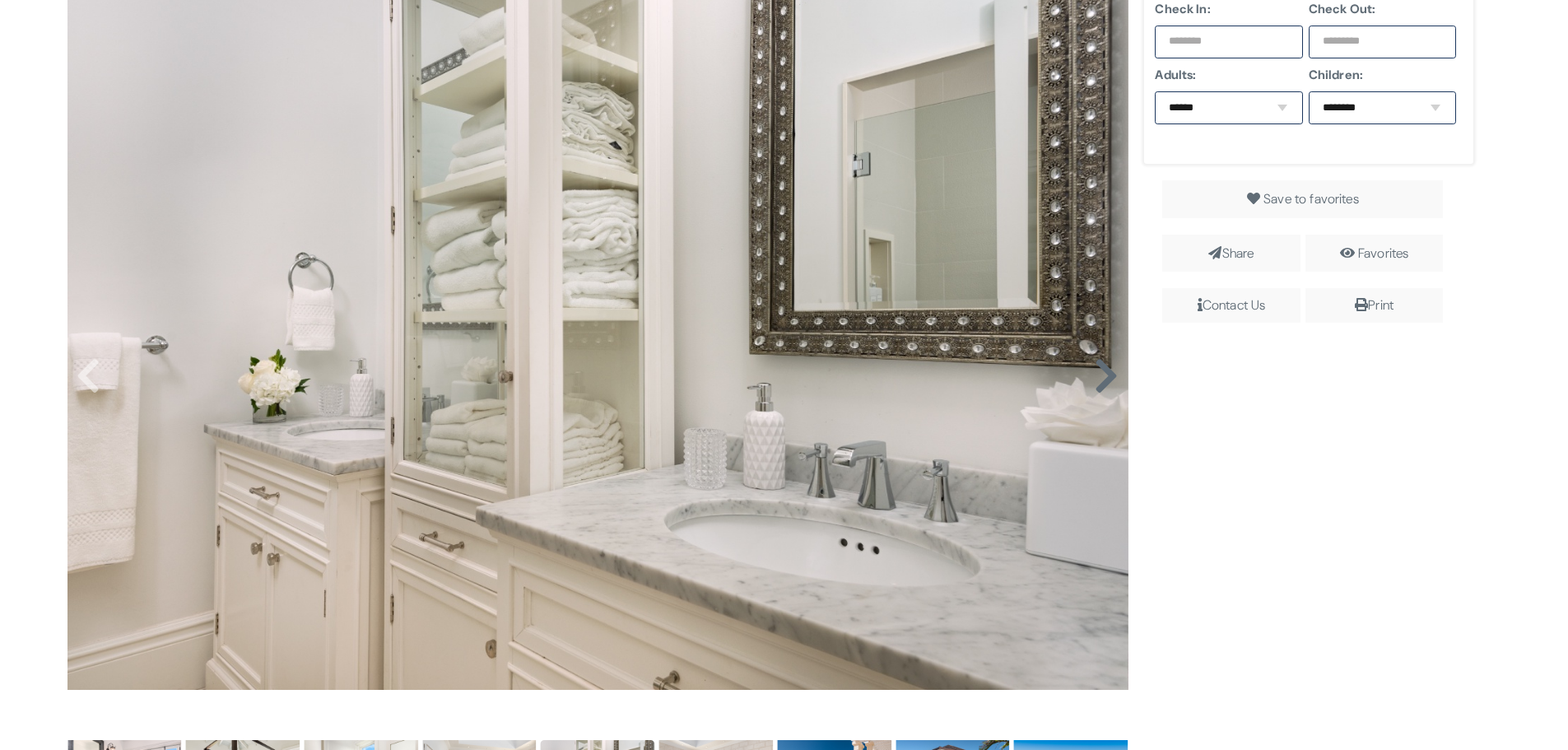
click at [1101, 364] on icon at bounding box center [1106, 376] width 25 height 40
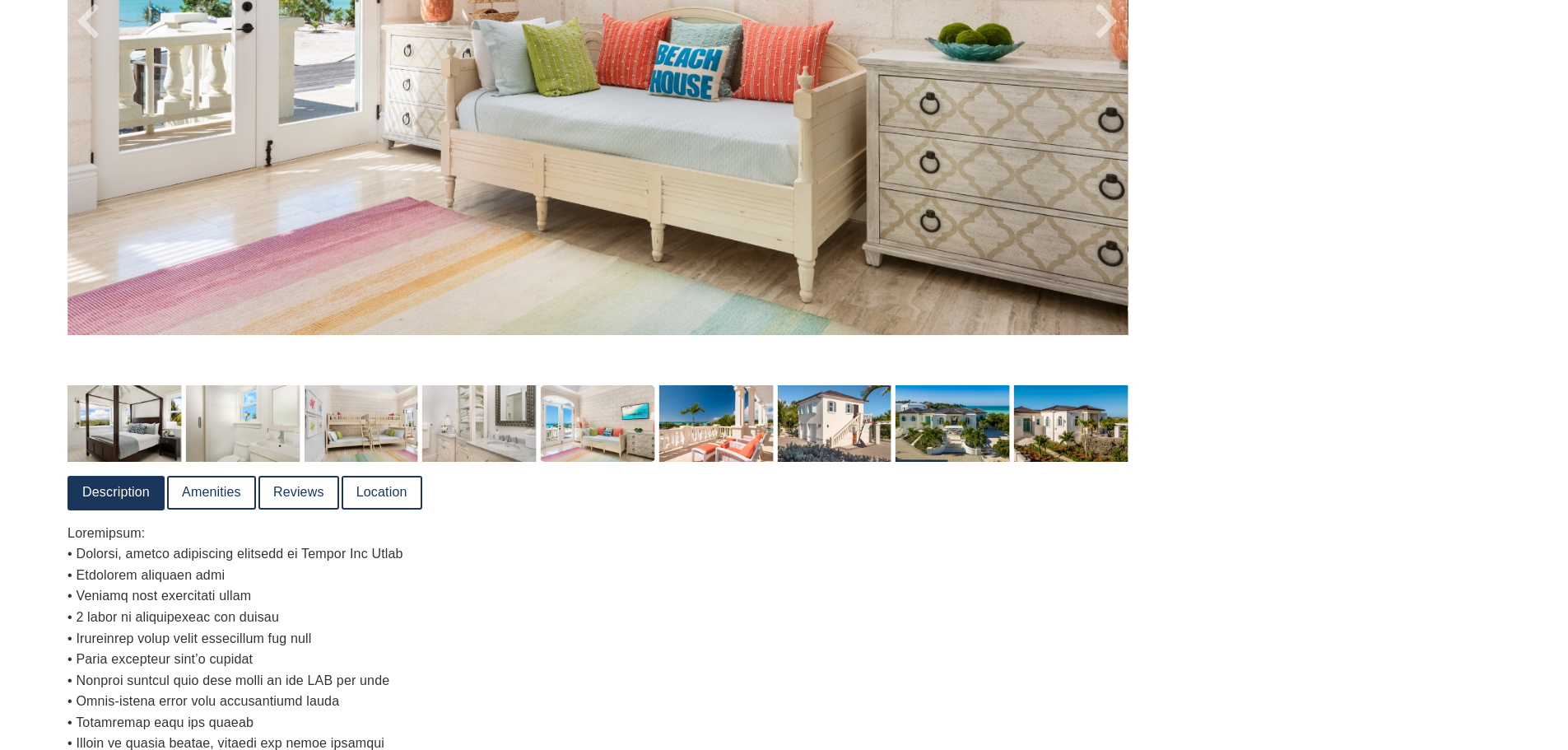
scroll to position [824, 0]
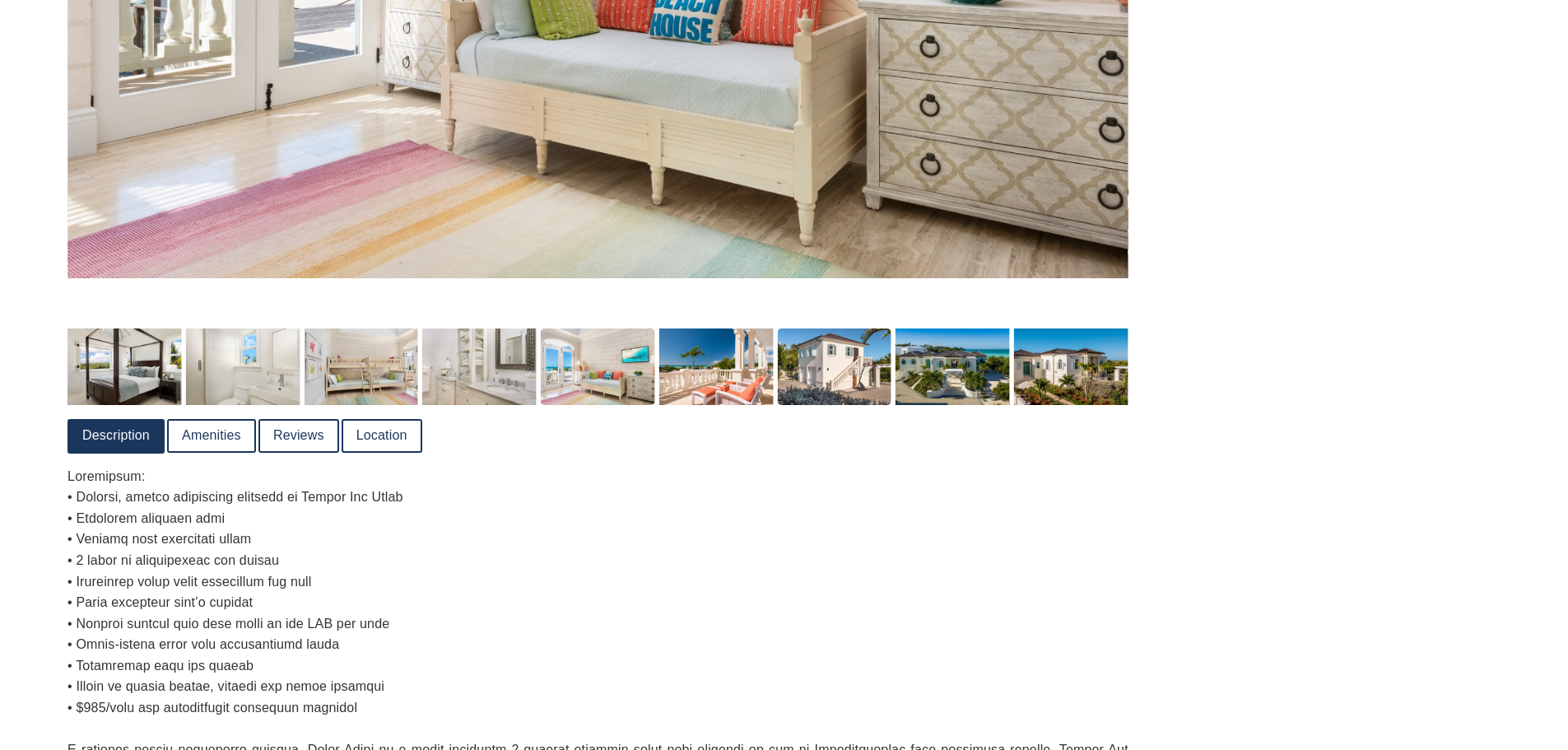
click at [825, 351] on img at bounding box center [834, 367] width 115 height 76
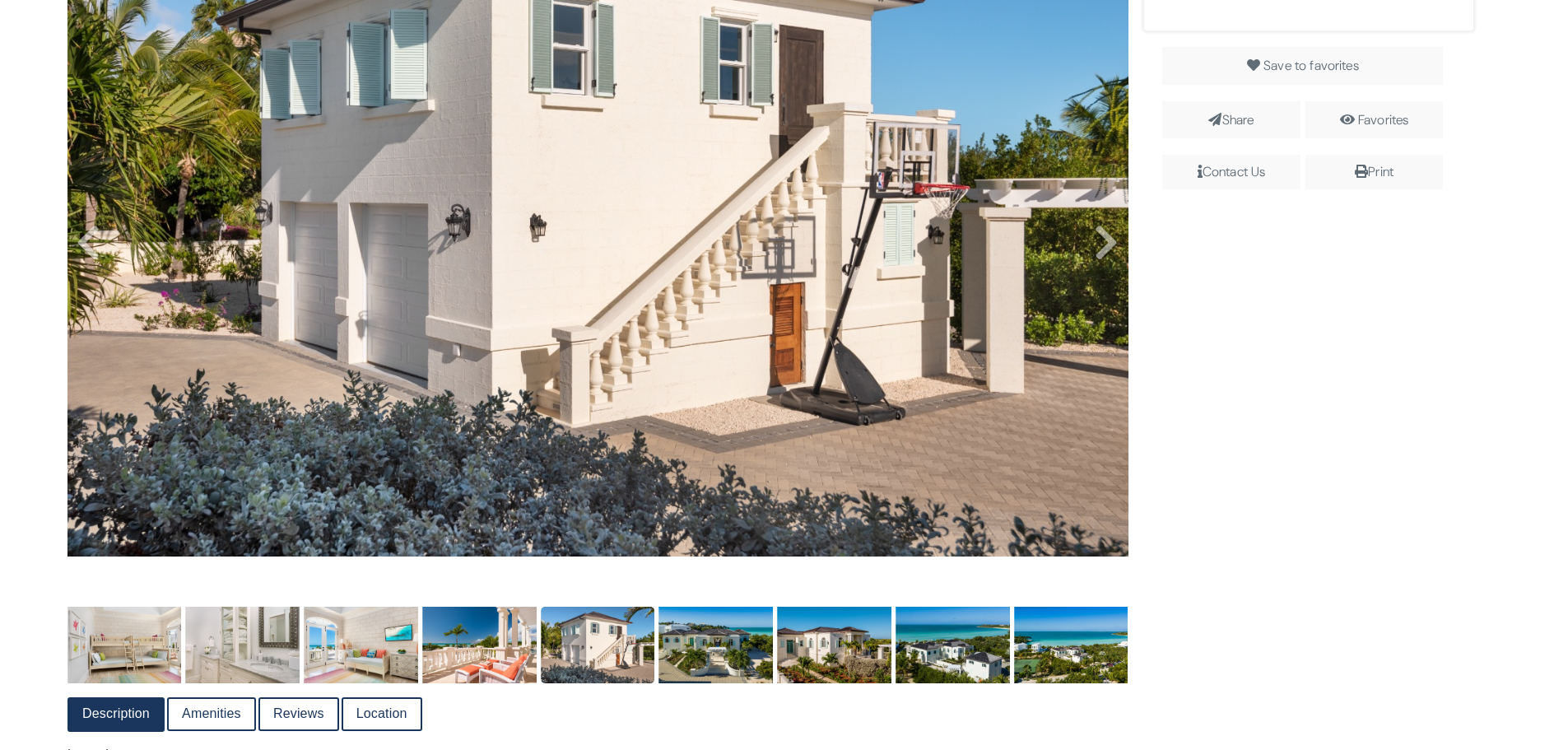
scroll to position [330, 0]
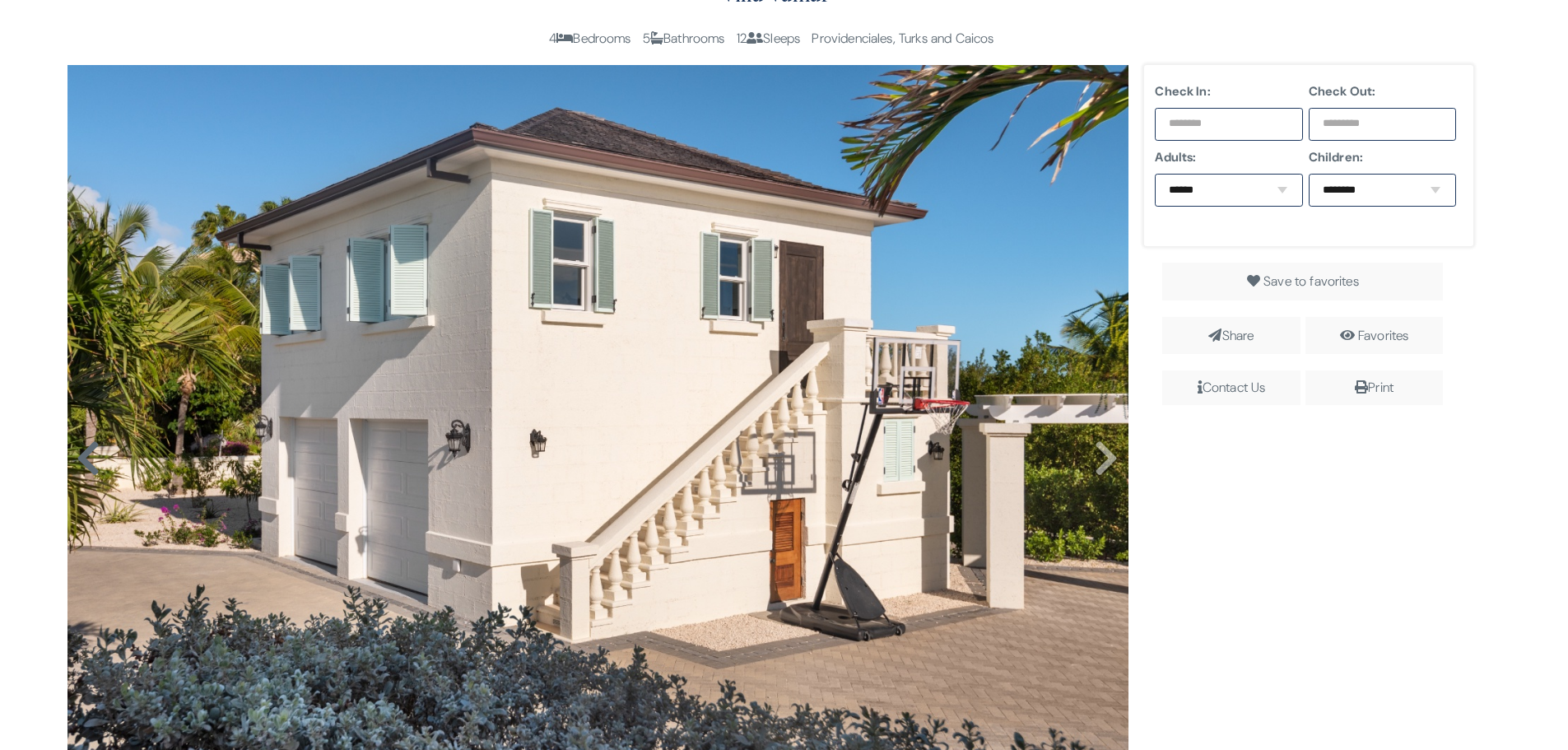
click at [79, 449] on icon at bounding box center [88, 458] width 25 height 40
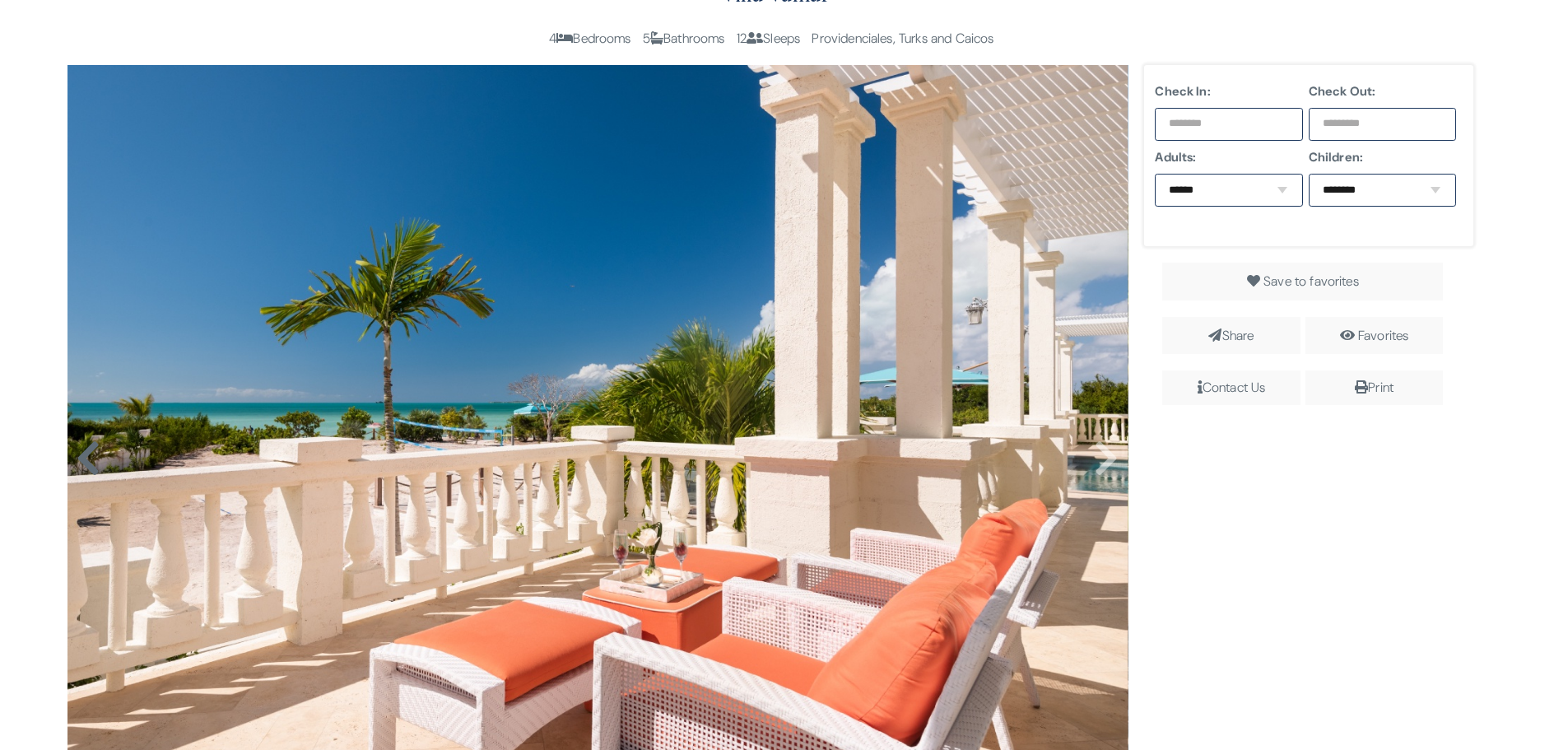
click at [80, 448] on icon at bounding box center [88, 458] width 25 height 40
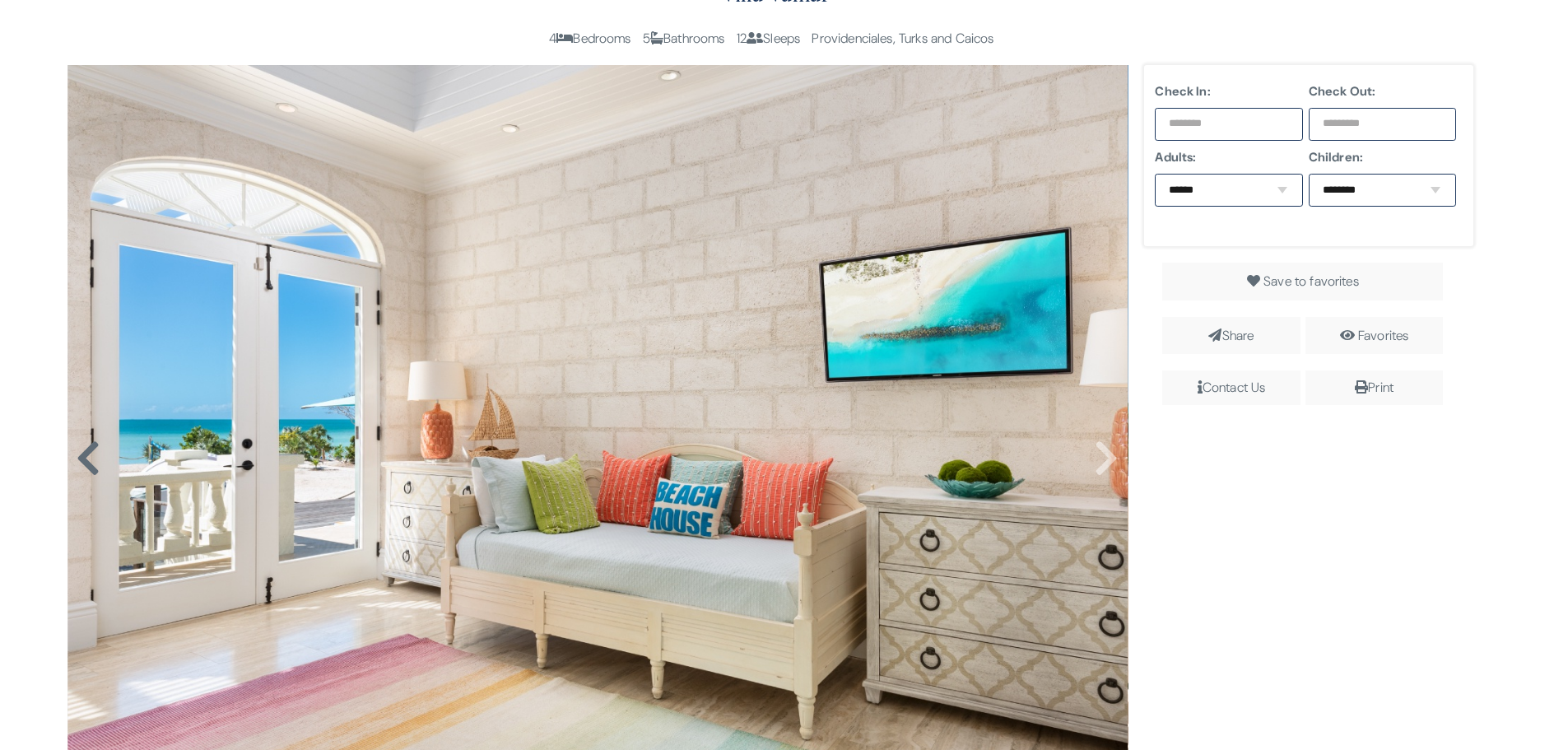
click at [80, 448] on icon at bounding box center [88, 458] width 25 height 40
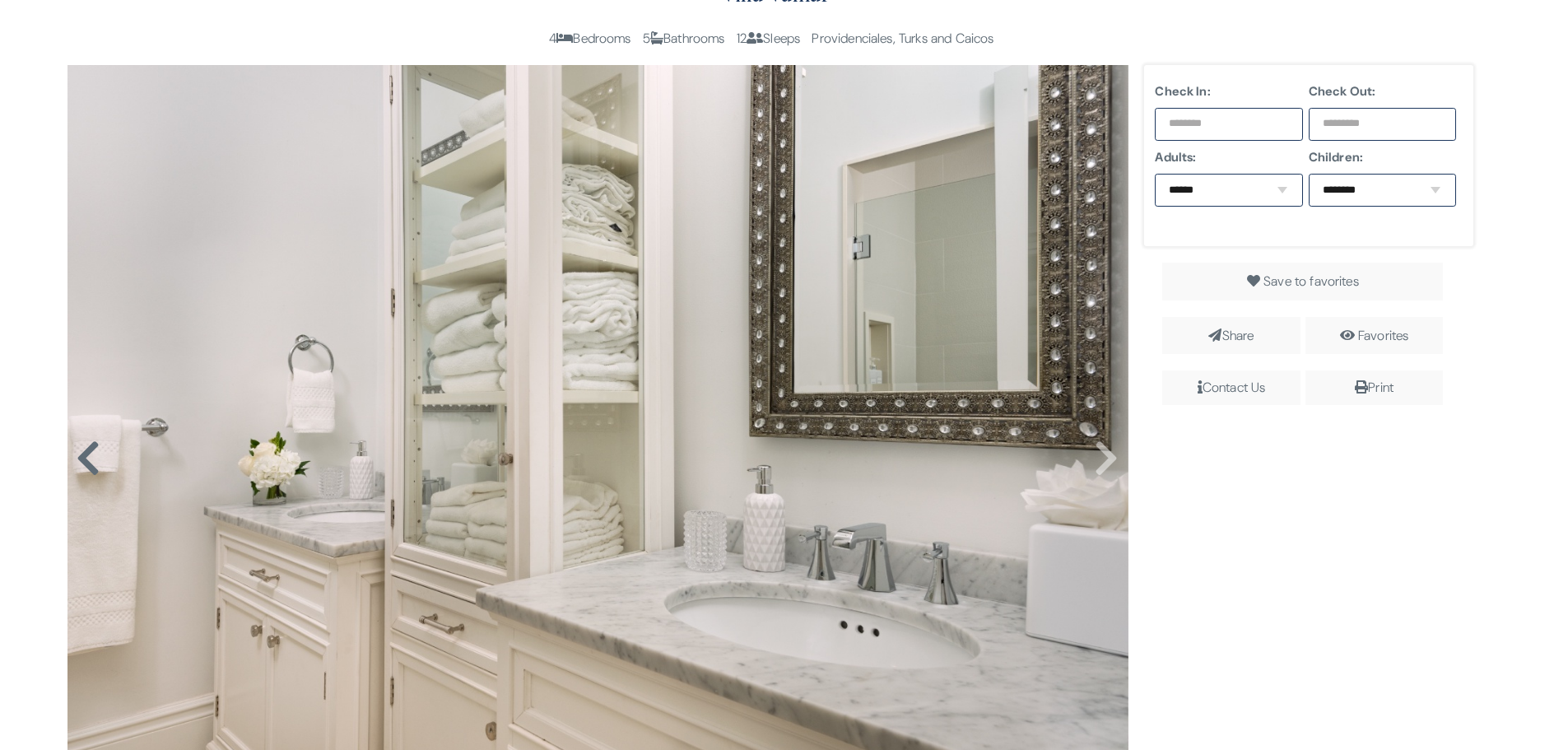
click at [80, 448] on icon at bounding box center [88, 458] width 25 height 40
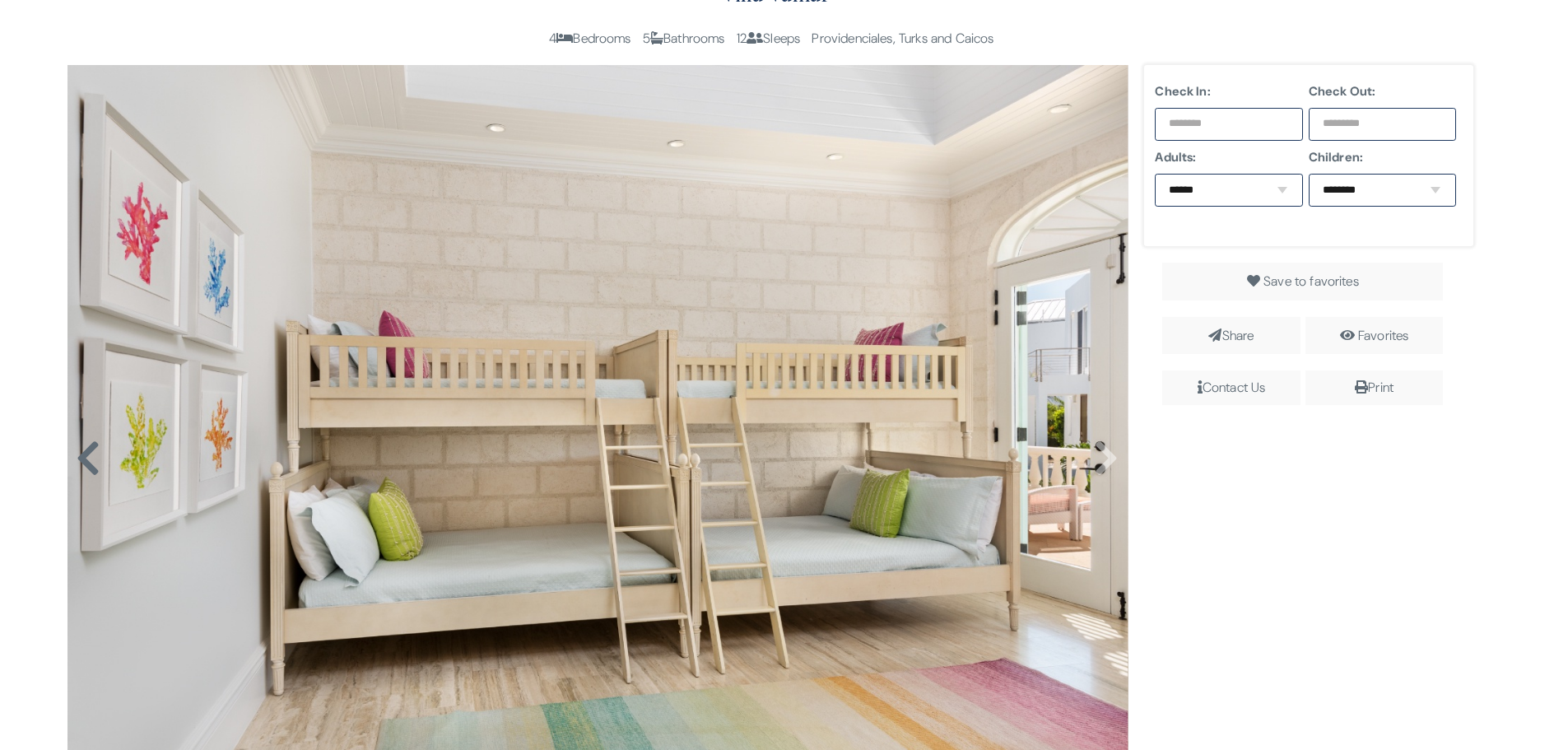
click at [80, 448] on icon at bounding box center [88, 458] width 25 height 40
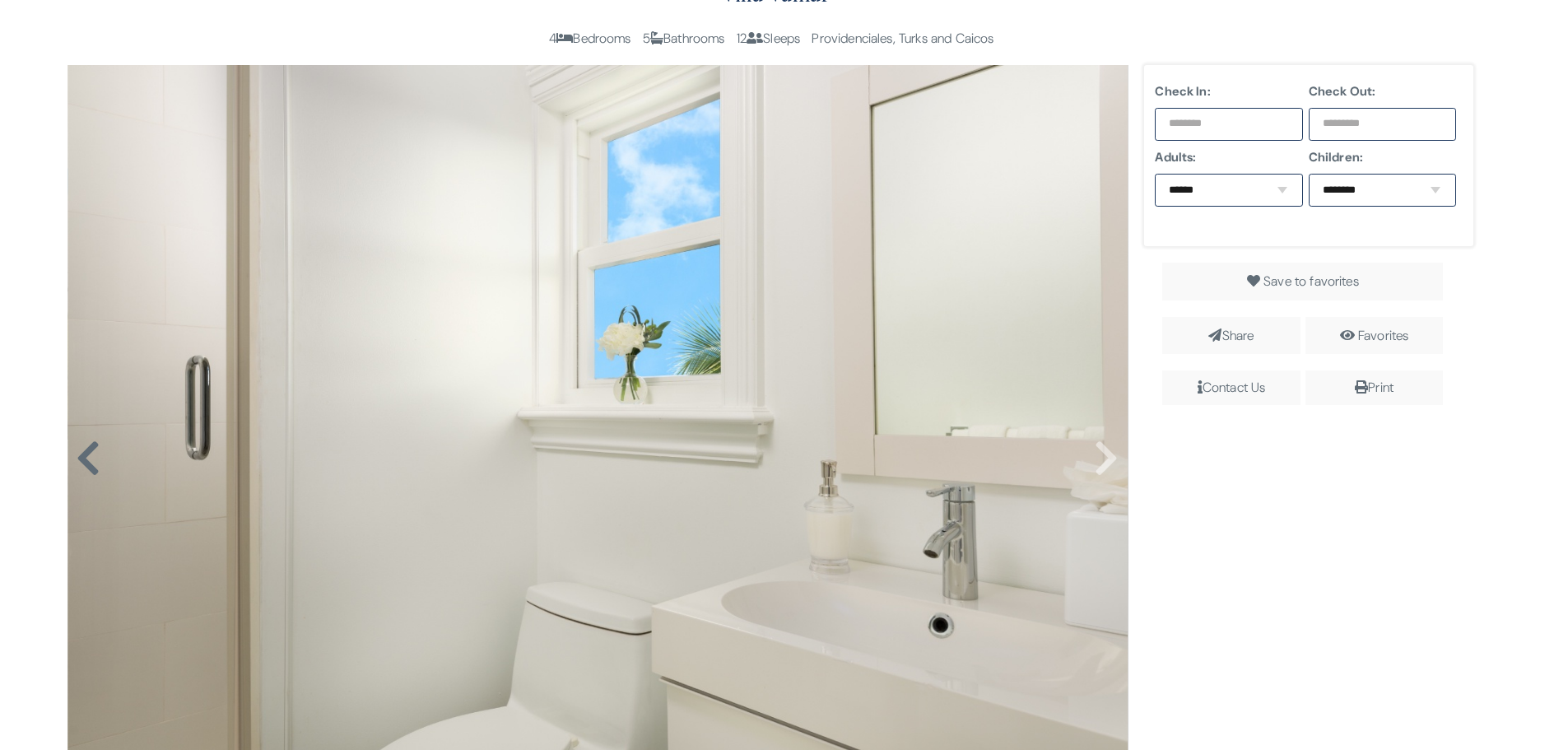
click at [80, 448] on icon at bounding box center [88, 458] width 25 height 40
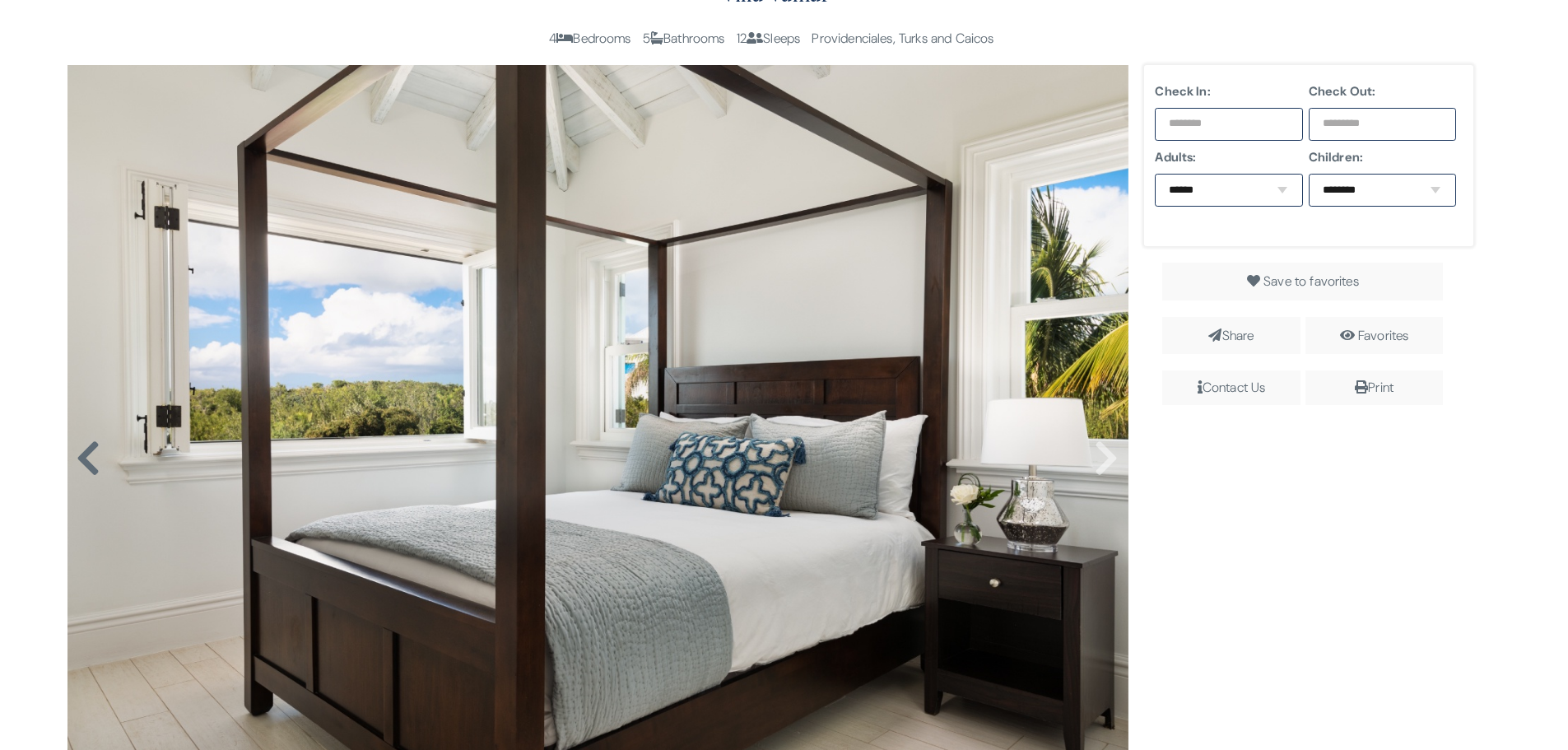
click at [80, 448] on icon at bounding box center [88, 458] width 25 height 40
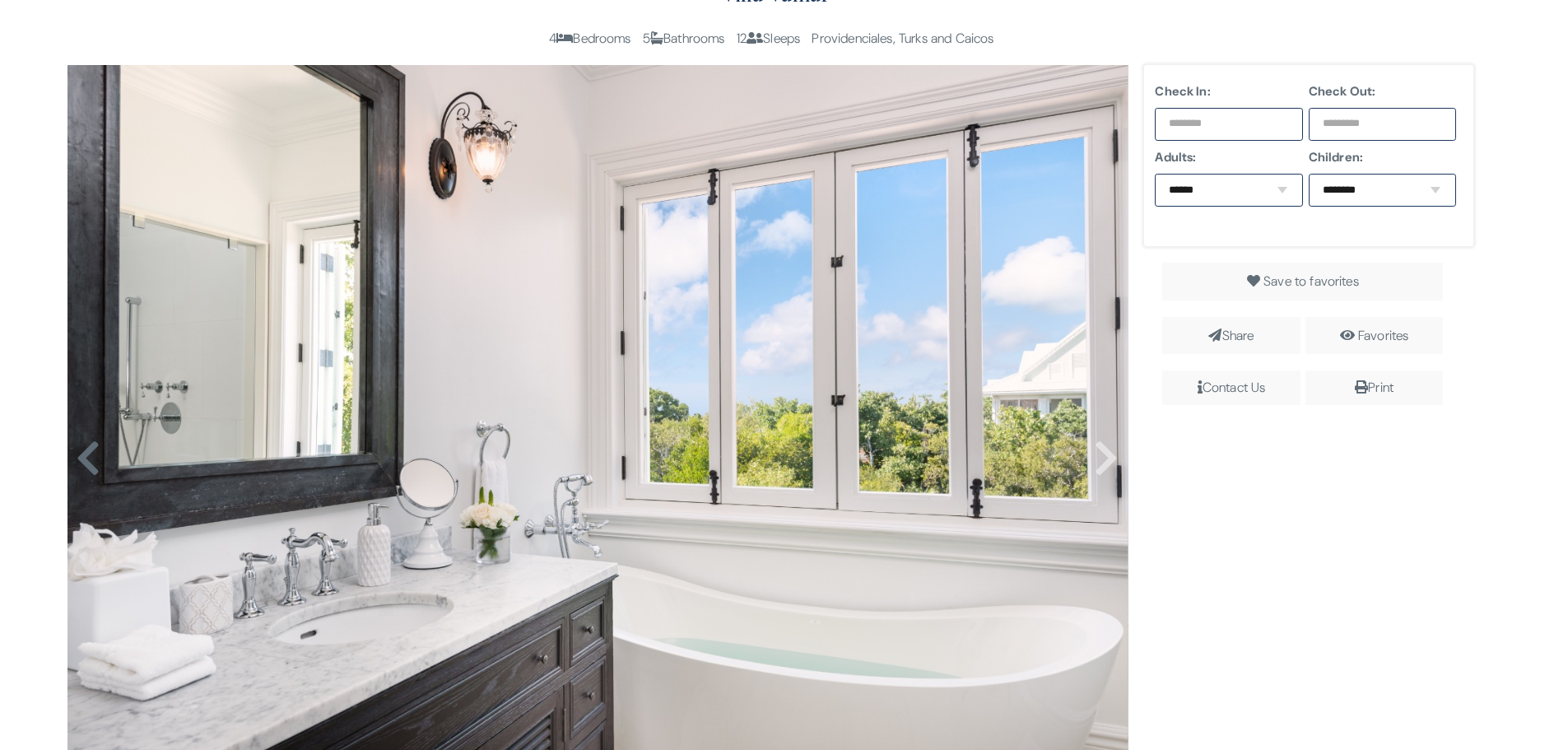
click at [80, 448] on icon at bounding box center [88, 458] width 25 height 40
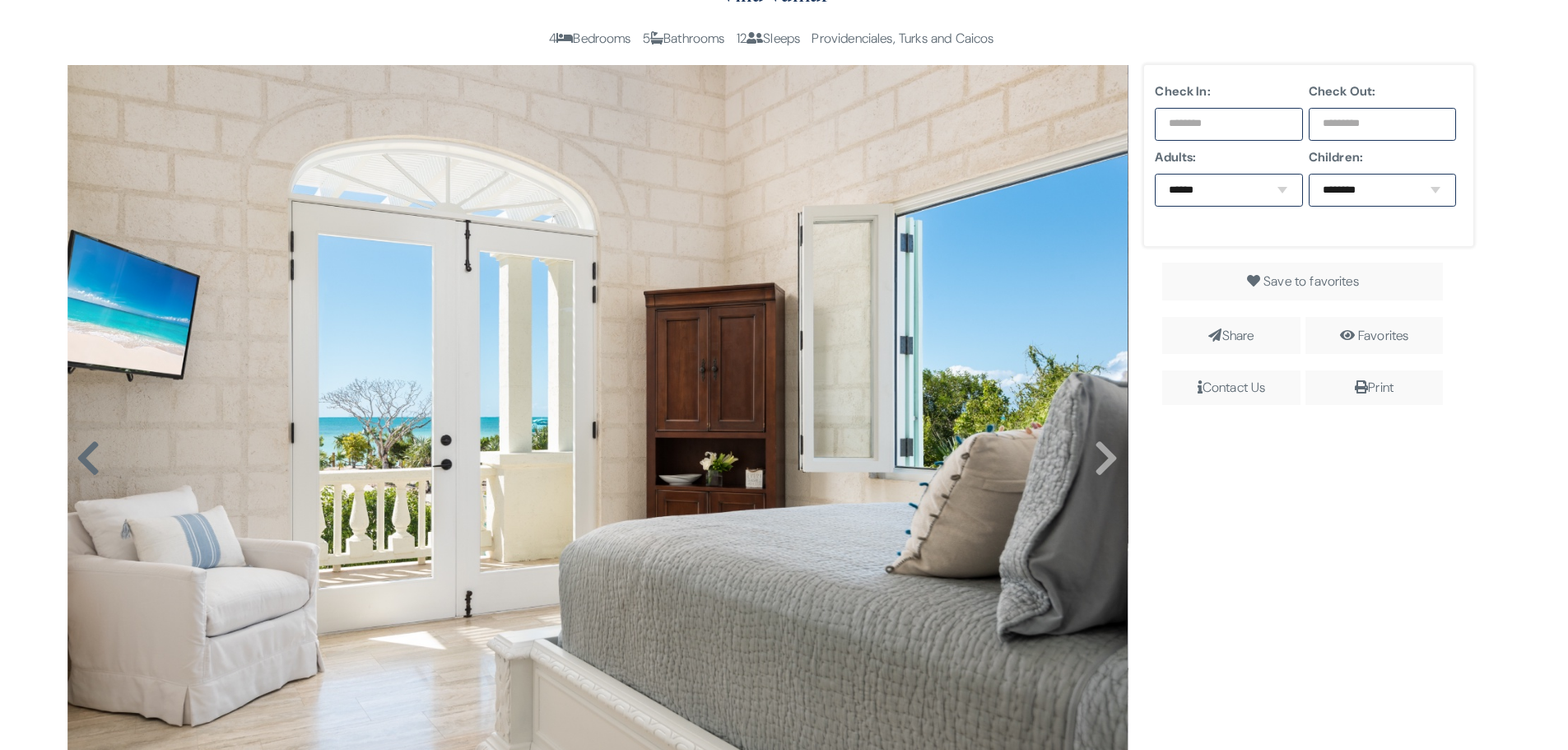
click at [80, 448] on icon at bounding box center [88, 458] width 25 height 40
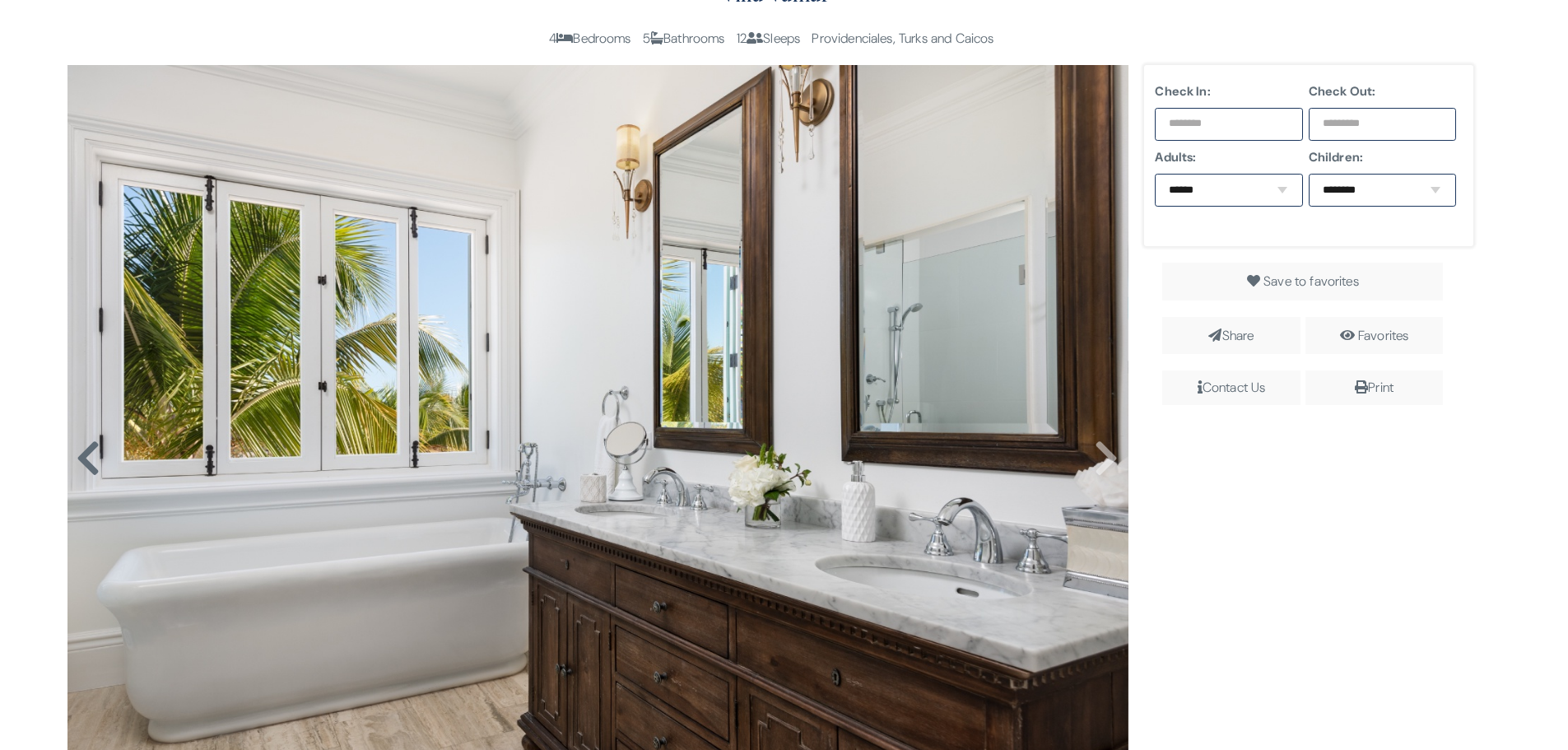
click at [80, 448] on icon at bounding box center [88, 458] width 25 height 40
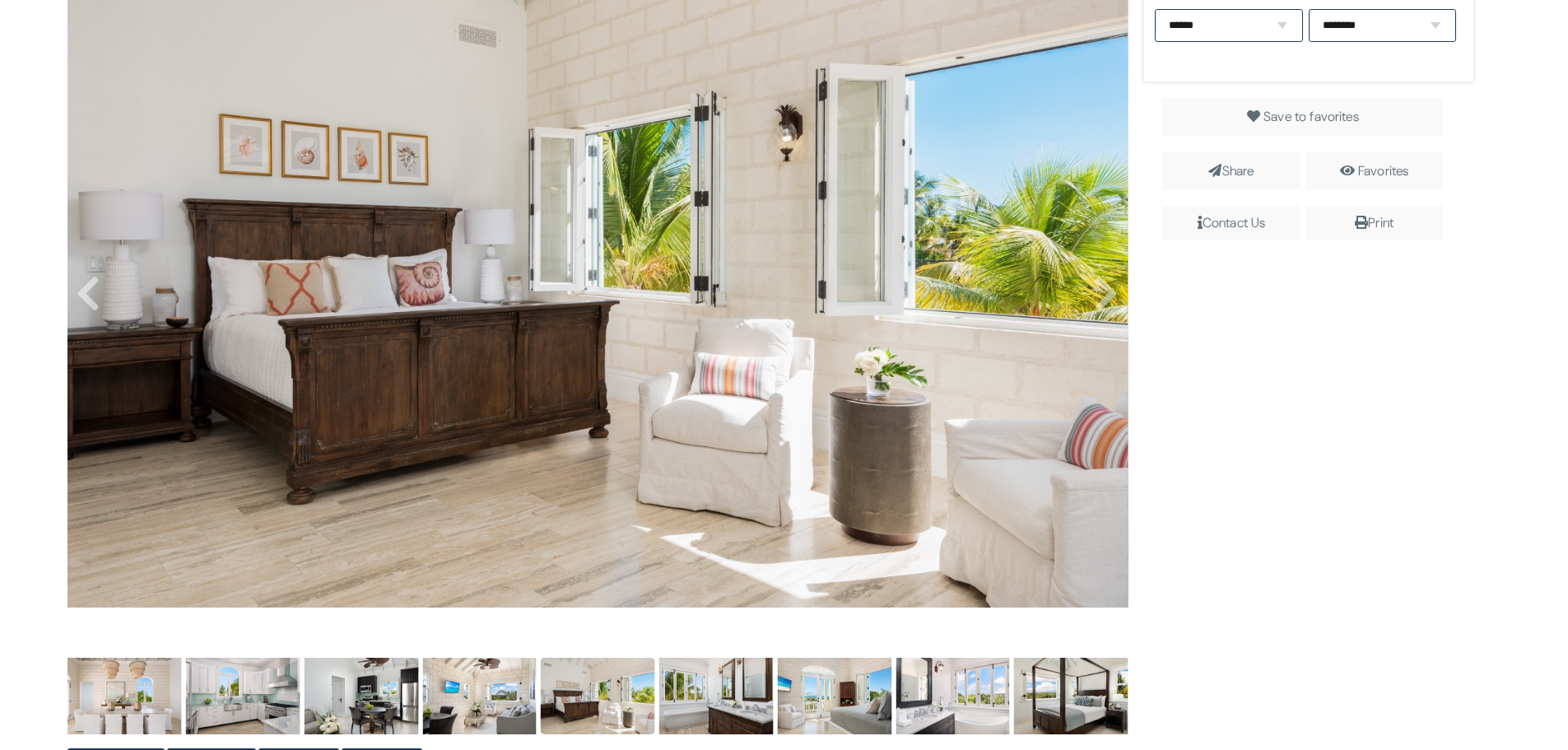
scroll to position [412, 0]
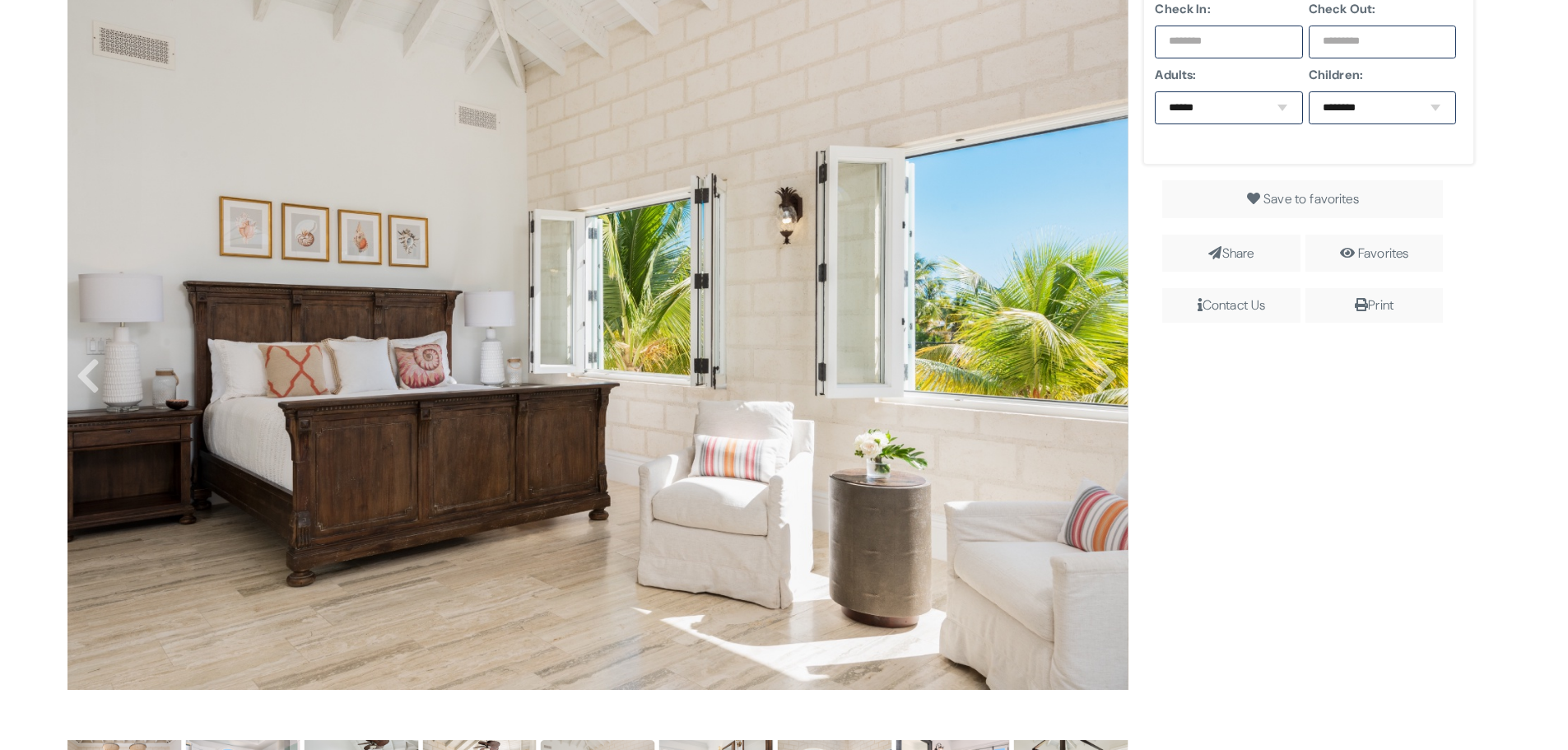
click at [1239, 515] on div "Check In: Check Out: Adults: ****** * * * * * * * * * ** ** ** Children: ******…" at bounding box center [1309, 706] width 356 height 1447
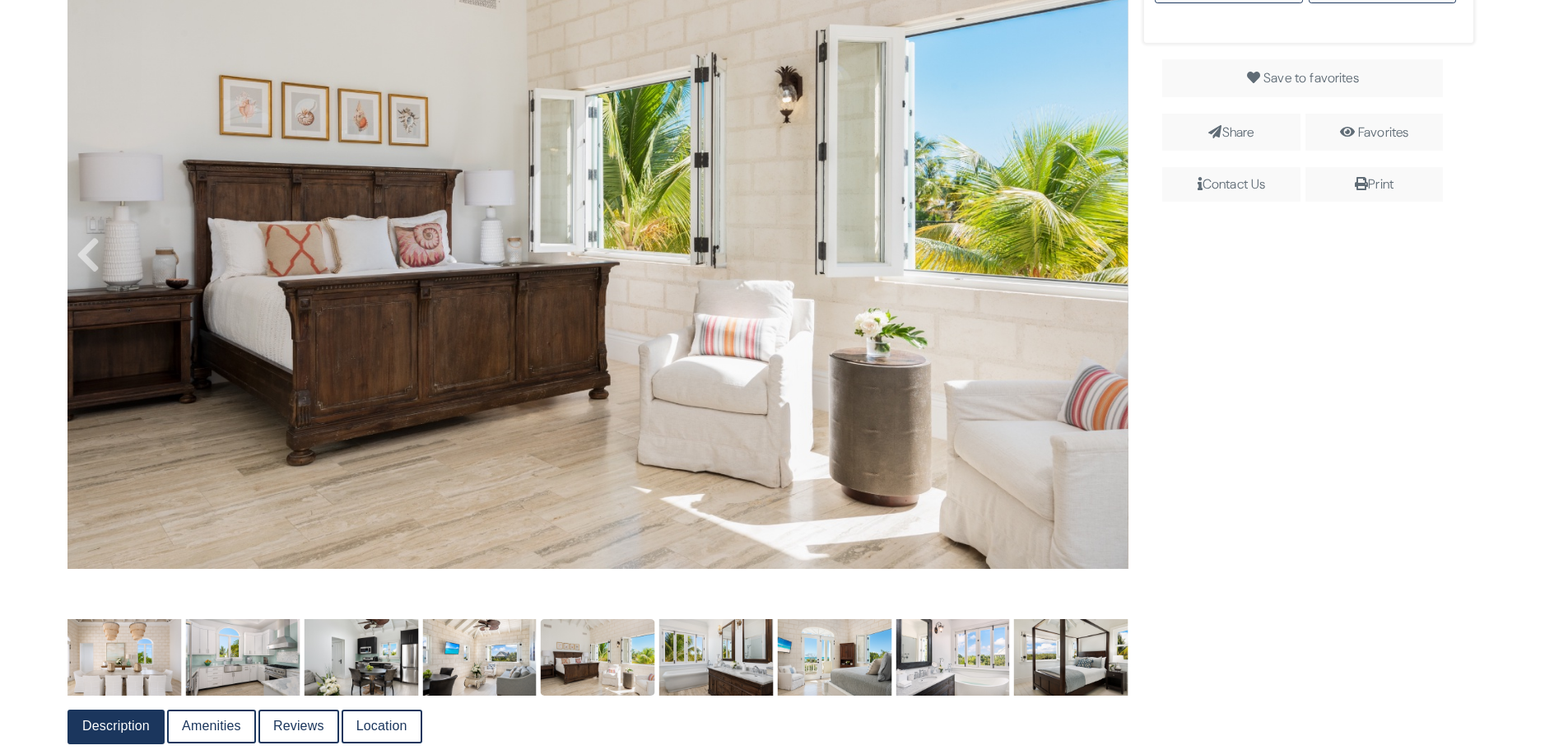
scroll to position [0, 0]
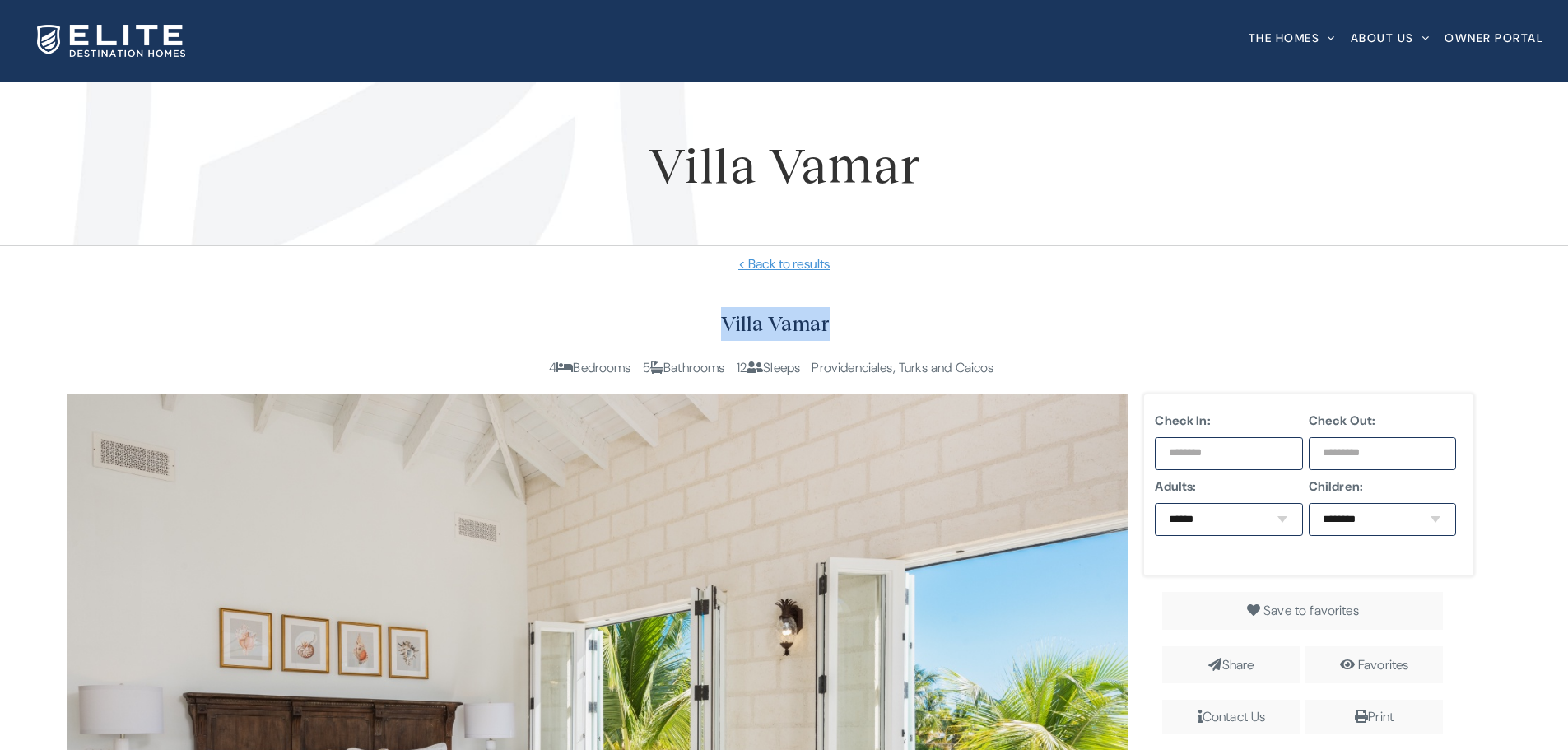
drag, startPoint x: 933, startPoint y: 326, endPoint x: 625, endPoint y: 309, distance: 308.5
click at [629, 309] on h2 "Villa Vamar" at bounding box center [775, 324] width 1416 height 33
click at [625, 308] on h2 "Villa Vamar" at bounding box center [775, 324] width 1416 height 33
click at [717, 314] on h2 "Villa Vamar" at bounding box center [775, 324] width 1416 height 33
click at [743, 323] on h2 "Villa Vamar" at bounding box center [775, 324] width 1416 height 33
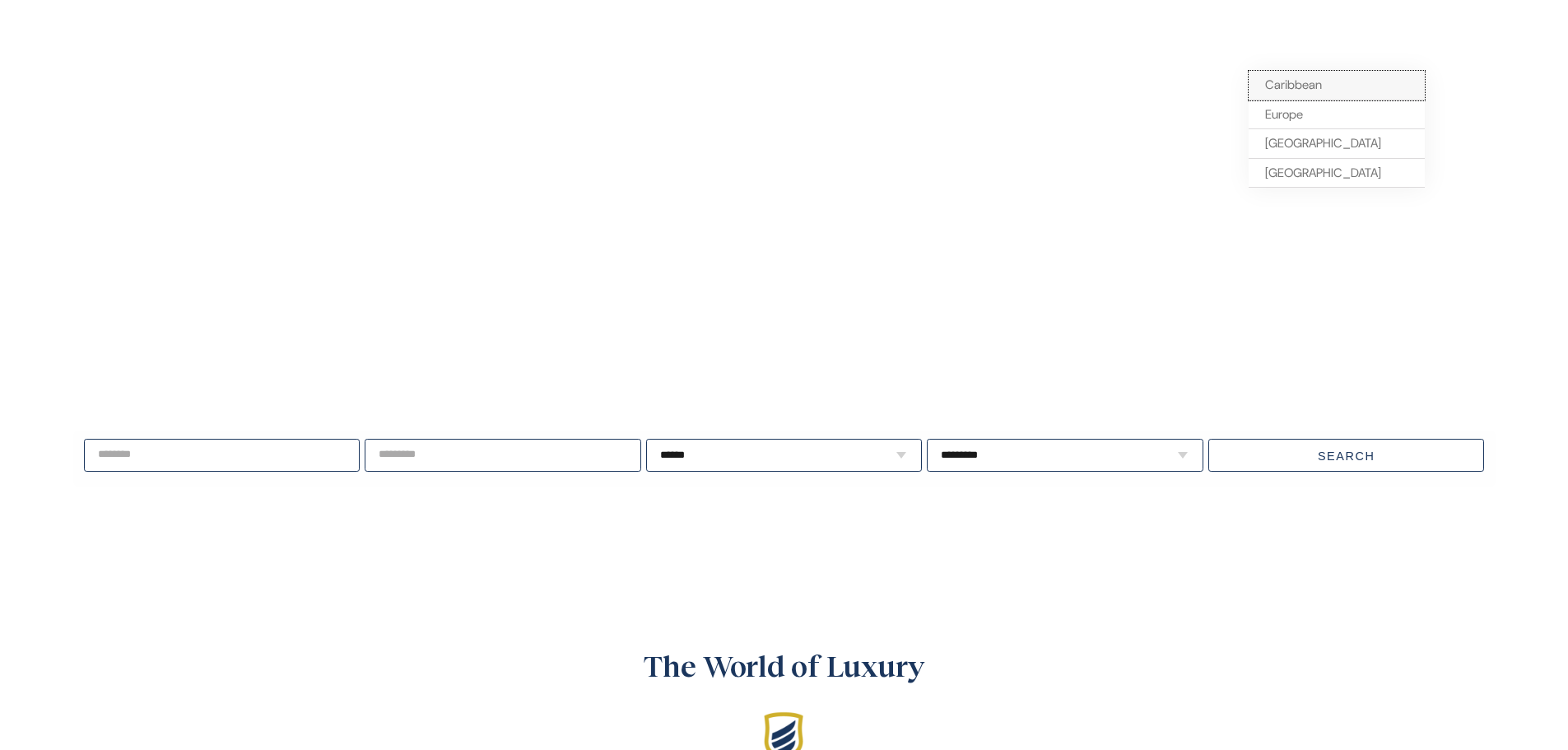
click at [1265, 85] on span "Caribbean" at bounding box center [1293, 85] width 56 height 17
